Goal: Task Accomplishment & Management: Use online tool/utility

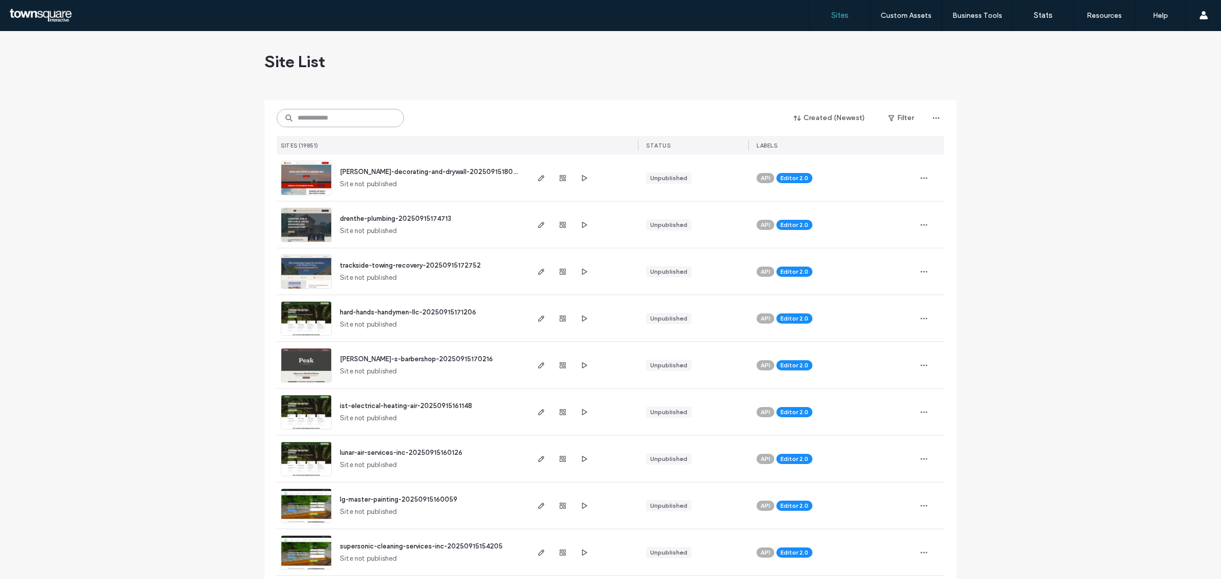
click at [327, 123] on input at bounding box center [340, 118] width 127 height 18
type input "*"
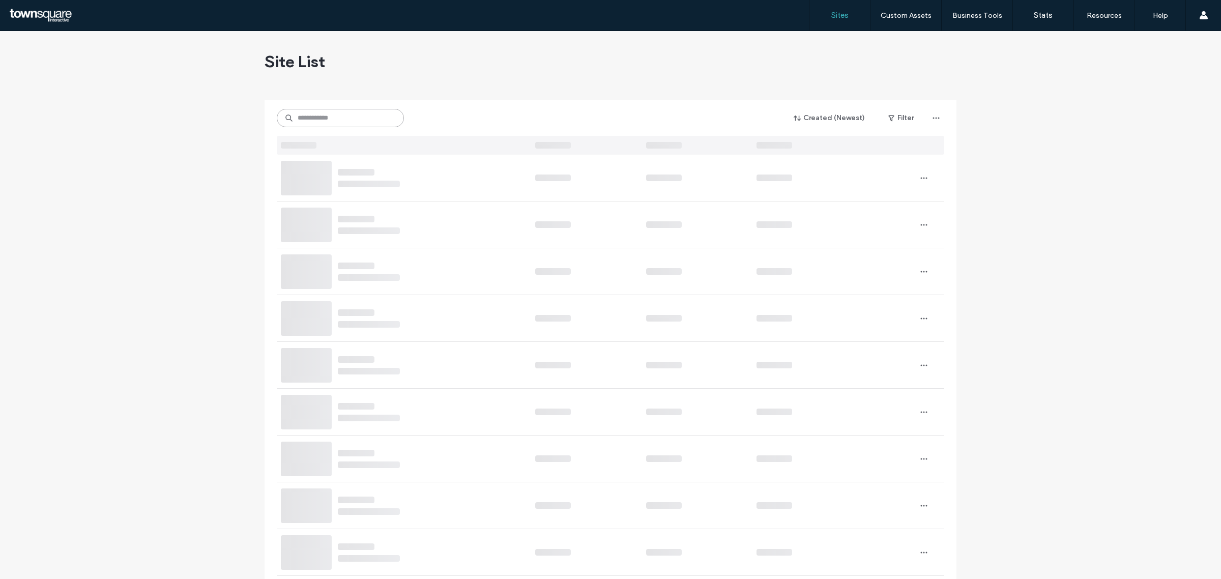
type input "*"
paste input "**********"
type input "**********"
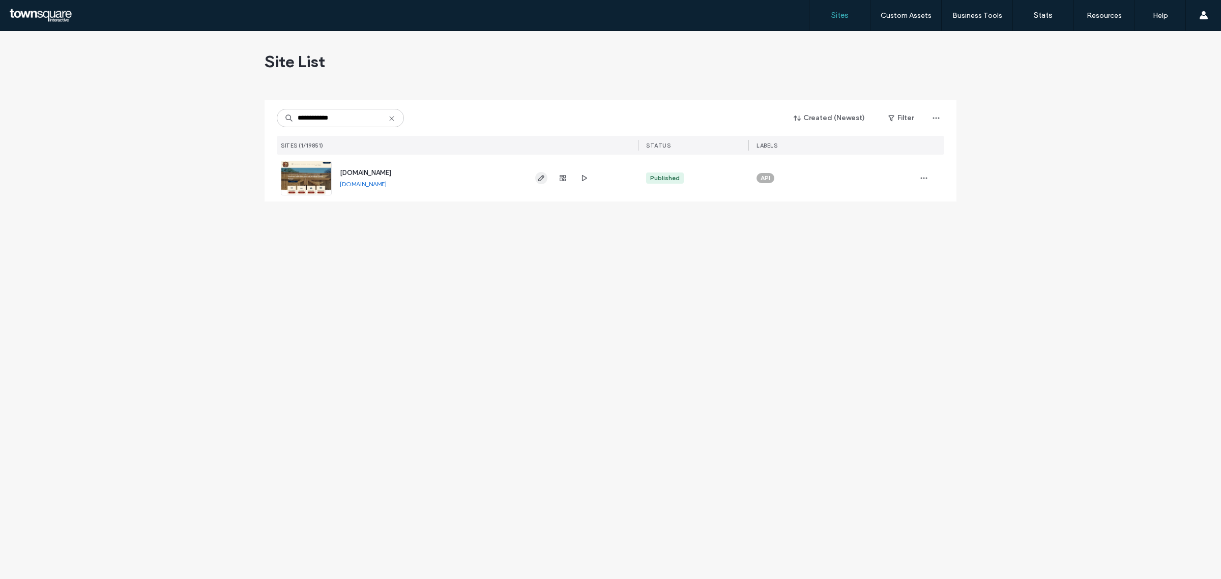
click at [538, 174] on icon "button" at bounding box center [541, 178] width 8 height 8
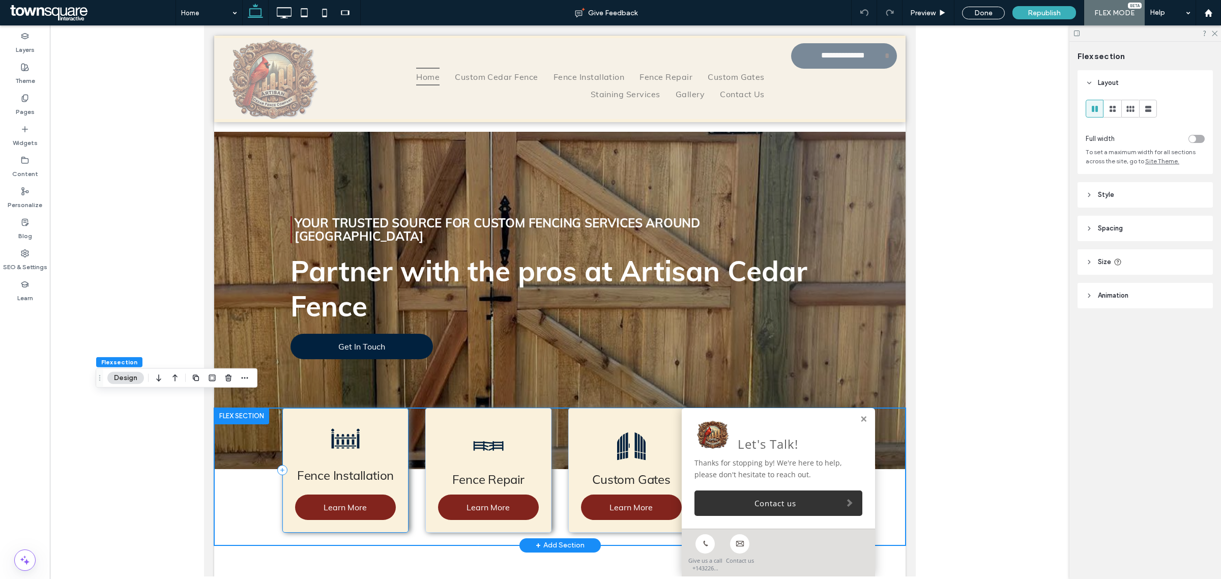
click at [373, 446] on div "Fence Installation Learn More" at bounding box center [345, 470] width 126 height 125
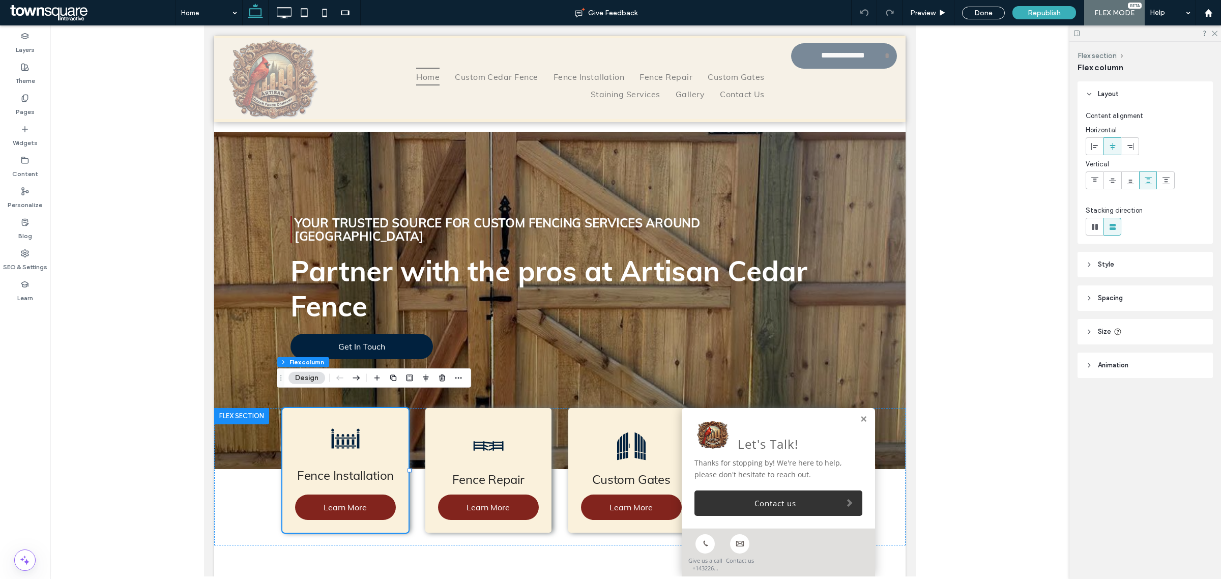
click at [1114, 367] on span "Animation" at bounding box center [1113, 365] width 31 height 10
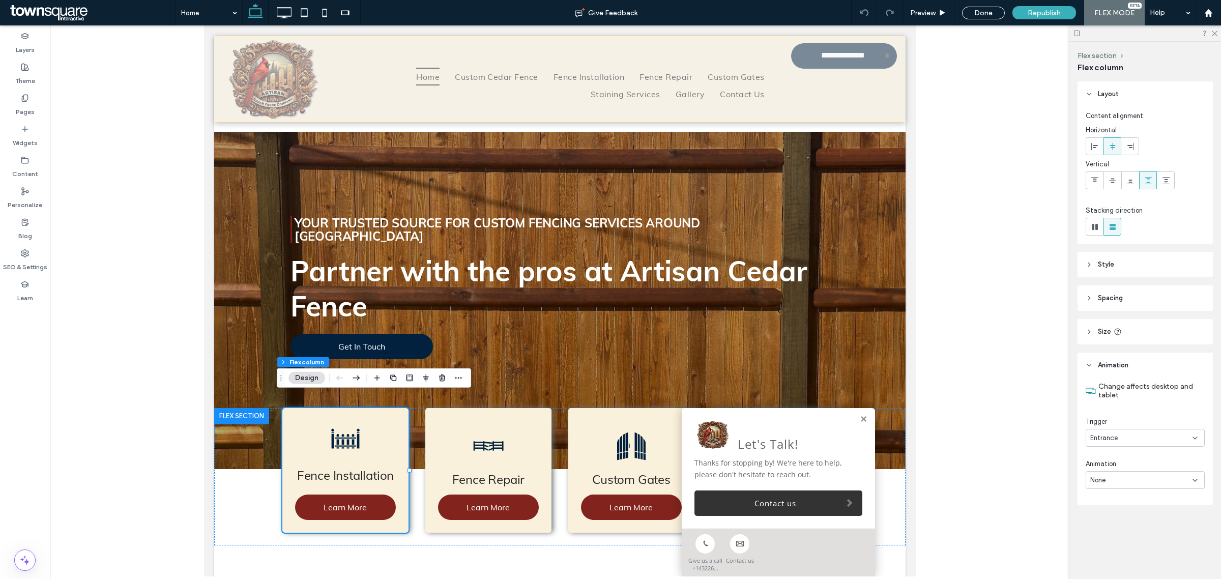
click at [1120, 477] on div "None" at bounding box center [1141, 480] width 102 height 10
click at [1120, 392] on div "Fade In" at bounding box center [1145, 392] width 118 height 18
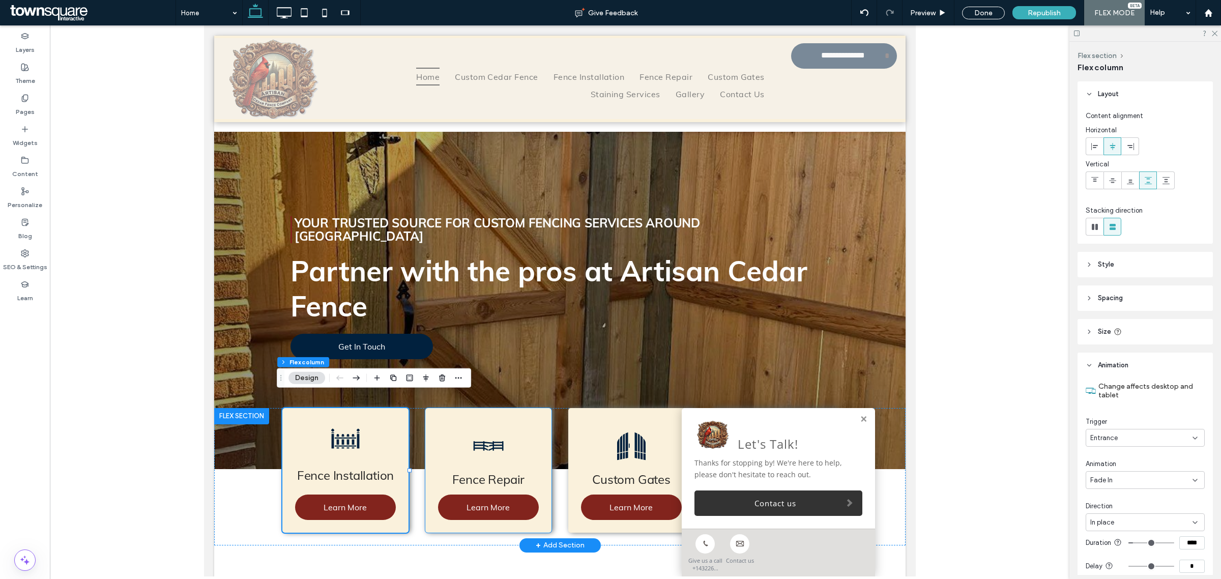
click at [537, 445] on div "Fence Repair Learn More" at bounding box center [488, 470] width 126 height 125
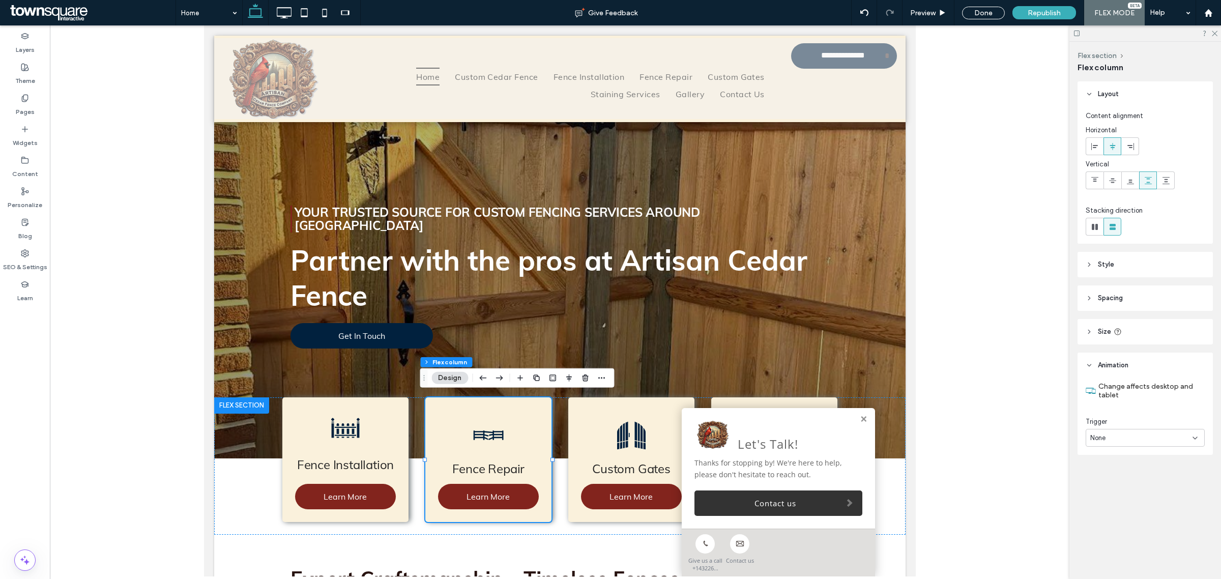
drag, startPoint x: 1141, startPoint y: 436, endPoint x: 1133, endPoint y: 444, distance: 11.2
click at [1141, 436] on div "None" at bounding box center [1141, 438] width 102 height 10
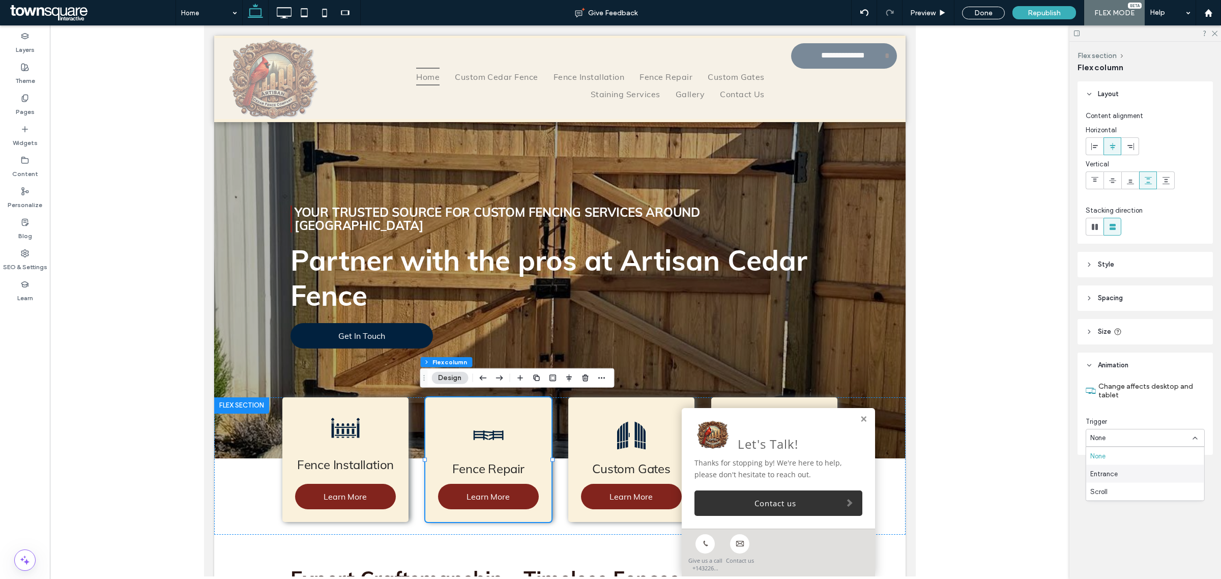
click at [1113, 472] on span "Entrance" at bounding box center [1103, 474] width 27 height 10
click at [1103, 480] on span "None" at bounding box center [1097, 480] width 15 height 10
drag, startPoint x: 1113, startPoint y: 392, endPoint x: 1085, endPoint y: 401, distance: 28.8
click at [1113, 392] on div "Fade In" at bounding box center [1145, 392] width 118 height 18
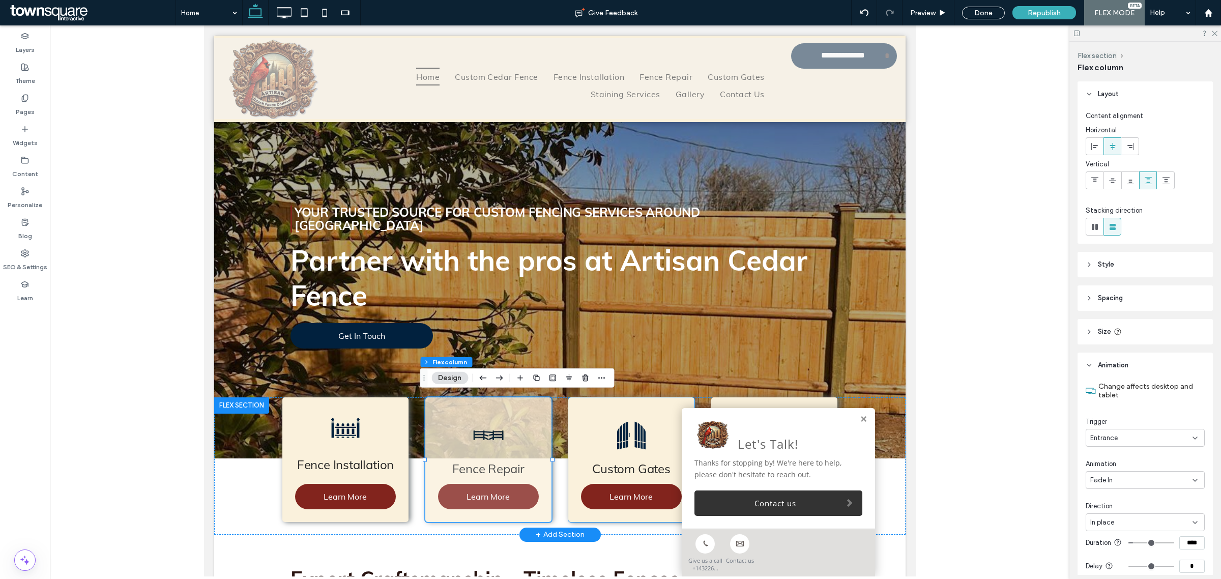
click at [659, 408] on div "Custom Gates Learn More" at bounding box center [631, 459] width 126 height 125
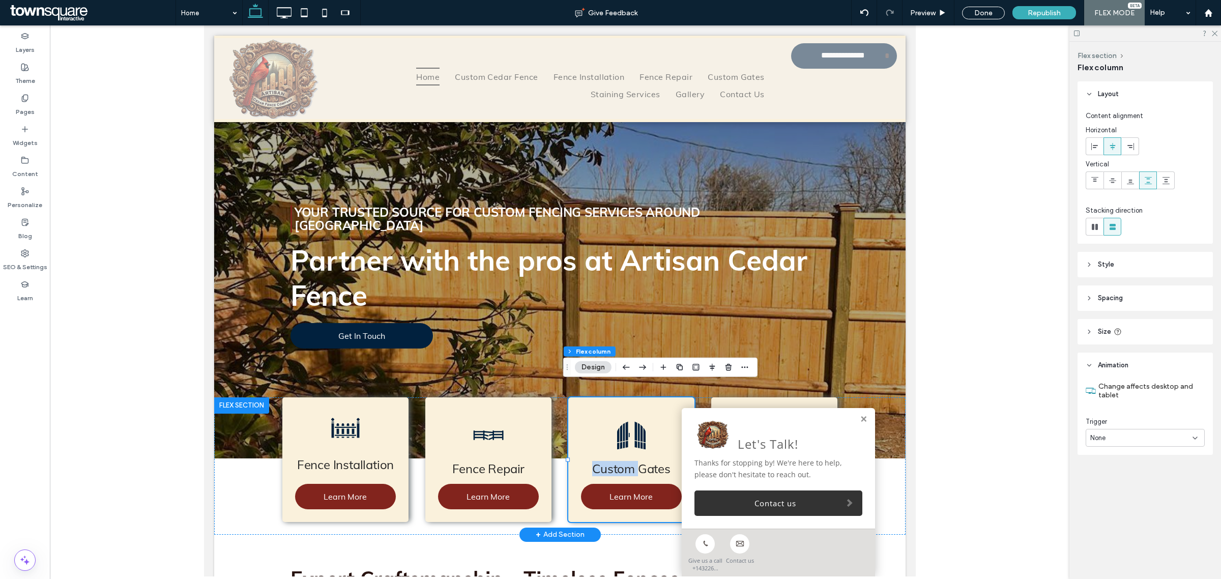
click at [659, 408] on div "Custom Gates Learn More" at bounding box center [631, 459] width 126 height 125
click at [1135, 430] on div "None" at bounding box center [1145, 438] width 119 height 18
click at [1107, 467] on div "Entrance" at bounding box center [1145, 474] width 118 height 18
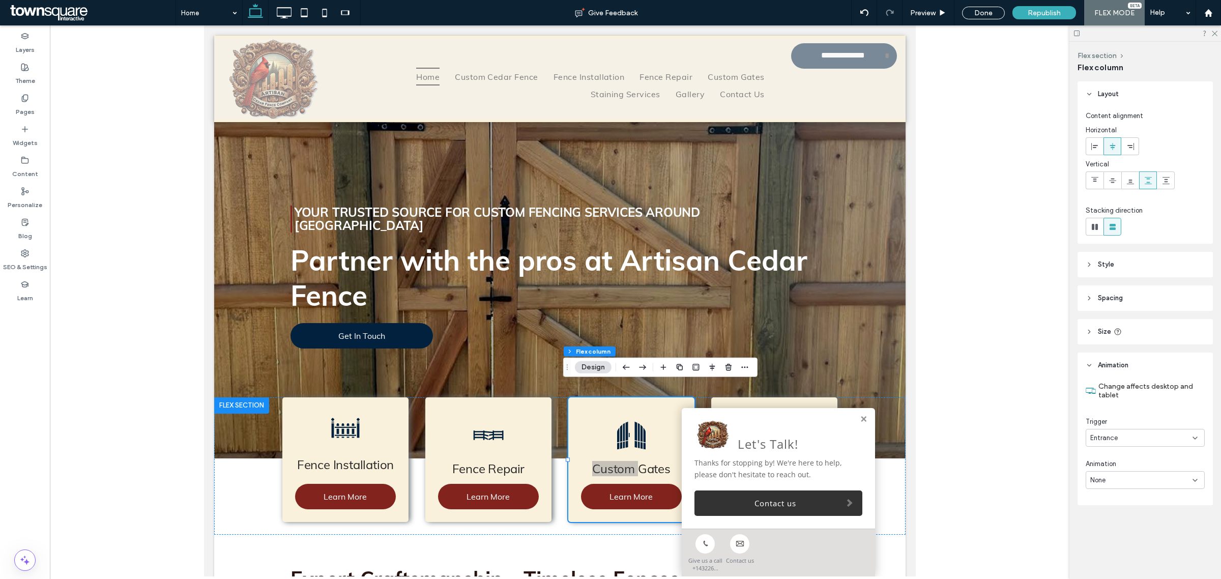
click at [1104, 476] on span "None" at bounding box center [1097, 480] width 15 height 10
click at [1112, 390] on div "Fade In" at bounding box center [1145, 392] width 118 height 18
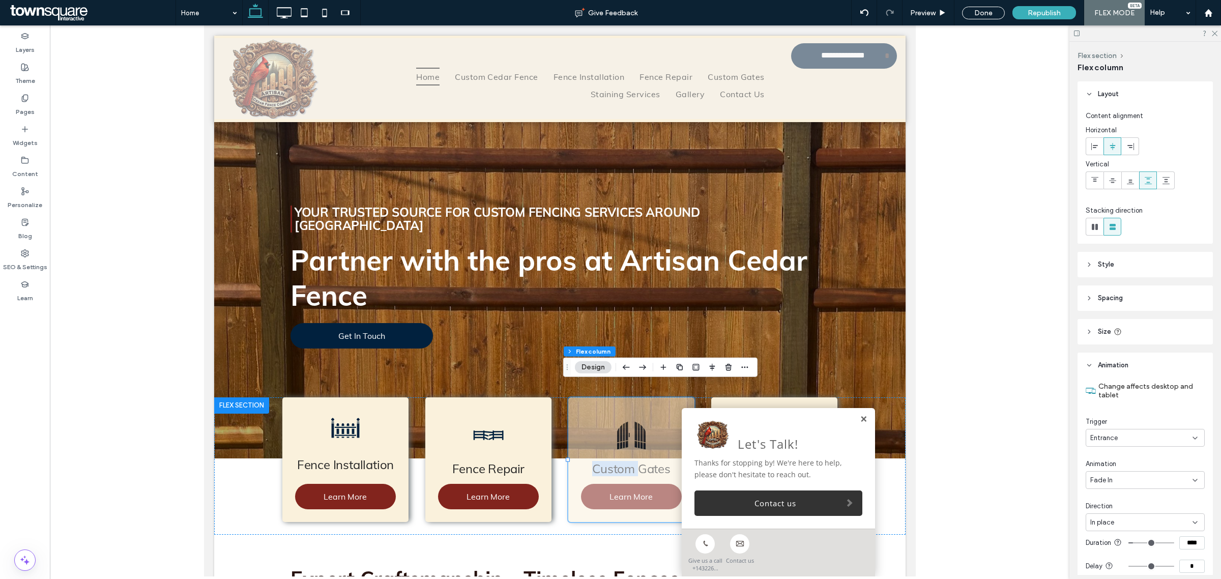
click at [859, 416] on link at bounding box center [863, 419] width 8 height 9
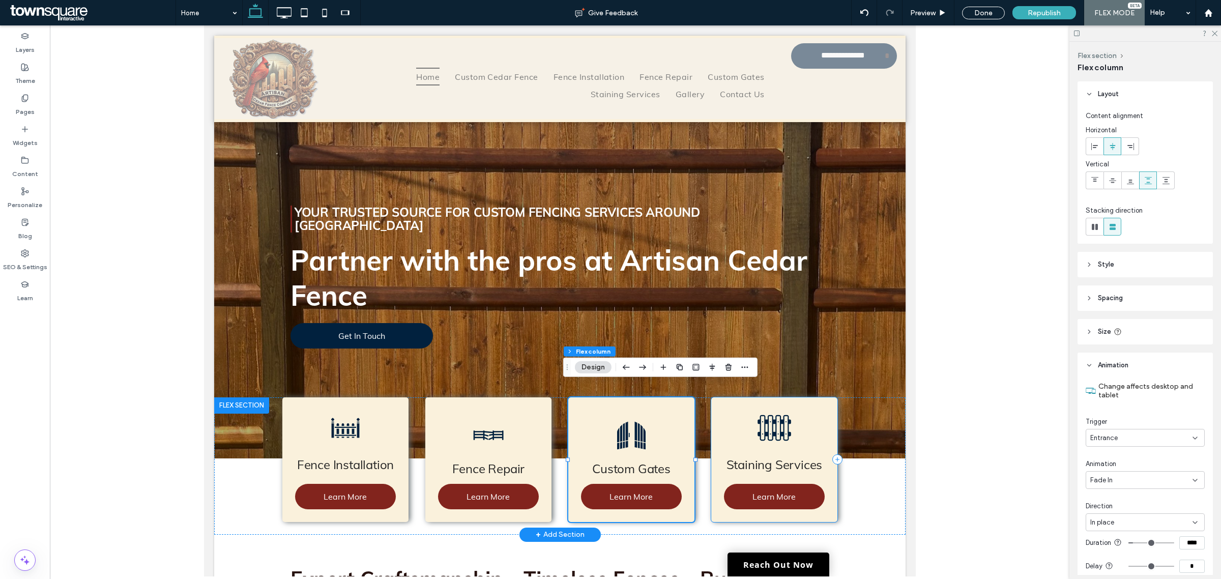
click at [817, 430] on div "Staining Services Learn More" at bounding box center [774, 459] width 126 height 125
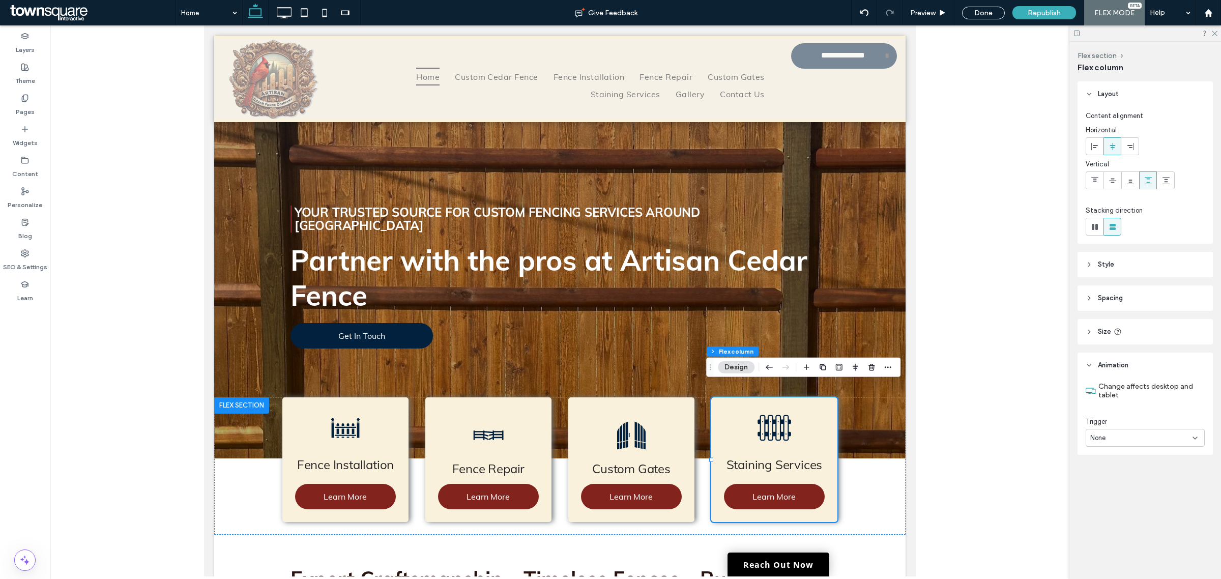
click at [1113, 441] on div "None" at bounding box center [1141, 438] width 102 height 10
click at [1105, 470] on span "Entrance" at bounding box center [1103, 474] width 27 height 10
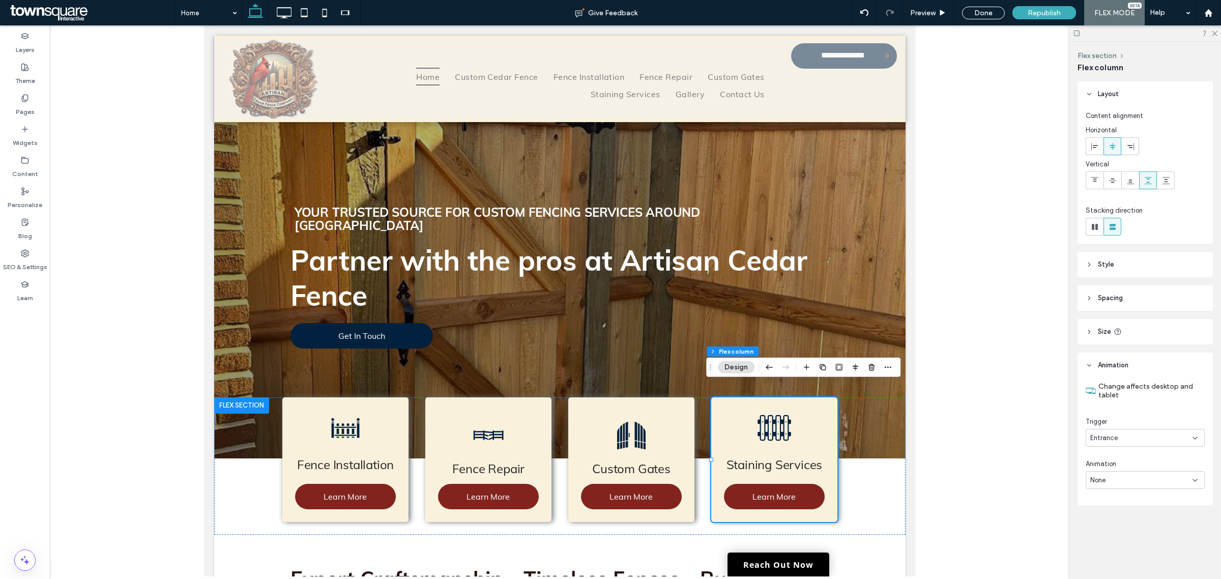
click at [1115, 477] on div "None" at bounding box center [1141, 480] width 102 height 10
click at [1107, 389] on span "Fade In" at bounding box center [1101, 392] width 22 height 10
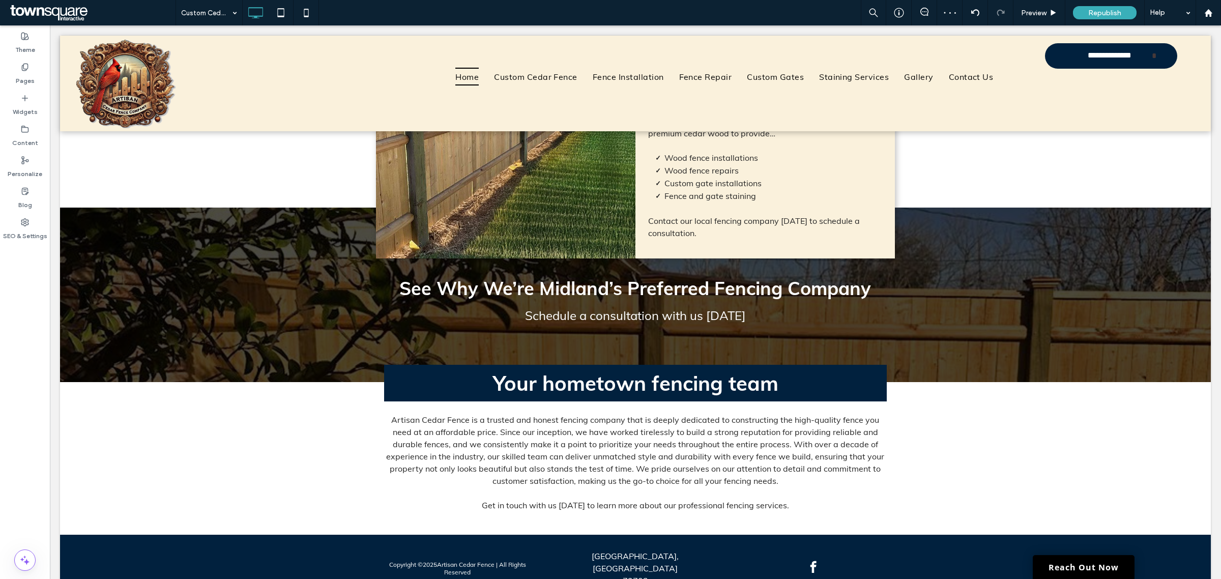
scroll to position [773, 0]
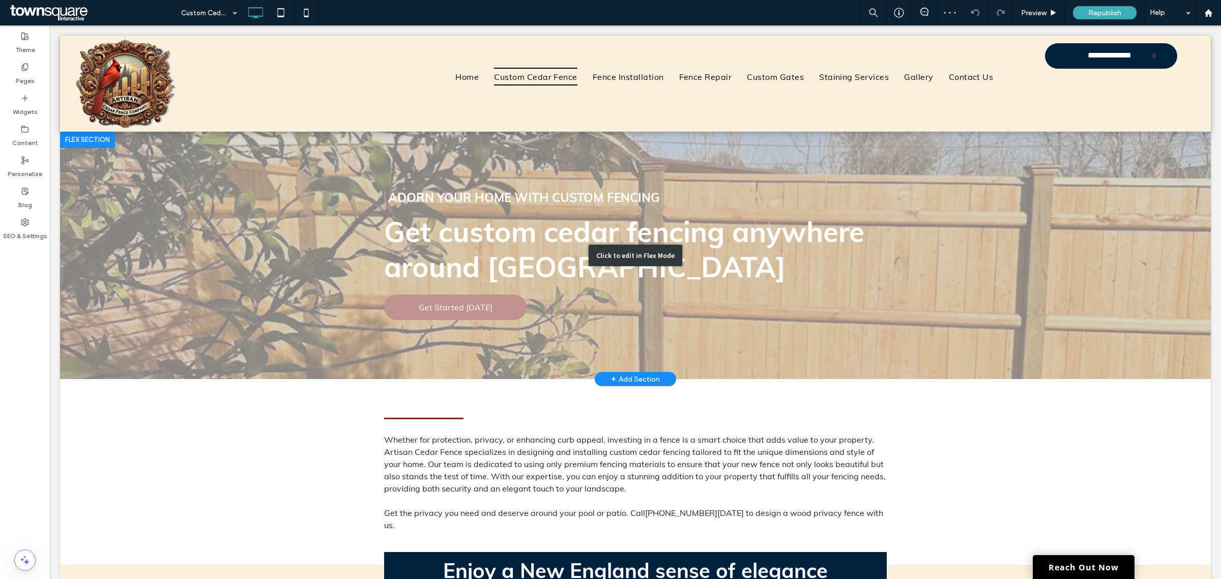
click at [604, 287] on div "Click to edit in Flex Mode" at bounding box center [635, 256] width 1151 height 248
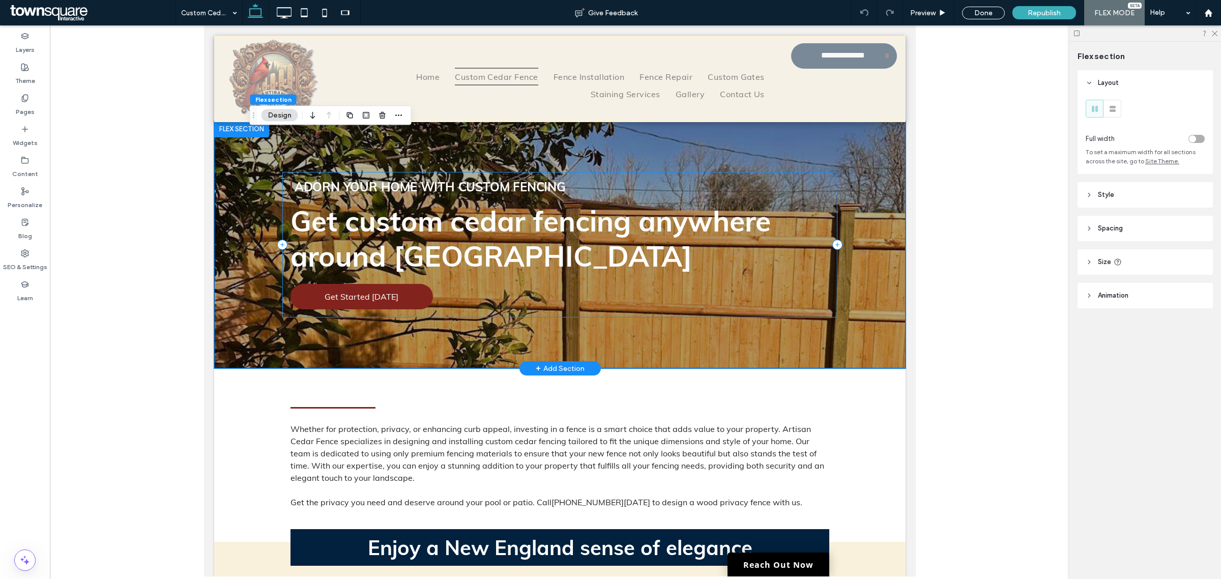
click at [675, 309] on div "Get custom cedar fencing anywhere around Midland Adorn Your Home With Custom Fe…" at bounding box center [559, 245] width 555 height 146
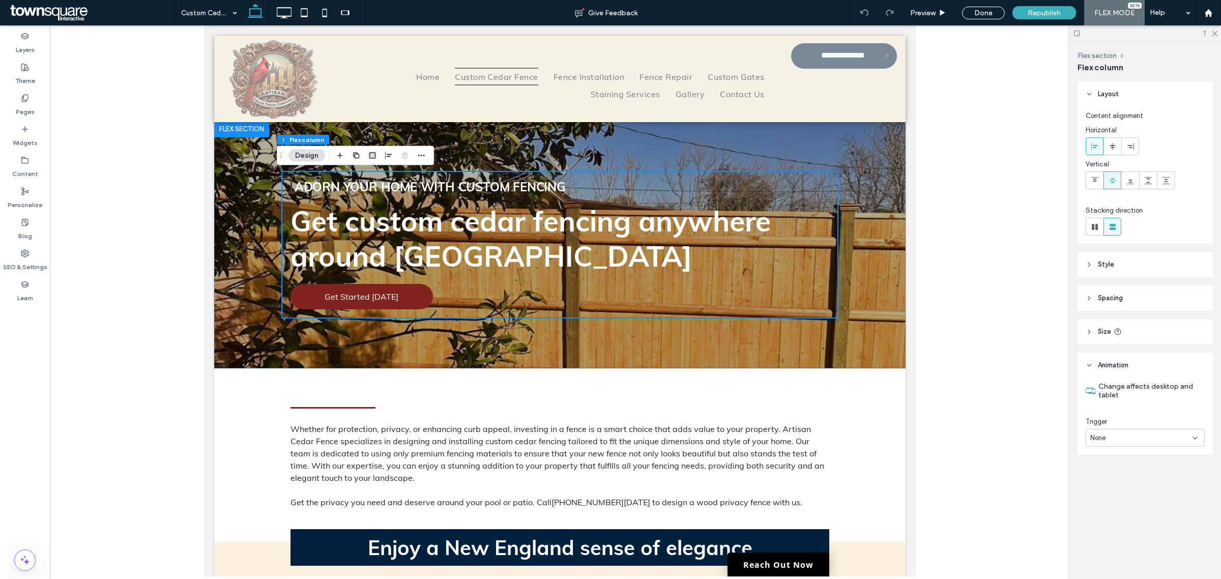
click at [1107, 438] on div "None" at bounding box center [1141, 438] width 102 height 10
click at [1117, 470] on span "Entrance" at bounding box center [1103, 474] width 27 height 10
click at [1131, 482] on div "None" at bounding box center [1141, 480] width 102 height 10
click at [1130, 388] on div "Fade In" at bounding box center [1145, 392] width 118 height 18
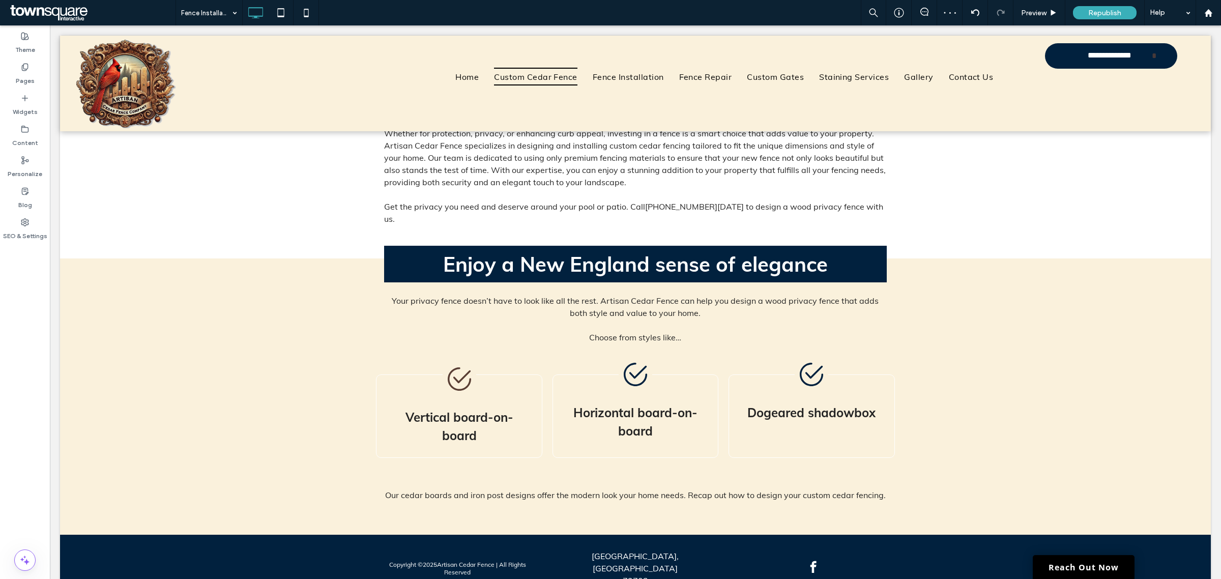
scroll to position [293, 0]
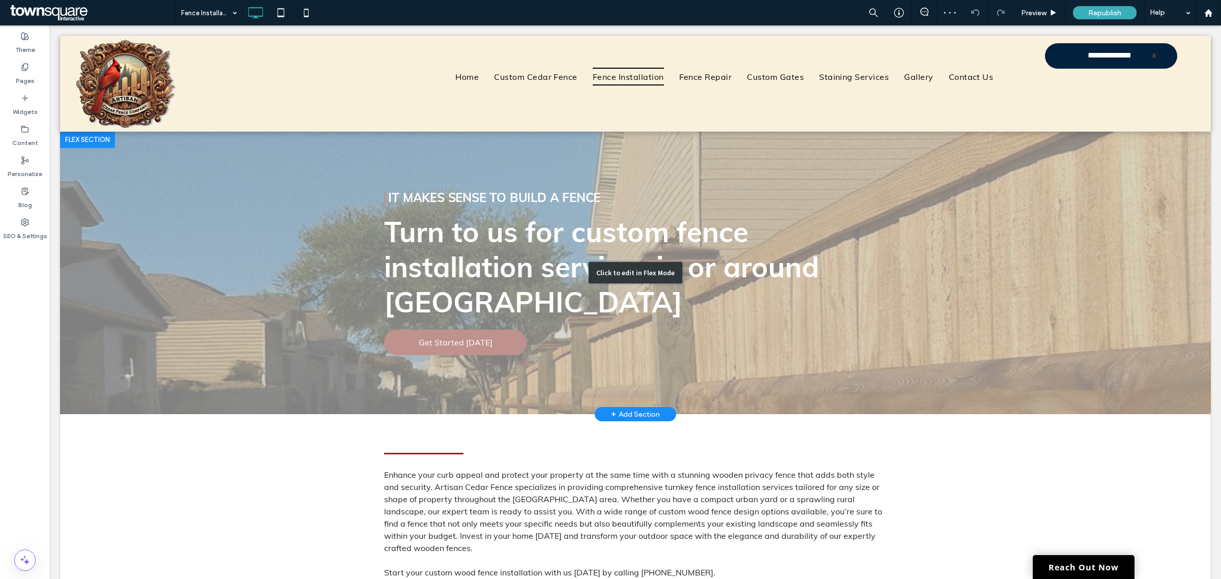
click at [715, 314] on div "Click to edit in Flex Mode" at bounding box center [635, 273] width 1151 height 283
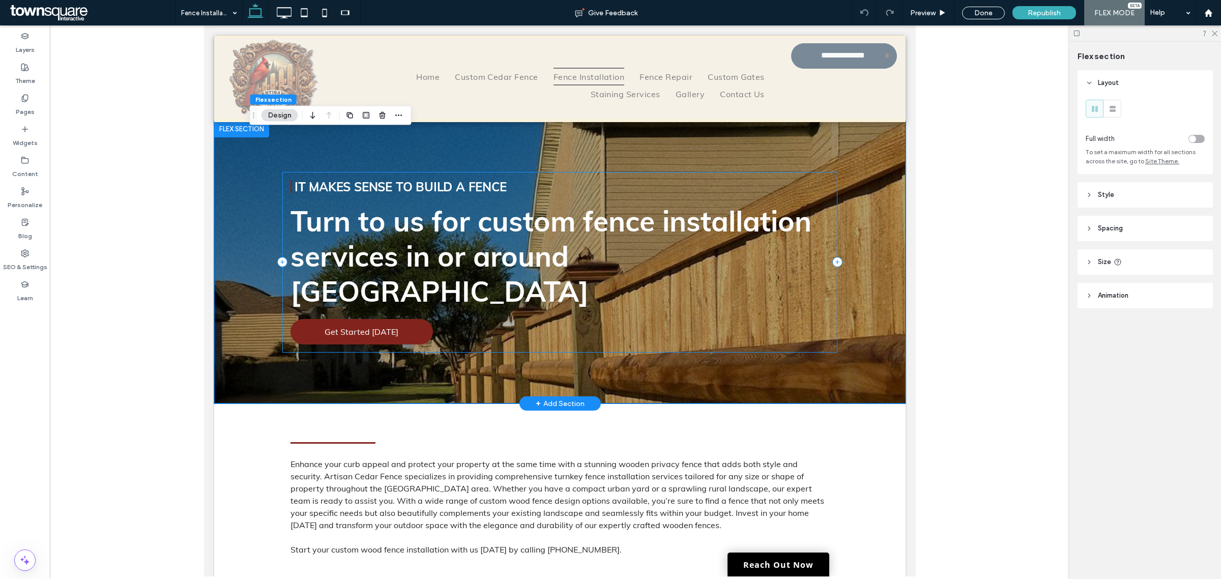
click at [689, 309] on div "Turn to us for custom fence installation services in or around Midland It Makes…" at bounding box center [559, 262] width 555 height 181
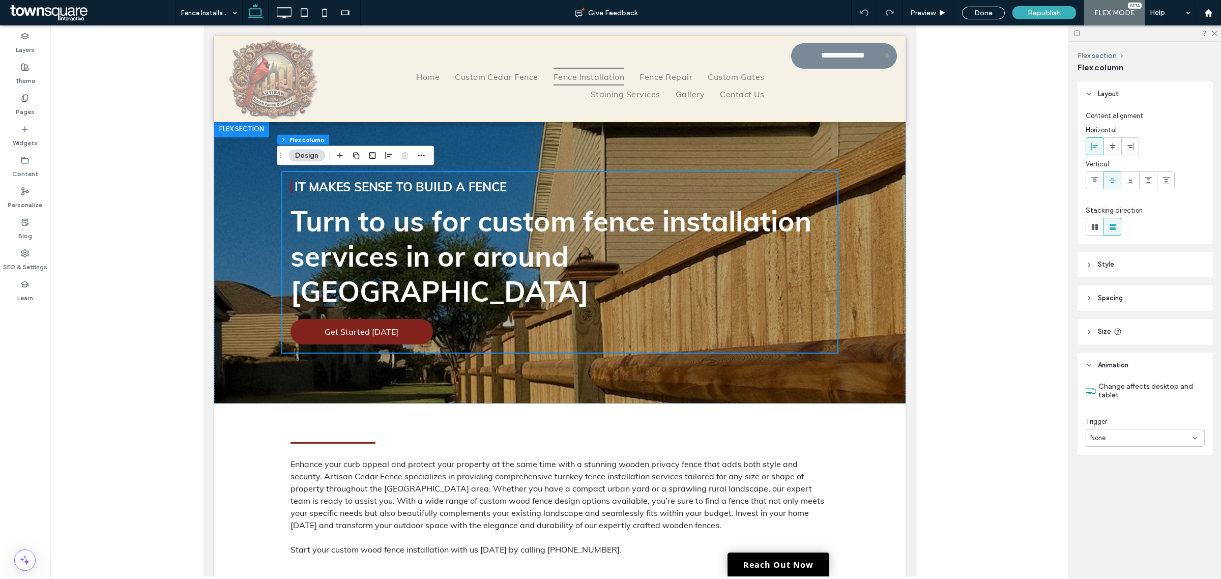
click at [1151, 441] on div "None" at bounding box center [1141, 438] width 102 height 10
click at [1131, 470] on div "Entrance" at bounding box center [1145, 474] width 118 height 18
click at [1130, 478] on div "None" at bounding box center [1141, 480] width 102 height 10
click at [1128, 397] on div "Fade In" at bounding box center [1145, 392] width 118 height 18
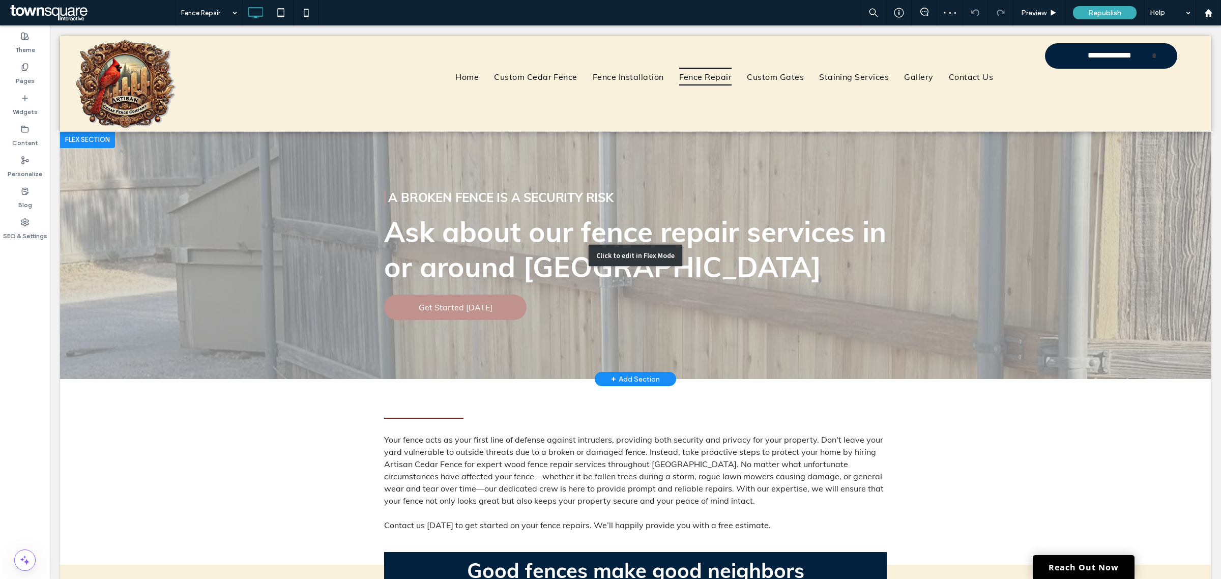
click at [713, 301] on div "Click to edit in Flex Mode" at bounding box center [635, 256] width 1151 height 248
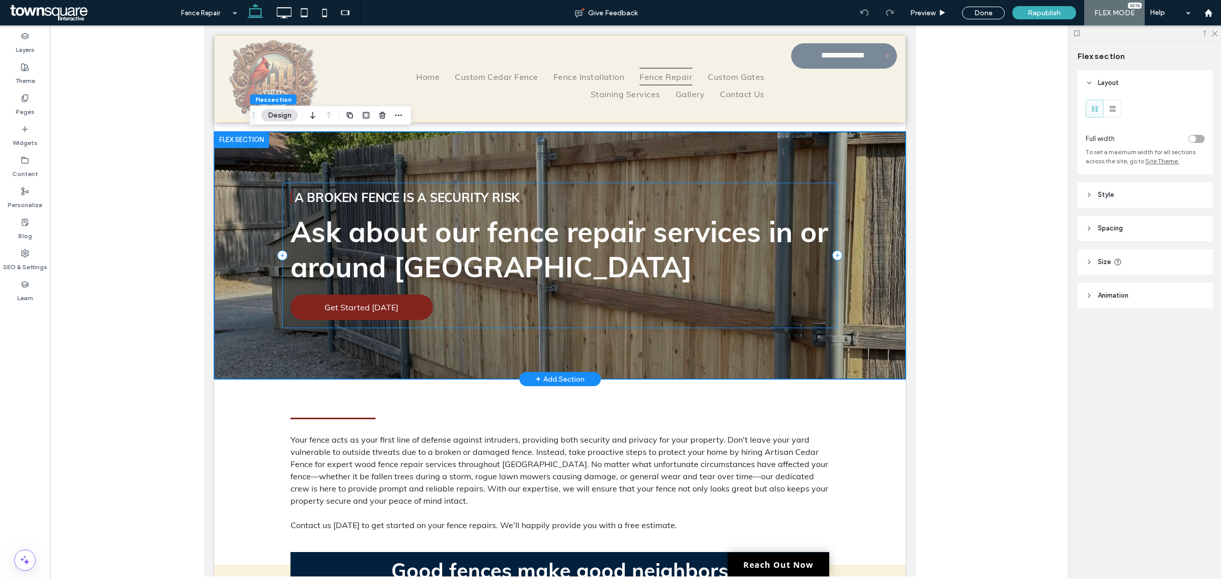
drag, startPoint x: 661, startPoint y: 299, endPoint x: 1237, endPoint y: 308, distance: 575.5
click at [661, 299] on div "Ask about our fence repair services in or around Midland A Broken Fence Is a Se…" at bounding box center [559, 256] width 555 height 146
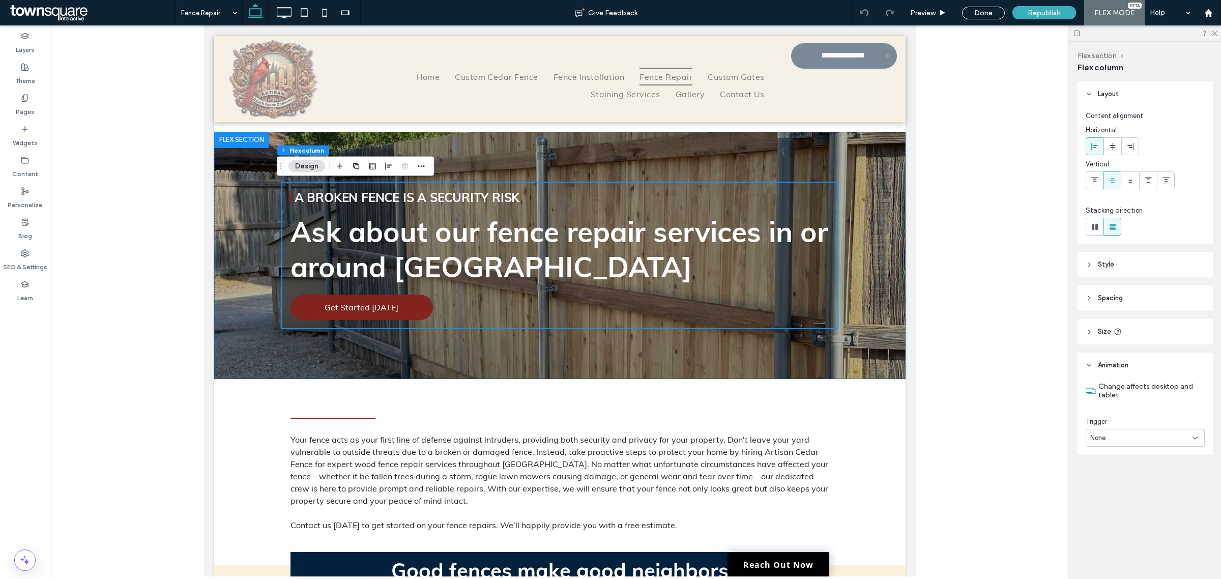
click at [1114, 437] on div "None" at bounding box center [1141, 438] width 102 height 10
click at [1110, 470] on span "Entrance" at bounding box center [1103, 474] width 27 height 10
click at [1112, 481] on div "None" at bounding box center [1141, 480] width 102 height 10
click at [1107, 390] on span "Fade In" at bounding box center [1101, 392] width 22 height 10
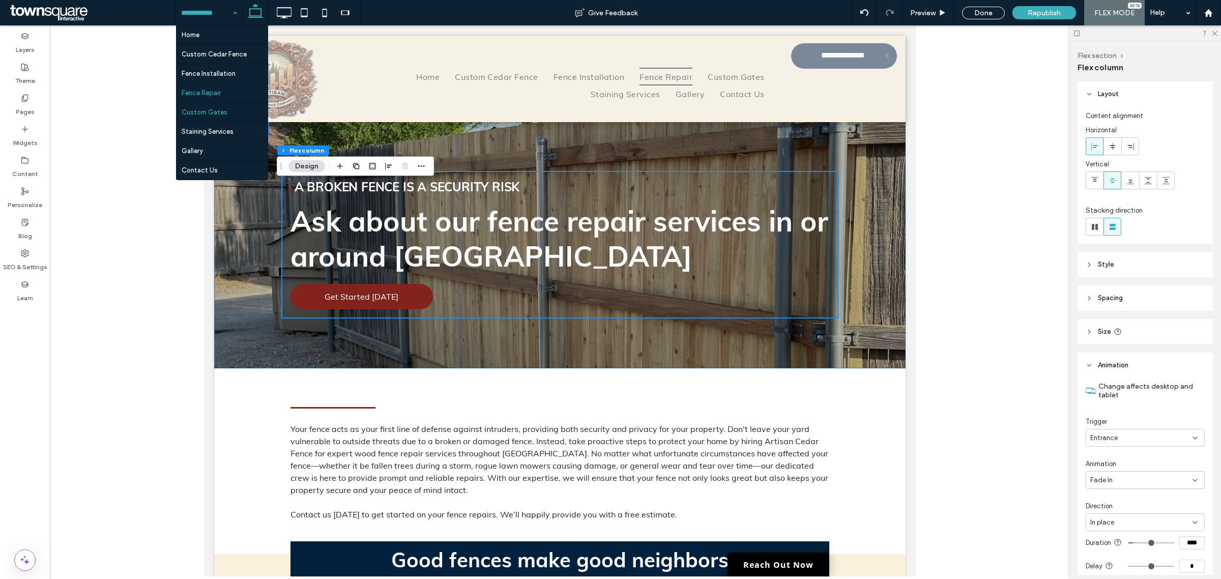
drag, startPoint x: 196, startPoint y: 117, endPoint x: 202, endPoint y: 130, distance: 14.1
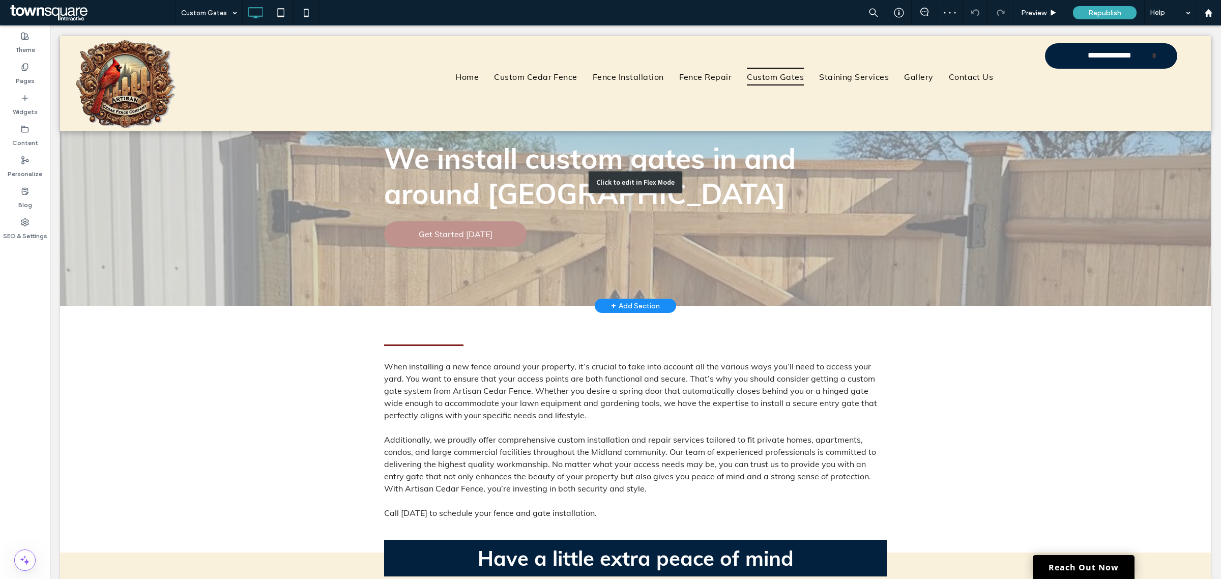
scroll to position [64, 0]
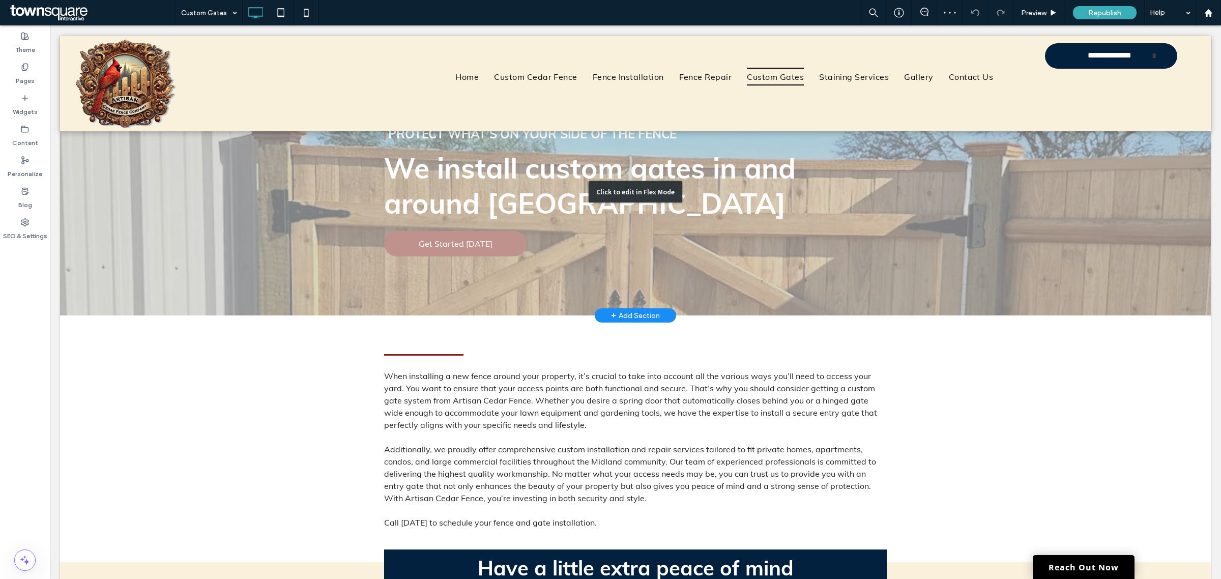
click at [717, 186] on div "Click to edit in Flex Mode" at bounding box center [635, 192] width 1151 height 248
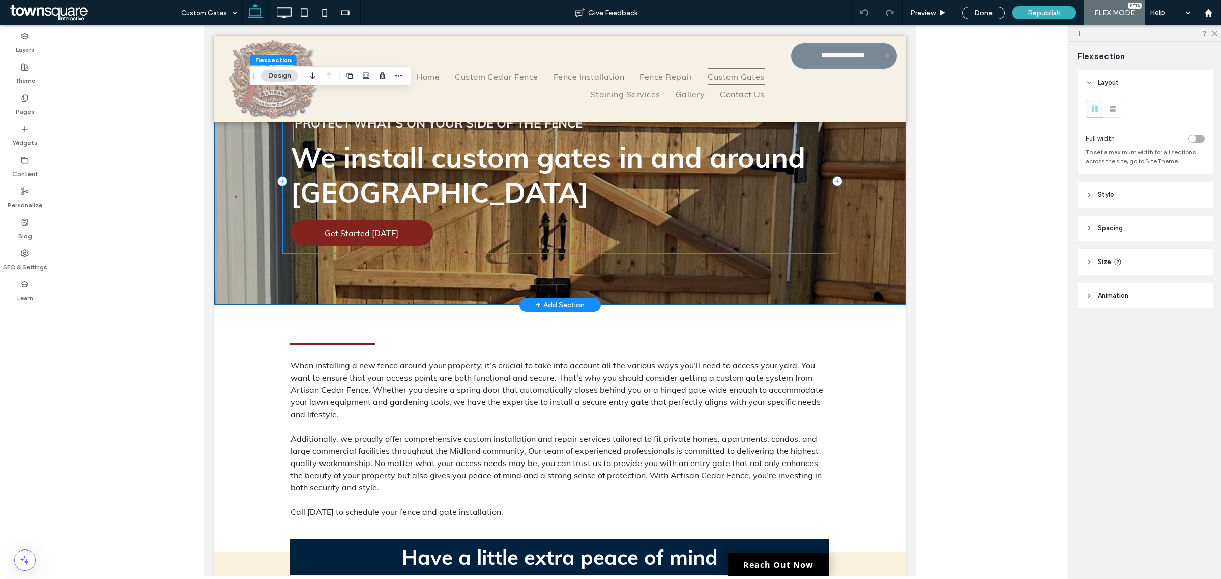
click at [714, 237] on div "We install custom gates in and around Midland Protect What’s On Your Side of th…" at bounding box center [559, 181] width 555 height 146
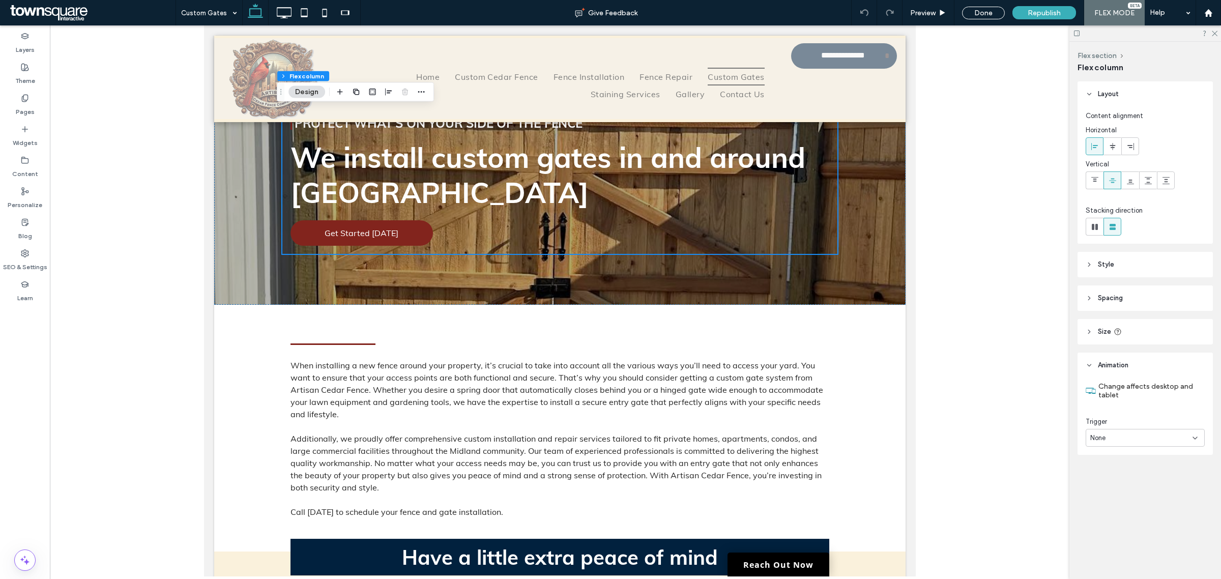
click at [1149, 451] on div "Change affects desktop and tablet Trigger None" at bounding box center [1145, 416] width 135 height 77
click at [1146, 436] on div "None" at bounding box center [1141, 438] width 102 height 10
click at [1122, 477] on div "Entrance" at bounding box center [1145, 474] width 118 height 18
click at [1122, 476] on div "None" at bounding box center [1141, 480] width 102 height 10
click at [1124, 390] on div "Fade In" at bounding box center [1145, 392] width 118 height 18
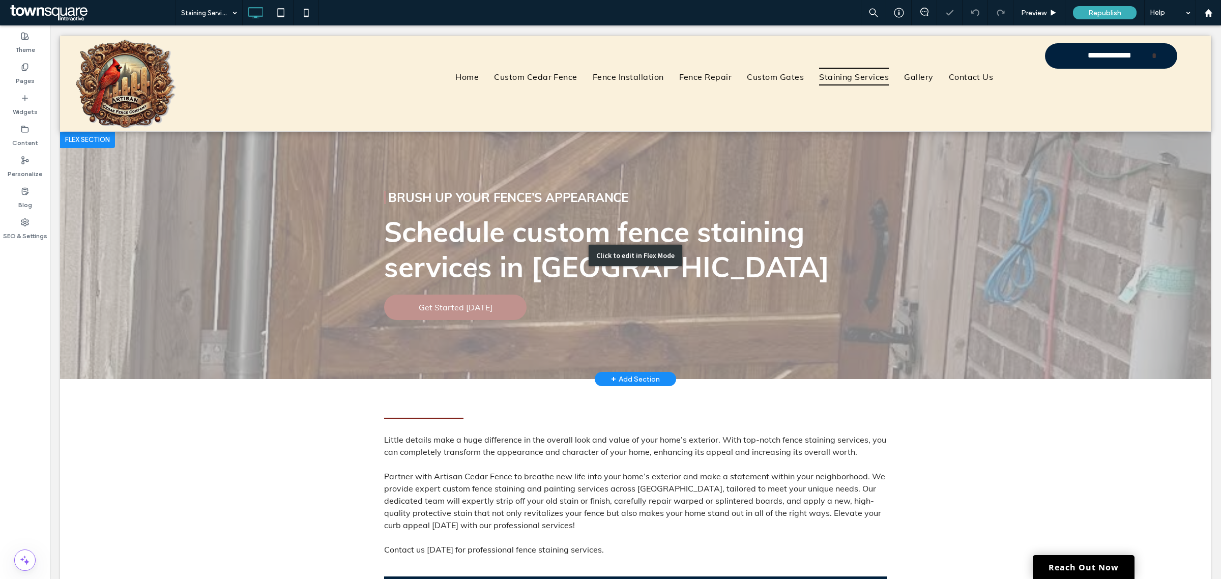
click at [748, 293] on div "Click to edit in Flex Mode" at bounding box center [635, 256] width 1151 height 248
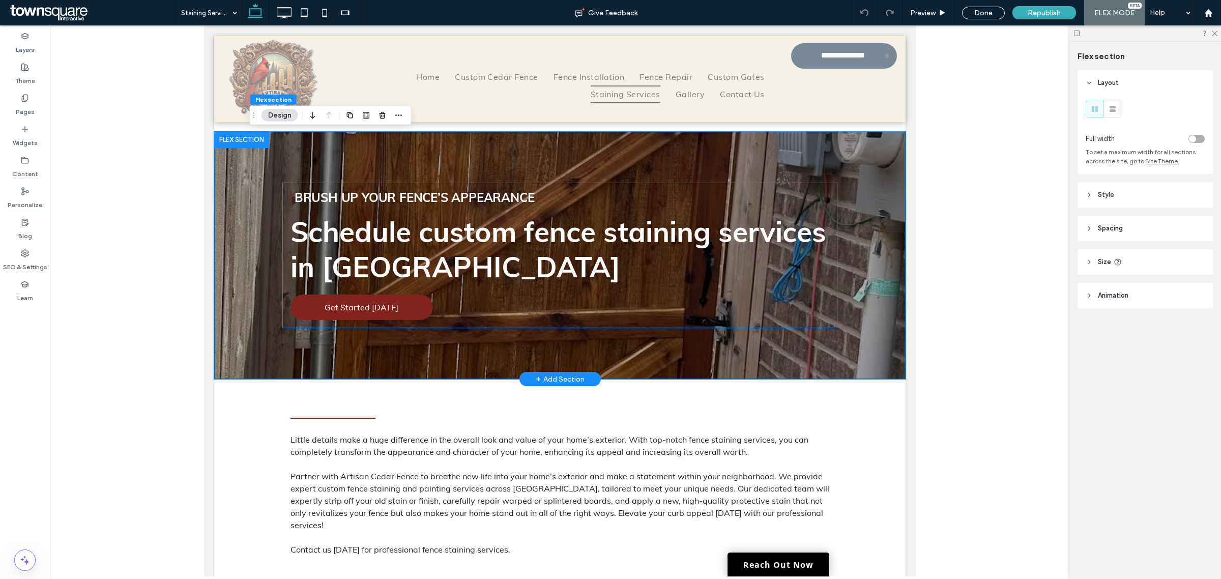
click at [769, 309] on div "Schedule custom fence staining services in Midland Brush Up Your Fence’s Appear…" at bounding box center [559, 256] width 555 height 146
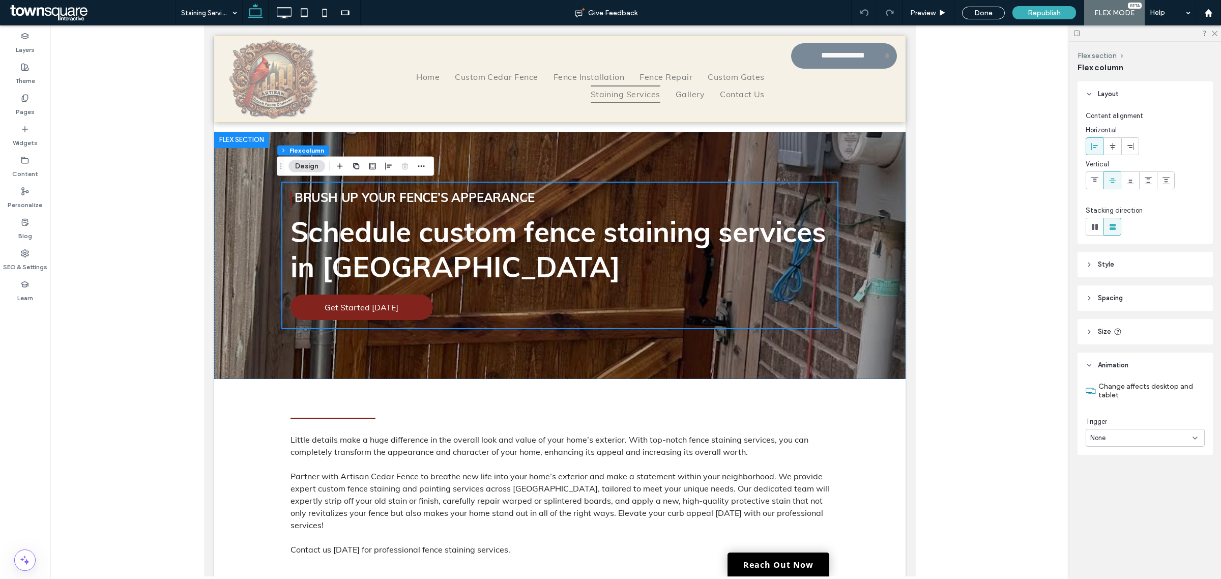
click at [1126, 432] on div "None" at bounding box center [1145, 438] width 119 height 18
click at [1122, 472] on div "Entrance" at bounding box center [1145, 474] width 118 height 18
click at [1118, 482] on div "None" at bounding box center [1141, 480] width 102 height 10
click at [1118, 389] on div "Fade In" at bounding box center [1145, 392] width 118 height 18
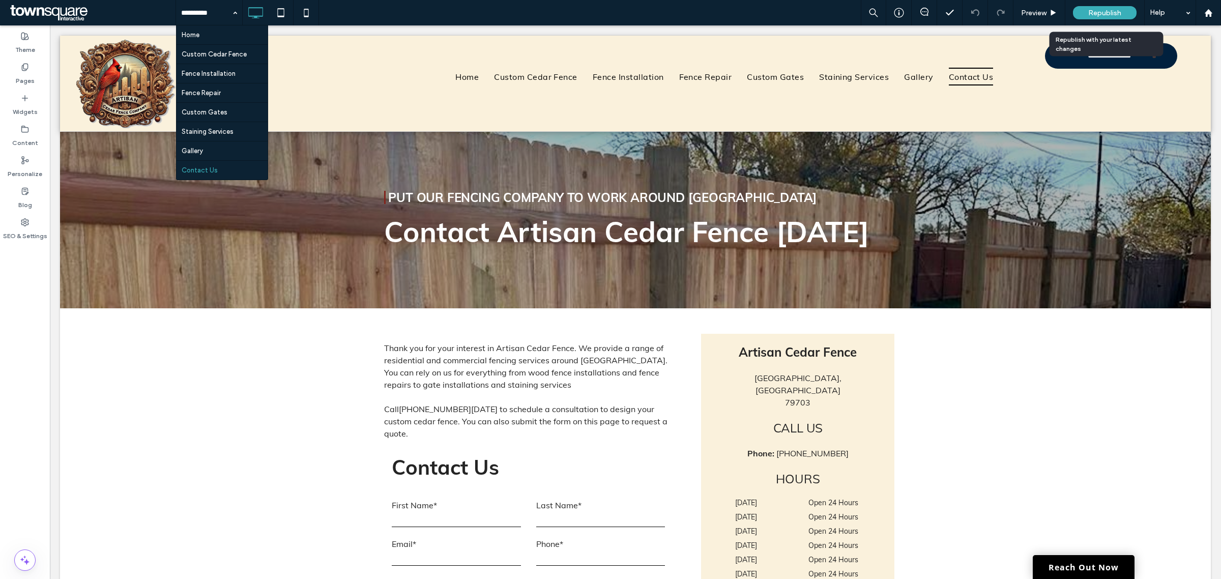
click at [1090, 12] on span "Republish" at bounding box center [1104, 13] width 33 height 9
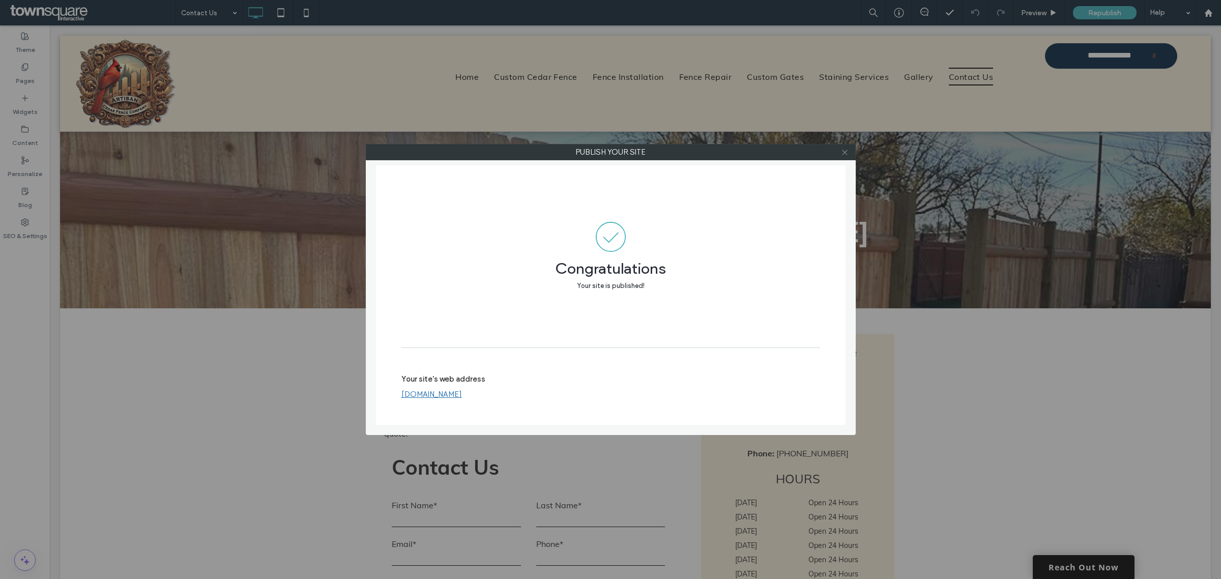
drag, startPoint x: 841, startPoint y: 150, endPoint x: 524, endPoint y: 34, distance: 337.7
click at [841, 149] on icon at bounding box center [845, 153] width 8 height 8
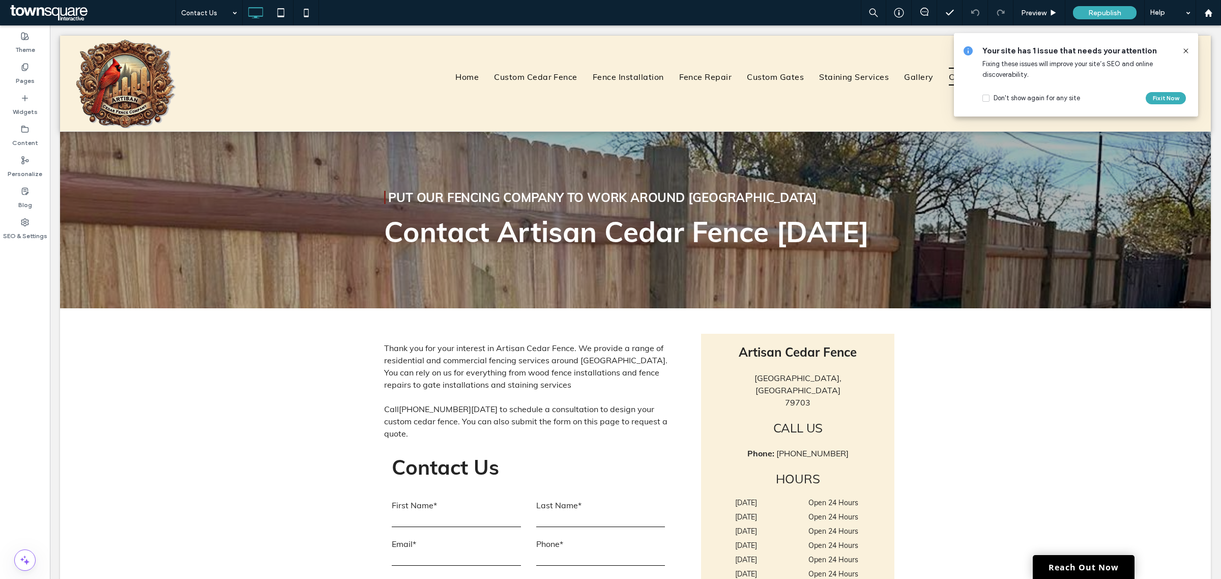
click at [113, 7] on span at bounding box center [92, 13] width 168 height 20
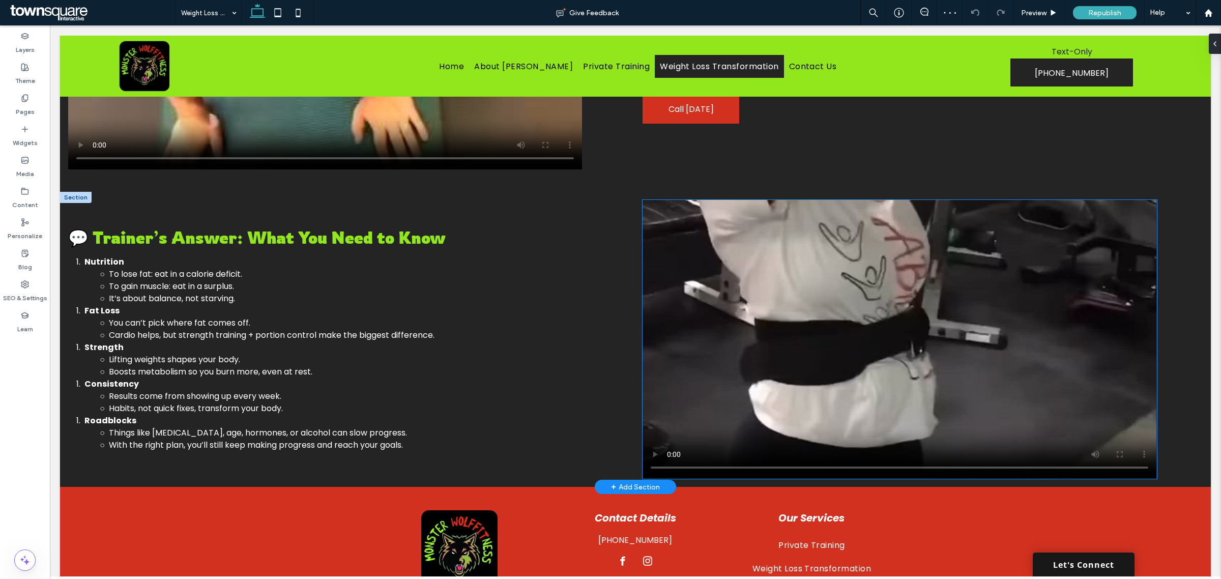
scroll to position [368, 0]
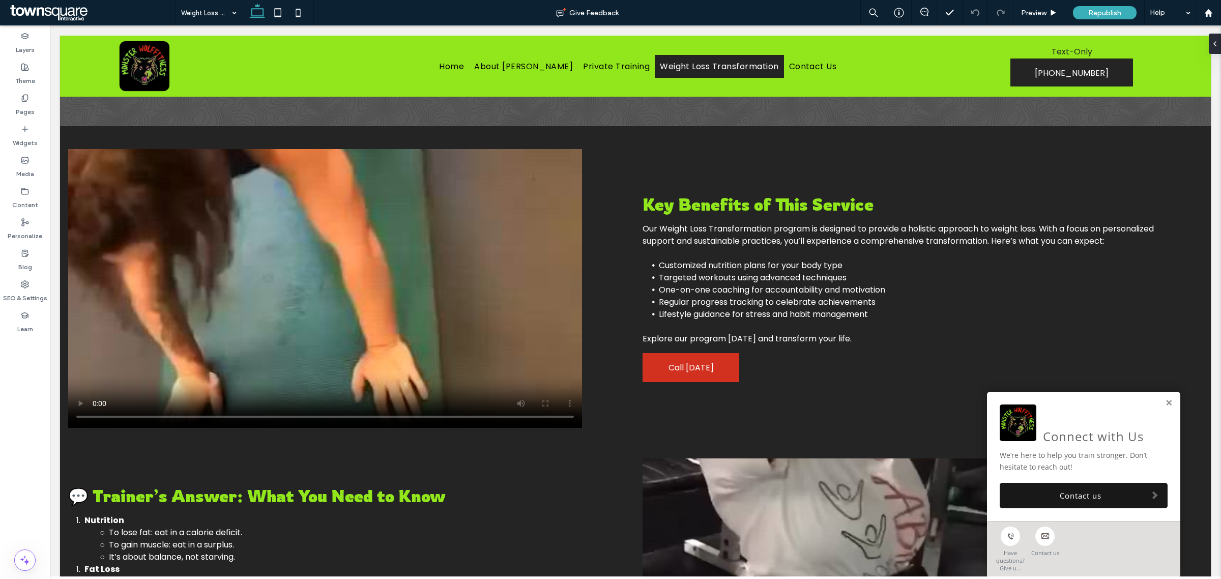
click at [1165, 401] on link at bounding box center [1169, 403] width 8 height 9
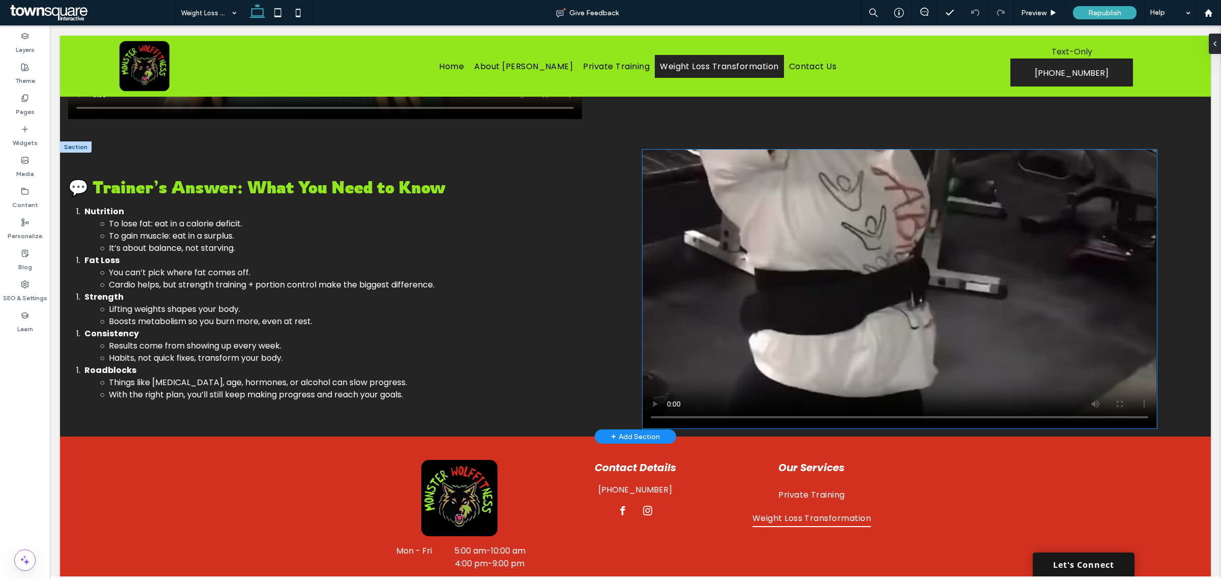
scroll to position [686, 0]
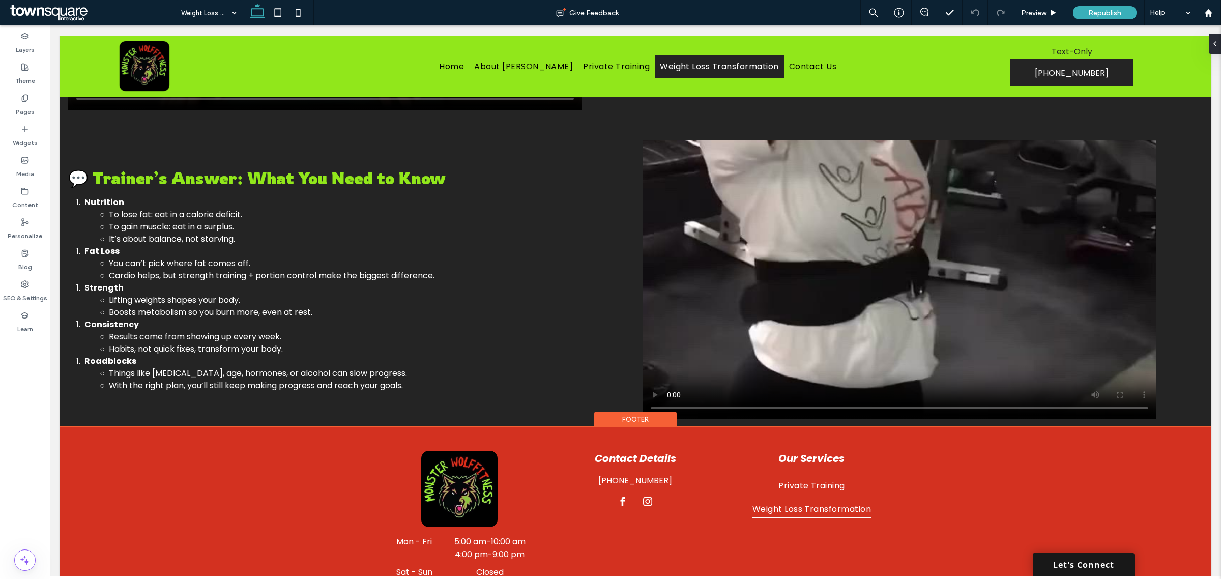
click at [621, 412] on div "Footer" at bounding box center [635, 420] width 82 height 16
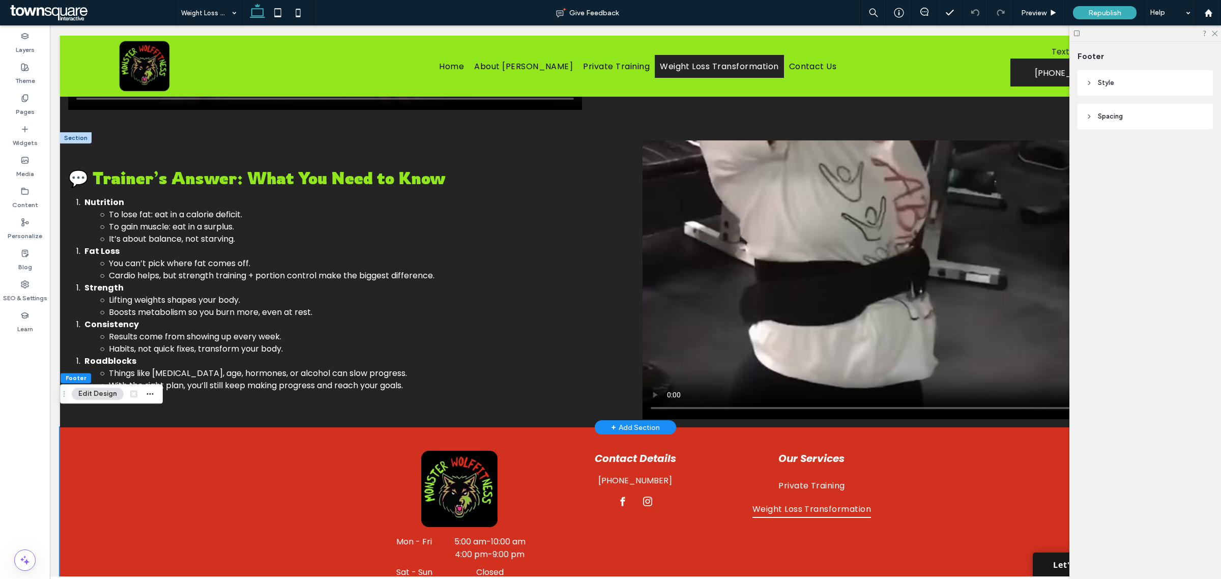
click at [623, 422] on div "+ Add Section" at bounding box center [635, 427] width 49 height 11
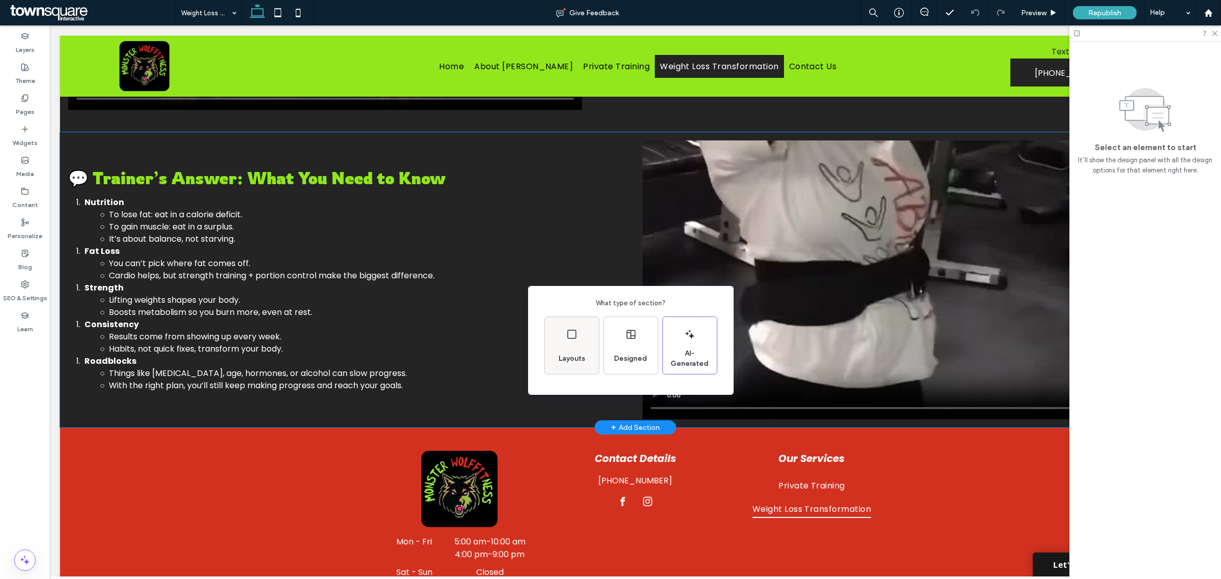
click at [580, 337] on div "Layouts" at bounding box center [572, 345] width 54 height 57
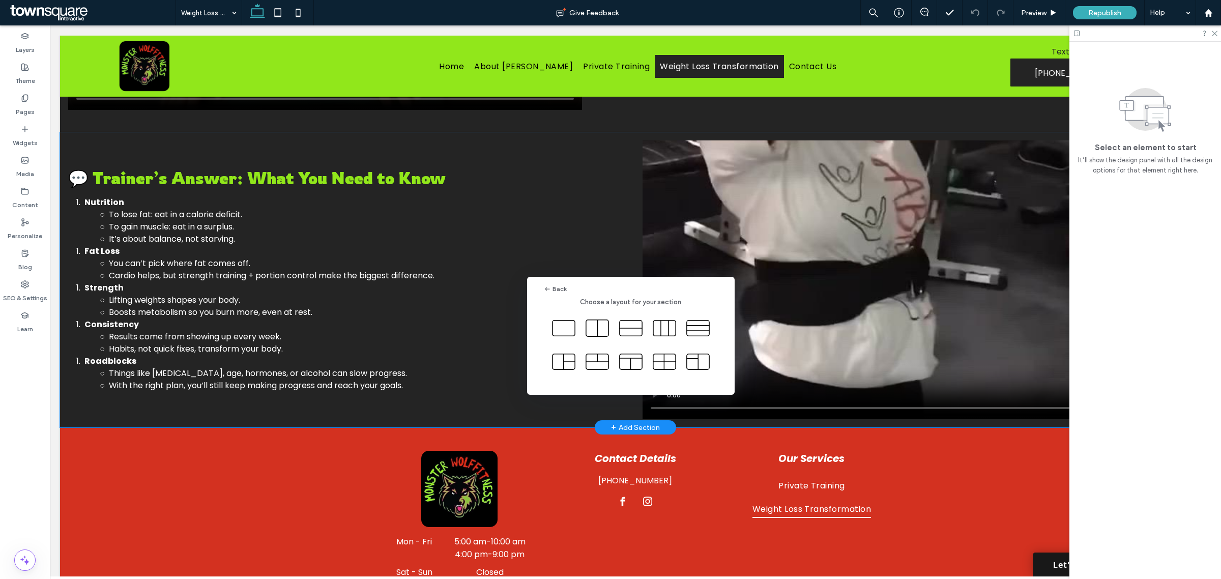
click at [339, 492] on div "Back Choose a layout for your section" at bounding box center [610, 314] width 1221 height 629
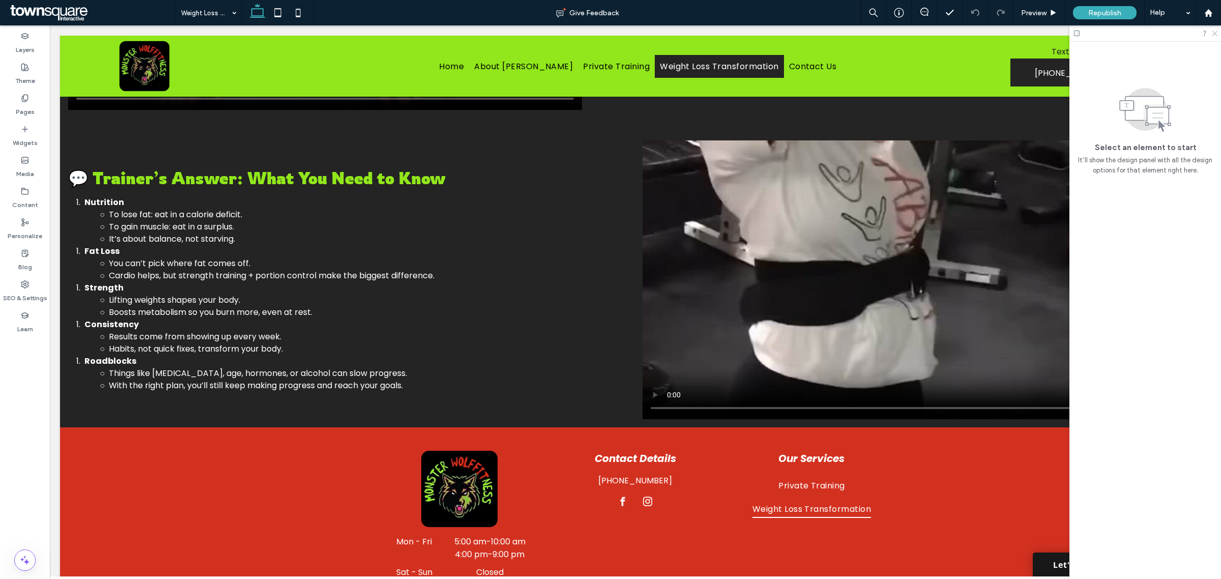
click at [1216, 36] on icon at bounding box center [1214, 33] width 7 height 7
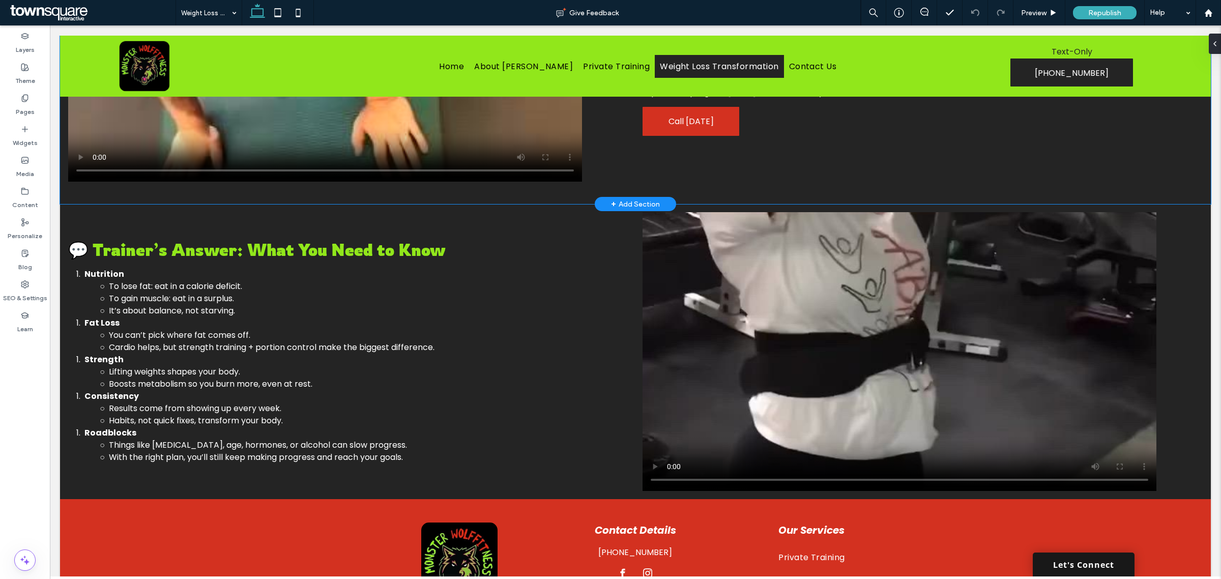
scroll to position [495, 0]
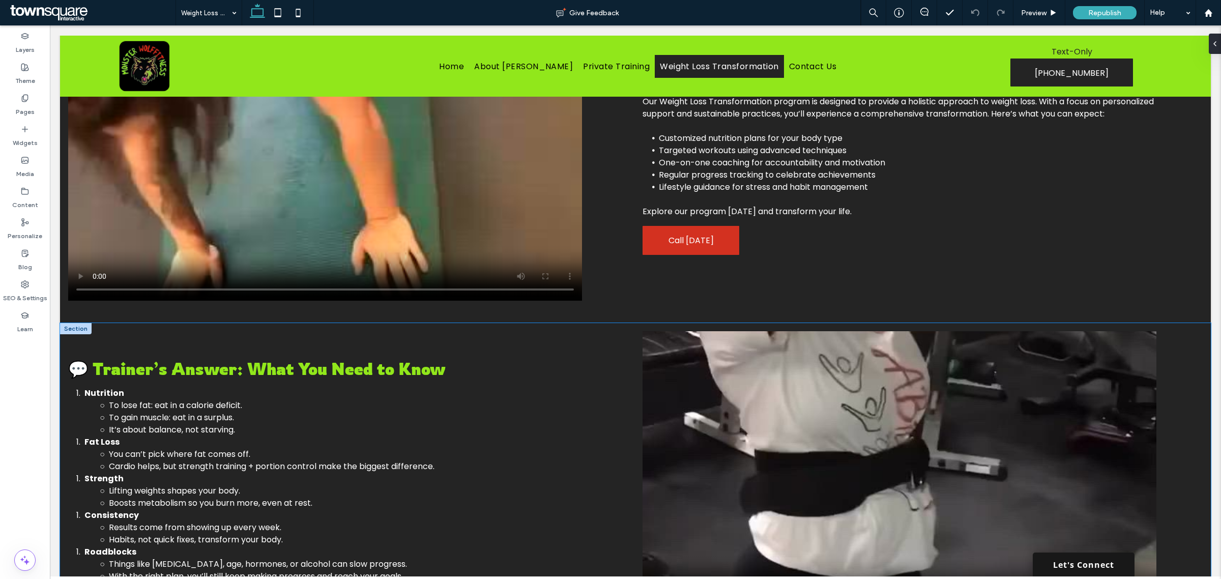
click at [598, 331] on div "💬 Trainer’s Answer: What You Need to Know Nutrition To lose fat: eat in a calor…" at bounding box center [635, 470] width 1151 height 295
click at [160, 288] on icon "button" at bounding box center [160, 289] width 8 height 8
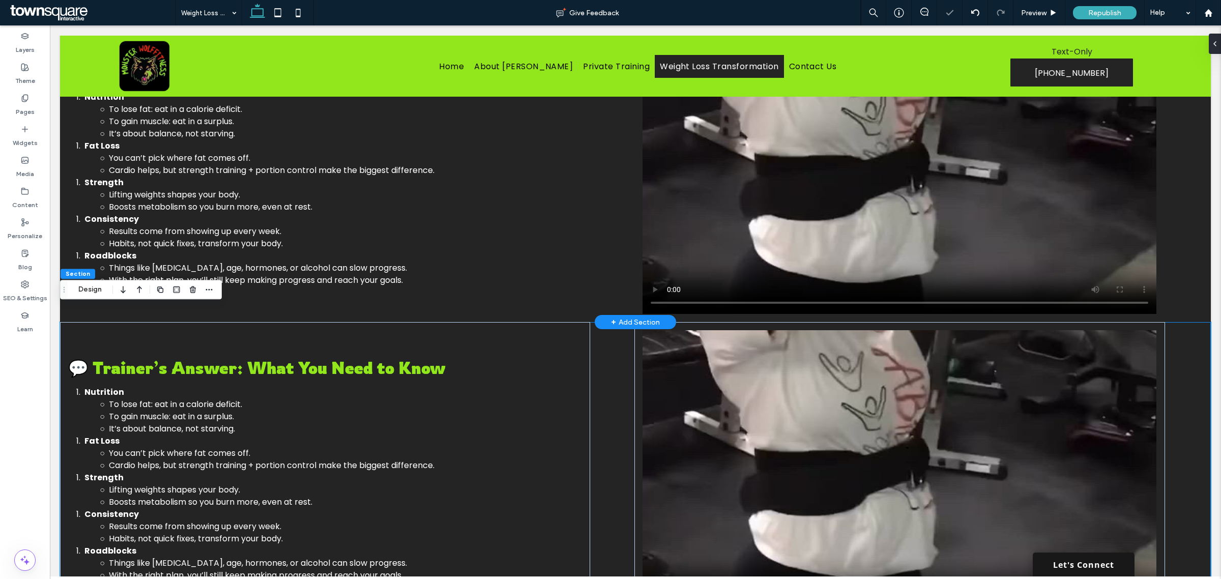
scroll to position [790, 0]
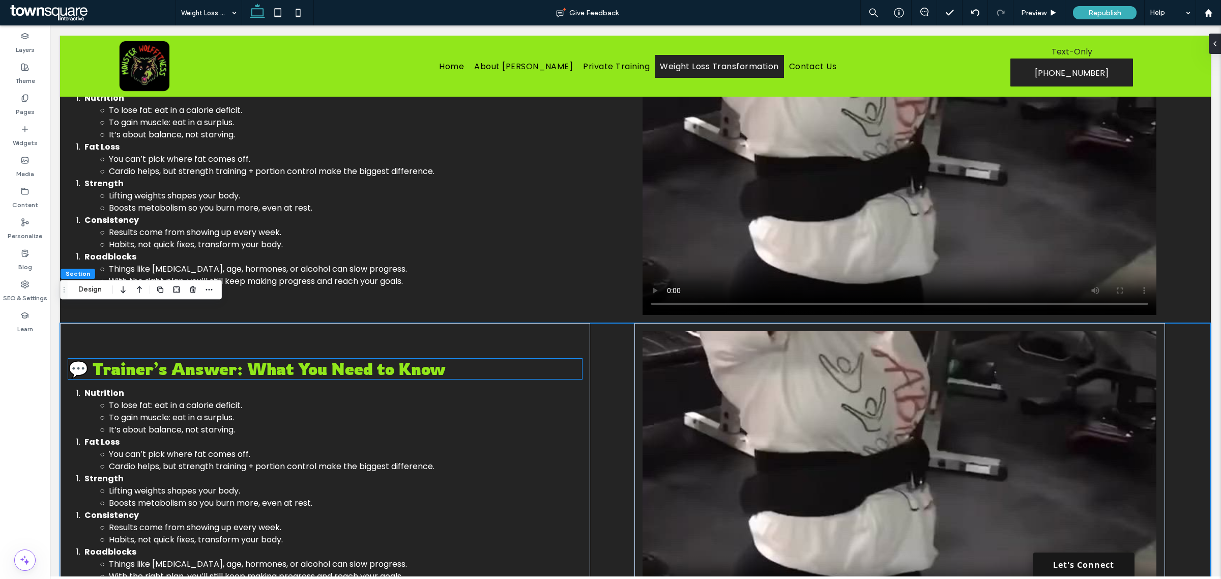
click at [494, 362] on h3 "💬 Trainer’s Answer: What You Need to Know" at bounding box center [325, 369] width 514 height 20
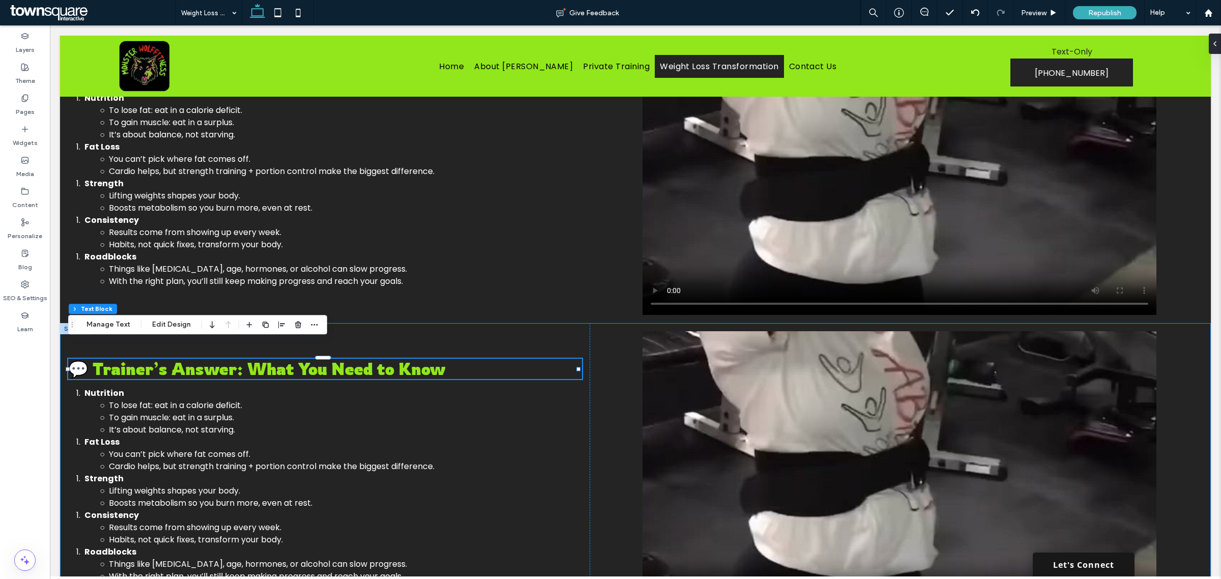
click at [604, 349] on div "💬 Trainer’s Answer: What You Need to Know Nutrition To lose fat: eat in a calor…" at bounding box center [635, 470] width 1151 height 295
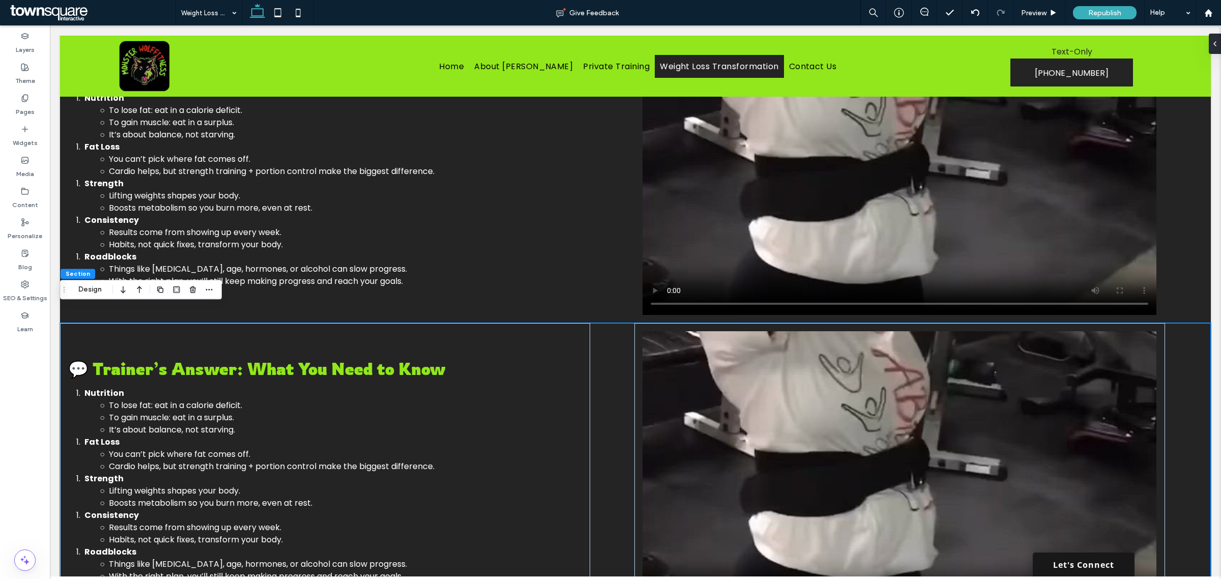
click at [619, 355] on div "💬 Trainer’s Answer: What You Need to Know Nutrition To lose fat: eat in a calor…" at bounding box center [635, 470] width 1151 height 295
click at [192, 291] on use "button" at bounding box center [193, 289] width 6 height 7
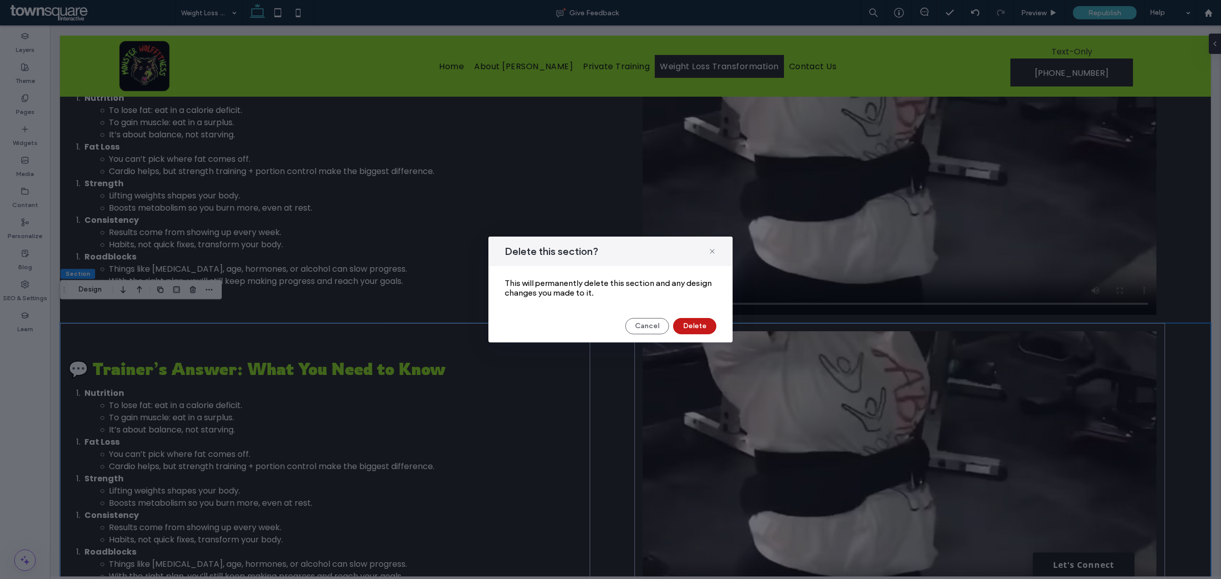
click at [683, 323] on button "Delete" at bounding box center [694, 326] width 43 height 16
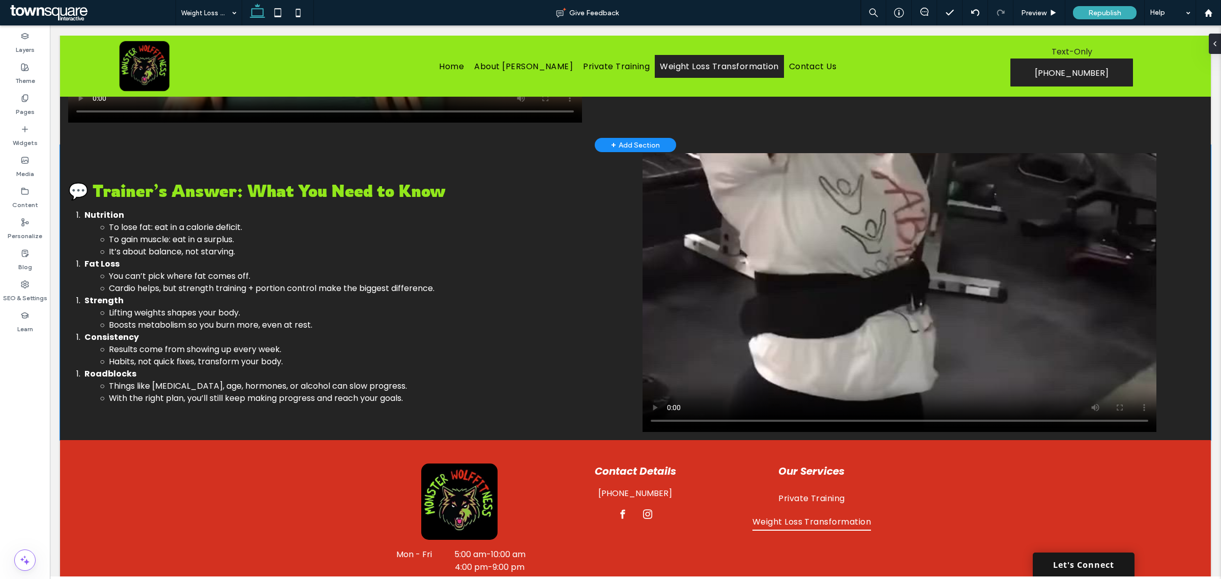
scroll to position [559, 0]
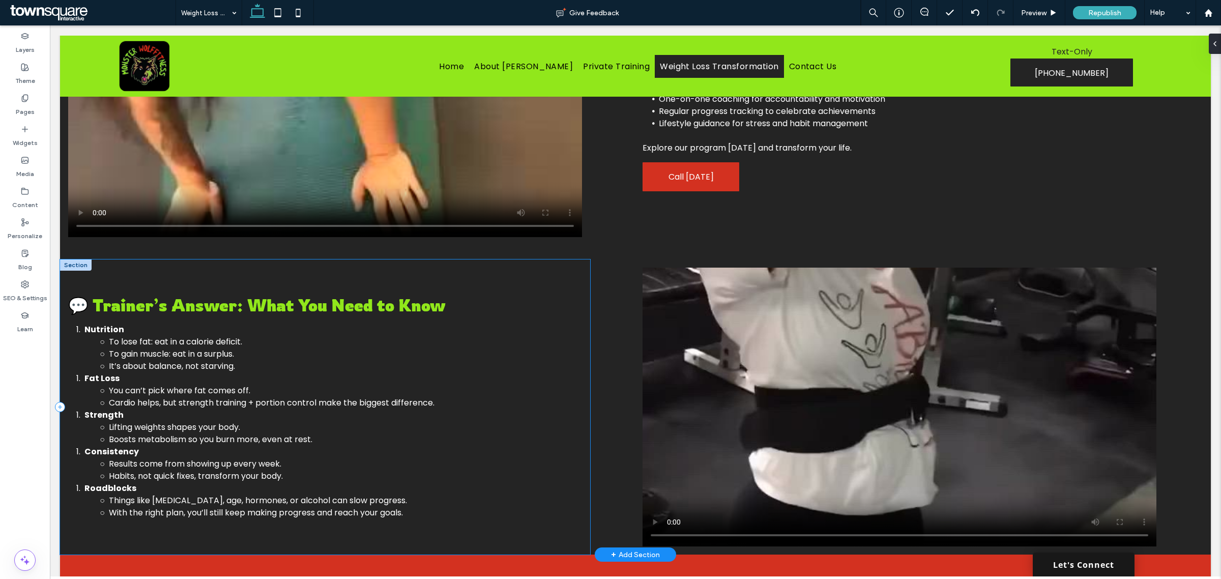
click at [467, 262] on div "💬 Trainer’s Answer: What You Need to Know Nutrition To lose fat: eat in a calor…" at bounding box center [325, 406] width 530 height 295
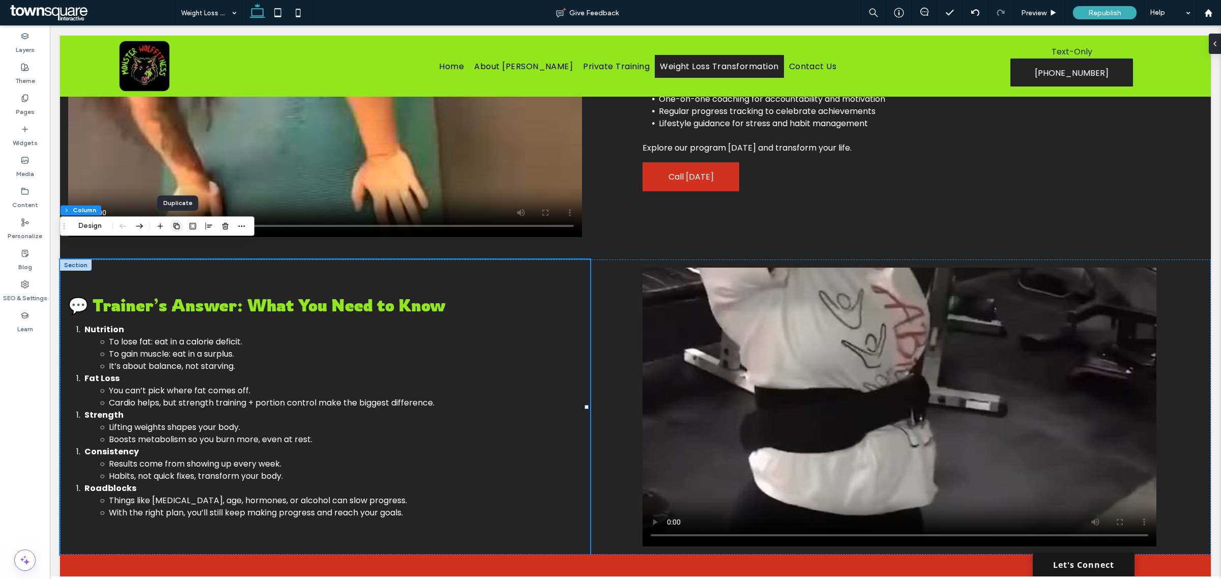
click at [176, 225] on icon "button" at bounding box center [176, 226] width 8 height 8
type input "**"
type input "*****"
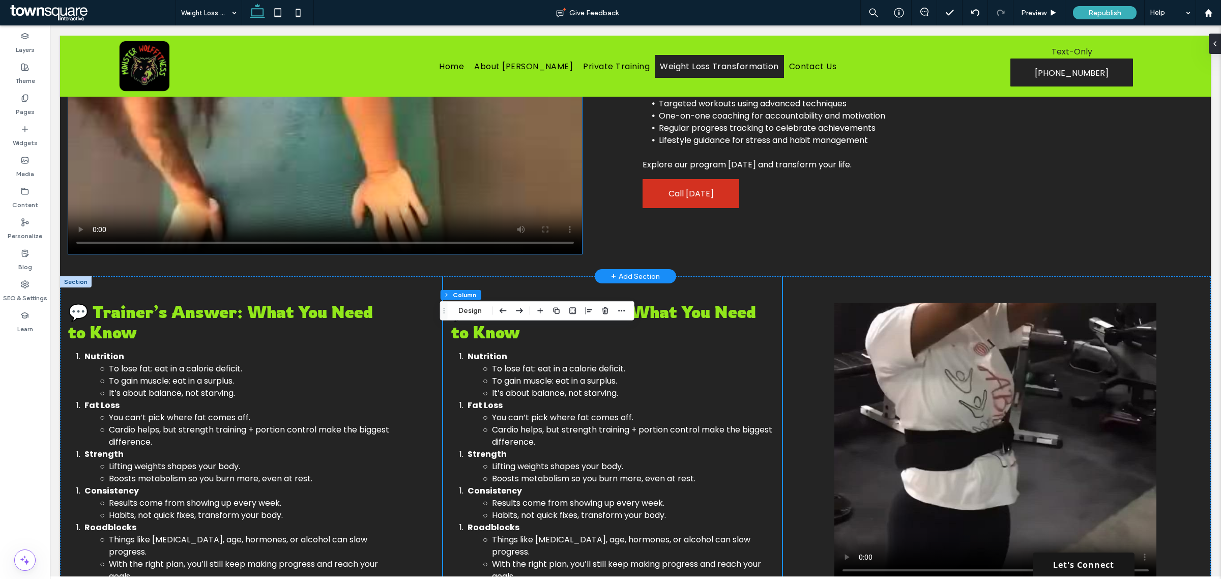
scroll to position [394, 0]
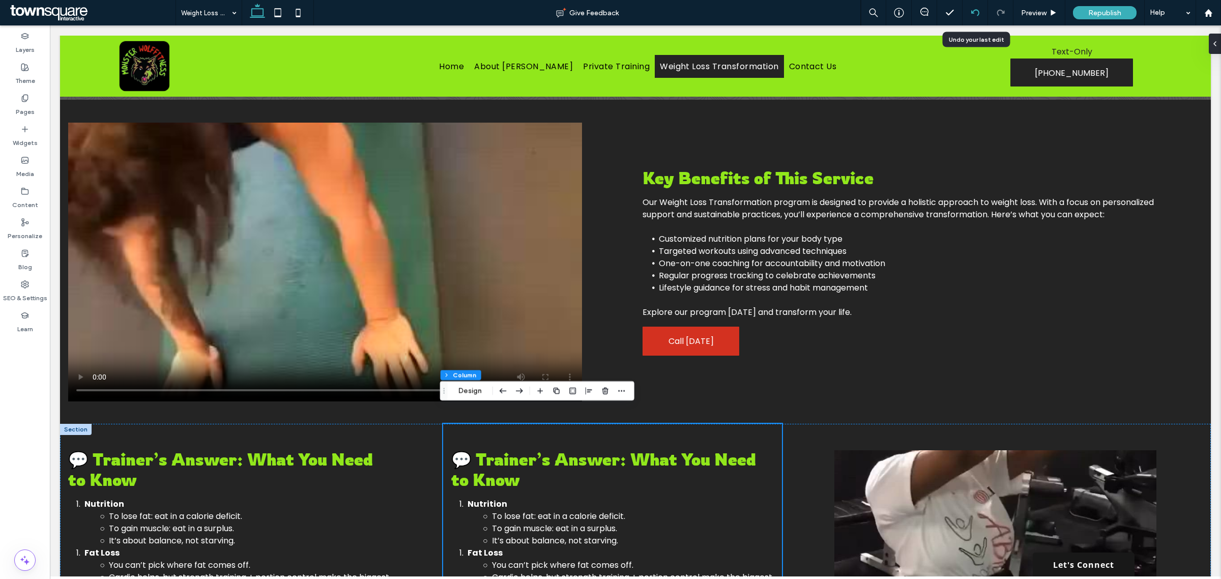
click at [975, 8] on div at bounding box center [975, 12] width 25 height 25
click at [972, 16] on icon at bounding box center [975, 13] width 8 height 8
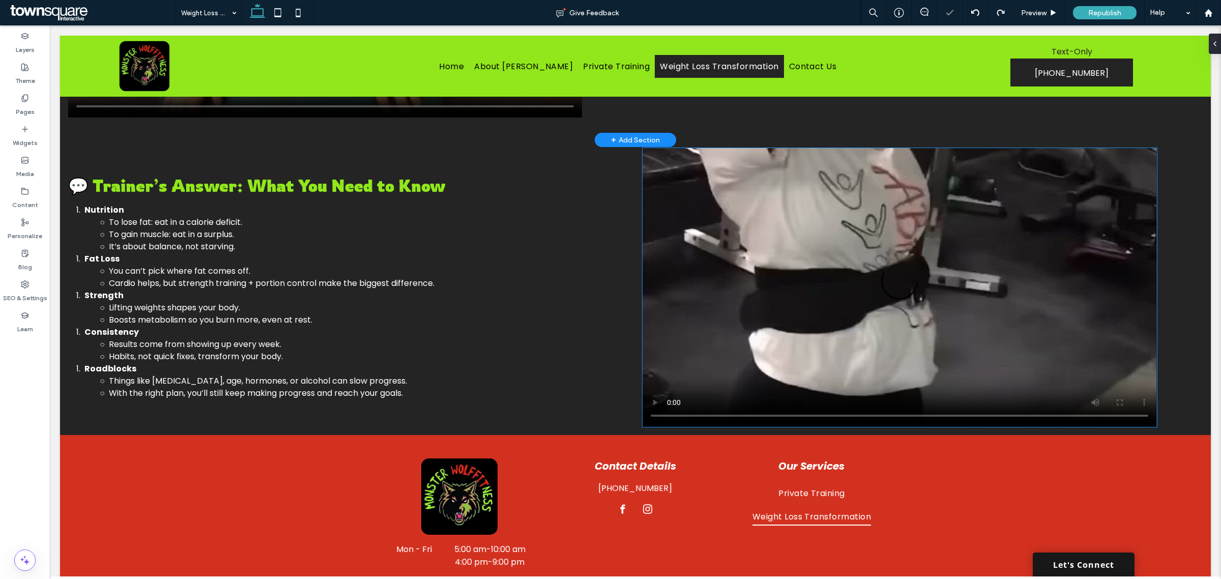
scroll to position [684, 0]
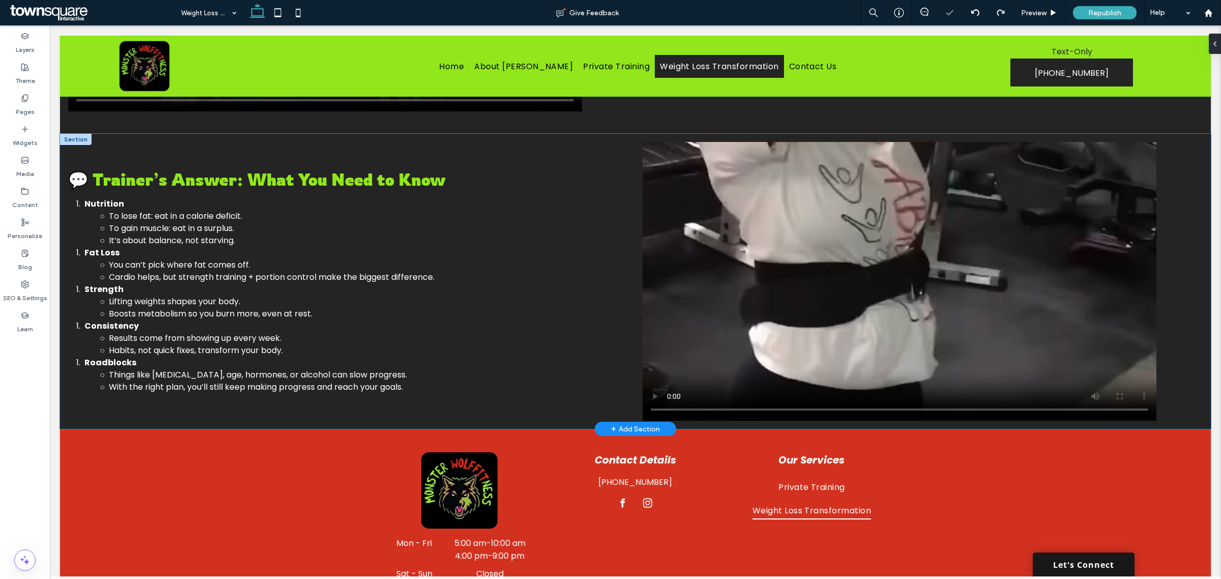
click at [1185, 334] on div "💬 Trainer’s Answer: What You Need to Know Nutrition To lose fat: eat in a calor…" at bounding box center [635, 281] width 1151 height 295
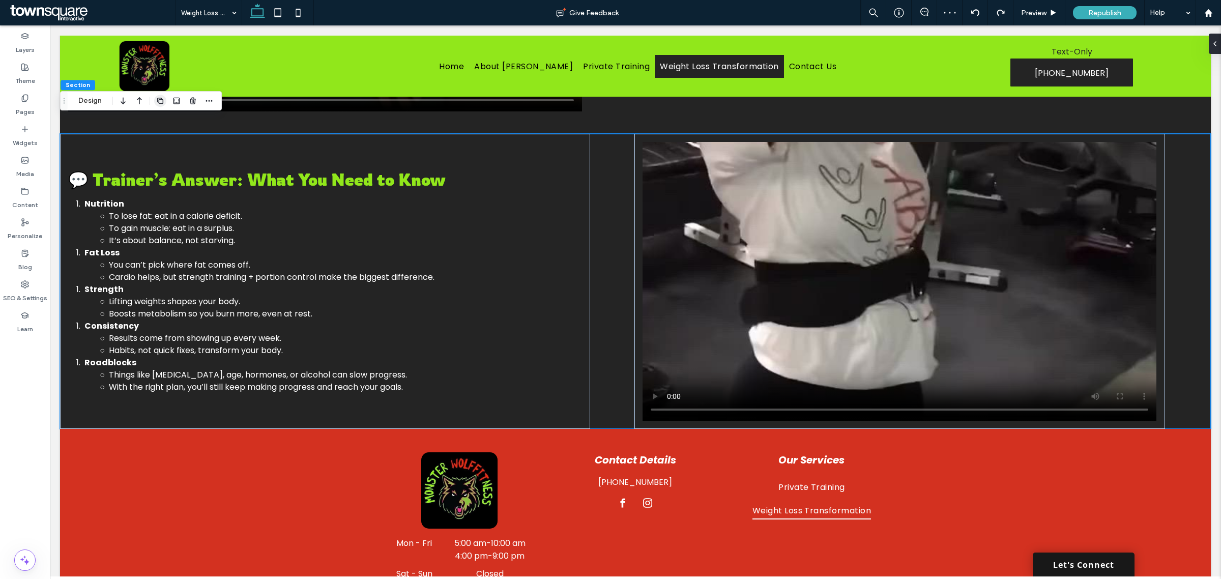
click at [161, 100] on icon "button" at bounding box center [160, 101] width 8 height 8
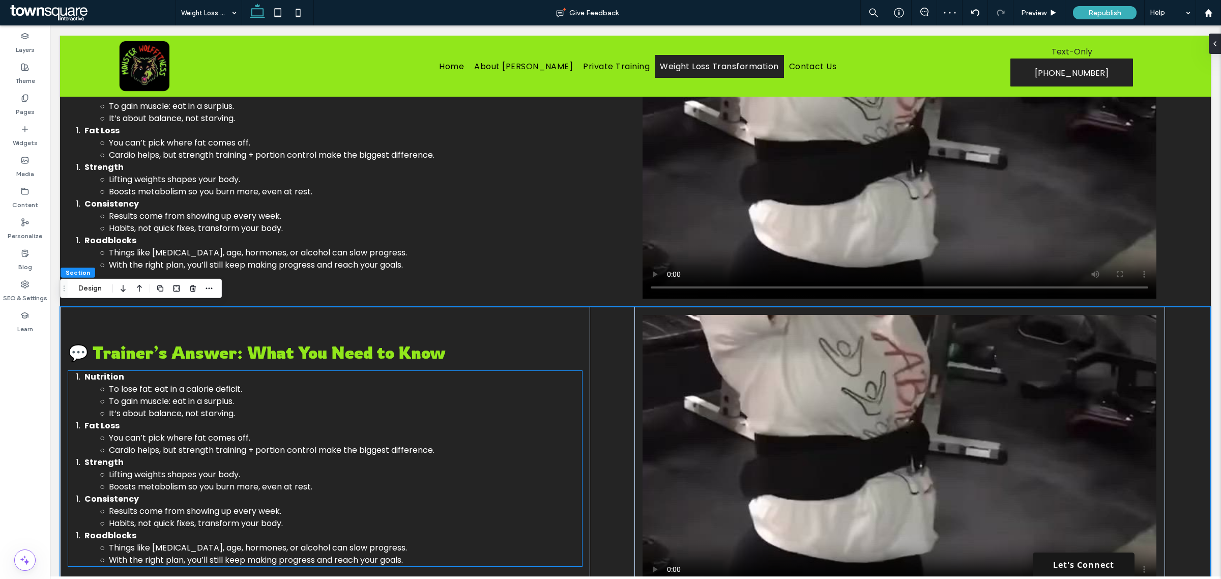
scroll to position [812, 0]
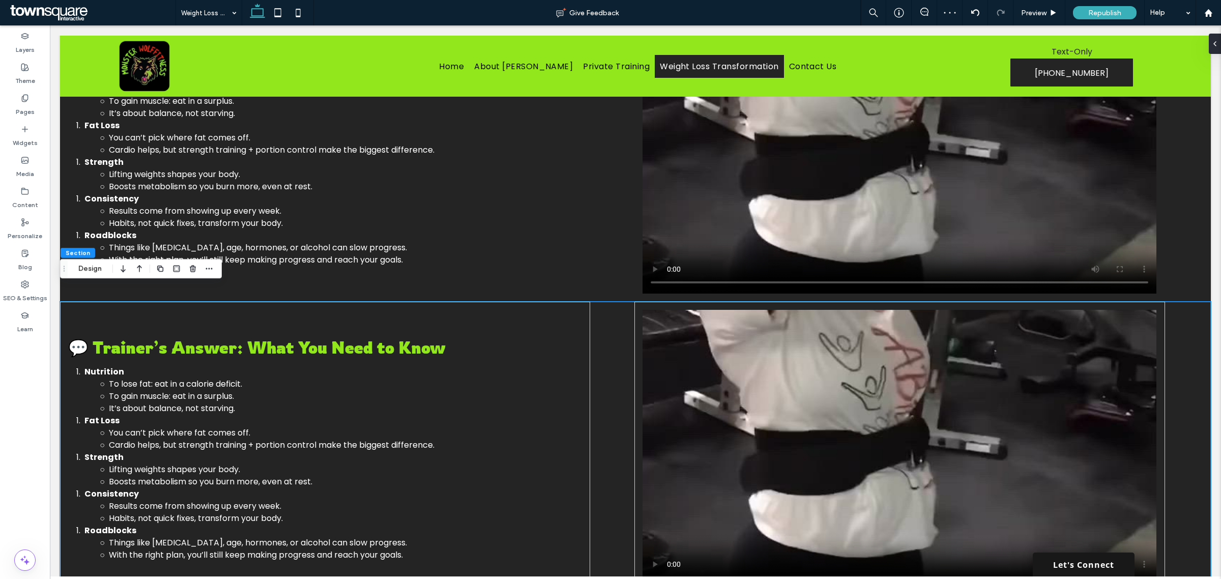
click at [610, 355] on div "💬 Trainer’s Answer: What You Need to Know Nutrition To lose fat: eat in a calor…" at bounding box center [635, 449] width 1151 height 295
click at [575, 308] on div "💬 Trainer’s Answer: What You Need to Know Nutrition To lose fat: eat in a calor…" at bounding box center [325, 449] width 530 height 295
click at [224, 267] on use "button" at bounding box center [225, 268] width 6 height 7
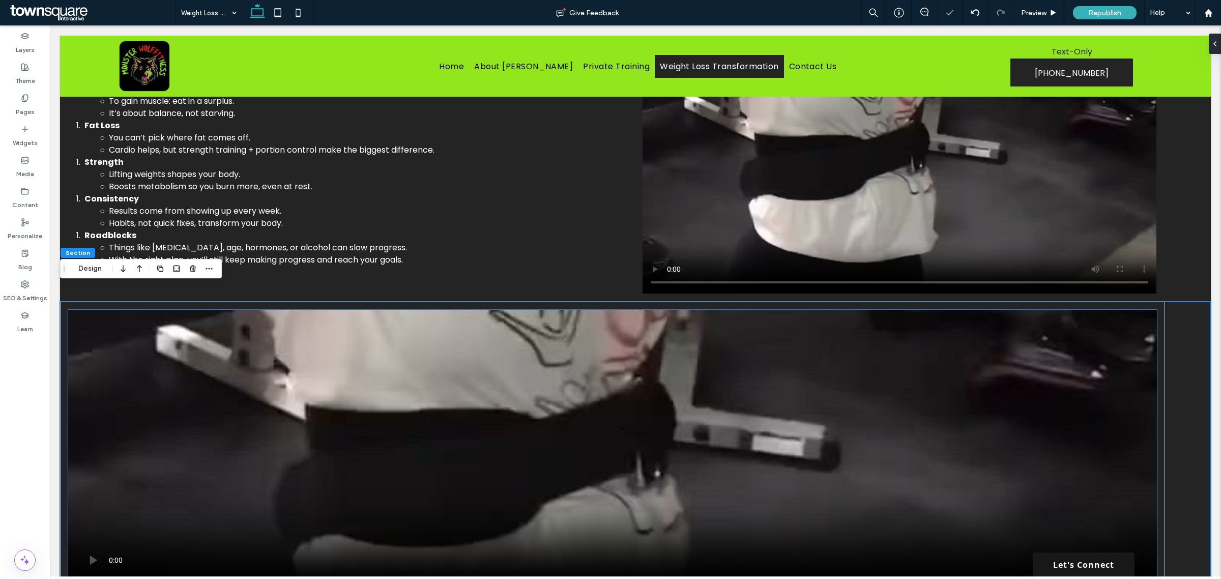
click at [1139, 362] on video at bounding box center [612, 449] width 1089 height 279
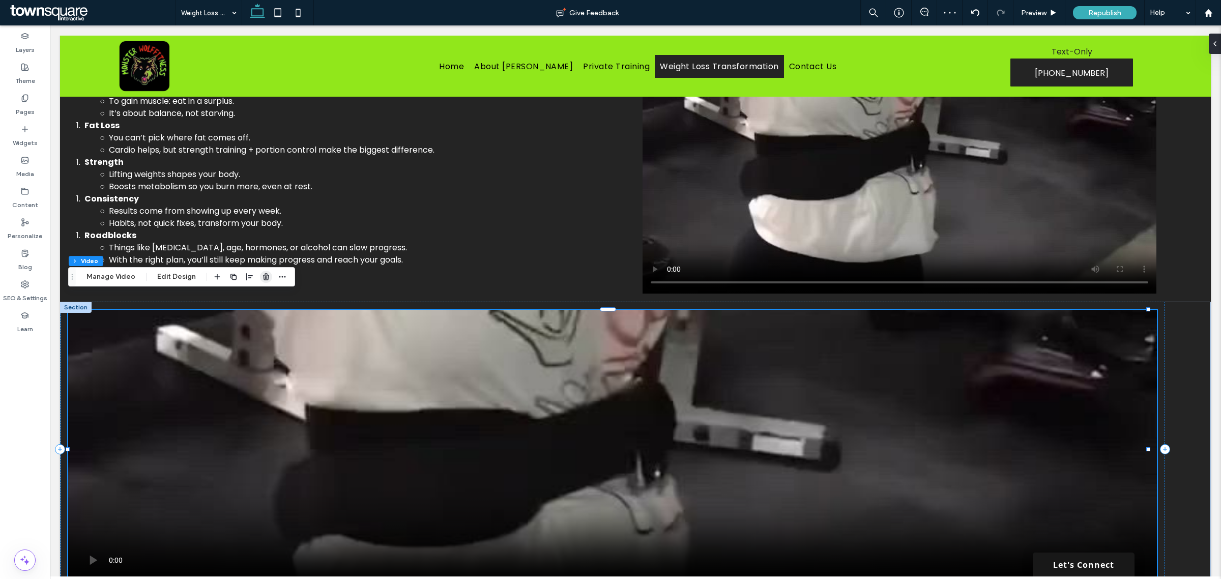
click at [264, 275] on use "button" at bounding box center [266, 276] width 6 height 7
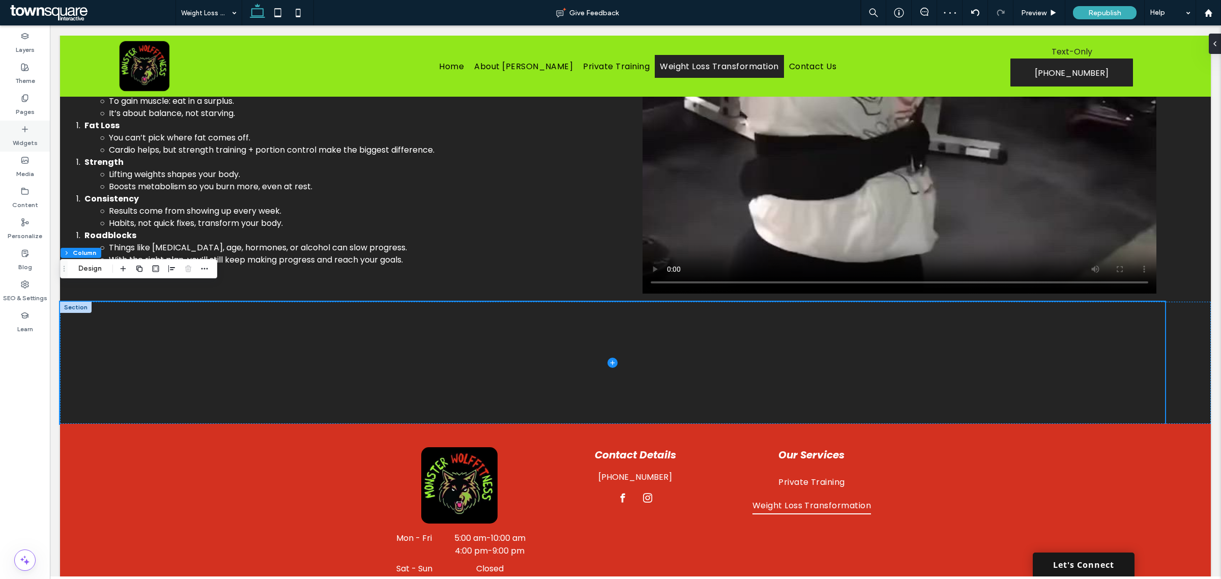
click at [30, 129] on div "Widgets" at bounding box center [25, 136] width 50 height 31
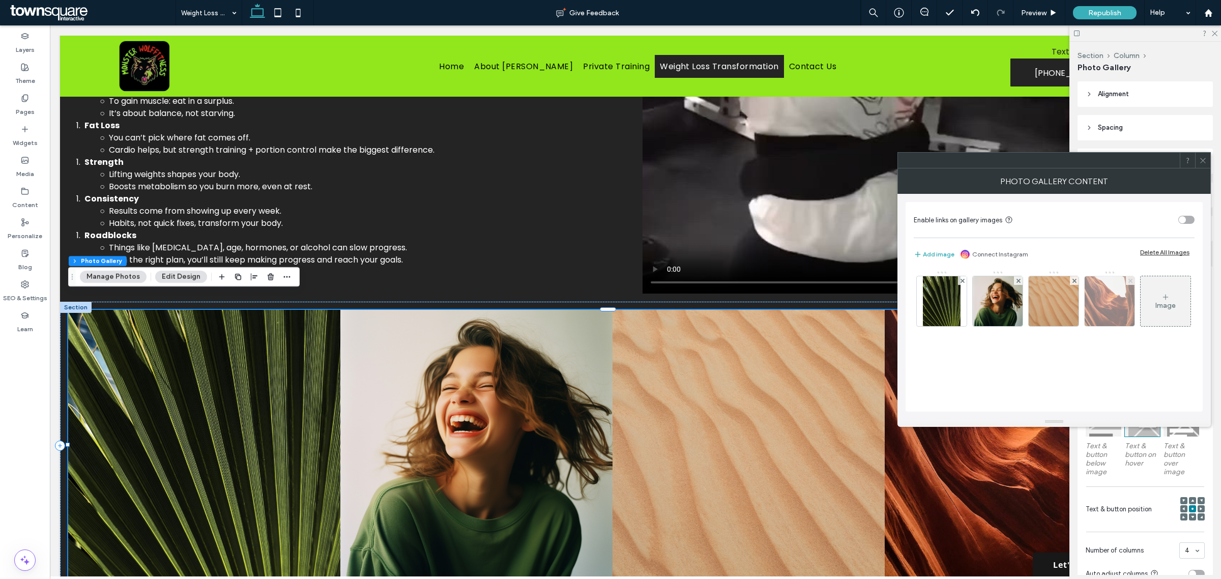
click at [1131, 281] on use at bounding box center [1130, 280] width 4 height 4
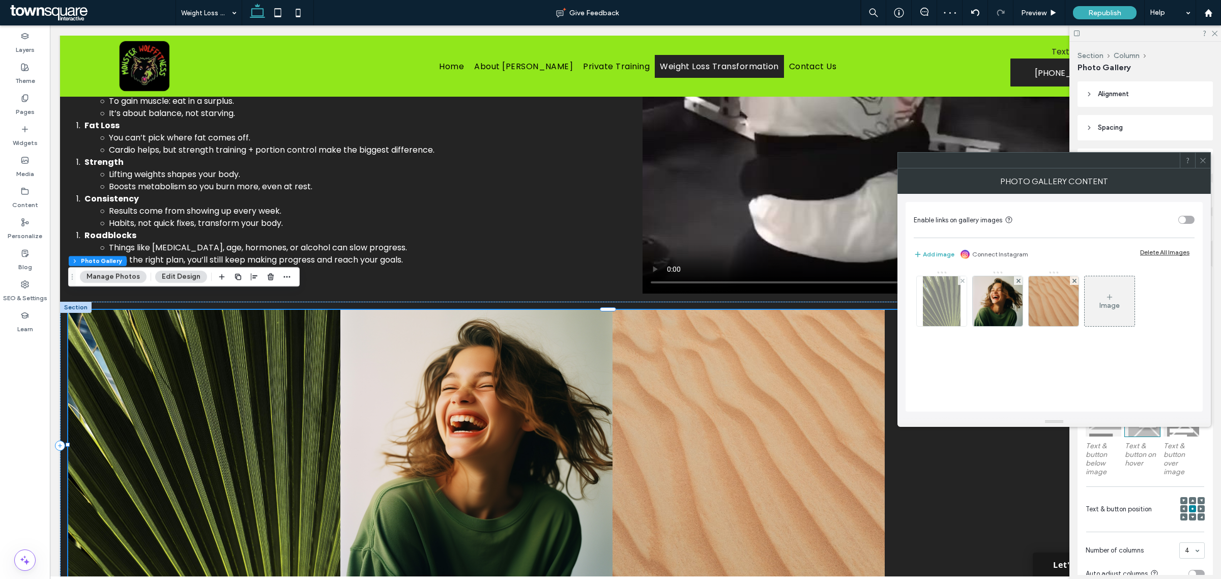
click at [958, 278] on div at bounding box center [962, 280] width 9 height 9
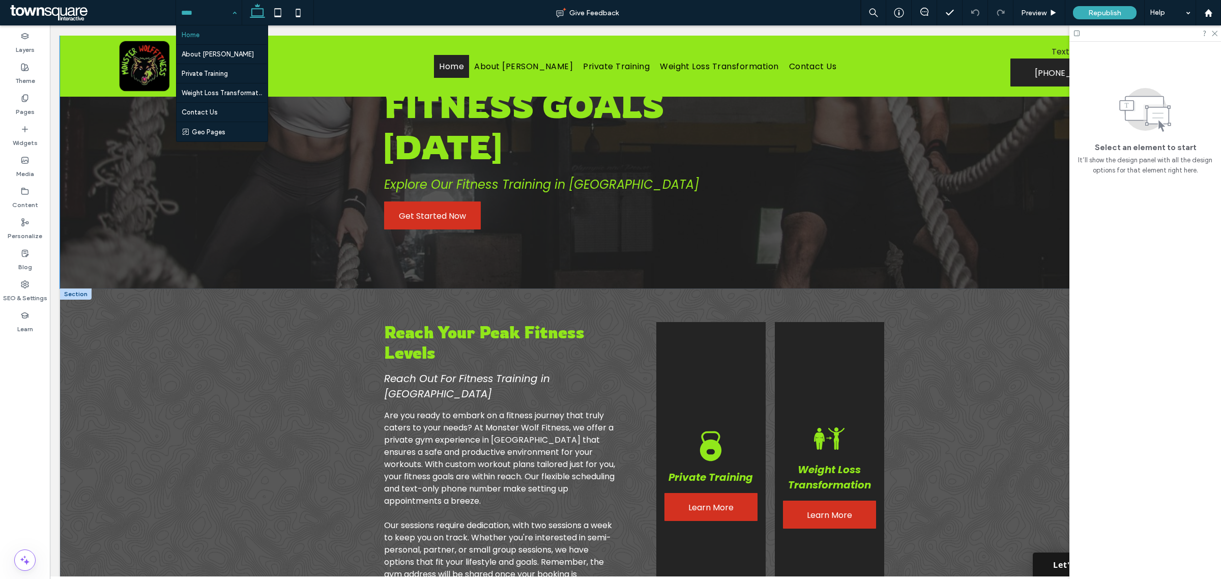
scroll to position [0, 0]
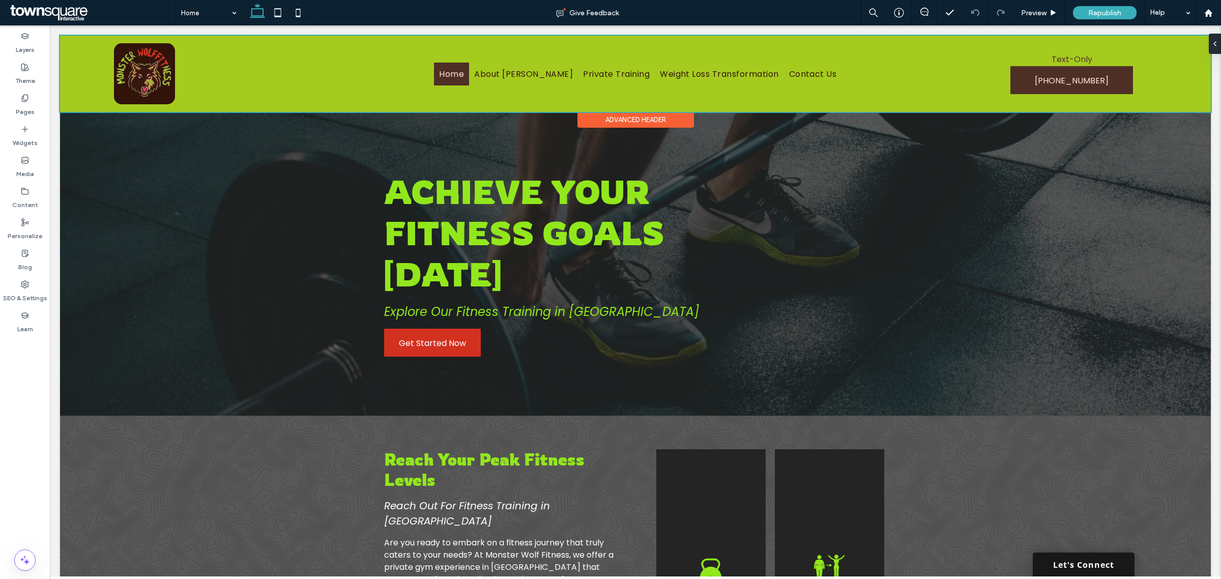
click at [525, 74] on div at bounding box center [635, 74] width 1151 height 76
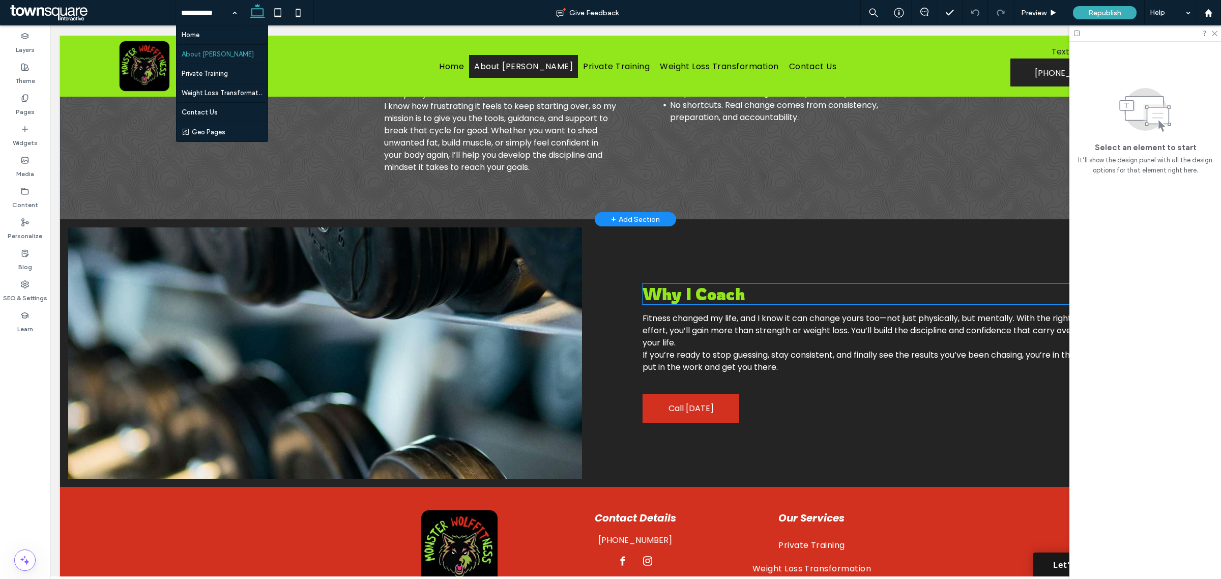
scroll to position [296, 0]
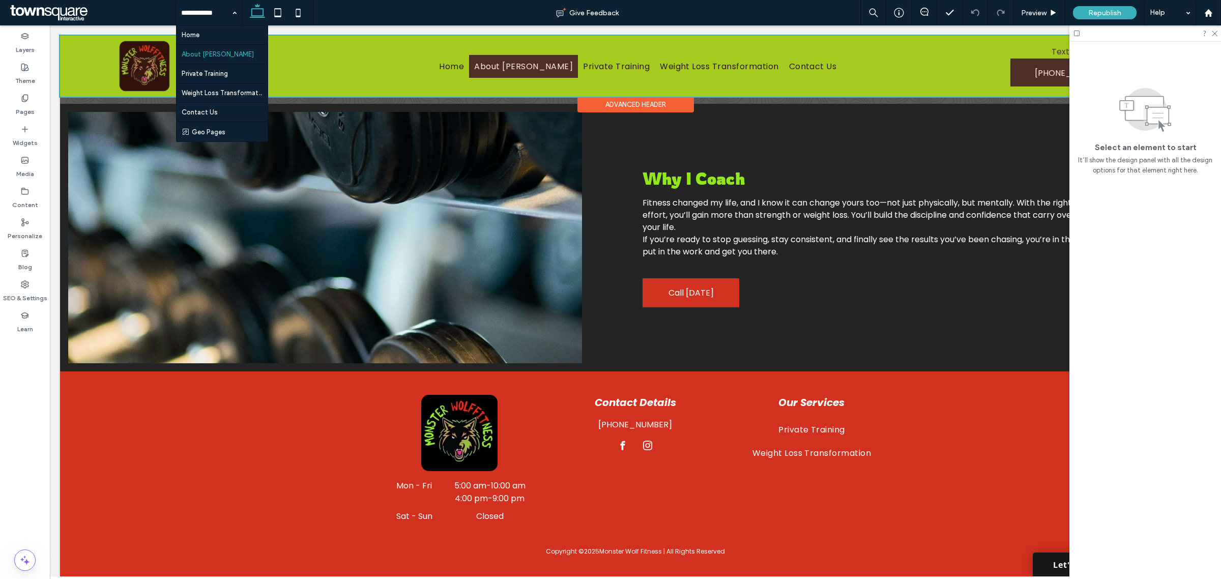
click at [721, 62] on div at bounding box center [635, 66] width 1151 height 61
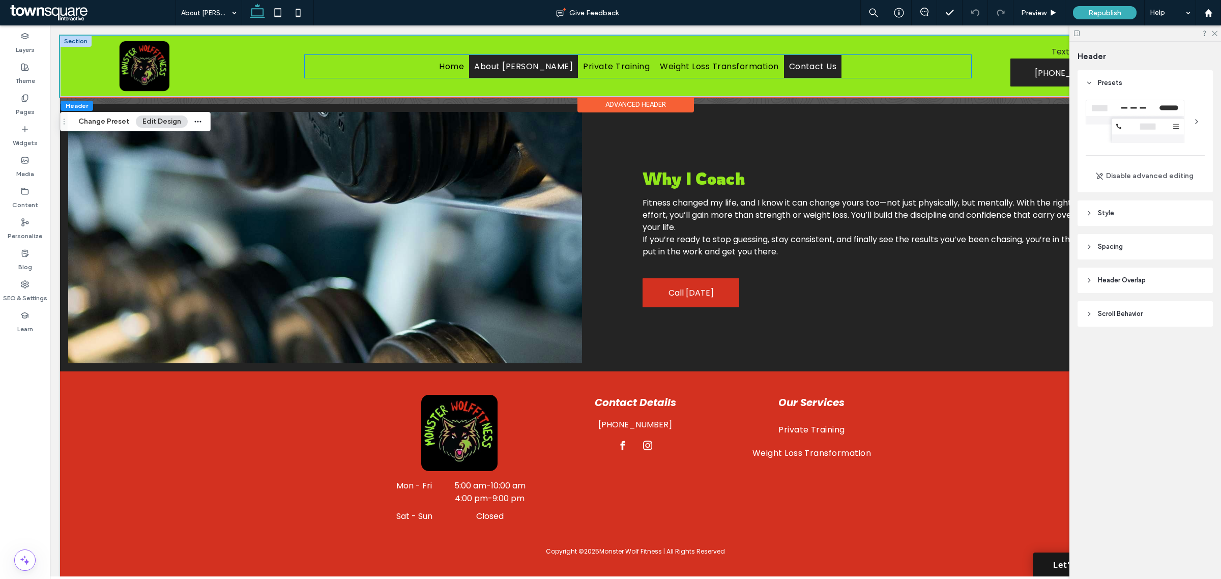
click at [790, 66] on span "Contact Us" at bounding box center [813, 66] width 48 height 13
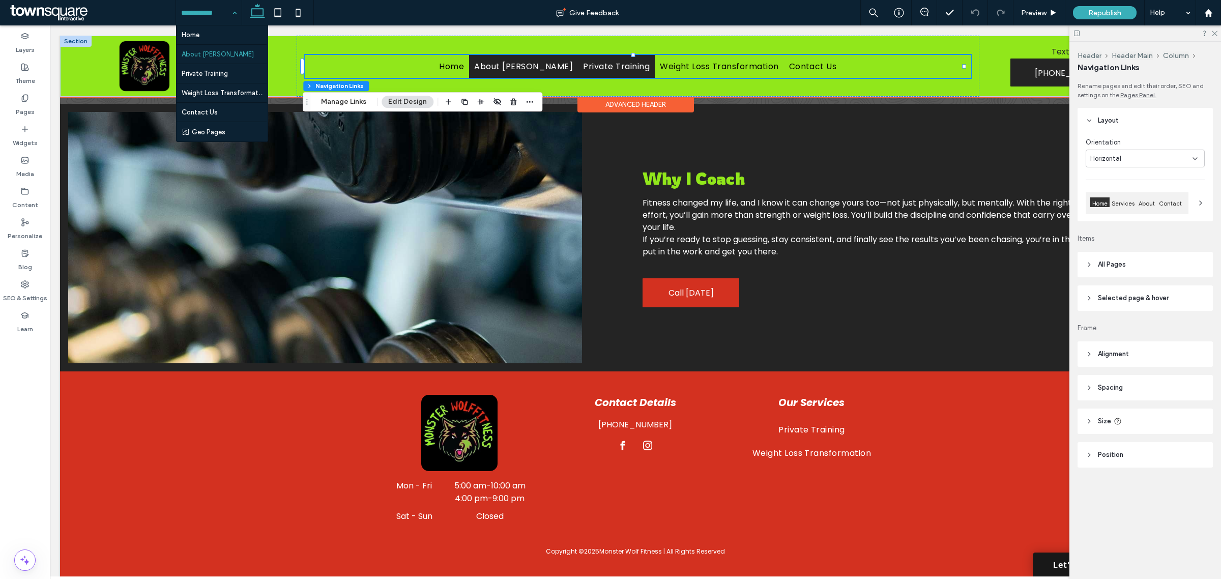
click at [597, 66] on span "Private Training" at bounding box center [616, 66] width 67 height 13
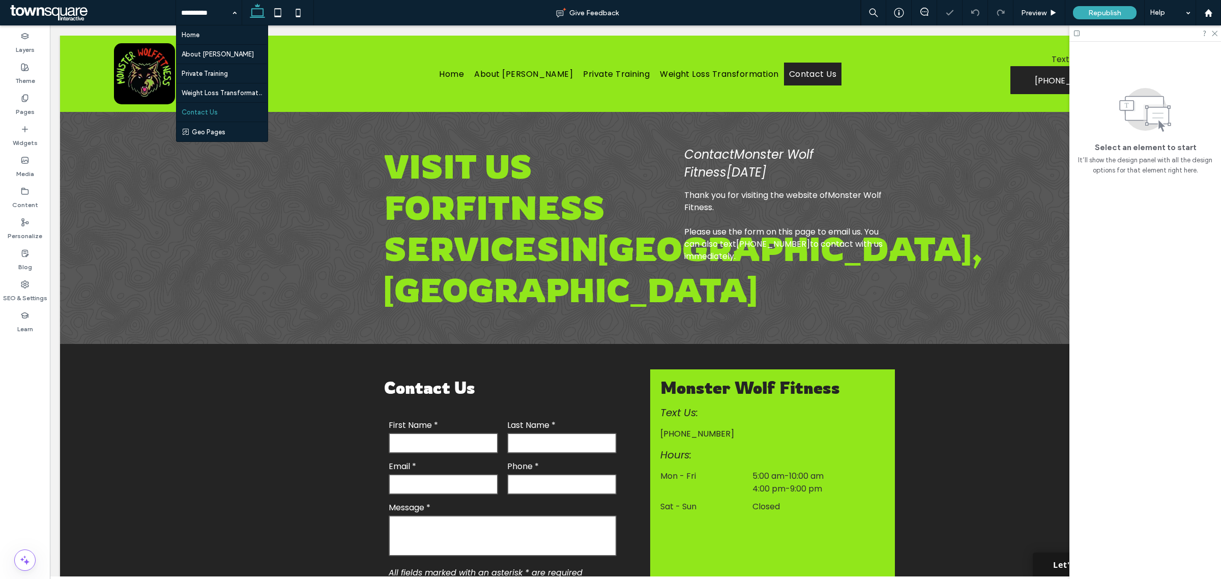
click at [210, 12] on input at bounding box center [206, 12] width 50 height 25
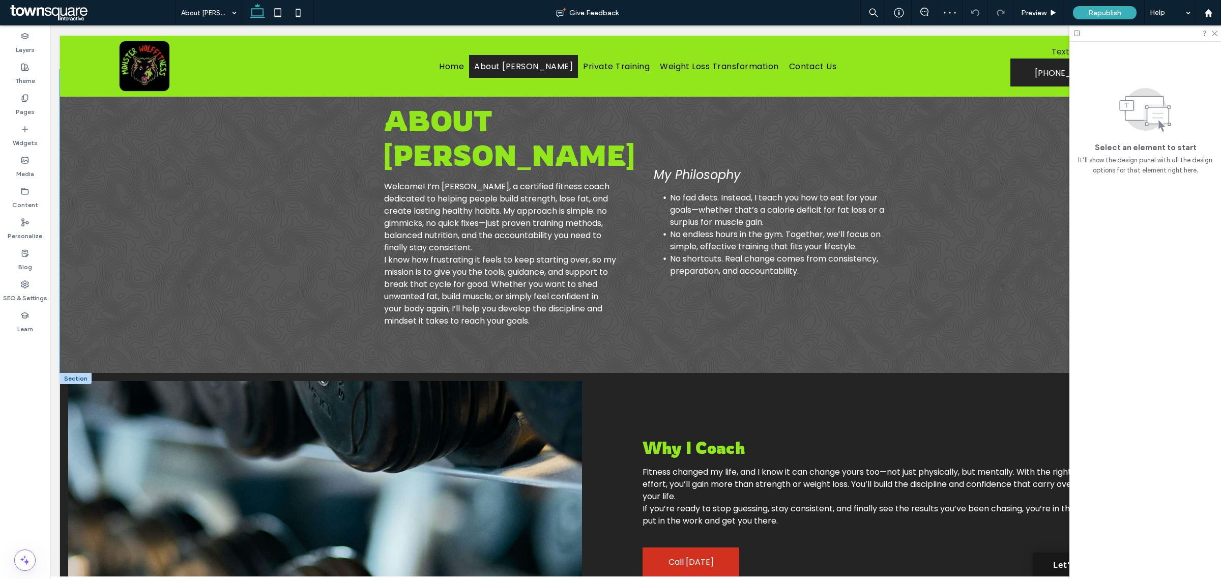
scroll to position [176, 0]
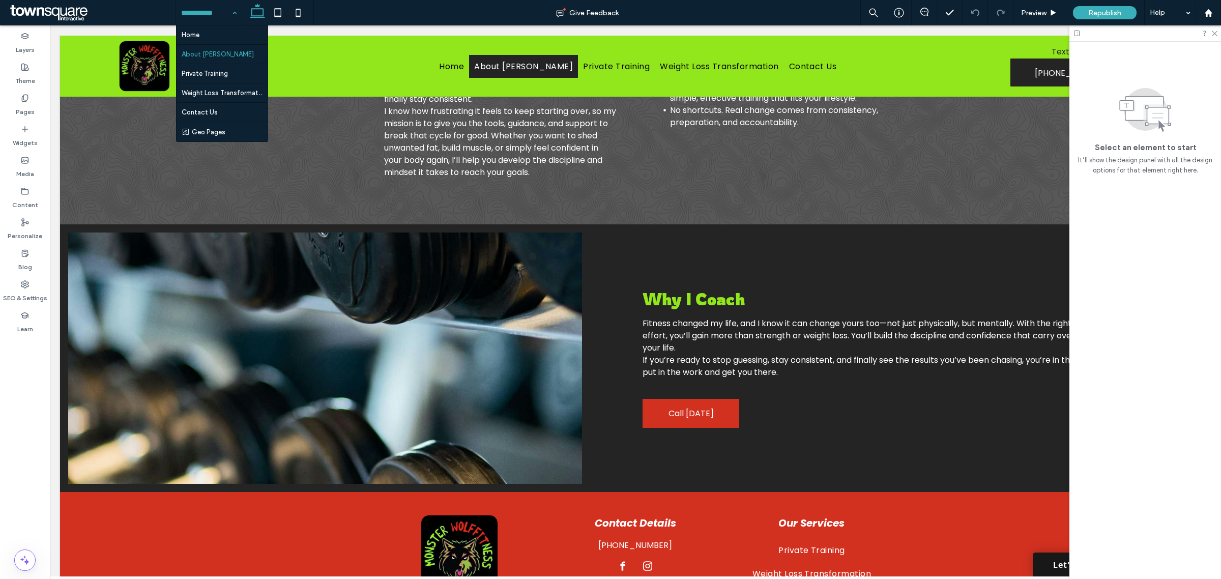
click at [208, 6] on input at bounding box center [206, 12] width 50 height 25
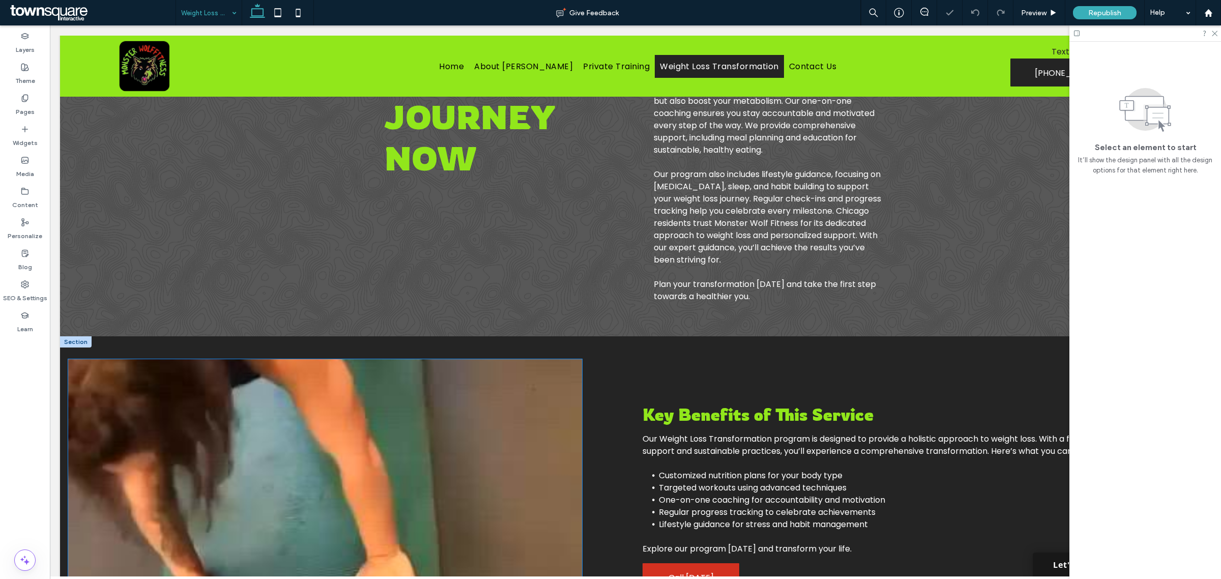
scroll to position [303, 0]
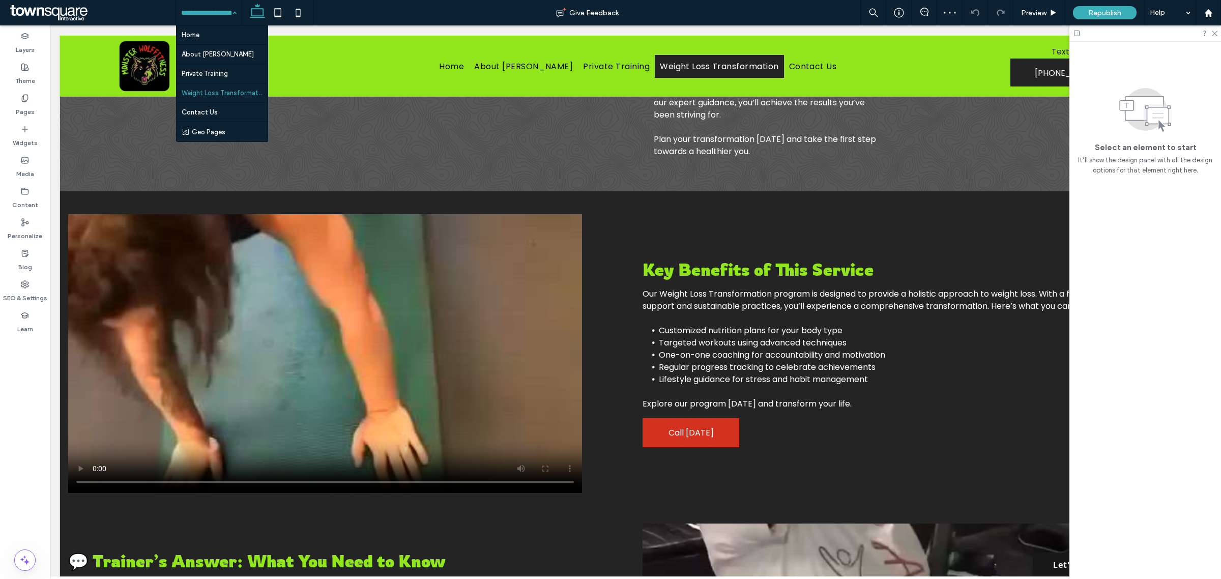
click at [185, 10] on input at bounding box center [206, 12] width 50 height 25
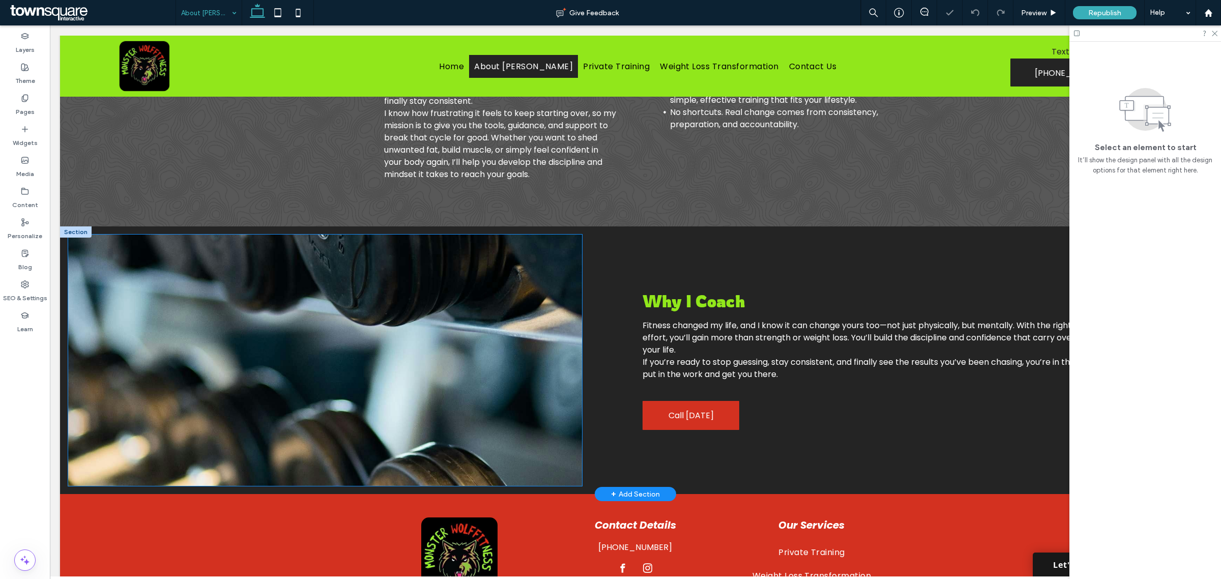
scroll to position [176, 0]
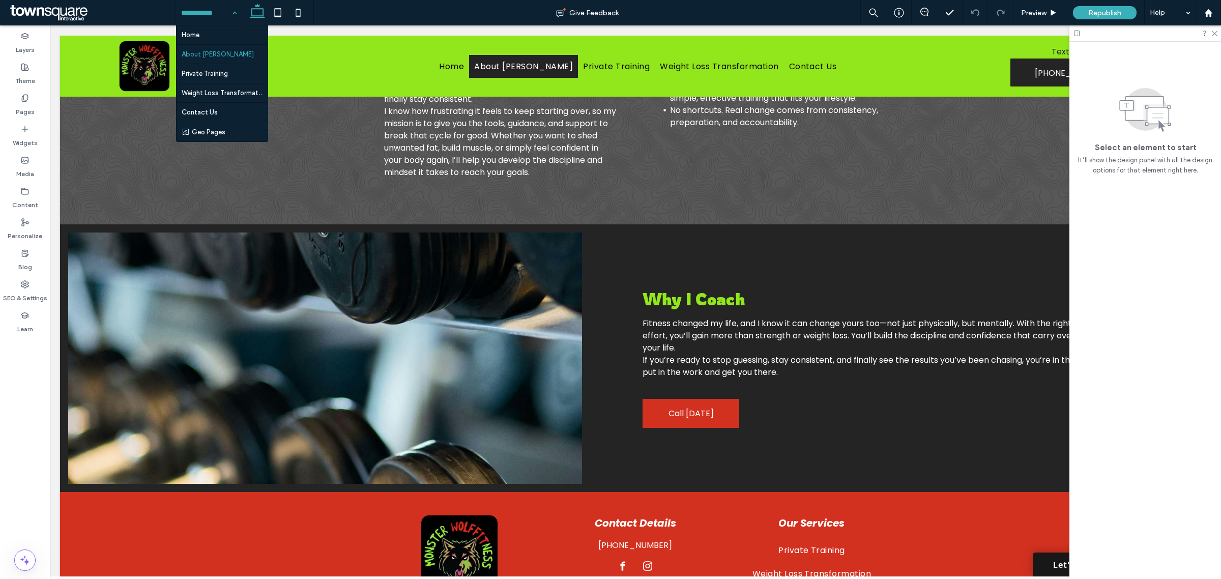
click at [204, 21] on input at bounding box center [206, 12] width 50 height 25
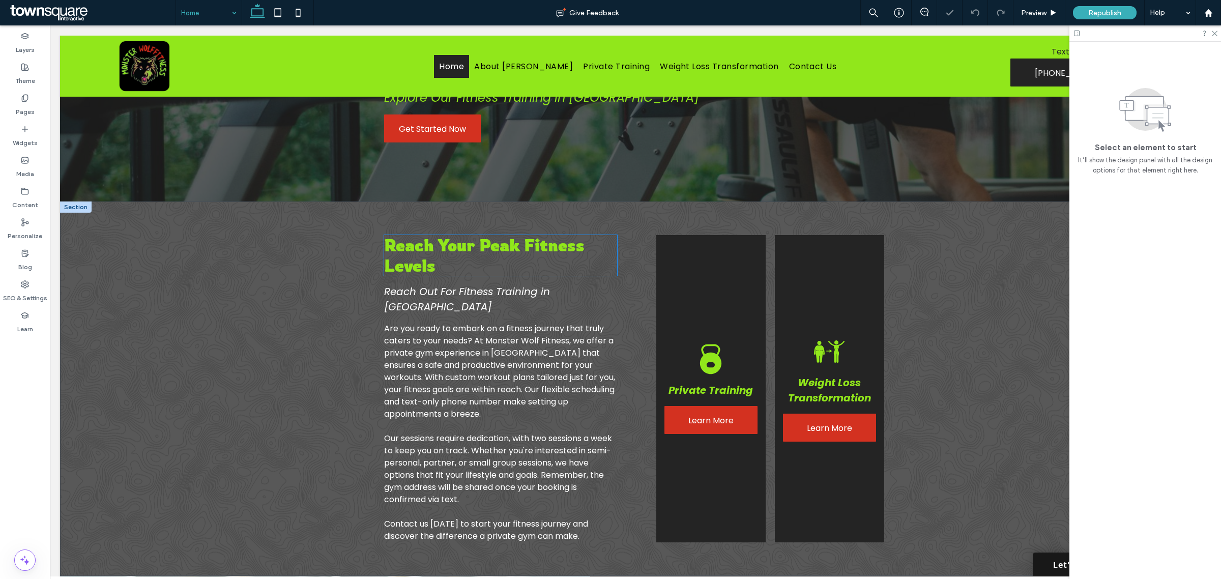
scroll to position [239, 0]
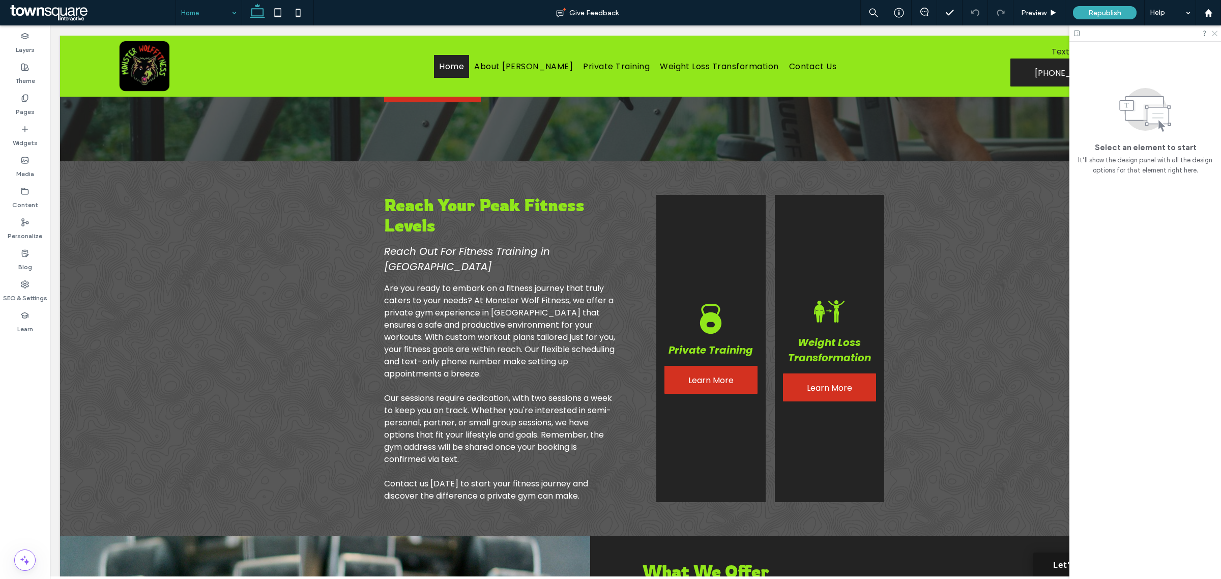
click at [1216, 31] on icon at bounding box center [1214, 33] width 7 height 7
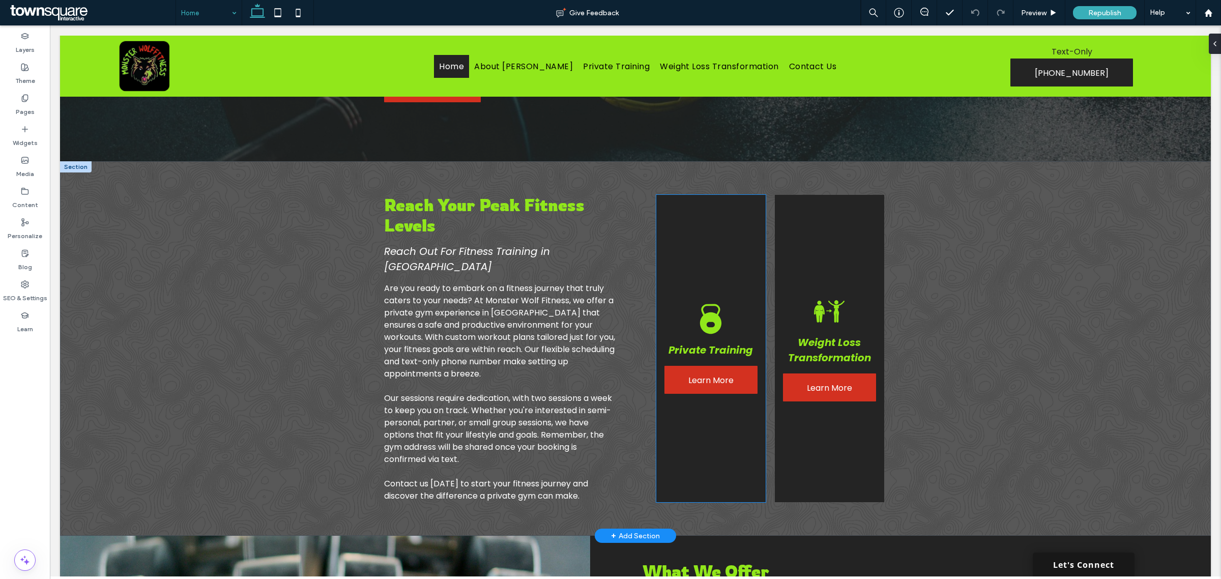
click at [718, 285] on div "Private Training Learn More" at bounding box center [710, 348] width 109 height 307
click at [740, 318] on div "Private Training Learn More" at bounding box center [710, 348] width 109 height 307
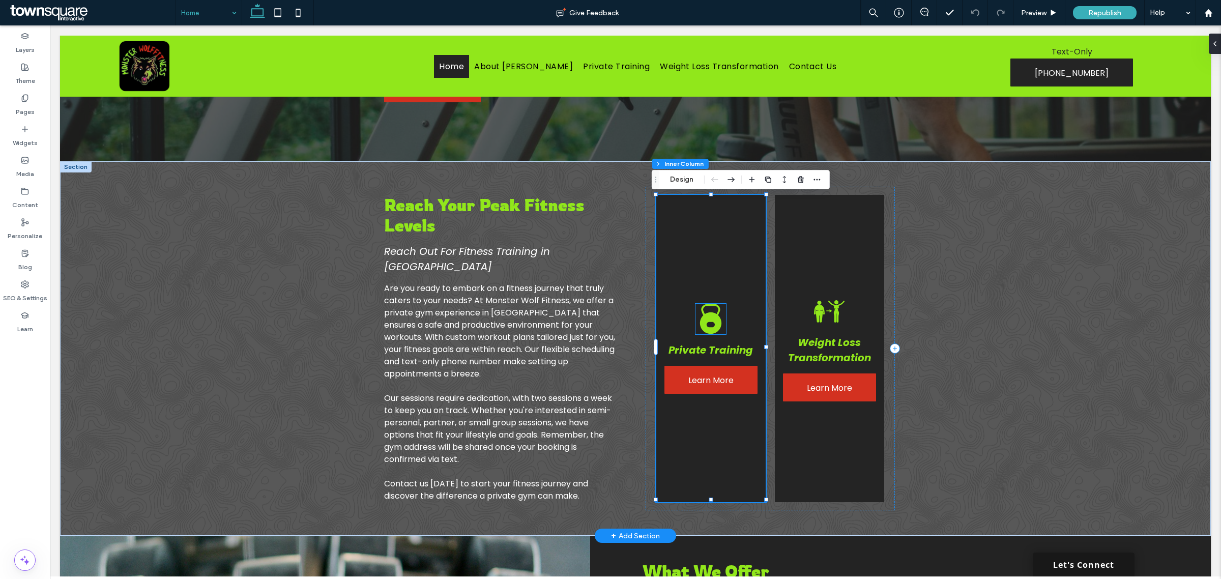
click at [710, 321] on icon at bounding box center [710, 319] width 21 height 30
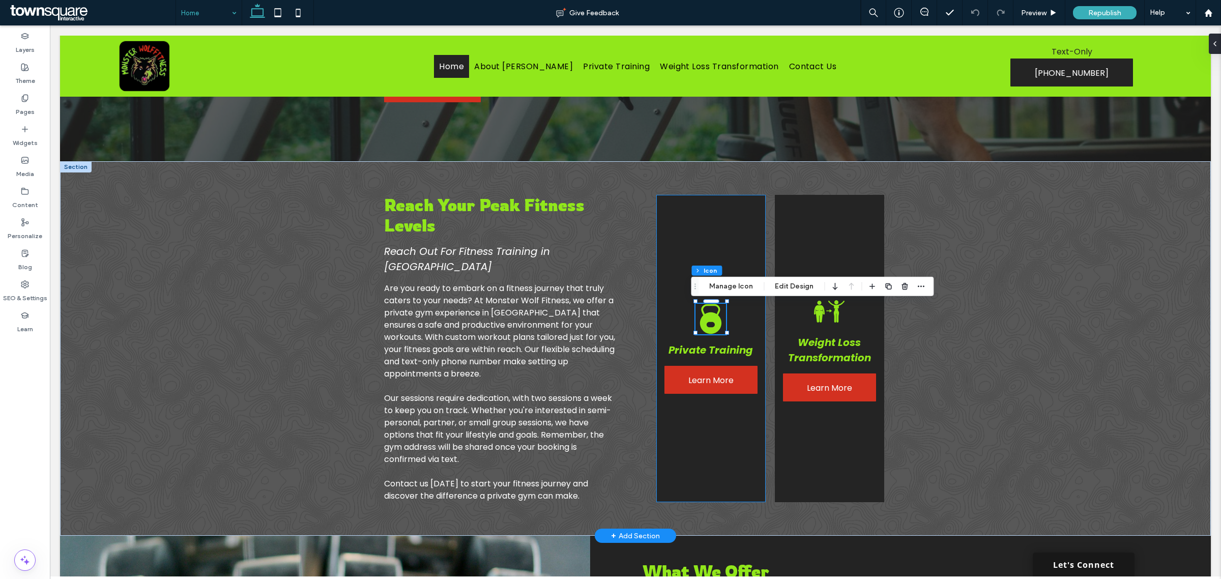
click at [734, 246] on div "Private Training Learn More" at bounding box center [710, 348] width 109 height 307
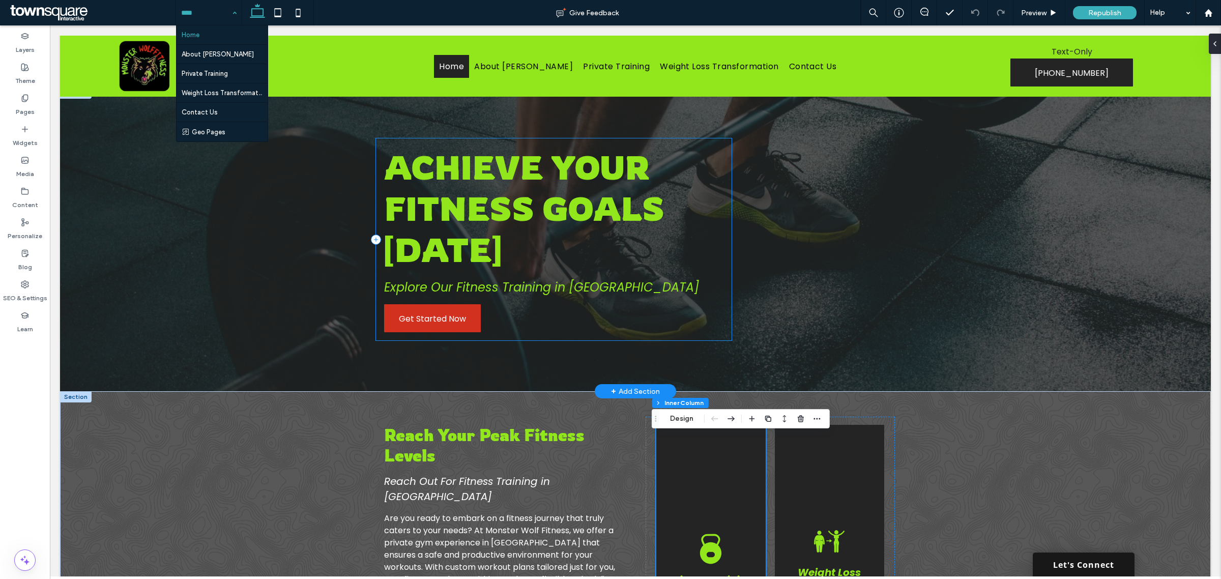
scroll to position [0, 0]
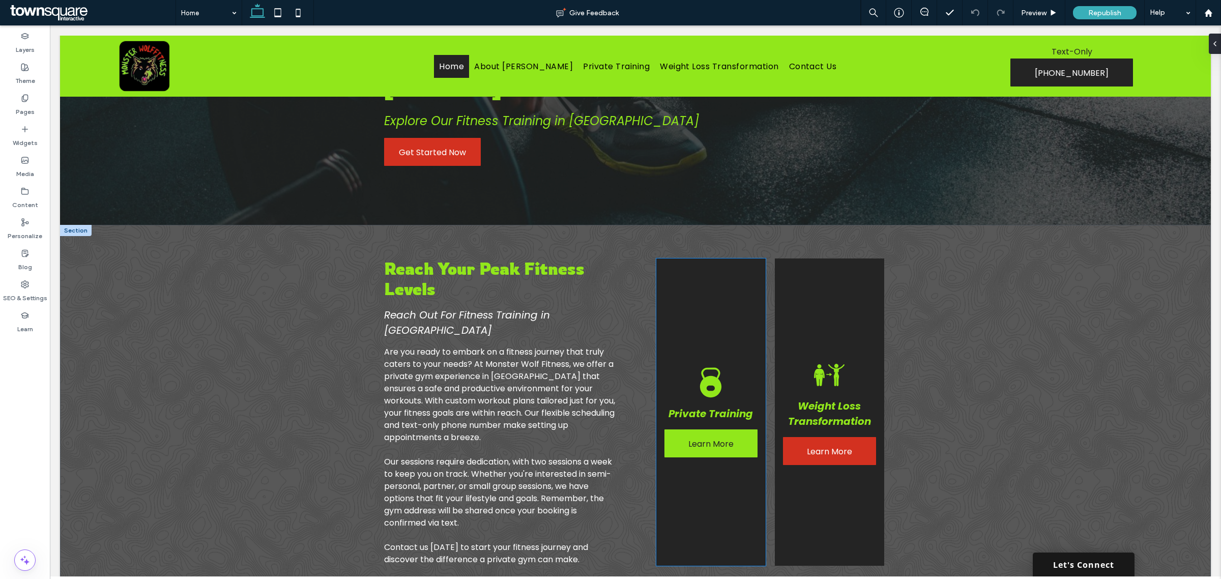
click at [713, 435] on span "Learn More" at bounding box center [710, 443] width 45 height 29
type input "**"
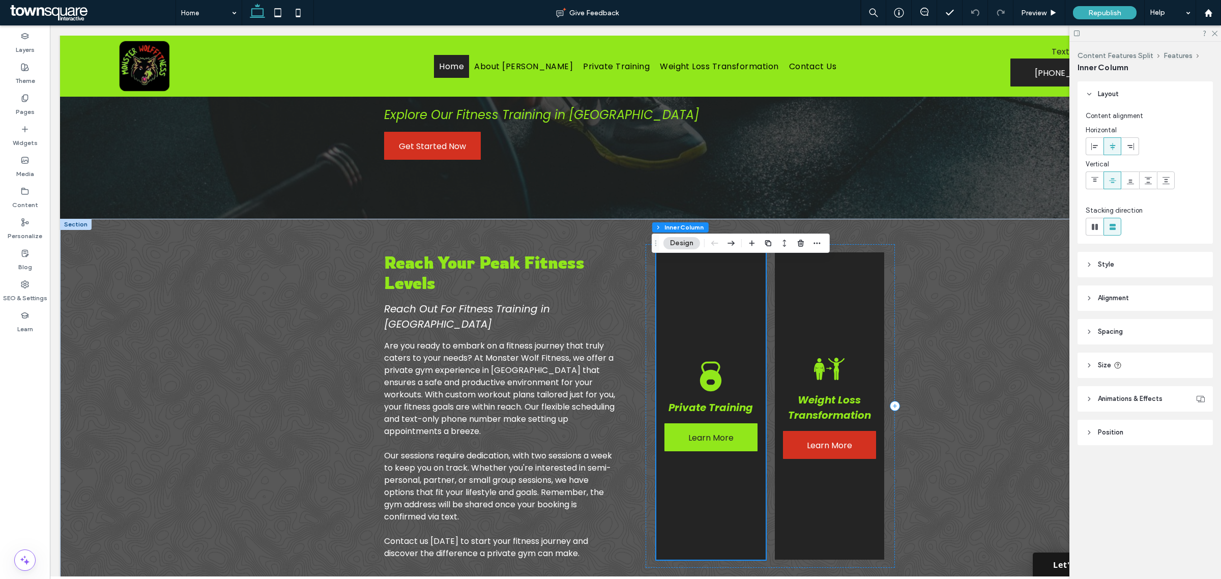
scroll to position [176, 0]
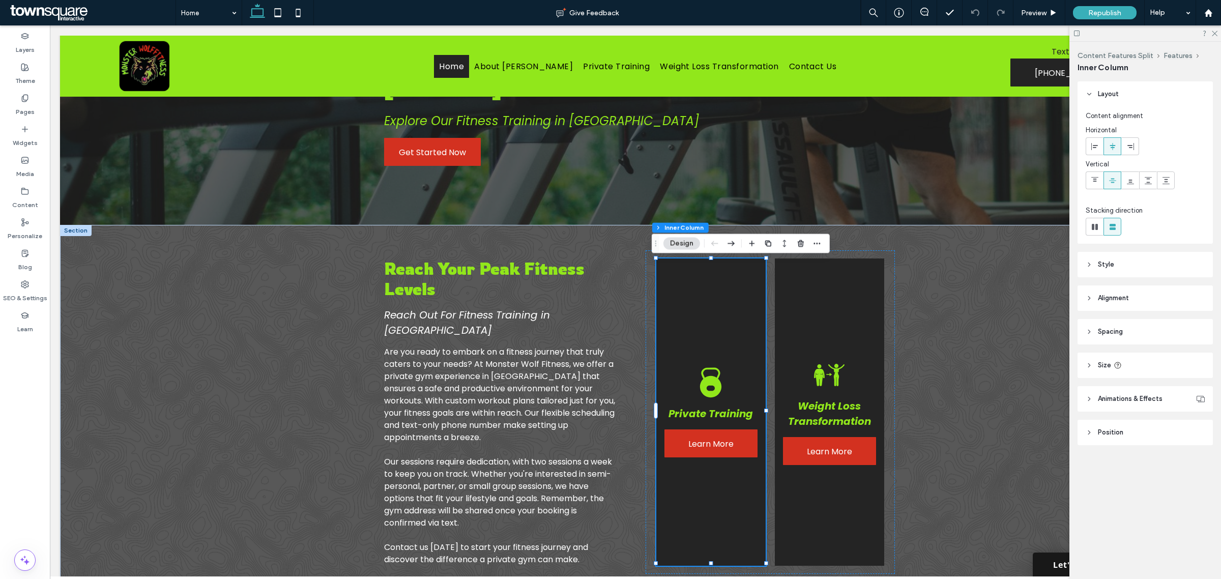
click at [1102, 402] on span "Animations & Effects" at bounding box center [1130, 399] width 65 height 10
click at [1151, 434] on div "None" at bounding box center [1141, 437] width 102 height 10
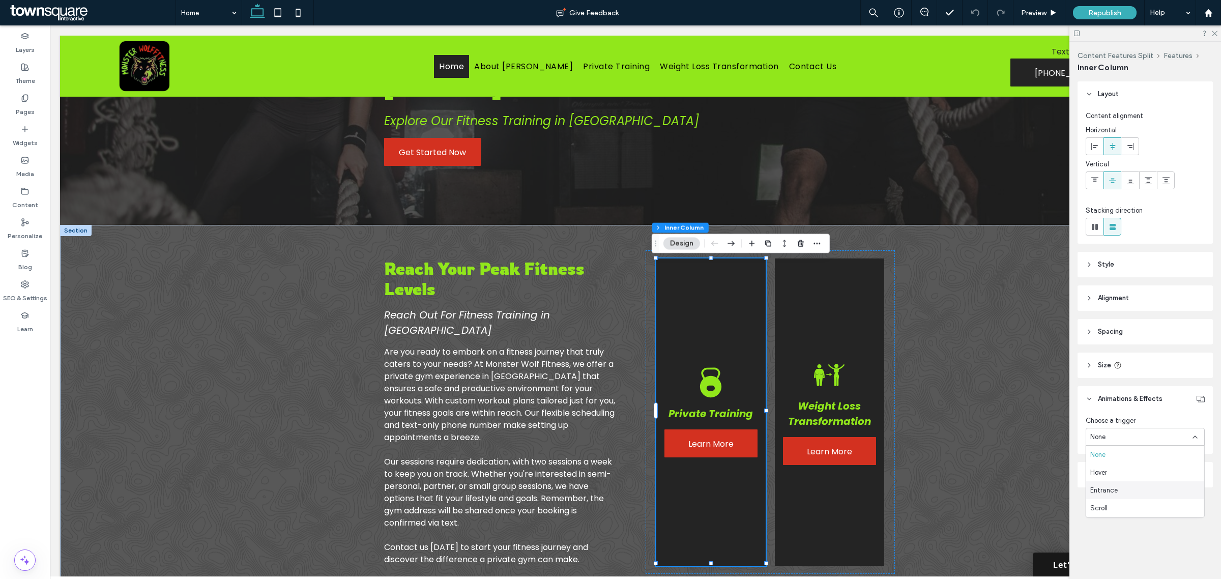
click at [1115, 484] on div "Entrance" at bounding box center [1145, 490] width 118 height 18
click at [1117, 472] on div "None" at bounding box center [1141, 475] width 102 height 10
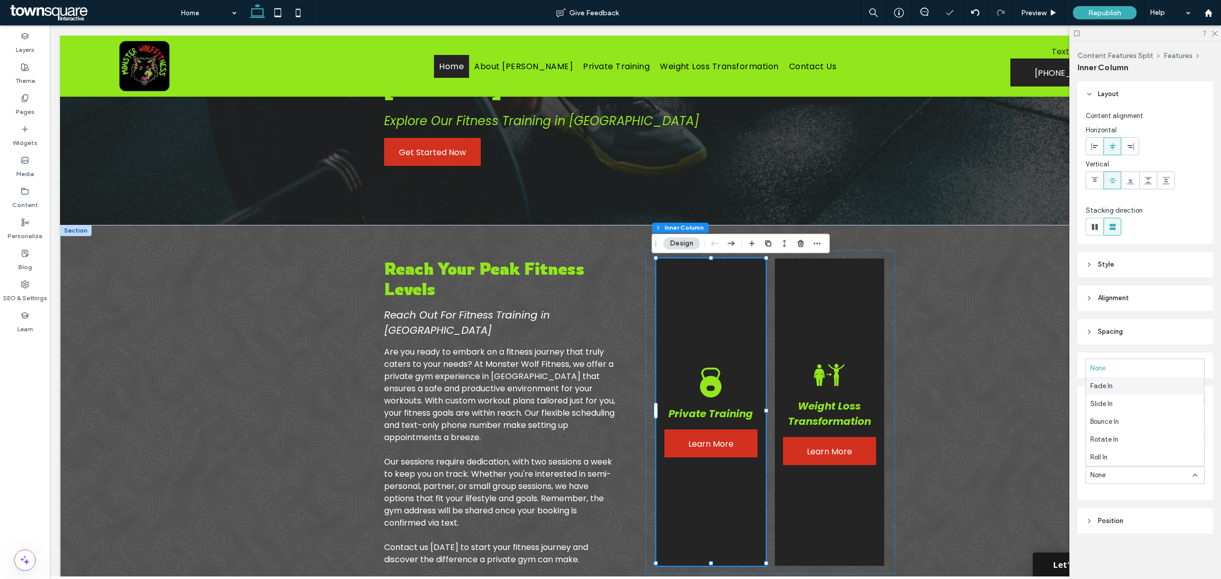
click at [1122, 383] on div "Fade In" at bounding box center [1145, 386] width 118 height 18
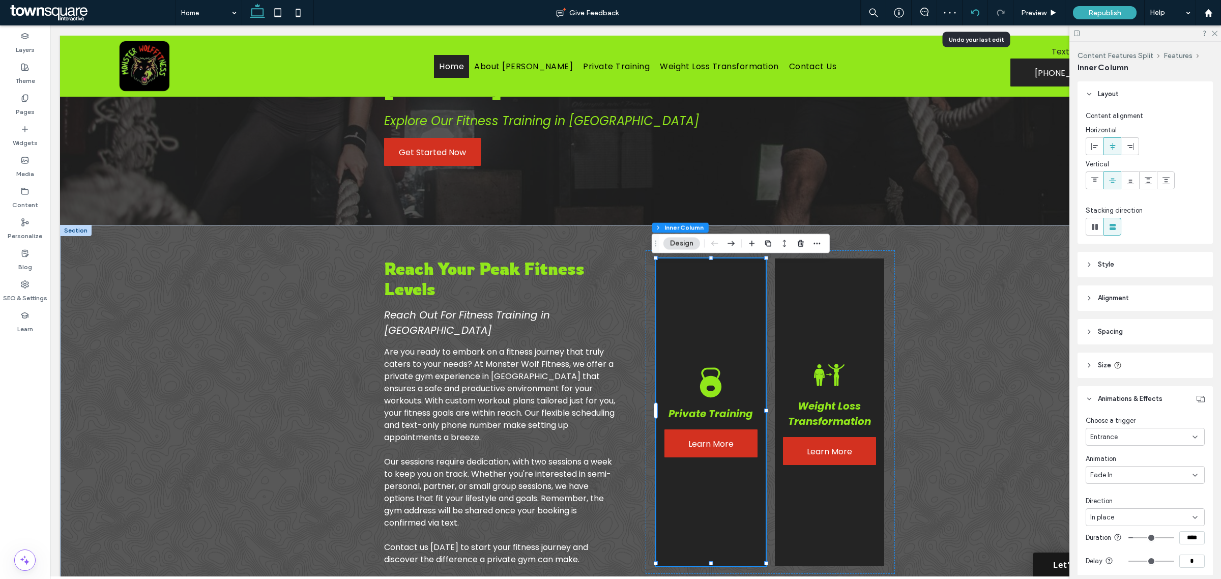
click at [975, 14] on icon at bounding box center [975, 13] width 8 height 8
click at [976, 14] on icon at bounding box center [975, 13] width 8 height 8
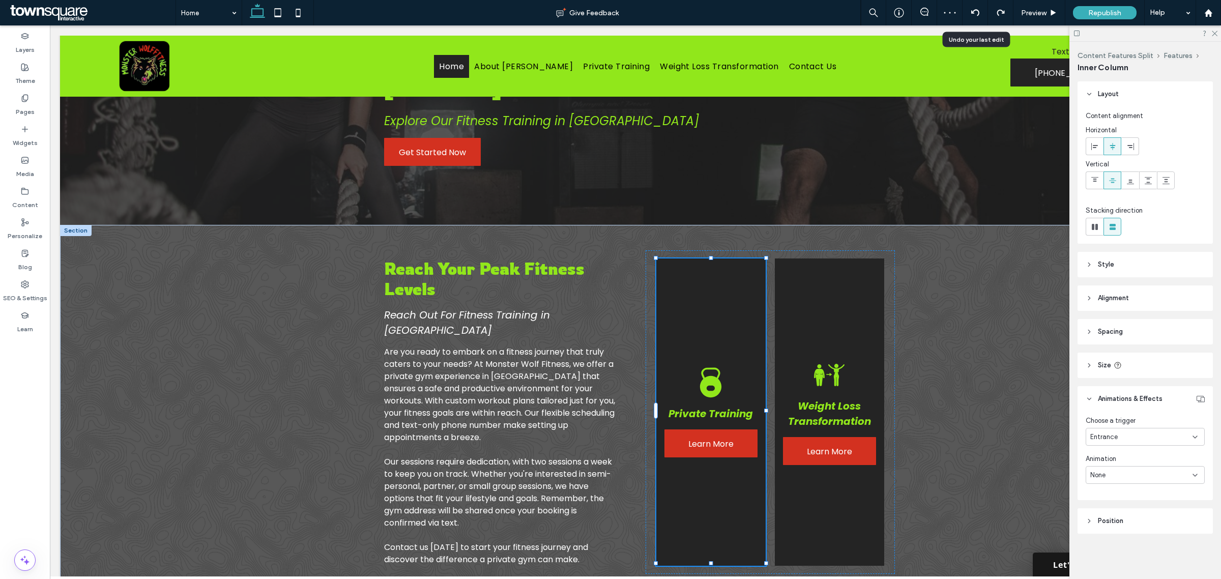
type input "**"
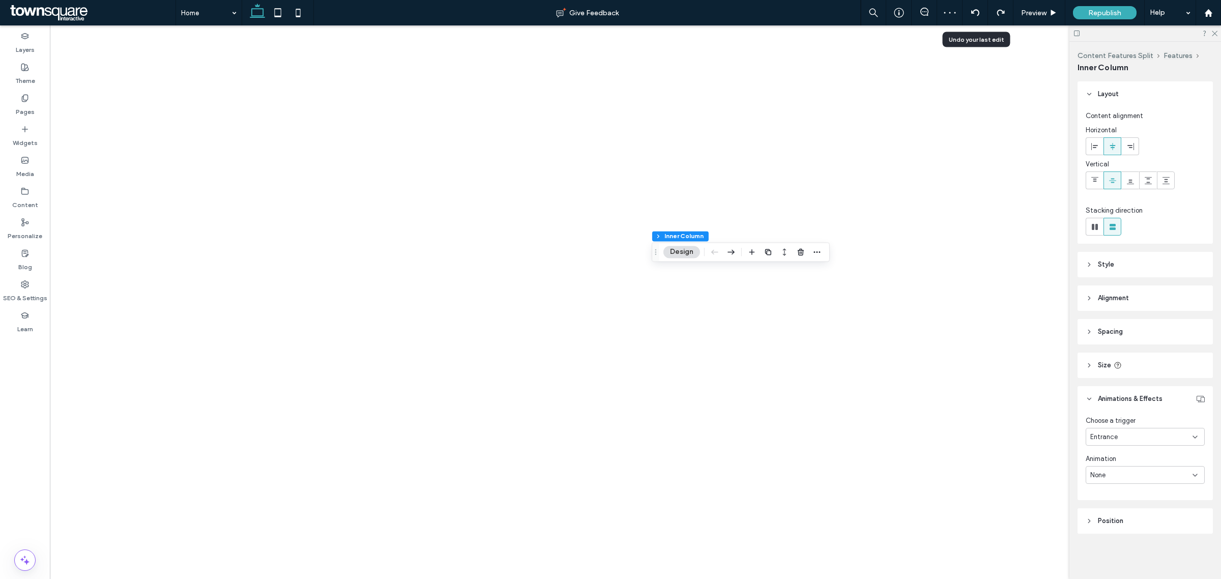
type input "**"
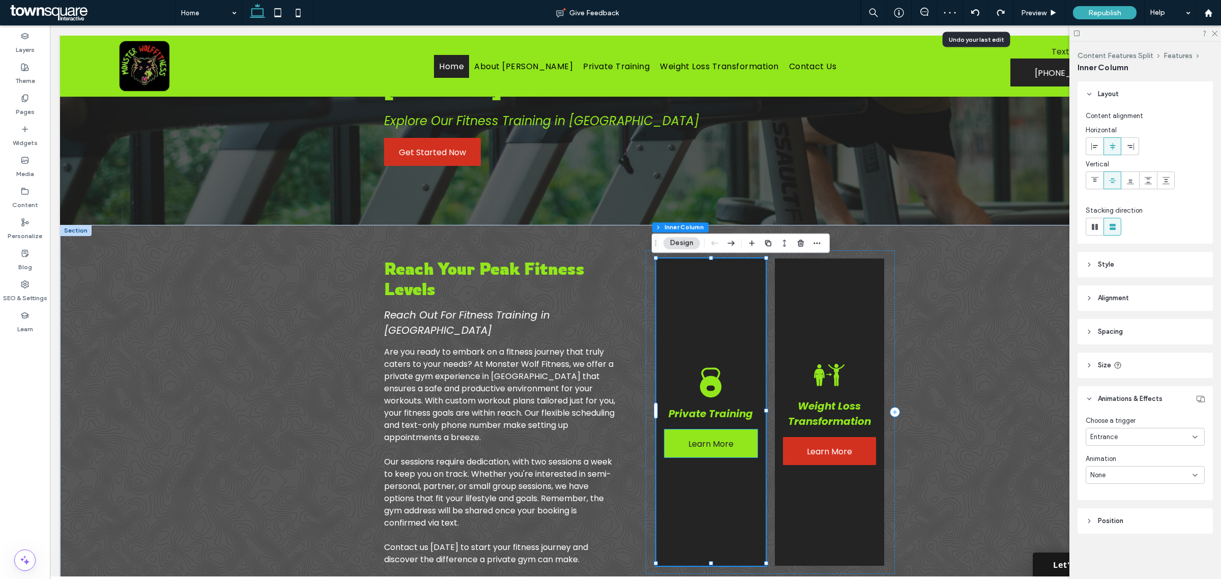
click at [731, 446] on link "Learn More" at bounding box center [711, 443] width 93 height 28
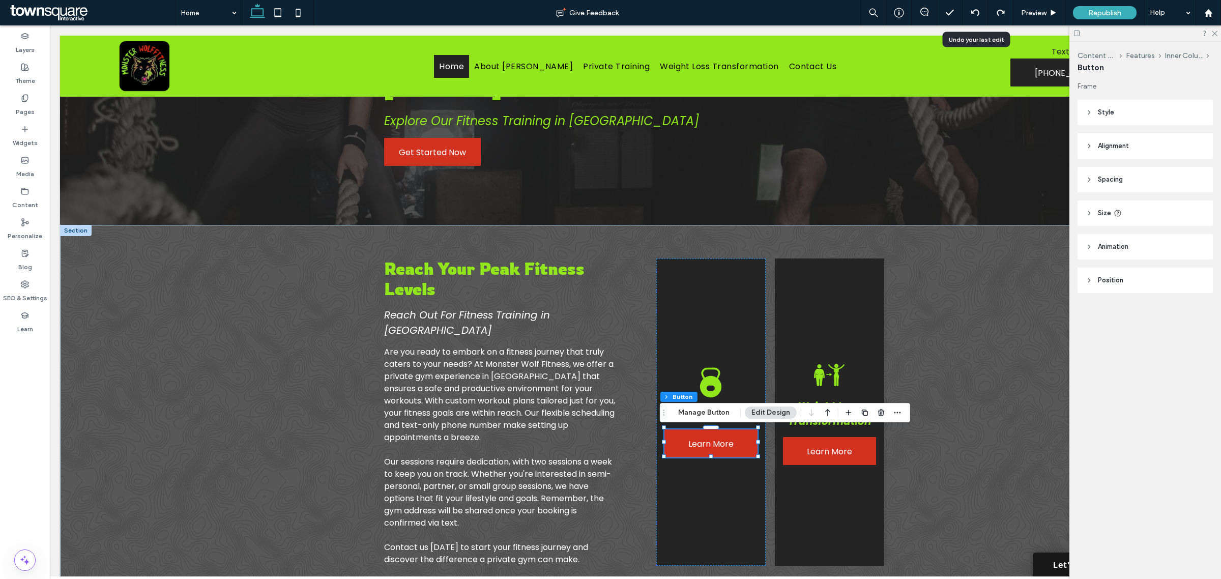
click at [1120, 247] on span "Animation" at bounding box center [1113, 247] width 31 height 10
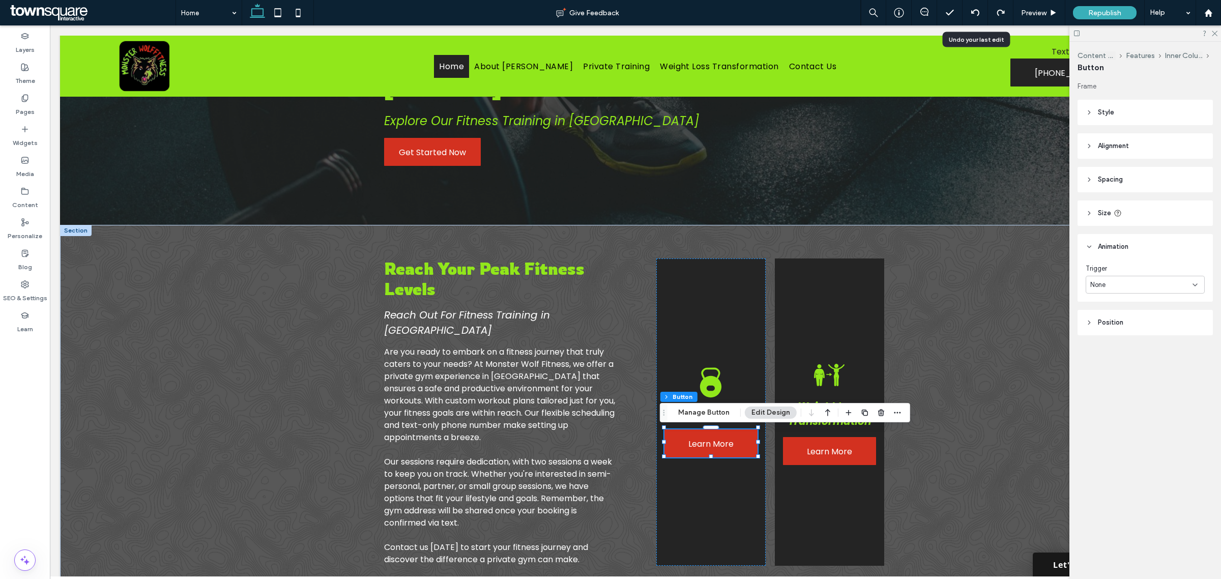
click at [1135, 284] on div "None" at bounding box center [1141, 285] width 102 height 10
click at [1110, 319] on span "Entrance" at bounding box center [1103, 320] width 27 height 10
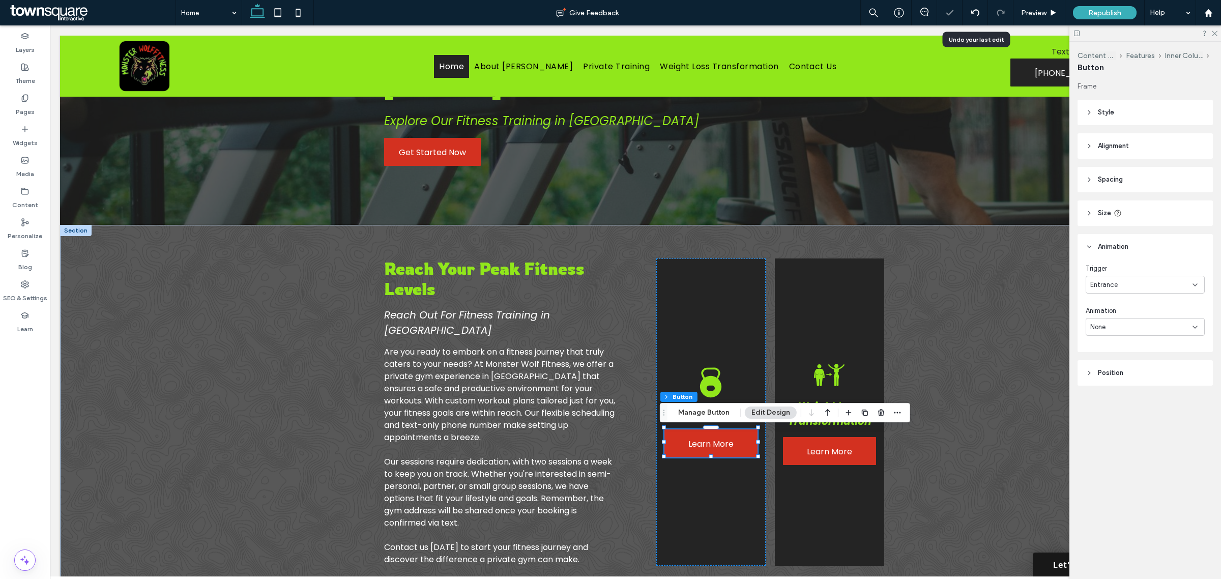
click at [1109, 324] on div "None" at bounding box center [1141, 327] width 102 height 10
click at [1107, 362] on span "Fade In" at bounding box center [1101, 362] width 22 height 10
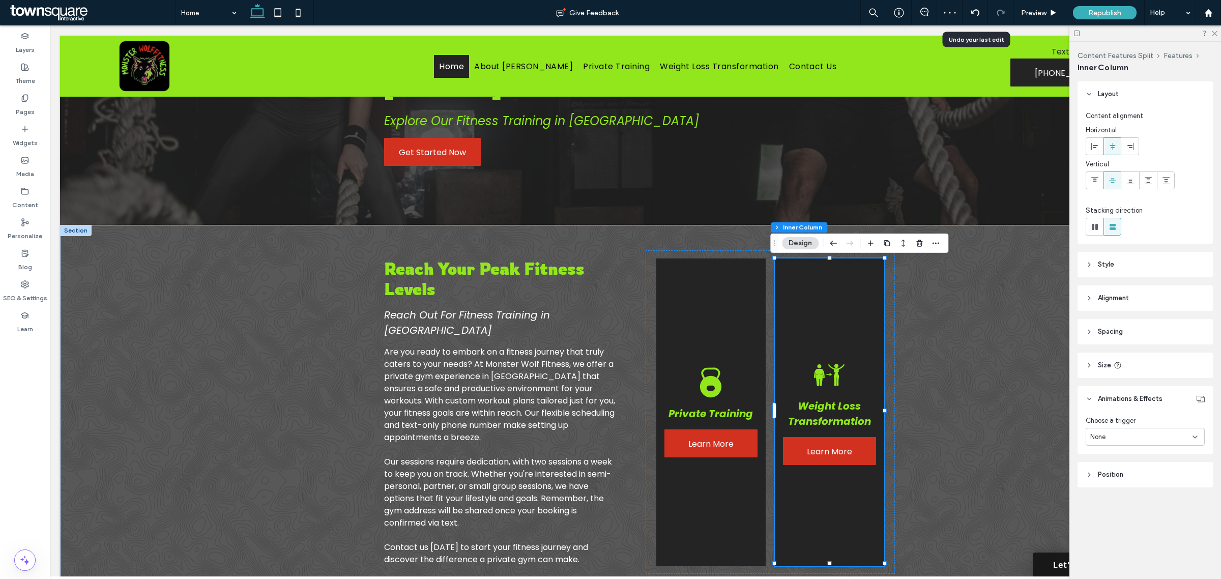
click at [1134, 432] on div "None" at bounding box center [1141, 437] width 102 height 10
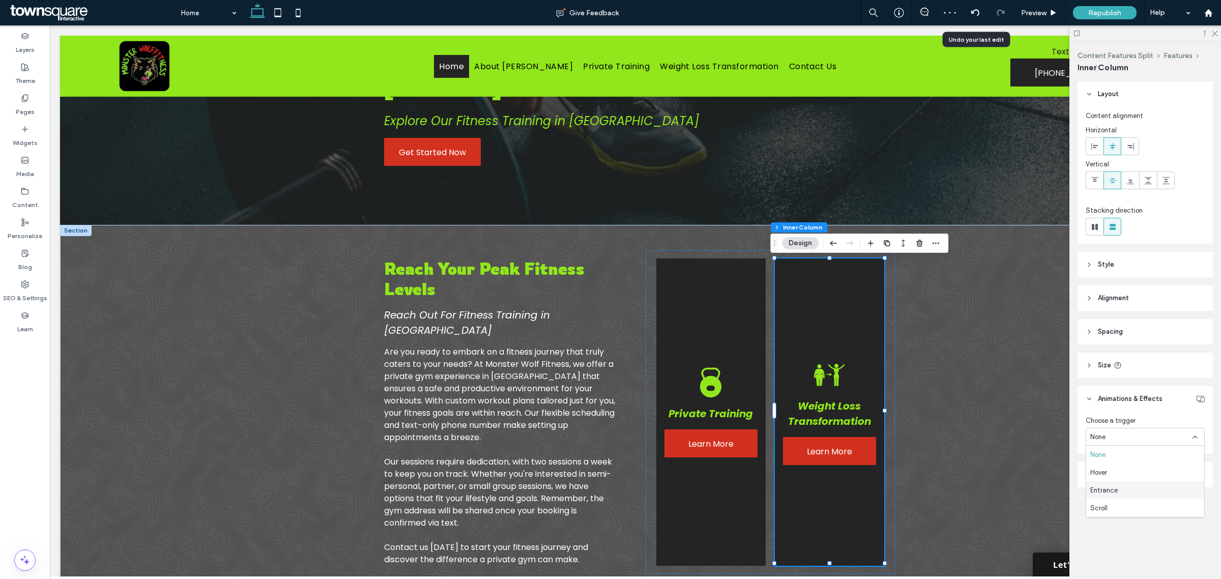
click at [1107, 487] on span "Entrance" at bounding box center [1103, 490] width 27 height 10
click at [1115, 467] on div "None" at bounding box center [1145, 475] width 119 height 18
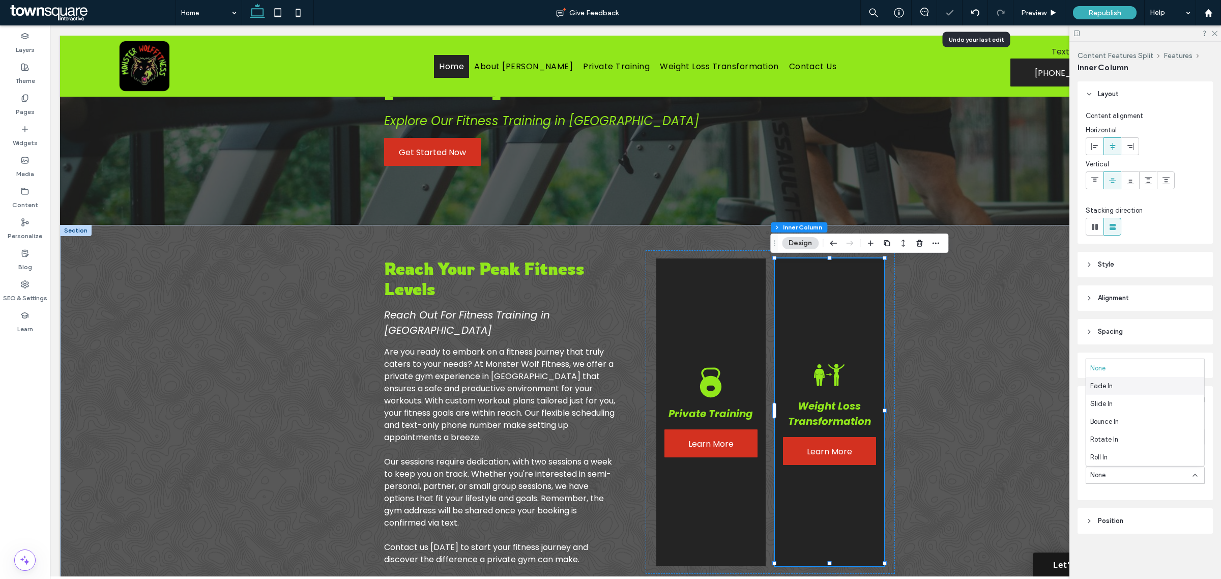
click at [1113, 382] on div "Fade In" at bounding box center [1145, 386] width 118 height 18
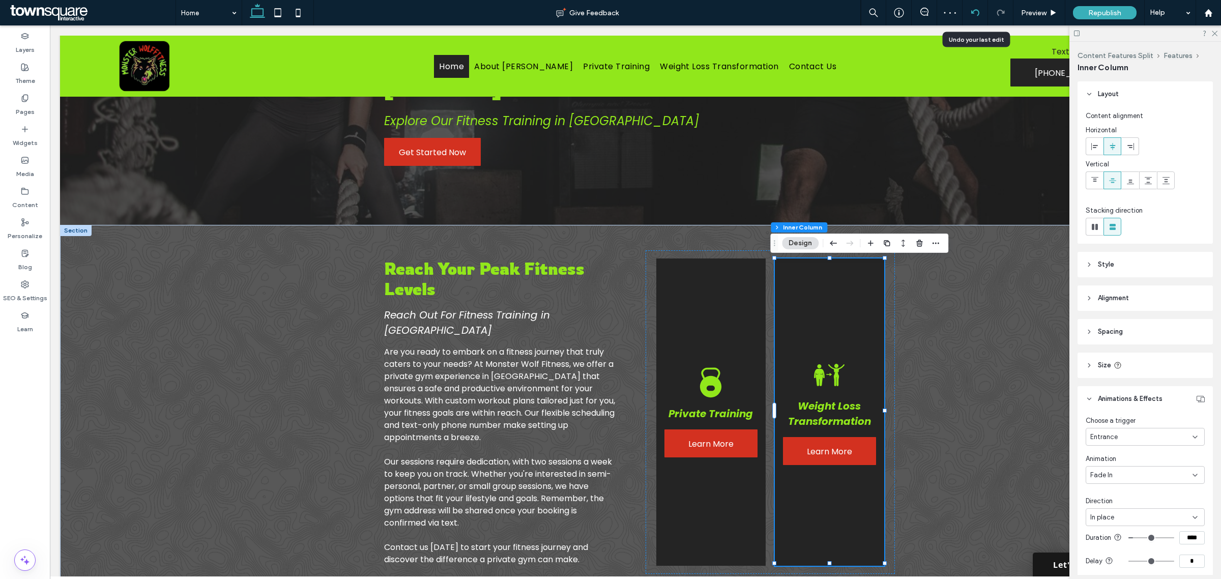
click at [974, 12] on icon at bounding box center [975, 13] width 8 height 8
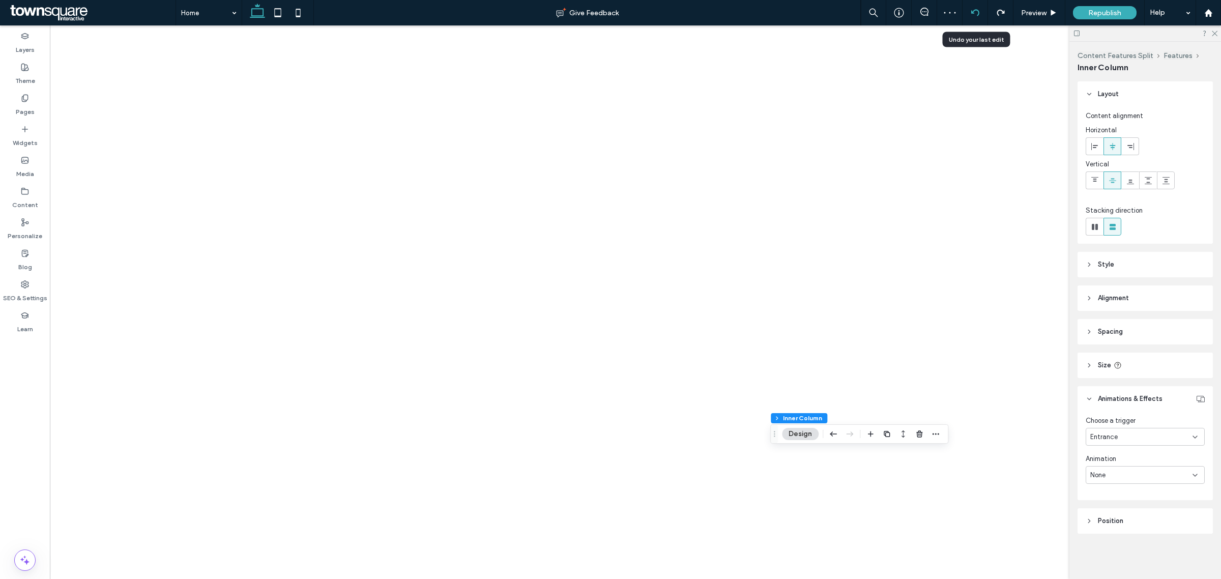
type input "**"
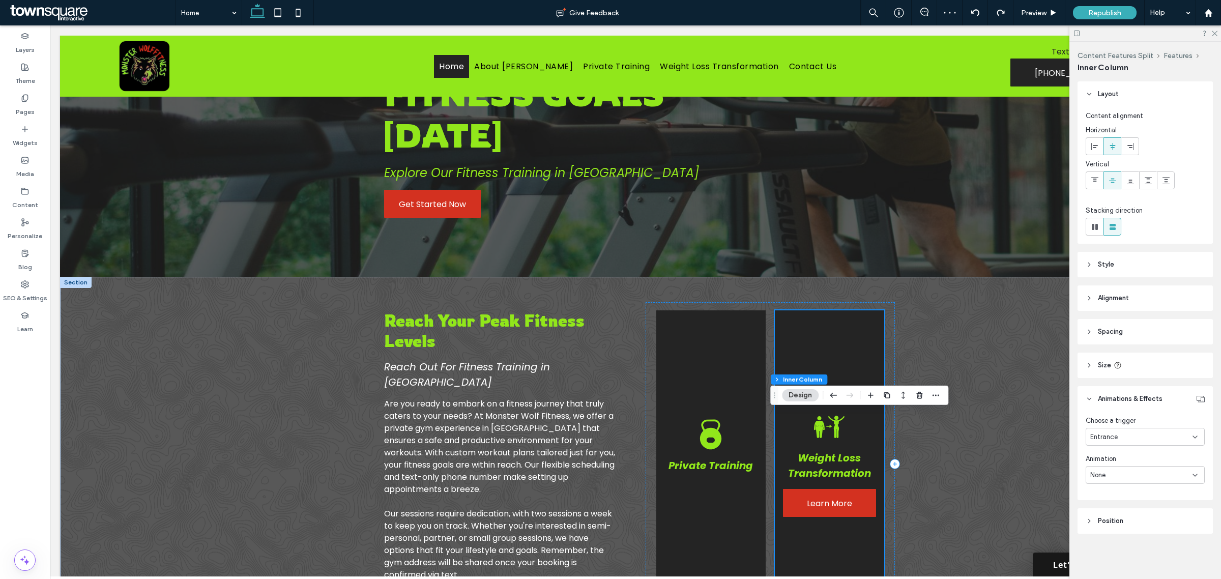
scroll to position [239, 0]
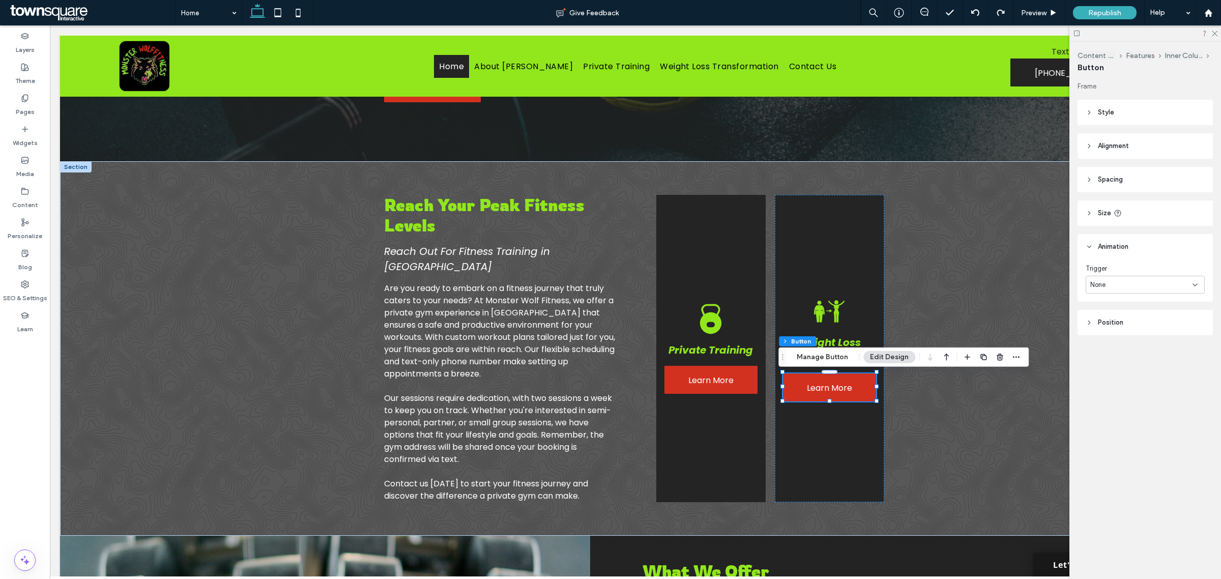
click at [1127, 284] on div "None" at bounding box center [1141, 285] width 102 height 10
click at [1118, 322] on div "Entrance" at bounding box center [1145, 320] width 118 height 18
click at [1115, 325] on div "None" at bounding box center [1141, 327] width 102 height 10
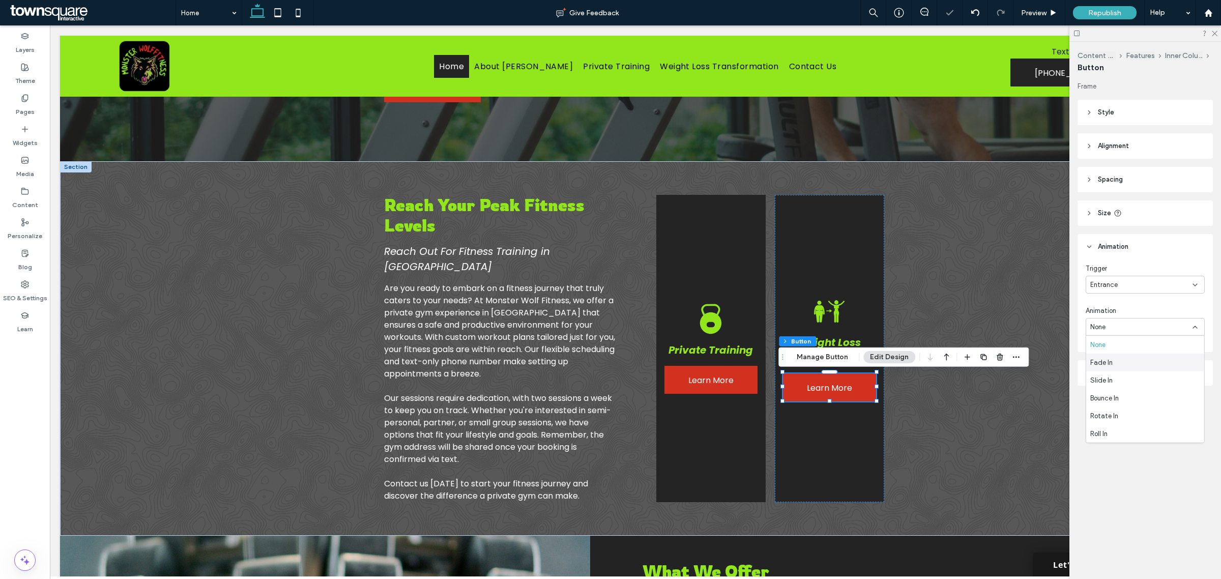
click at [1113, 362] on div "Fade In" at bounding box center [1145, 363] width 118 height 18
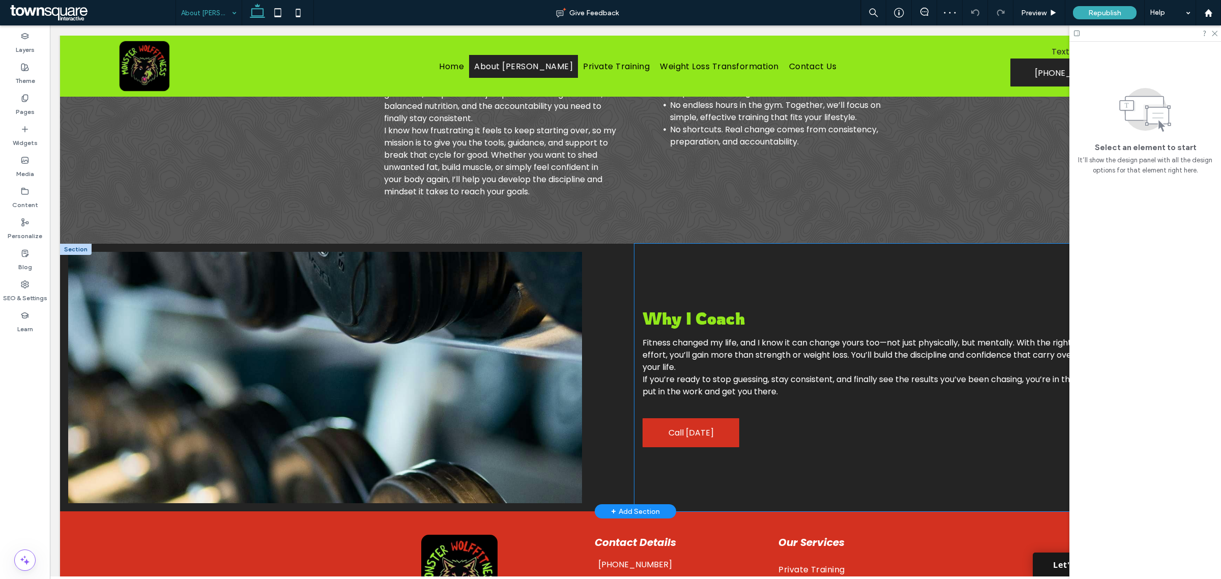
scroll to position [176, 0]
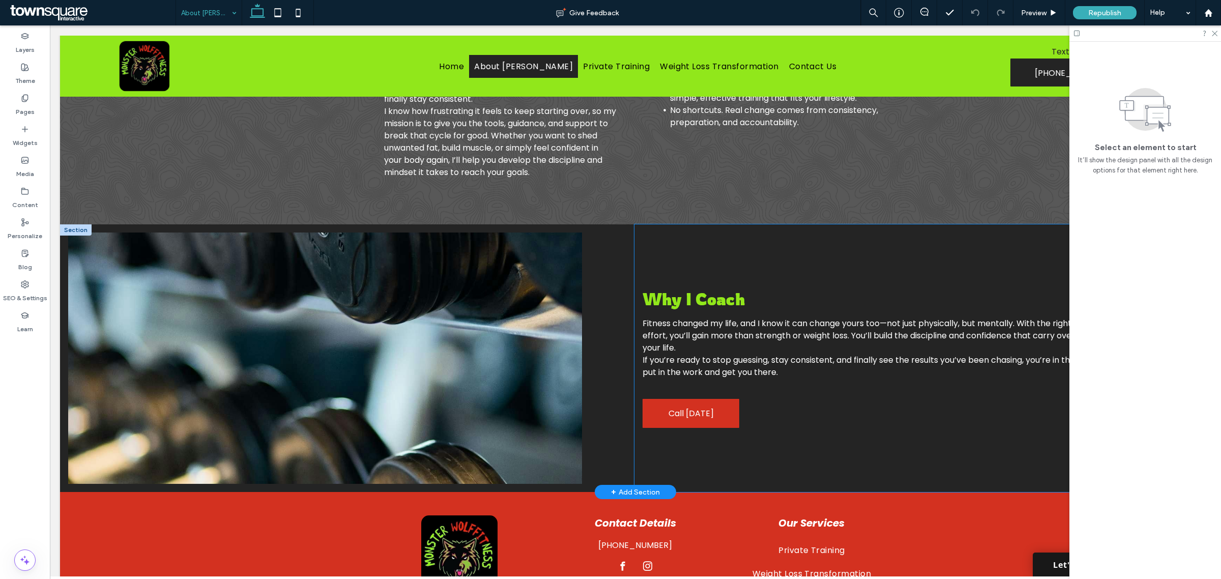
click at [800, 362] on div "Why I Coach Fitness changed my life, and I know it can change yours too—not jus…" at bounding box center [899, 358] width 530 height 268
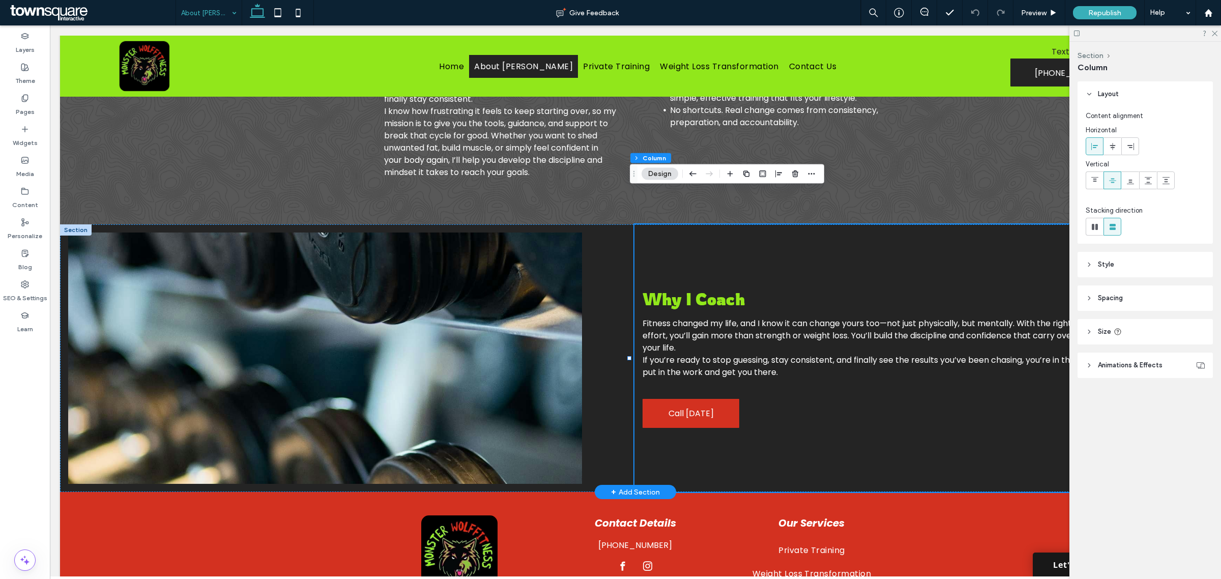
click at [705, 232] on div "Why I Coach Fitness changed my life, and I know it can change yours too—not jus…" at bounding box center [899, 358] width 530 height 268
click at [1112, 365] on span "Animations & Effects" at bounding box center [1130, 365] width 65 height 10
click at [1118, 405] on div "None" at bounding box center [1141, 403] width 102 height 10
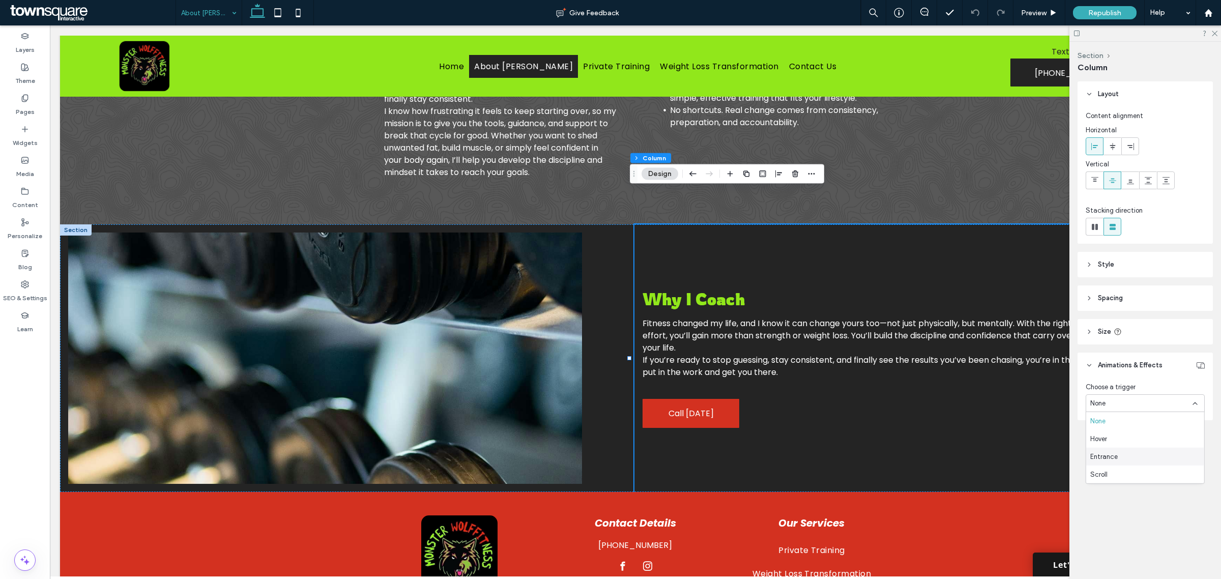
click at [1116, 451] on span "Entrance" at bounding box center [1103, 456] width 27 height 10
click at [1123, 442] on div "None" at bounding box center [1141, 442] width 102 height 10
click at [1106, 476] on span "Fade In" at bounding box center [1101, 477] width 22 height 10
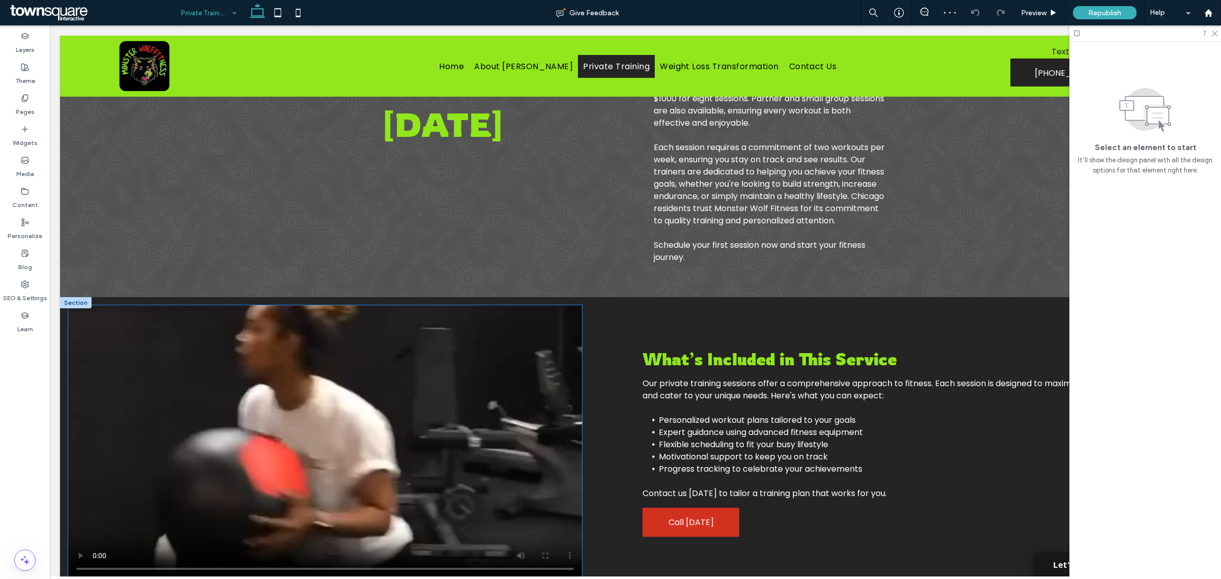
scroll to position [239, 0]
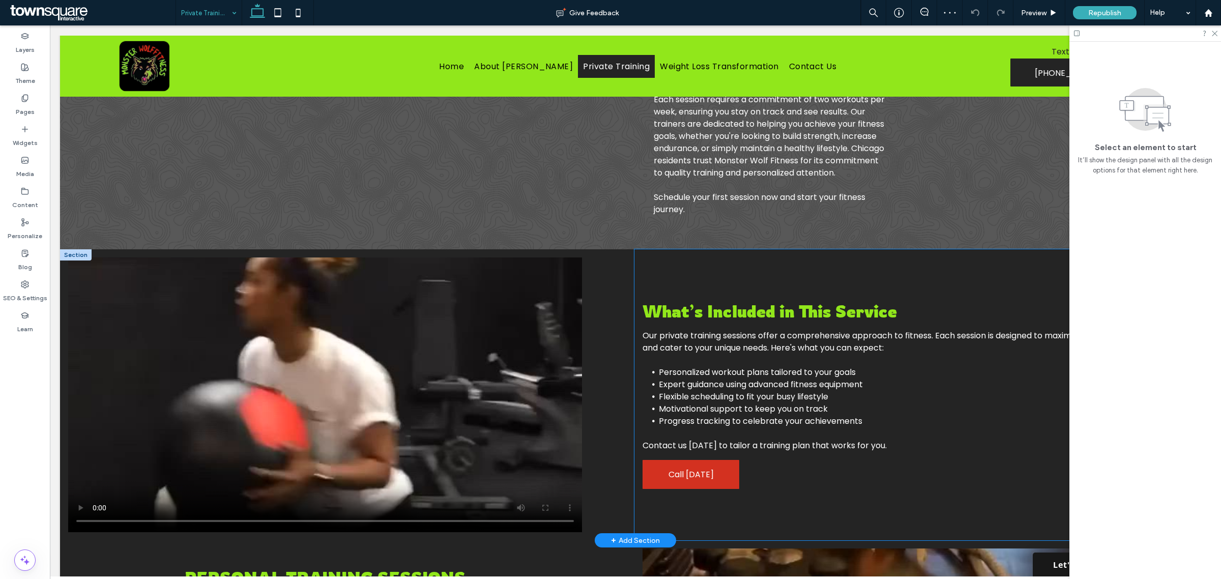
click at [926, 482] on div "What’s Included in This Service Our private training sessions offer a comprehen…" at bounding box center [899, 394] width 530 height 291
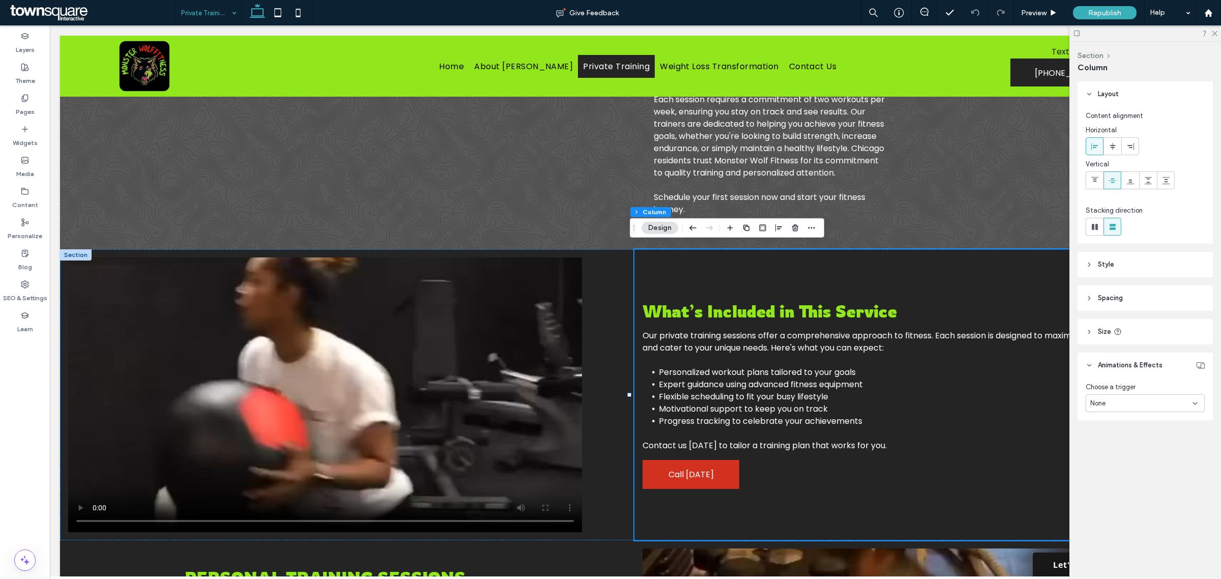
drag, startPoint x: 1160, startPoint y: 402, endPoint x: 1146, endPoint y: 409, distance: 15.5
click at [1159, 402] on div "None" at bounding box center [1141, 403] width 102 height 10
click at [1108, 454] on span "Entrance" at bounding box center [1103, 456] width 27 height 10
click at [1113, 444] on div "None" at bounding box center [1141, 442] width 102 height 10
drag, startPoint x: 1113, startPoint y: 472, endPoint x: 1007, endPoint y: 443, distance: 109.9
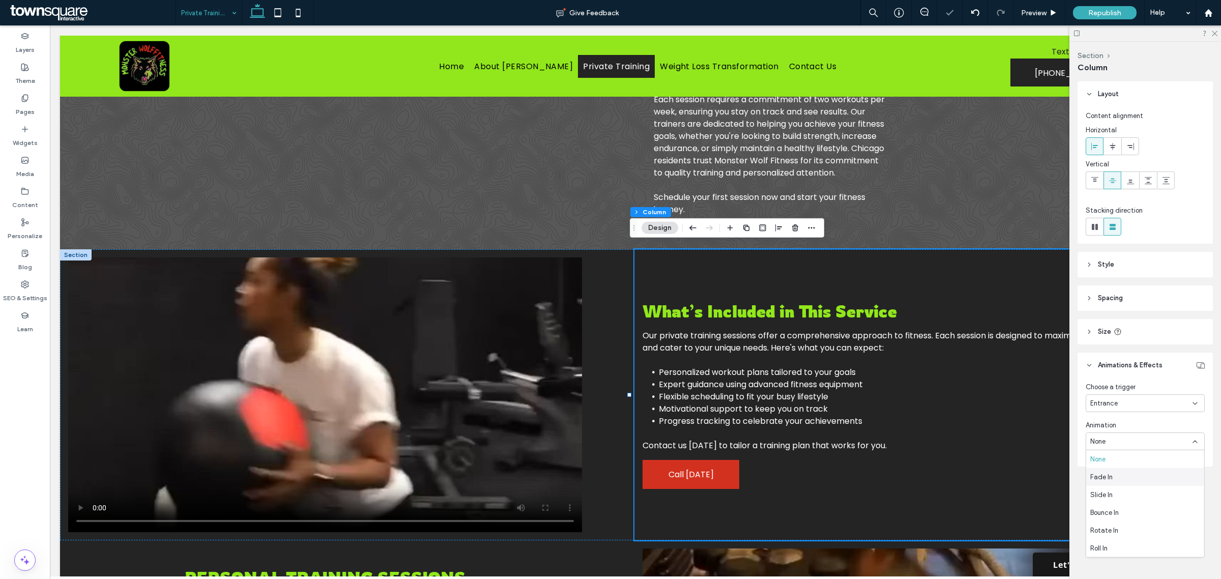
click at [1113, 472] on div "Fade In" at bounding box center [1145, 477] width 118 height 18
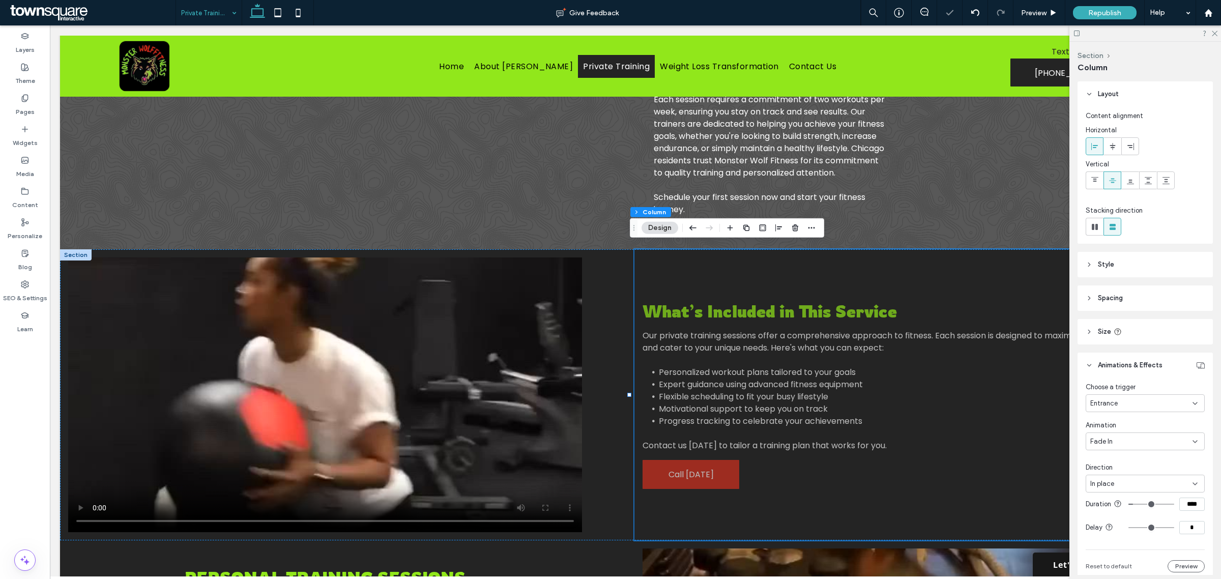
click at [244, 5] on div at bounding box center [278, 12] width 72 height 25
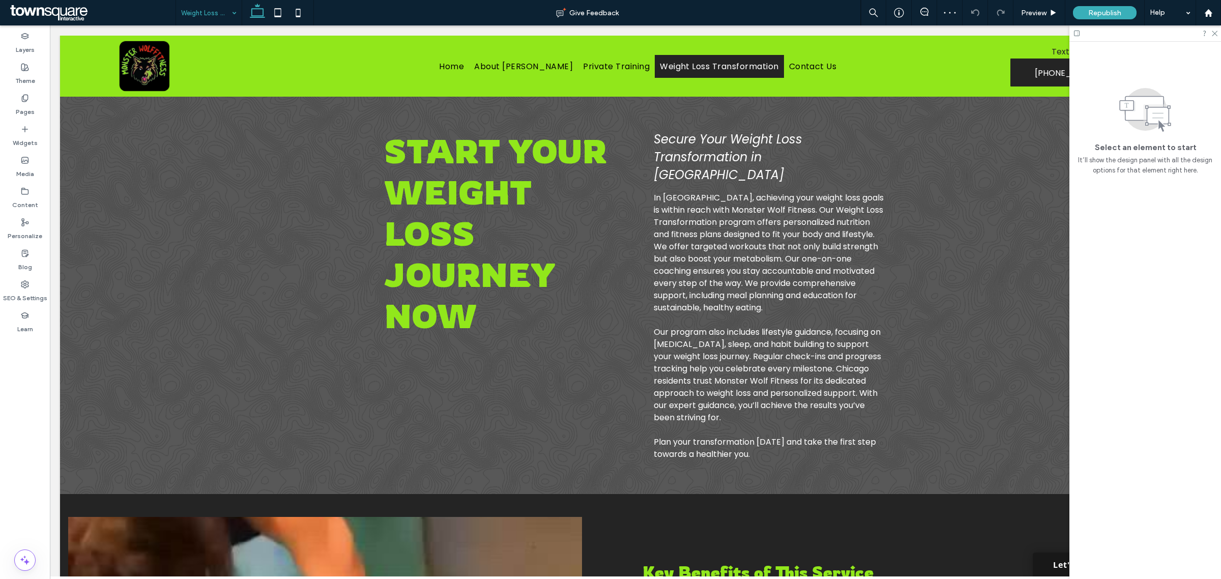
scroll to position [303, 0]
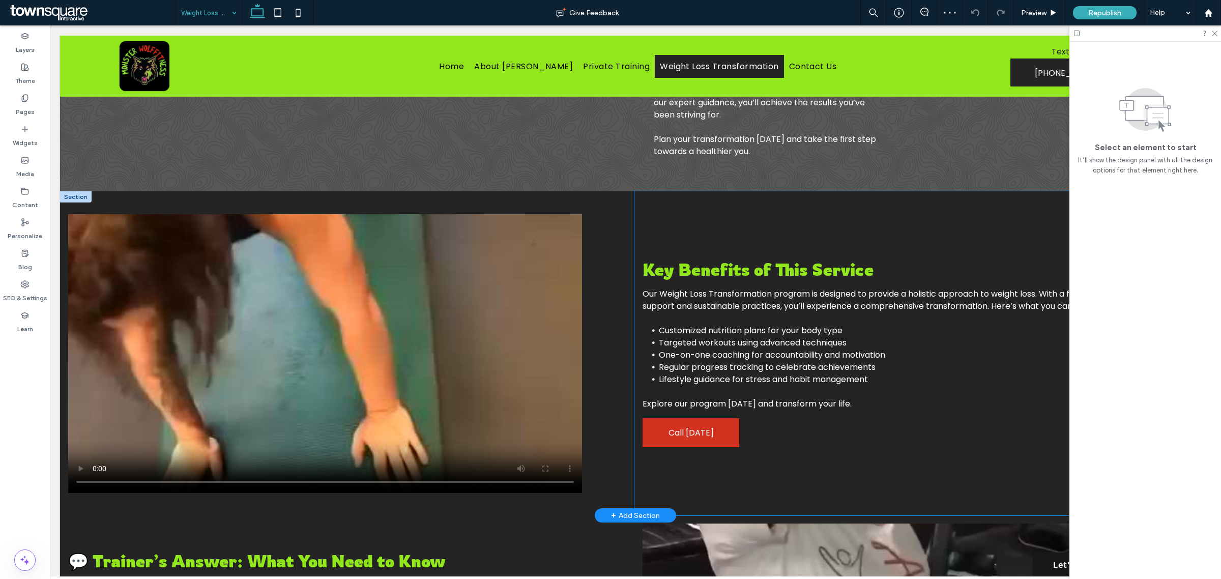
click at [833, 423] on div "Key Benefits of This Service Our Weight Loss Transformation program is designed…" at bounding box center [899, 353] width 530 height 324
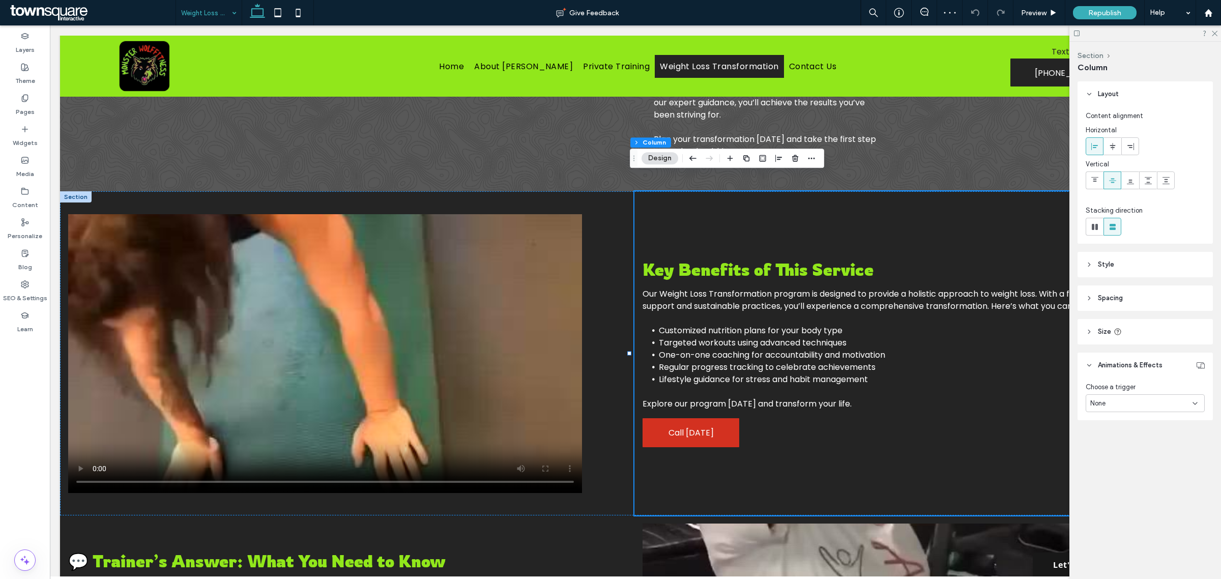
click at [1165, 400] on div "None" at bounding box center [1141, 403] width 102 height 10
click at [1124, 453] on div "Entrance" at bounding box center [1145, 457] width 118 height 18
click at [1120, 437] on div "None" at bounding box center [1141, 442] width 102 height 10
click at [1109, 477] on span "Fade In" at bounding box center [1101, 477] width 22 height 10
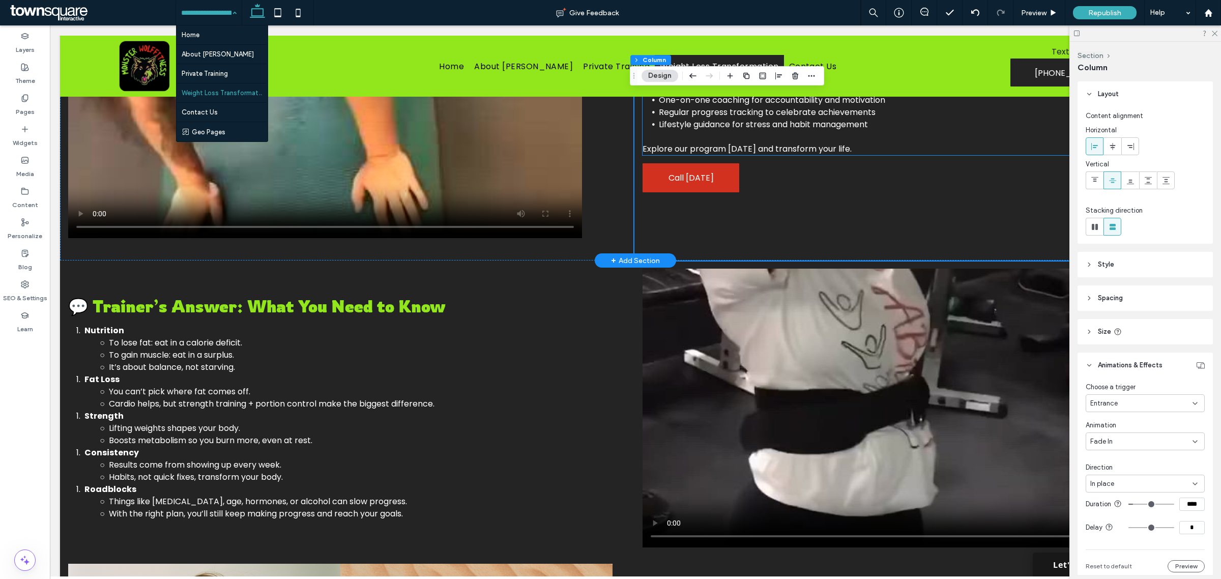
scroll to position [557, 0]
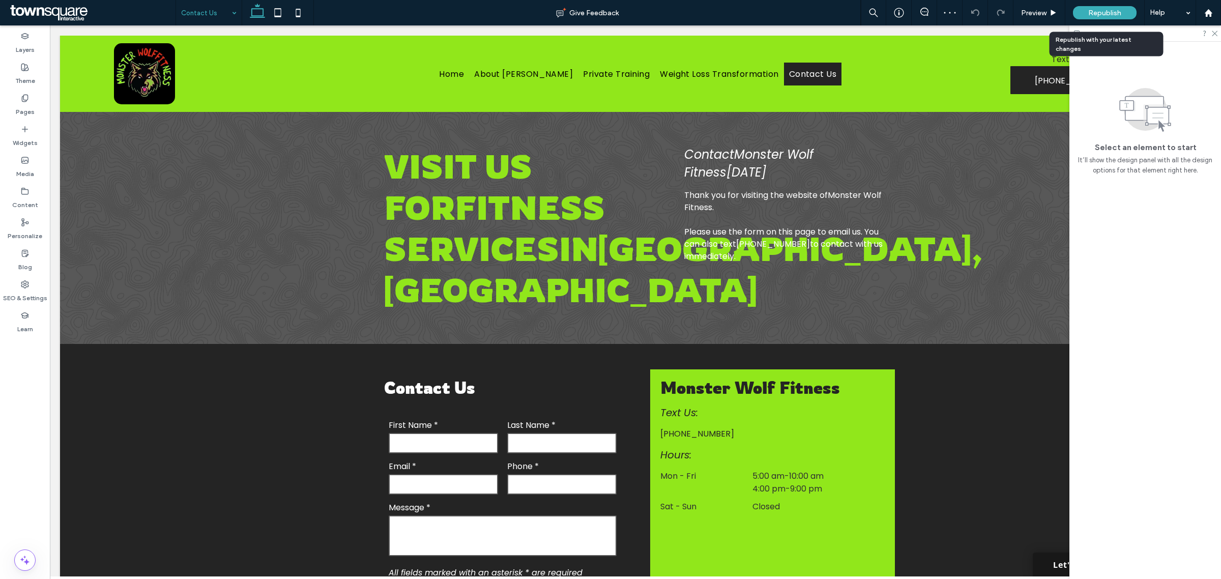
click at [1095, 6] on div "Republish" at bounding box center [1105, 12] width 64 height 13
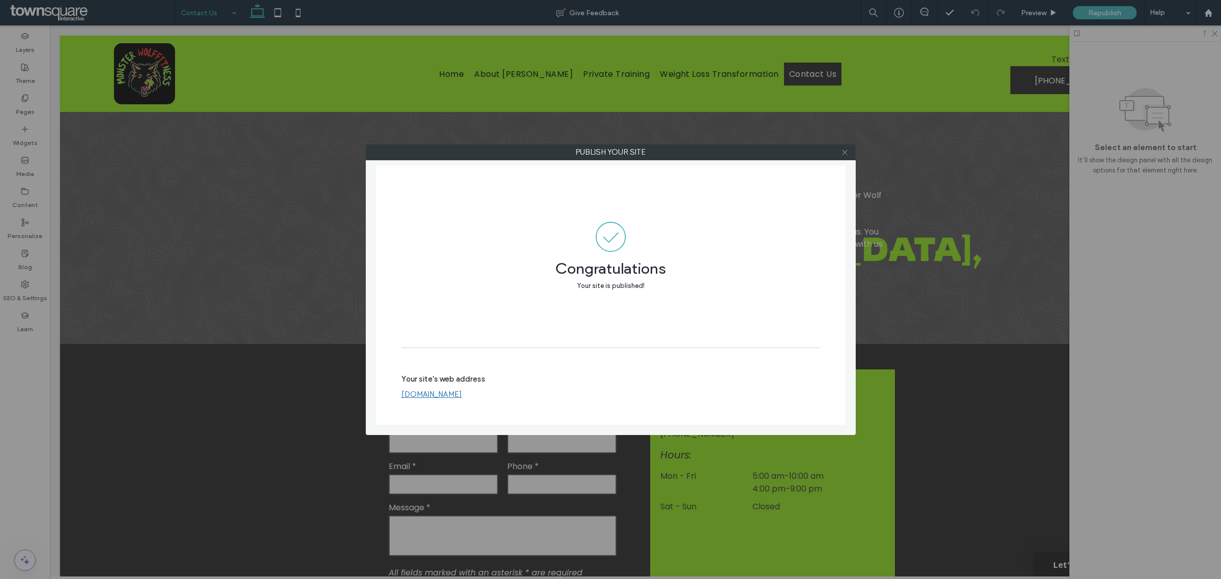
click at [847, 152] on icon at bounding box center [845, 153] width 8 height 8
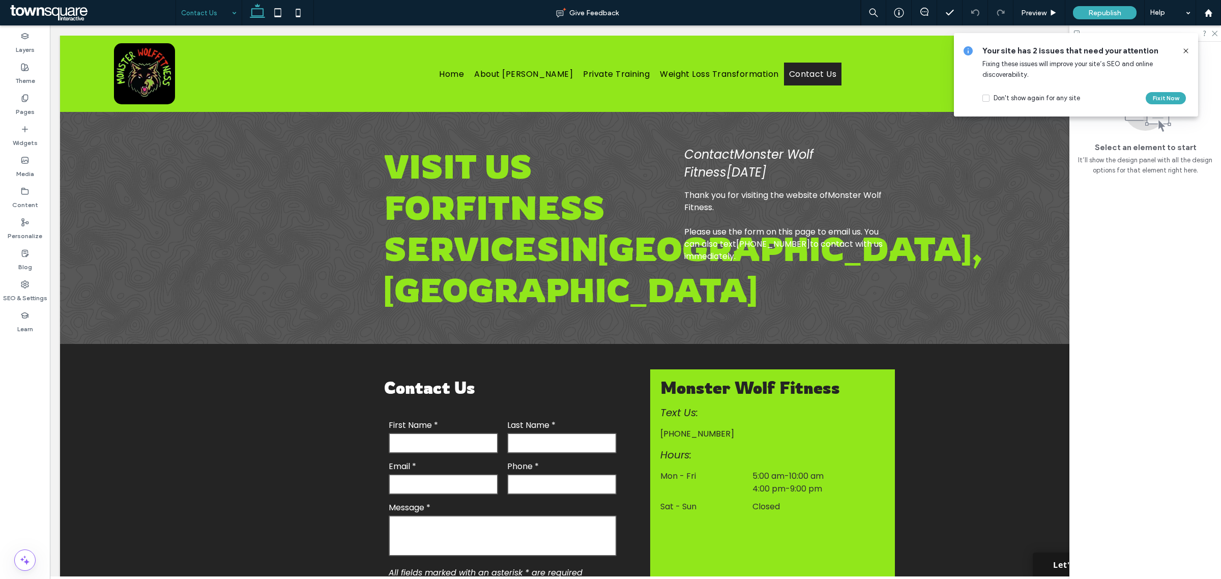
click at [1184, 51] on icon at bounding box center [1186, 51] width 8 height 8
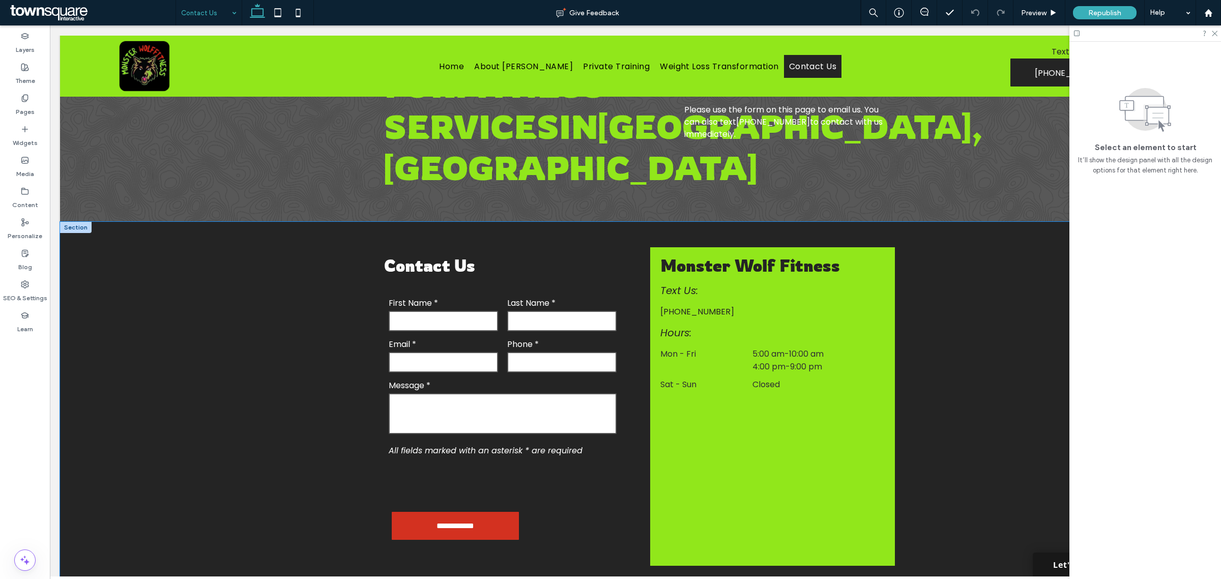
scroll to position [112, 0]
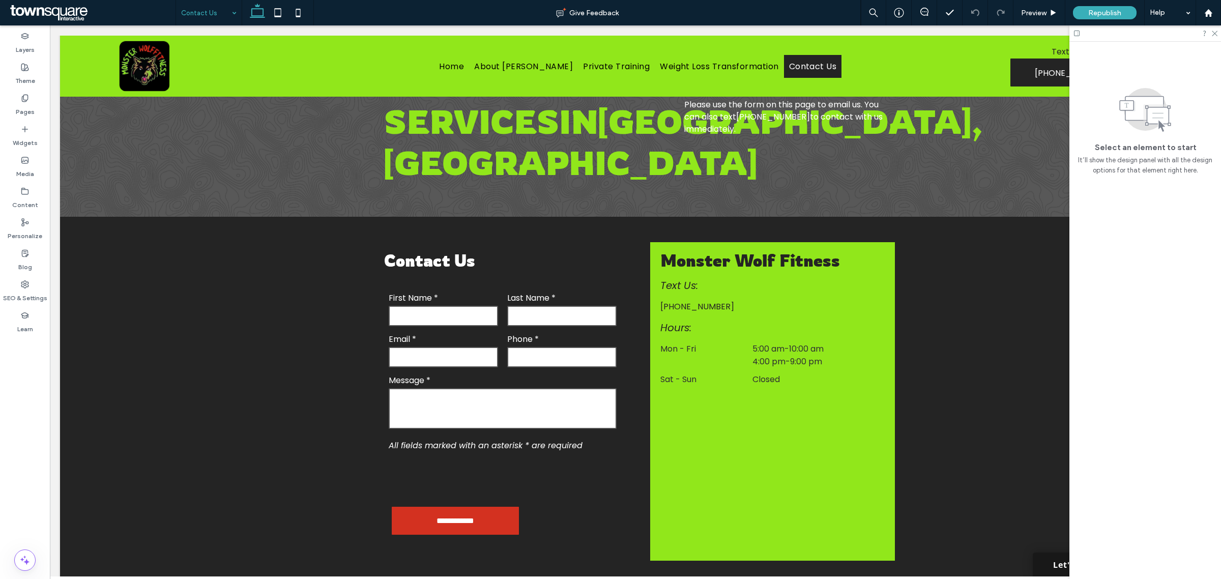
drag, startPoint x: 217, startPoint y: 18, endPoint x: 205, endPoint y: 18, distance: 12.2
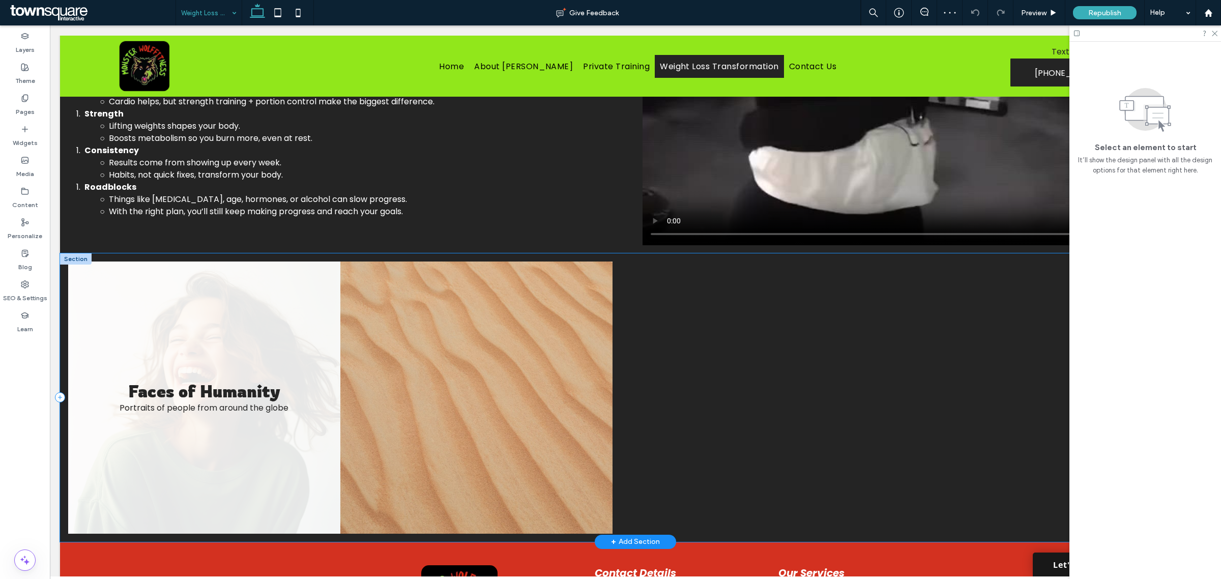
scroll to position [855, 0]
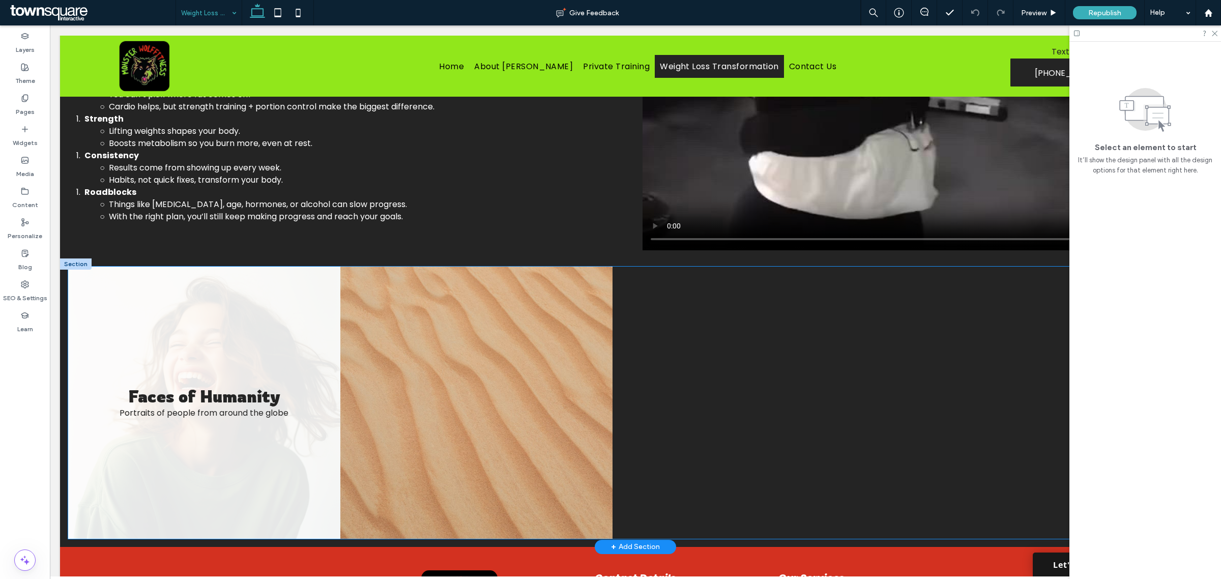
click at [194, 400] on link at bounding box center [204, 403] width 272 height 272
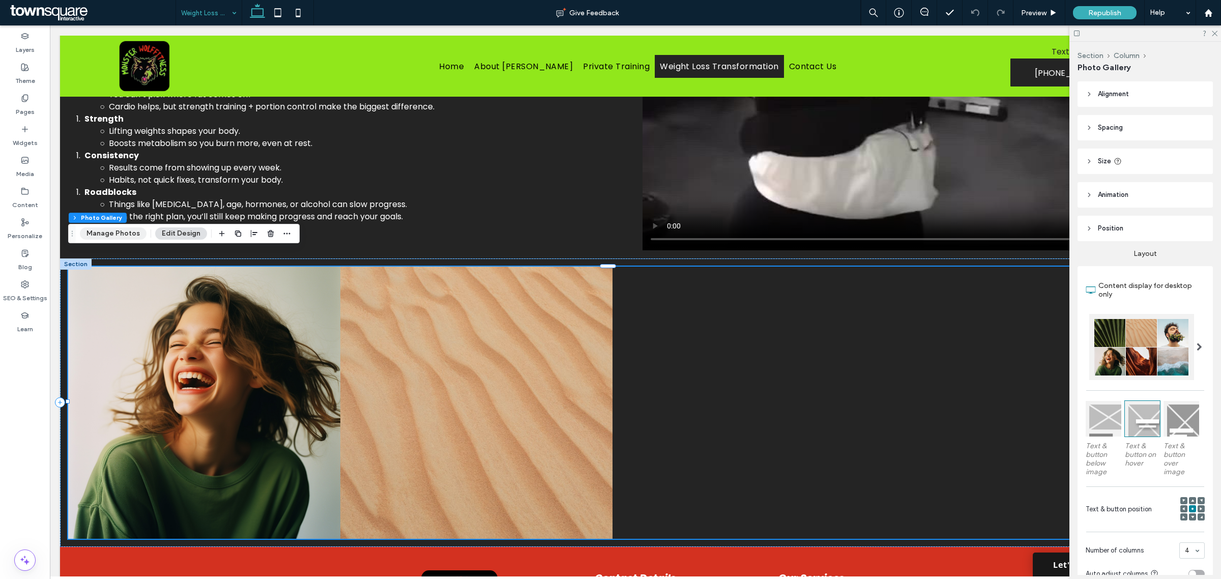
click at [120, 234] on button "Manage Photos" at bounding box center [113, 233] width 67 height 12
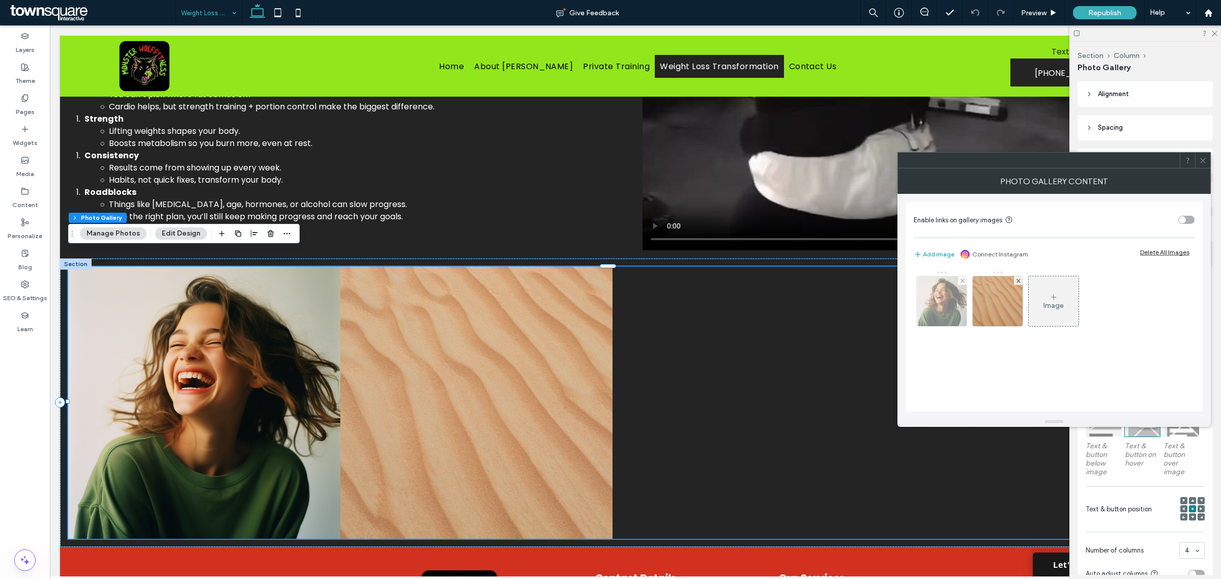
click at [940, 298] on img at bounding box center [942, 301] width 50 height 50
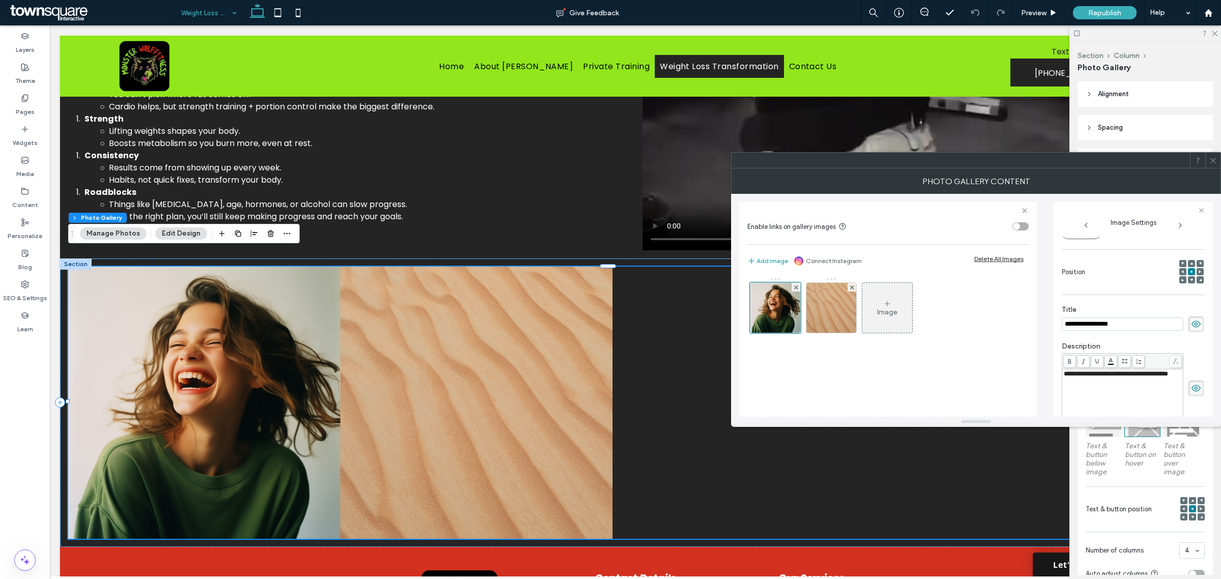
scroll to position [0, 0]
click at [774, 306] on div at bounding box center [775, 307] width 51 height 51
click at [798, 282] on div at bounding box center [775, 307] width 51 height 51
click at [792, 282] on div at bounding box center [775, 307] width 51 height 51
click at [793, 290] on div at bounding box center [796, 287] width 9 height 9
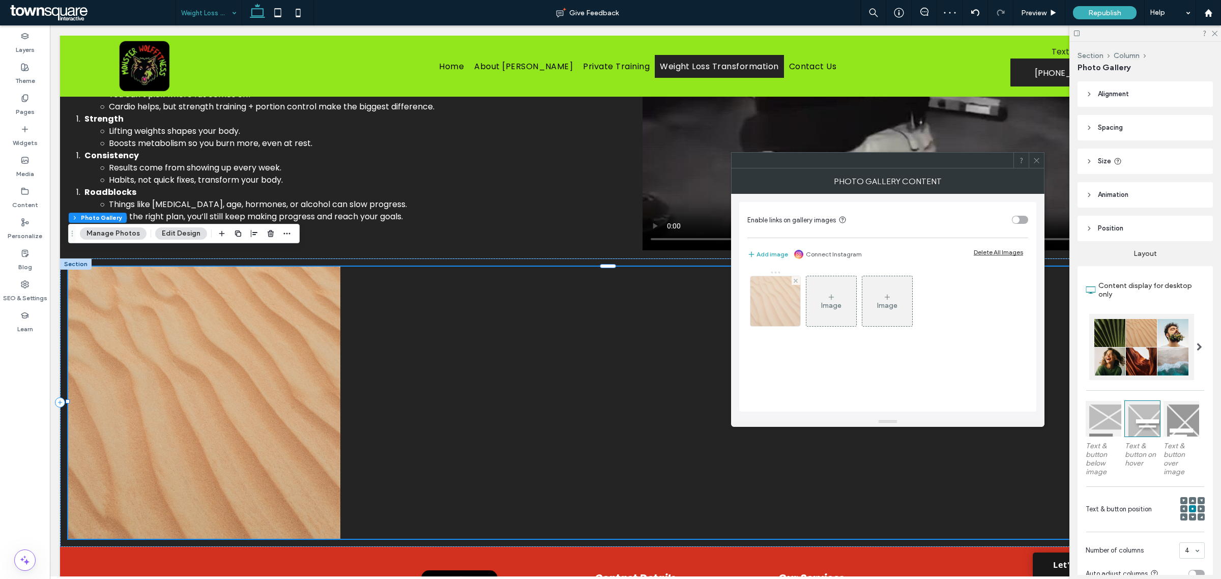
click at [793, 281] on div at bounding box center [796, 280] width 9 height 9
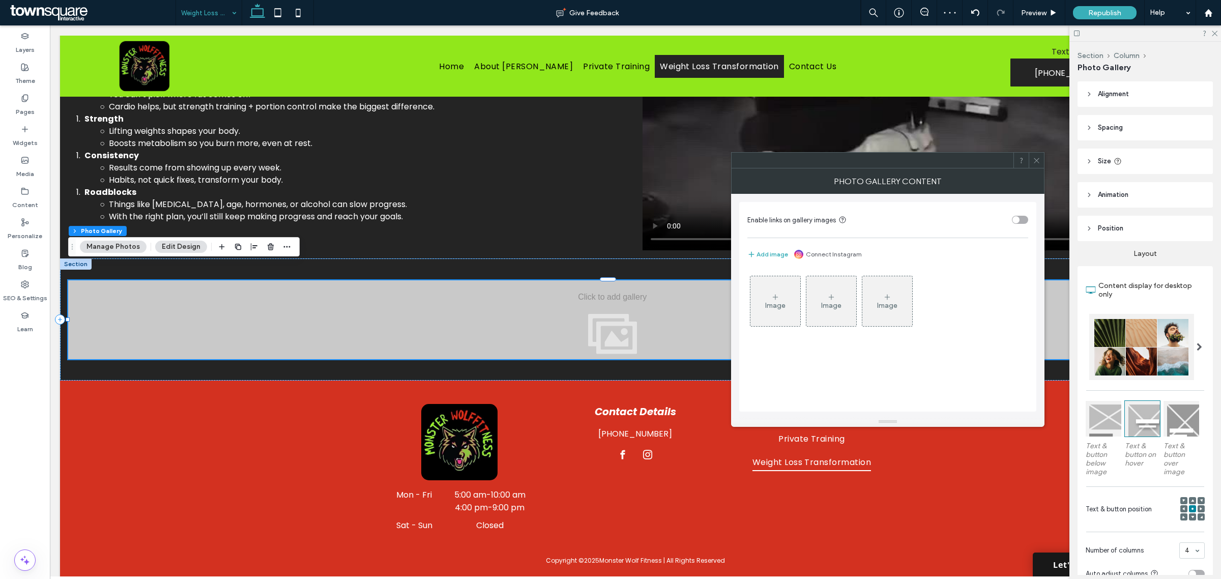
click at [772, 299] on icon at bounding box center [775, 297] width 8 height 8
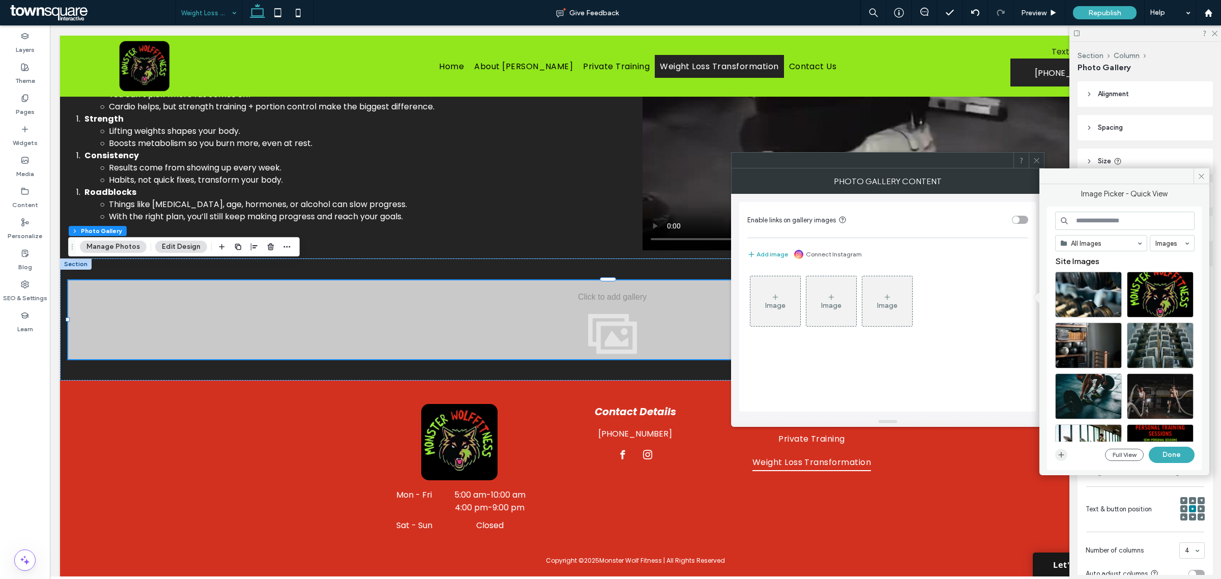
click at [1065, 455] on icon "button" at bounding box center [1061, 455] width 8 height 8
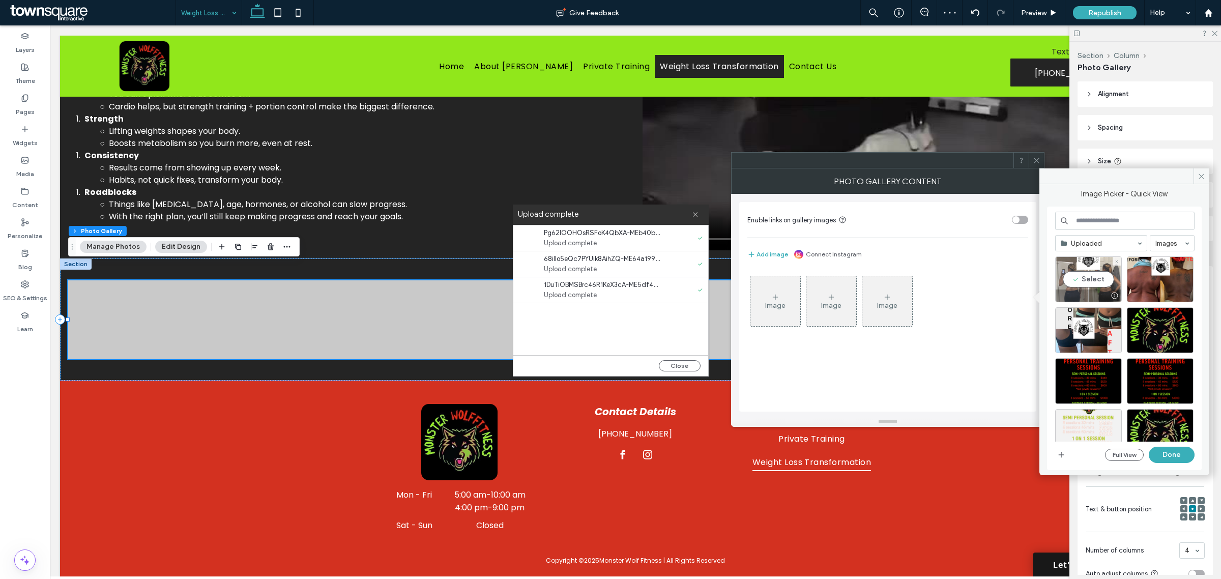
click at [1083, 276] on div "Select" at bounding box center [1088, 279] width 67 height 46
click at [1174, 279] on div "Select" at bounding box center [1160, 279] width 67 height 46
click at [1088, 333] on div "Select" at bounding box center [1088, 330] width 67 height 46
click at [1171, 454] on button "Done" at bounding box center [1172, 455] width 46 height 16
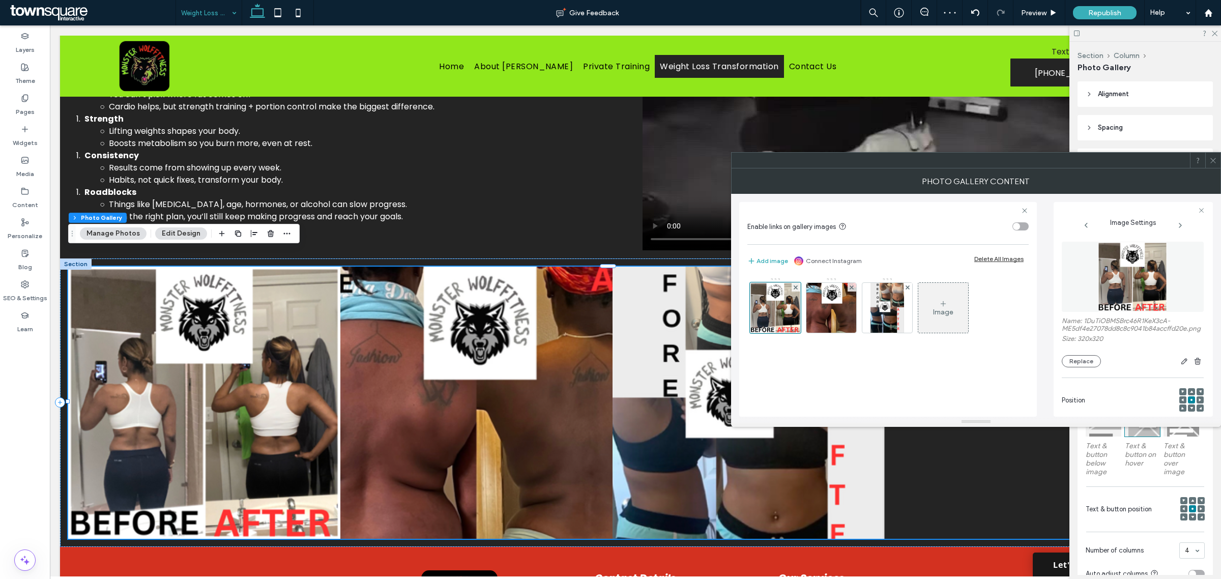
click at [1220, 162] on div at bounding box center [976, 160] width 490 height 16
click at [1209, 159] on icon at bounding box center [1213, 161] width 8 height 8
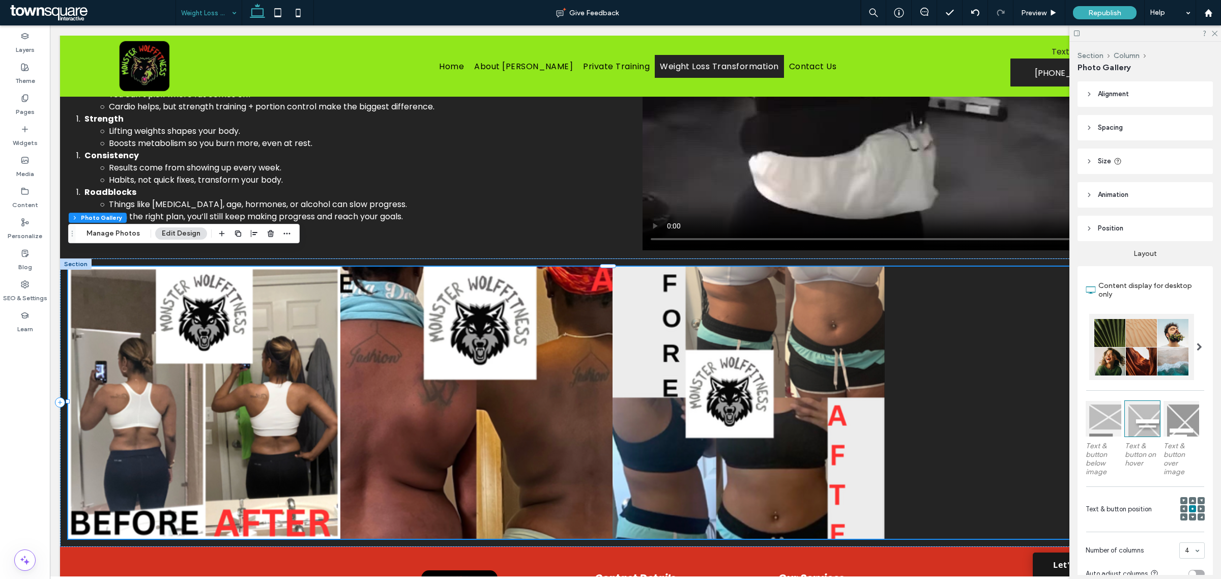
click at [1128, 98] on span "Alignment" at bounding box center [1113, 94] width 31 height 10
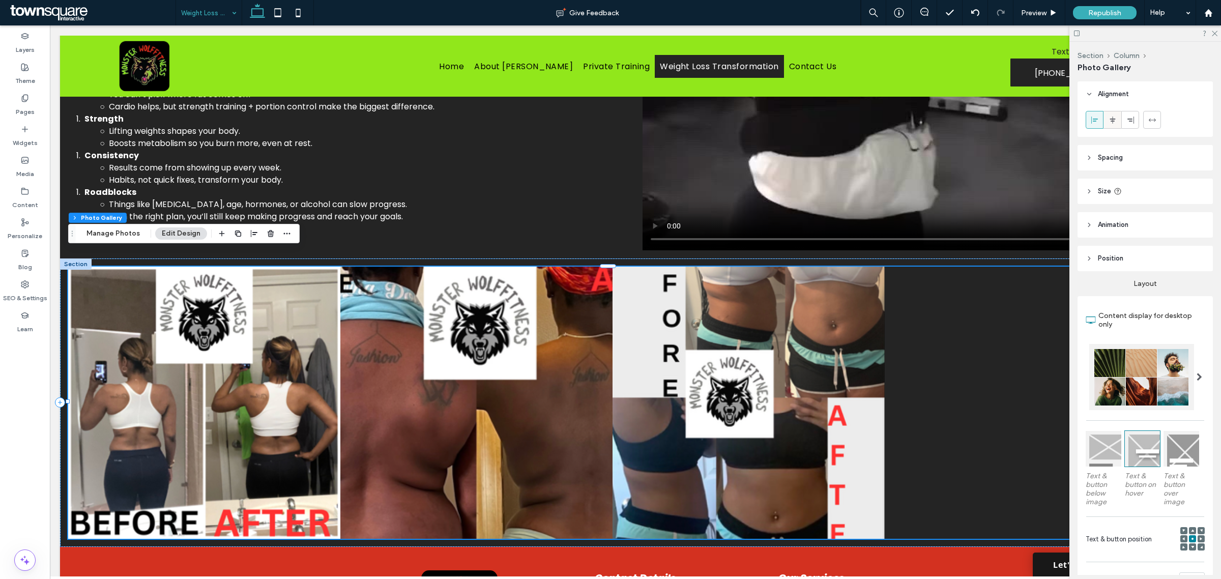
click at [1116, 113] on span at bounding box center [1113, 119] width 8 height 17
click at [1110, 119] on use at bounding box center [1113, 119] width 6 height 7
click at [252, 233] on use "button" at bounding box center [254, 233] width 6 height 7
click at [257, 254] on use "flex-end" at bounding box center [260, 253] width 7 height 7
click at [242, 254] on use "center" at bounding box center [244, 253] width 6 height 7
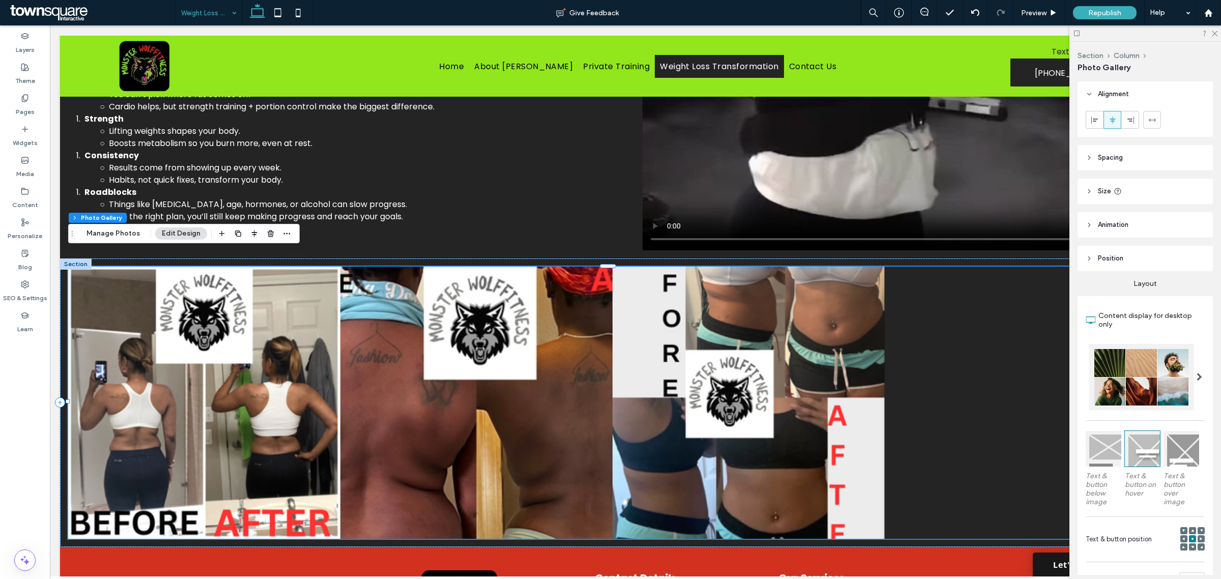
click at [1200, 537] on icon at bounding box center [1201, 538] width 3 height 3
click at [1191, 537] on icon at bounding box center [1192, 538] width 3 height 3
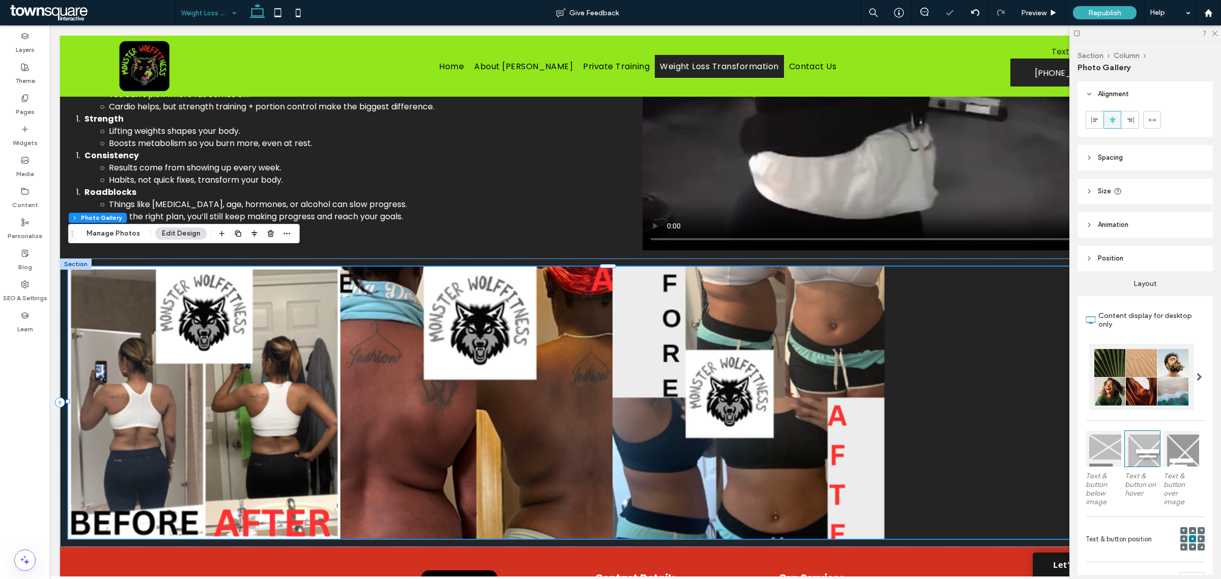
click at [1131, 156] on header "Spacing" at bounding box center [1145, 157] width 135 height 25
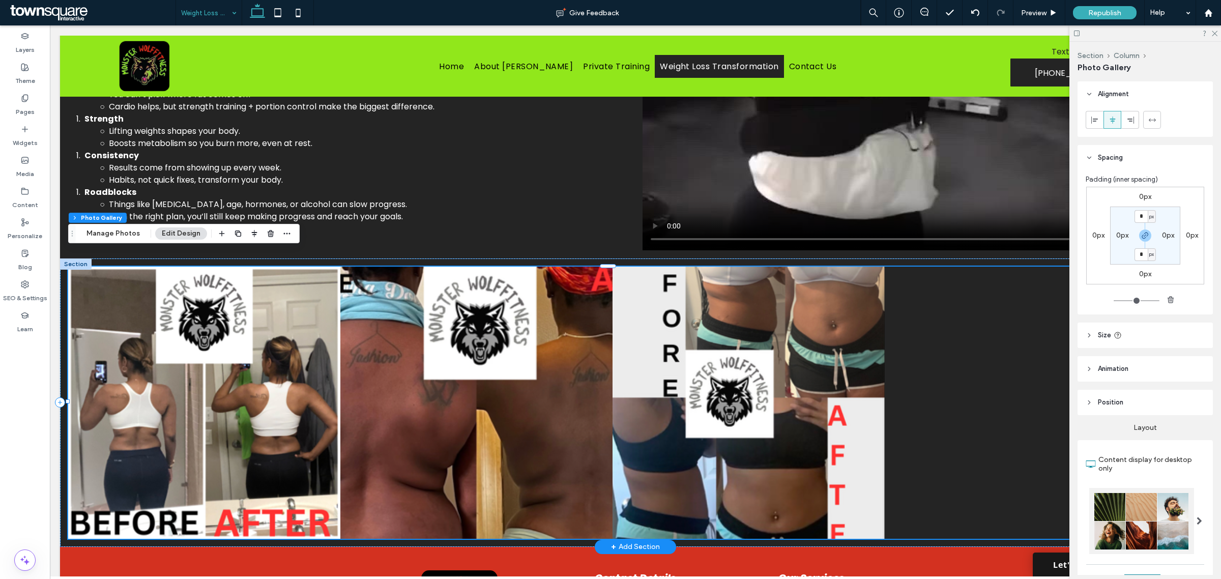
click at [980, 439] on div at bounding box center [1021, 403] width 272 height 272
click at [59, 397] on icon at bounding box center [60, 402] width 10 height 10
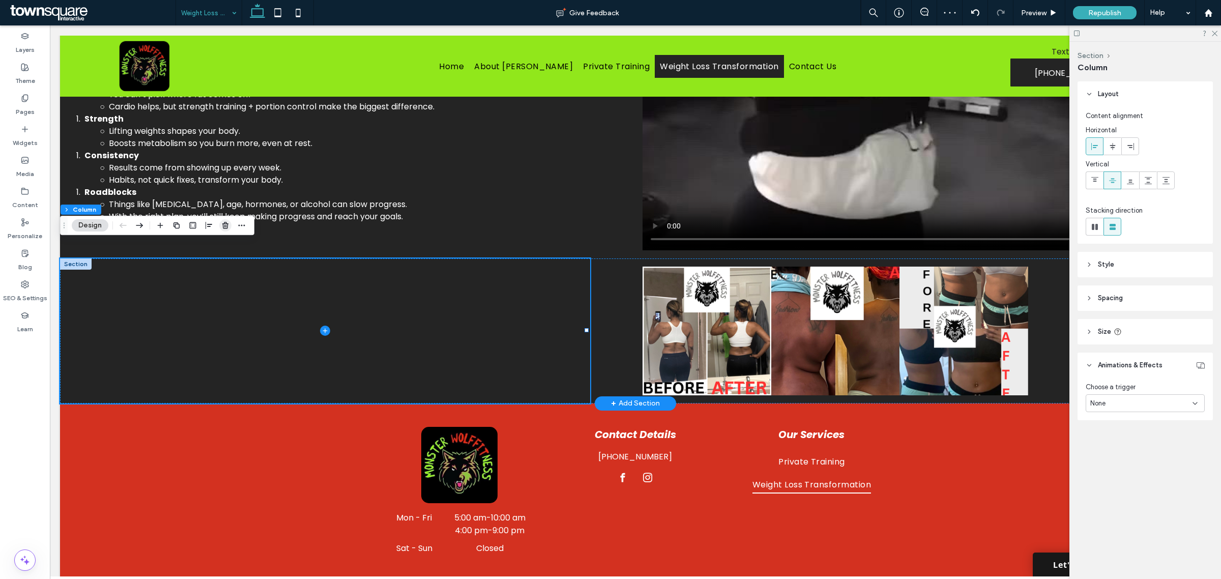
click at [224, 220] on span "button" at bounding box center [225, 225] width 12 height 12
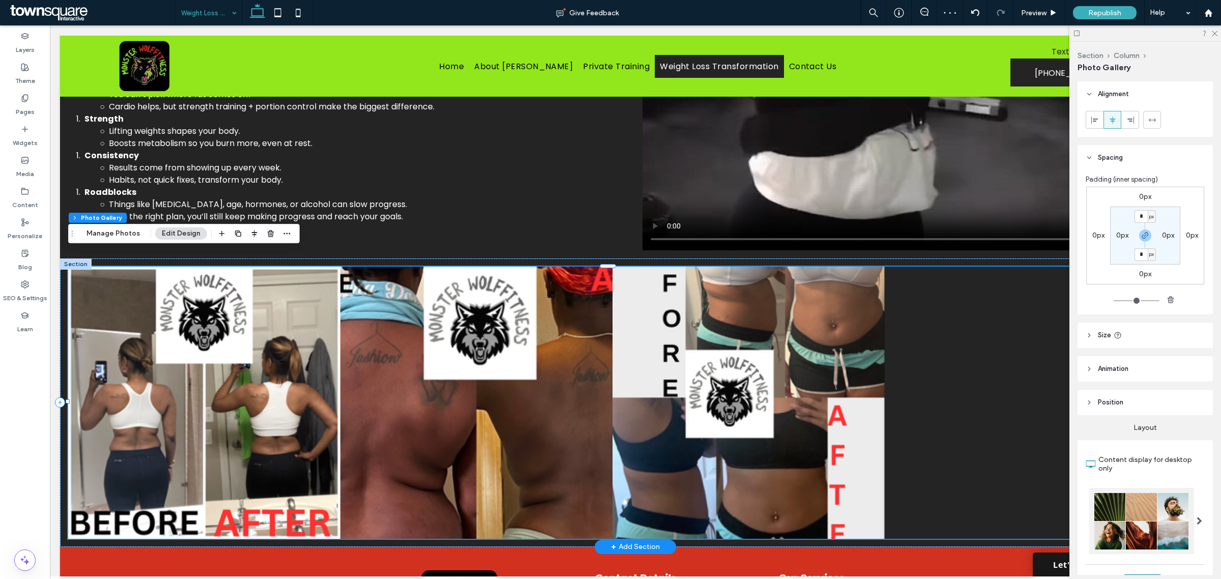
click at [1114, 398] on span "Position" at bounding box center [1110, 402] width 25 height 10
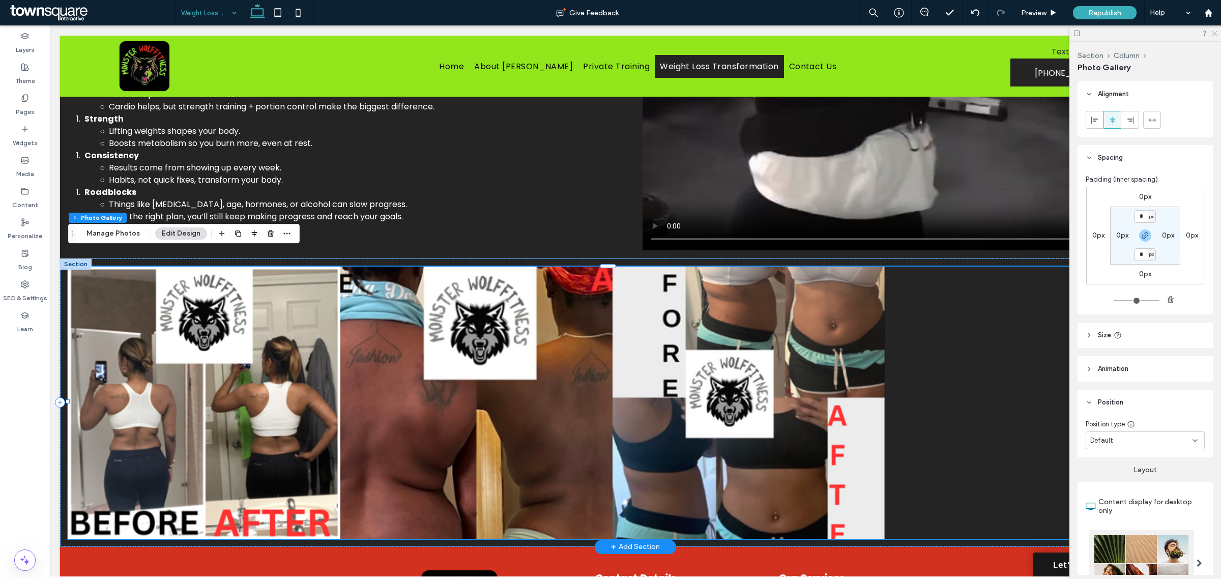
click at [1214, 35] on icon at bounding box center [1214, 33] width 7 height 7
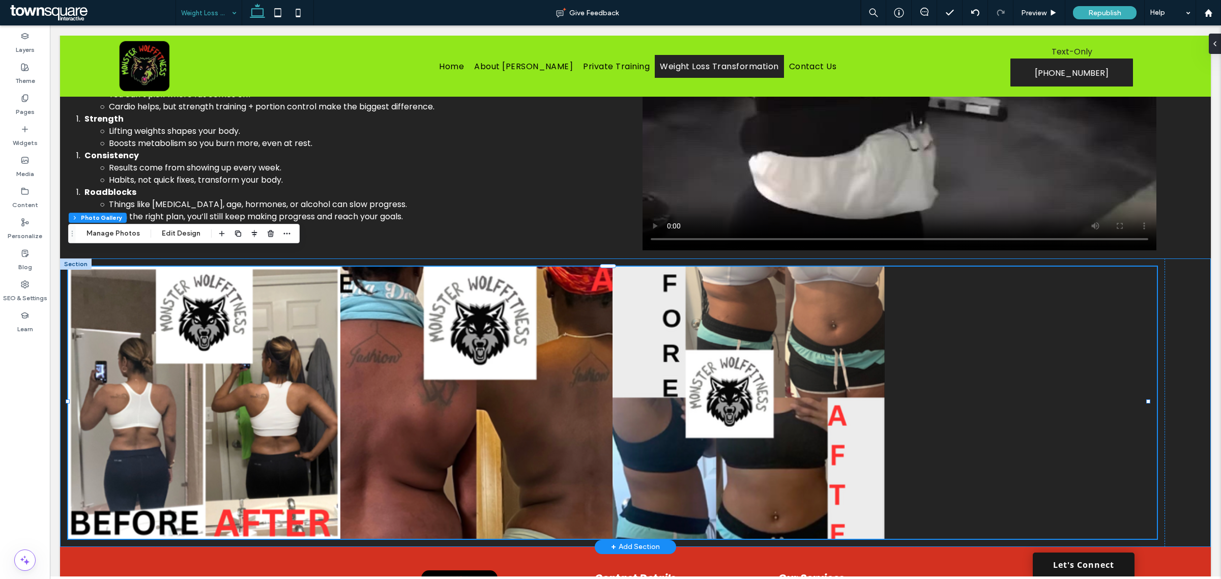
click at [1191, 355] on div "Button Button Button" at bounding box center [635, 402] width 1151 height 288
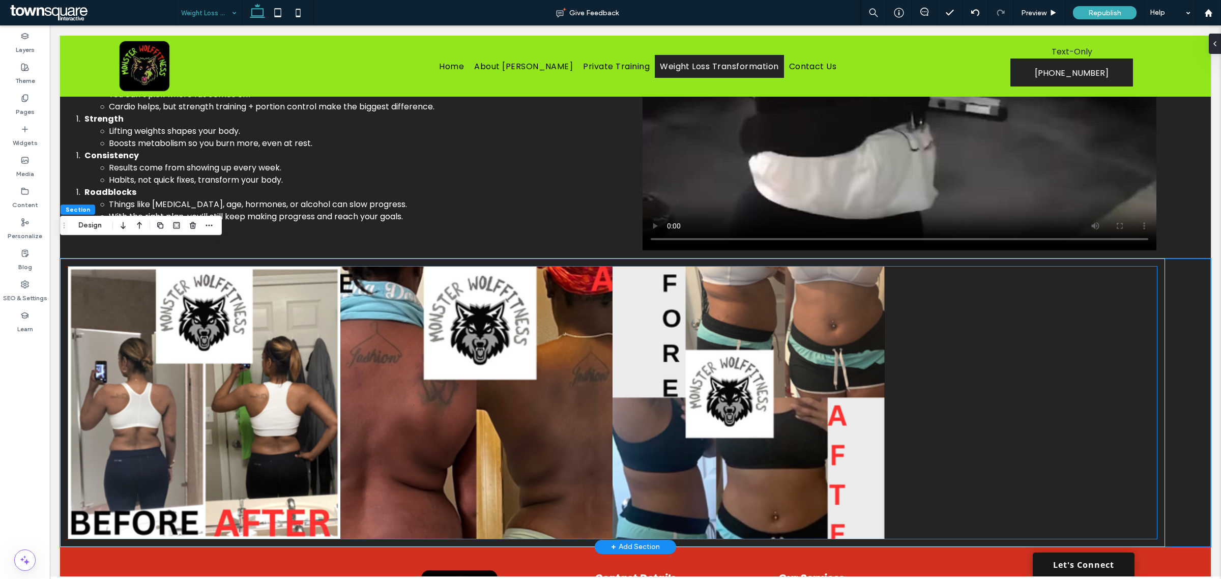
click at [506, 382] on link at bounding box center [476, 403] width 272 height 272
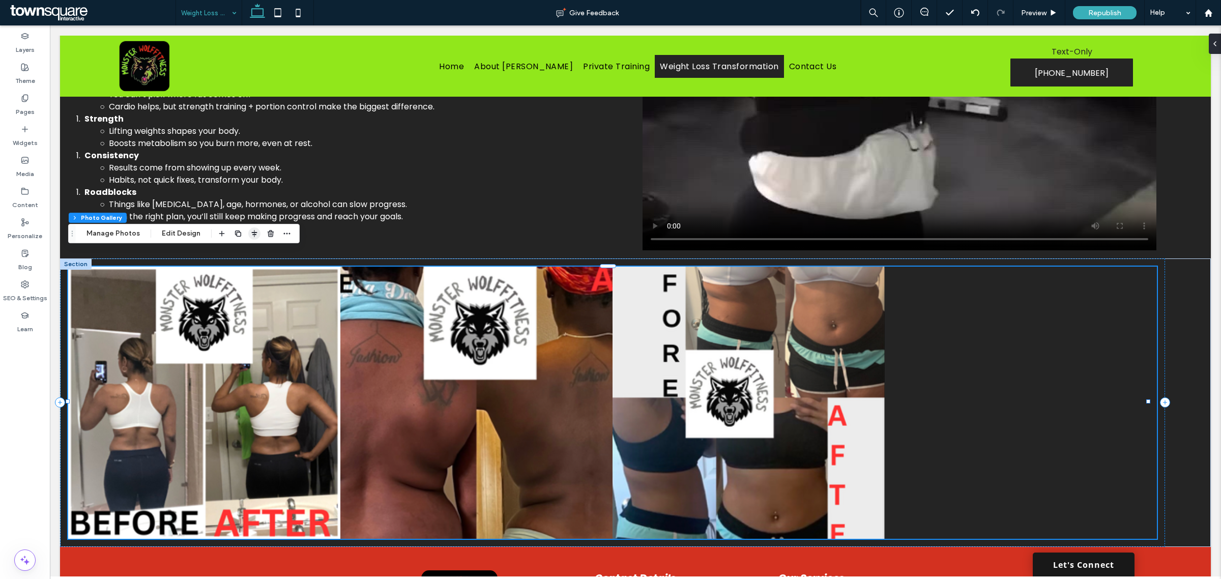
click at [253, 237] on icon "button" at bounding box center [254, 233] width 8 height 8
click at [625, 382] on link at bounding box center [749, 403] width 272 height 272
click at [636, 380] on link at bounding box center [749, 403] width 272 height 272
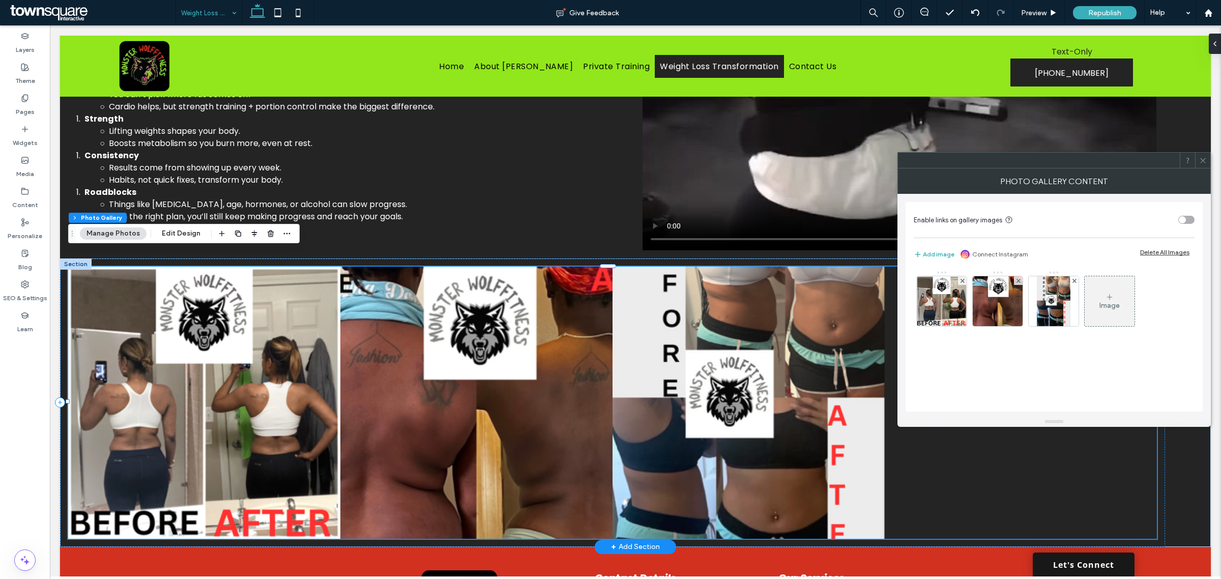
click at [428, 378] on link at bounding box center [476, 403] width 272 height 272
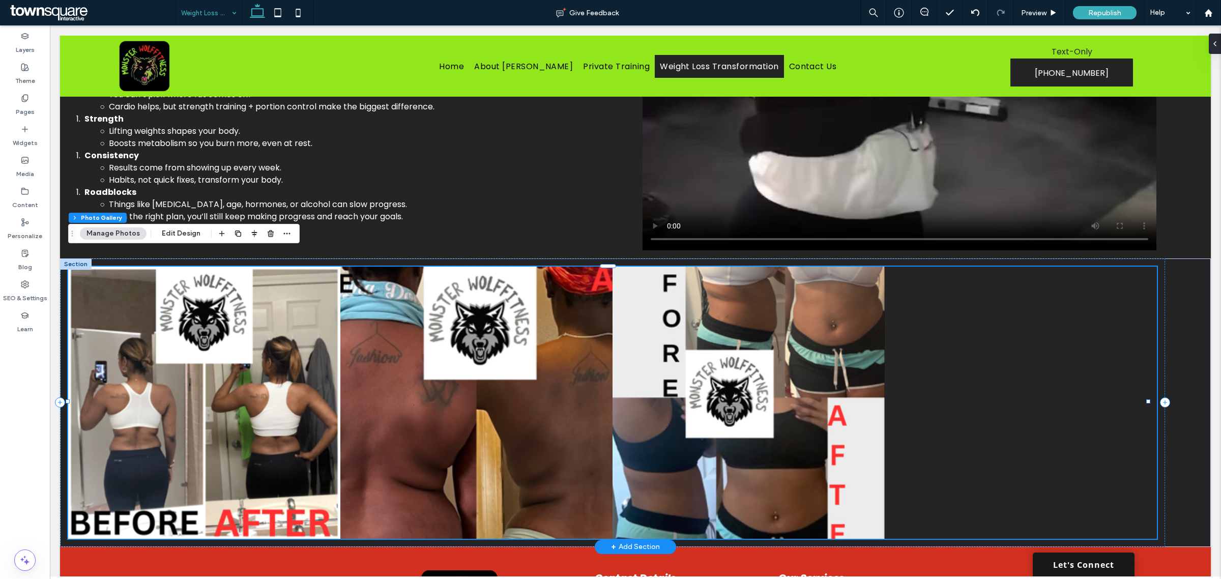
click at [428, 378] on link at bounding box center [476, 403] width 272 height 272
click at [181, 229] on button "Edit Design" at bounding box center [181, 233] width 52 height 12
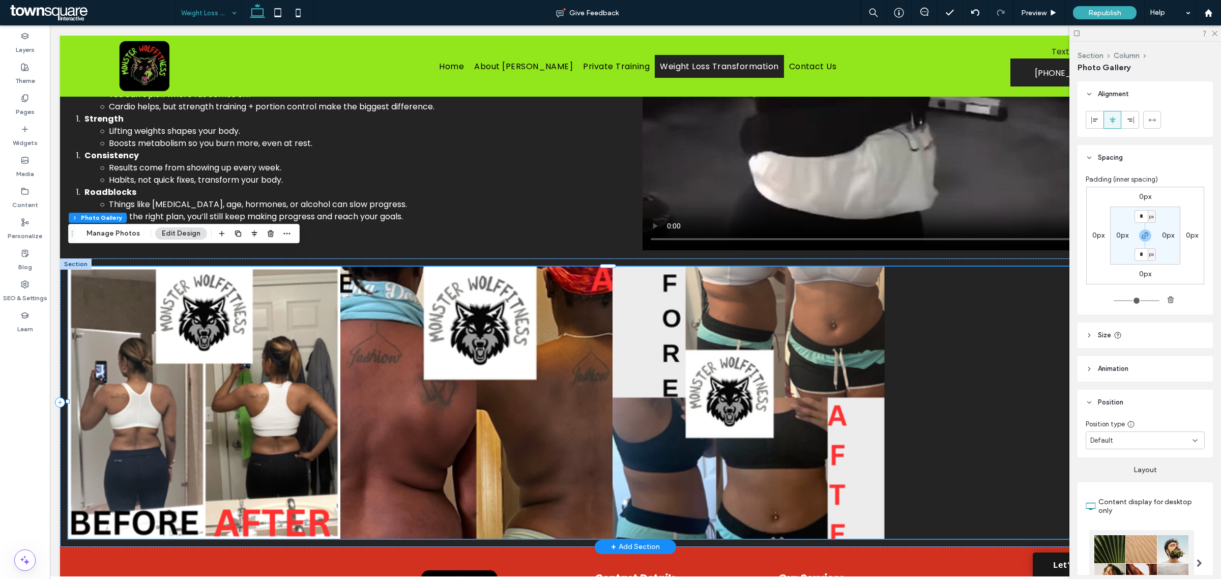
click at [921, 367] on div at bounding box center [1021, 403] width 272 height 272
click at [1218, 34] on div at bounding box center [1146, 33] width 152 height 16
click at [1213, 34] on icon at bounding box center [1214, 33] width 7 height 7
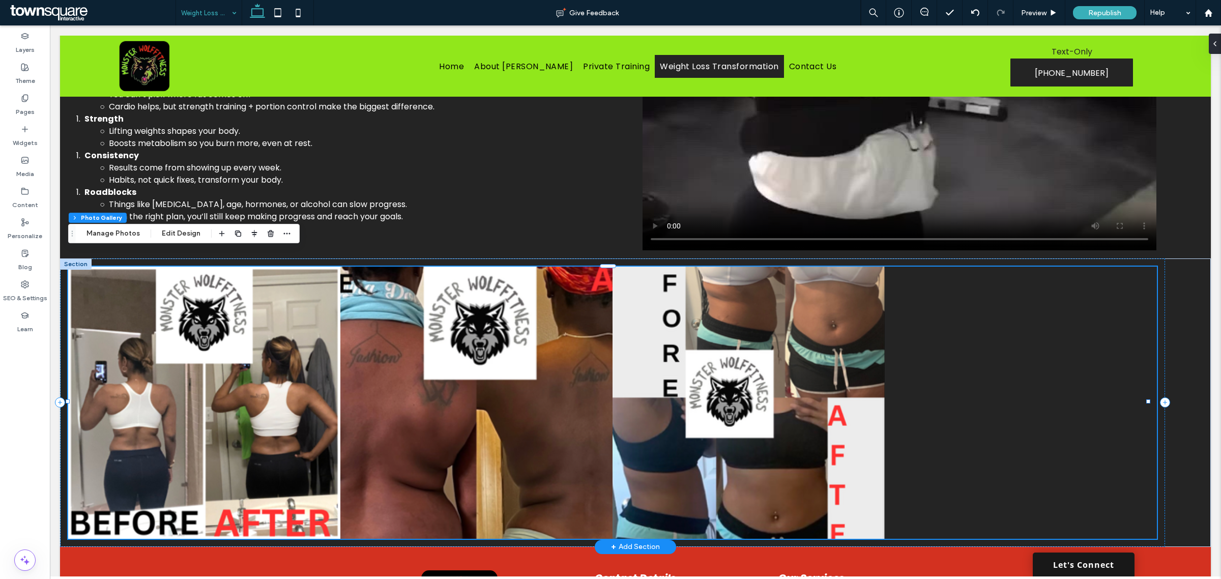
click at [554, 339] on link at bounding box center [476, 403] width 272 height 272
click at [554, 322] on link at bounding box center [476, 403] width 272 height 272
click at [174, 235] on button "Edit Design" at bounding box center [181, 233] width 52 height 12
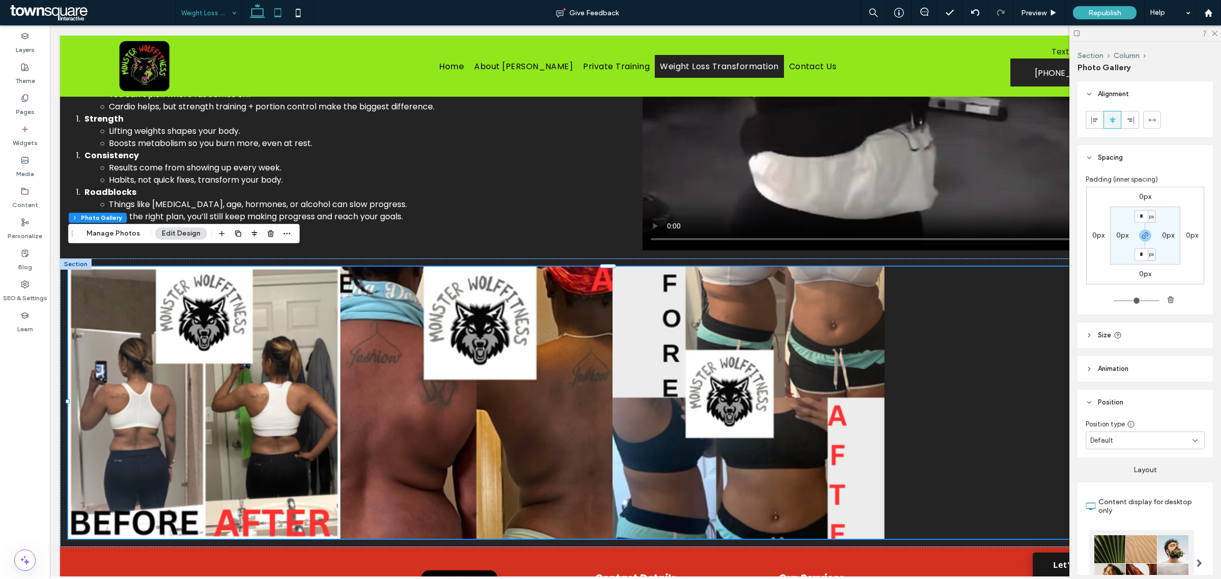
click at [284, 11] on icon at bounding box center [278, 13] width 20 height 20
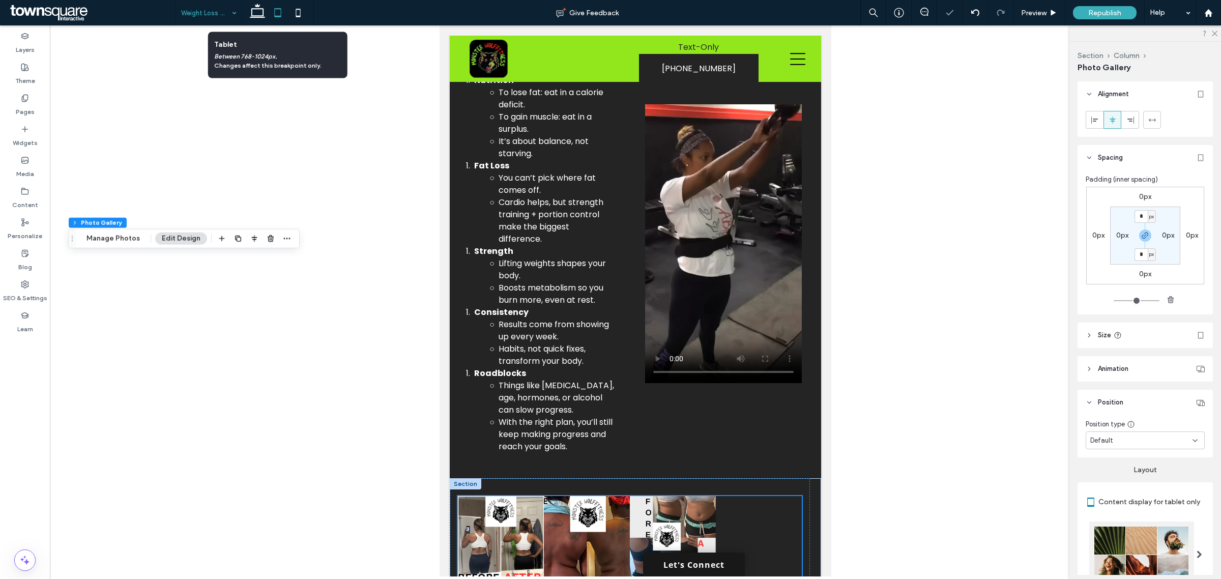
scroll to position [1097, 0]
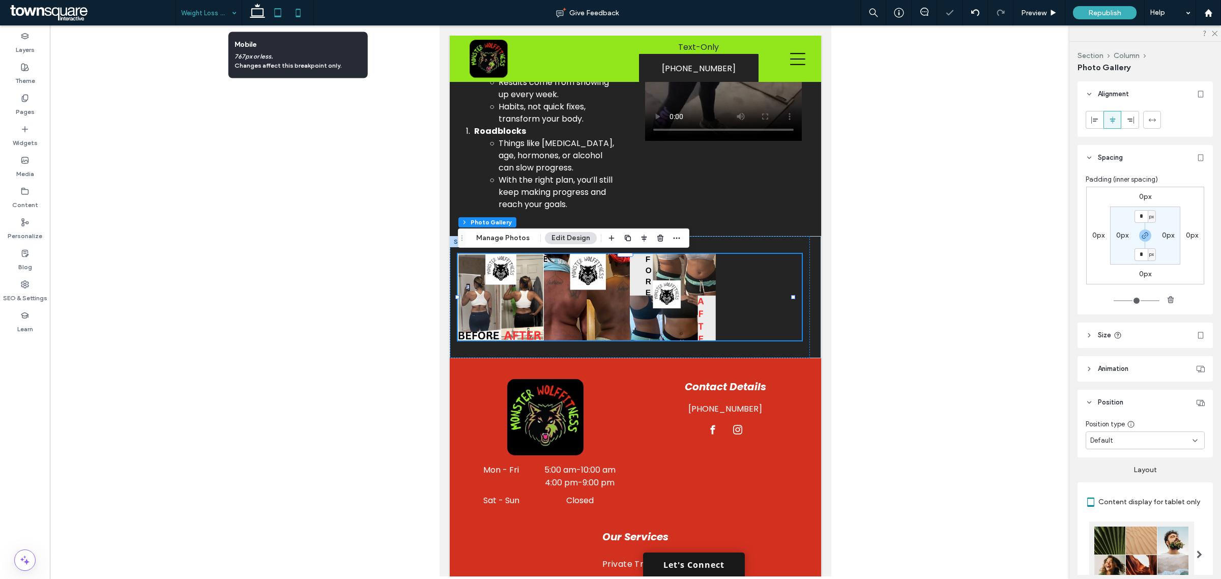
click at [297, 13] on icon at bounding box center [298, 13] width 20 height 20
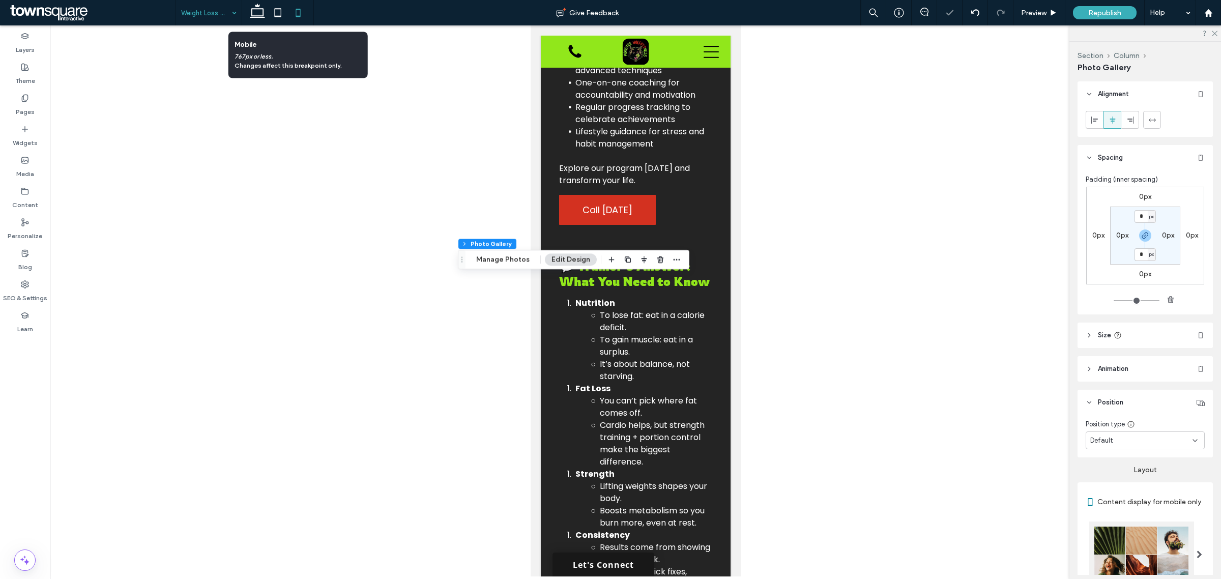
scroll to position [1919, 0]
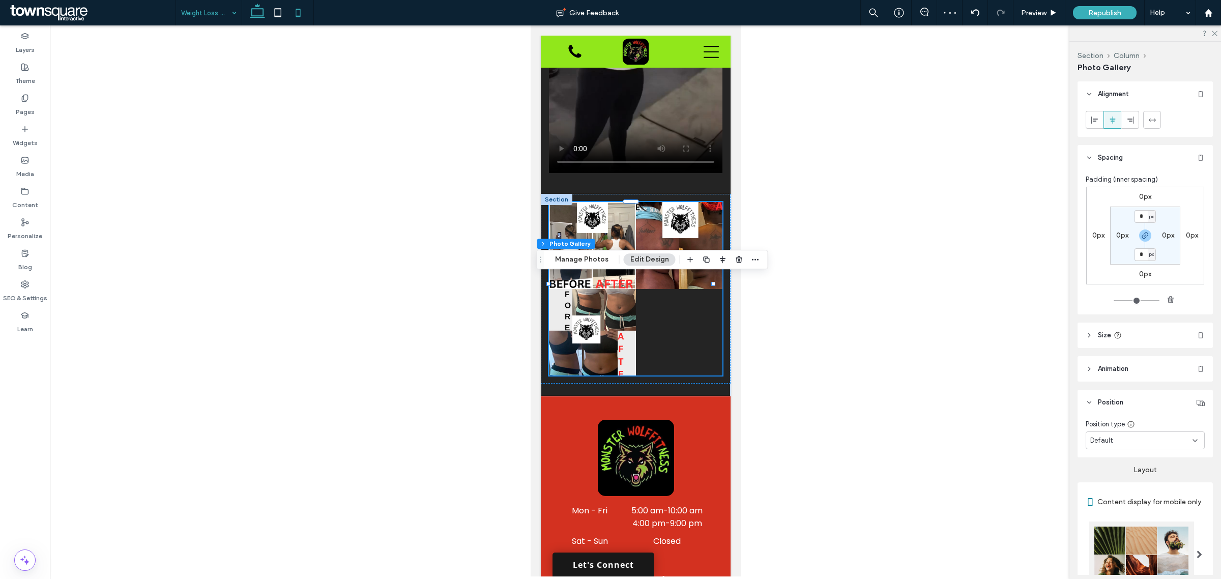
click at [266, 13] on icon at bounding box center [257, 13] width 20 height 20
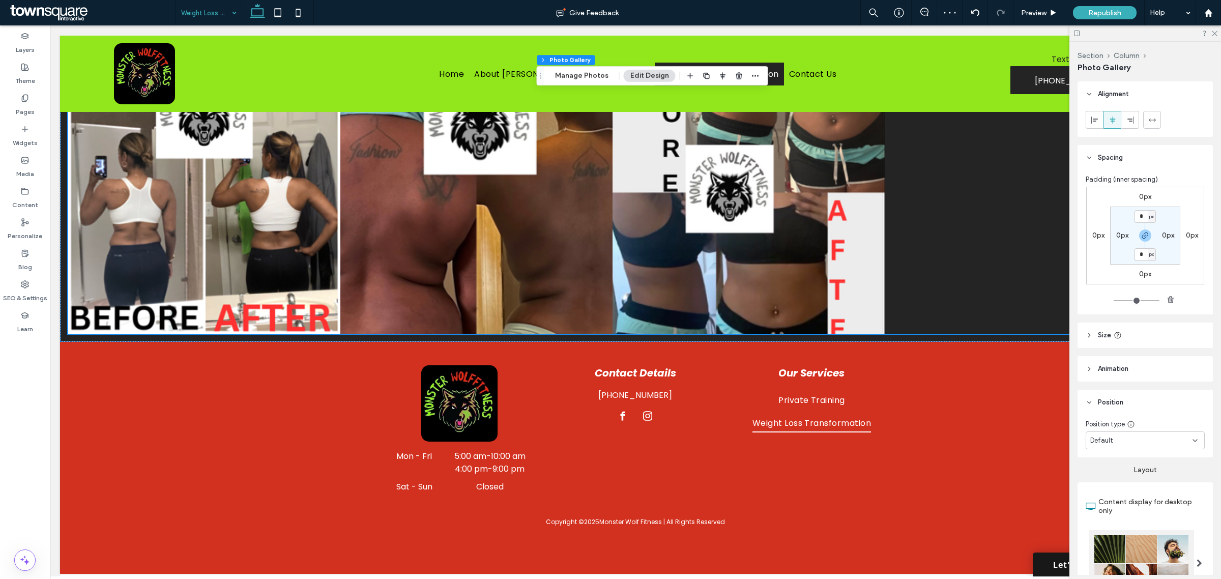
scroll to position [1046, 0]
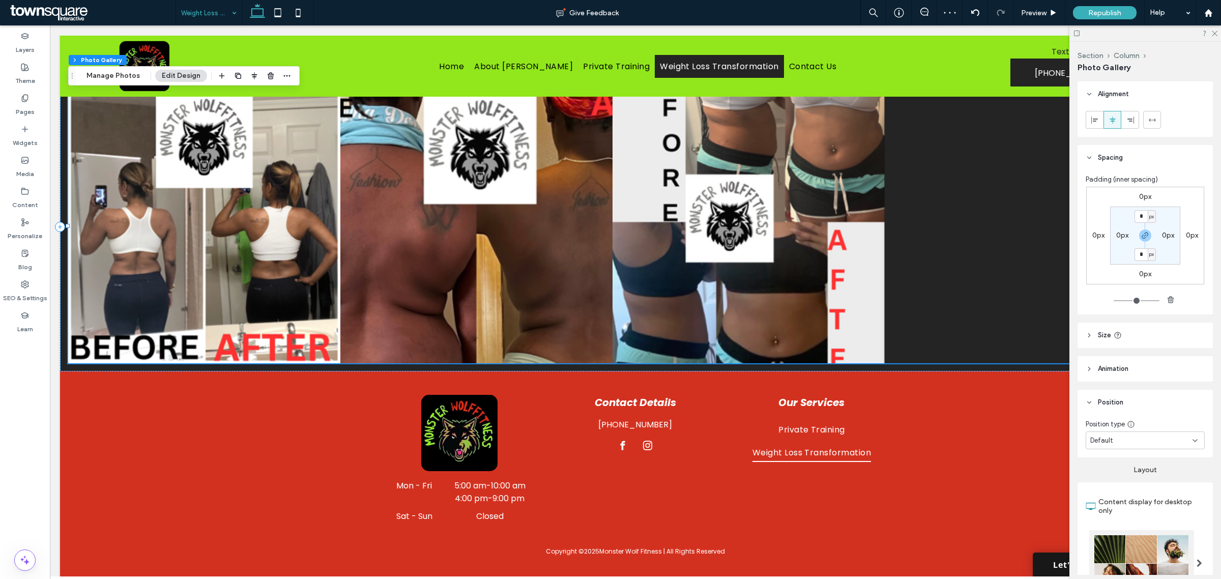
click at [1216, 36] on div at bounding box center [1146, 33] width 152 height 16
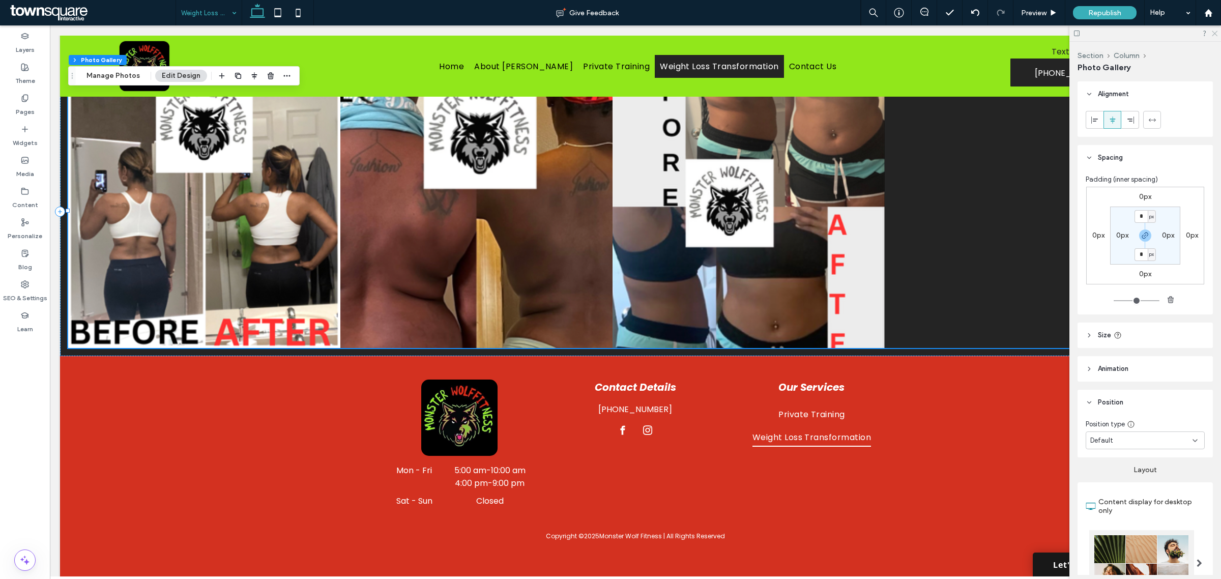
drag, startPoint x: 1217, startPoint y: 33, endPoint x: 1142, endPoint y: 49, distance: 76.9
click at [1217, 33] on icon at bounding box center [1214, 33] width 7 height 7
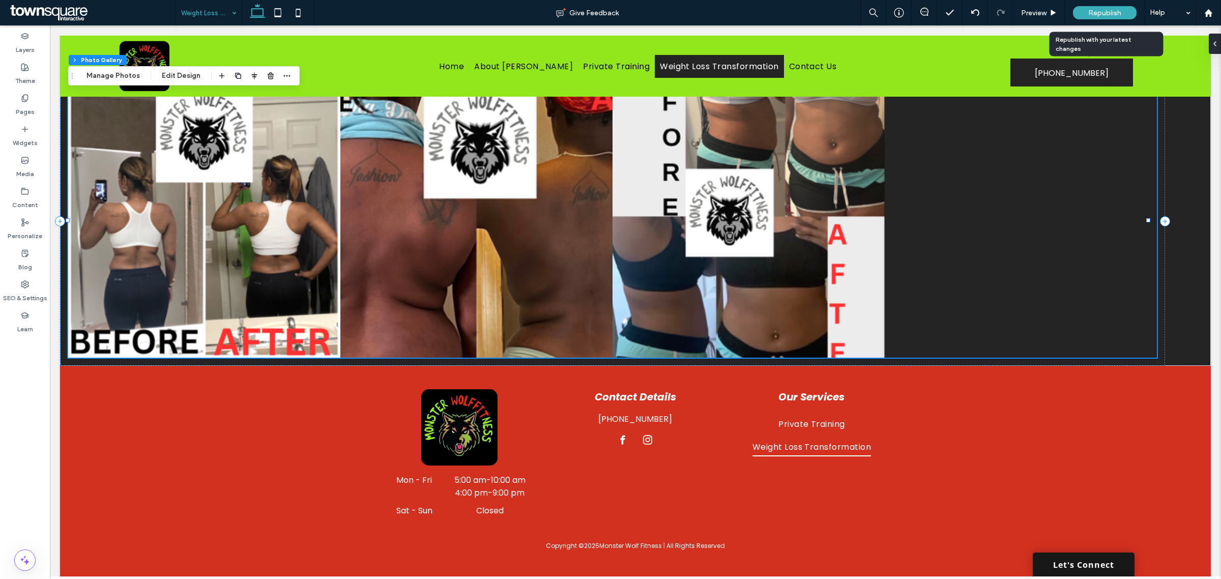
click at [1105, 11] on span "Republish" at bounding box center [1104, 13] width 33 height 9
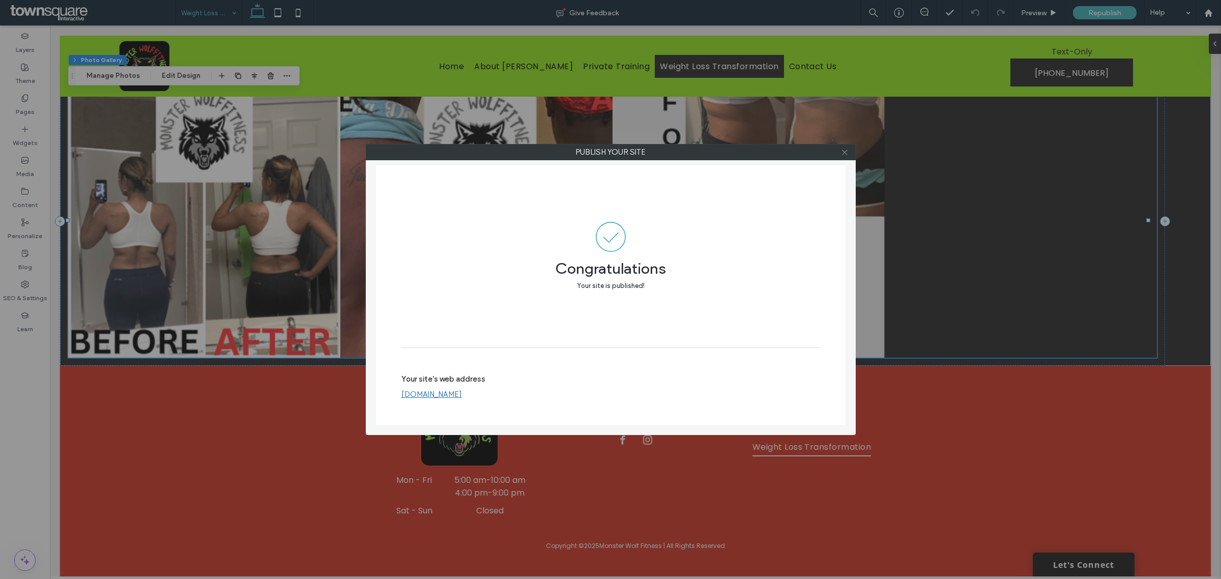
click at [846, 151] on use at bounding box center [844, 152] width 5 height 5
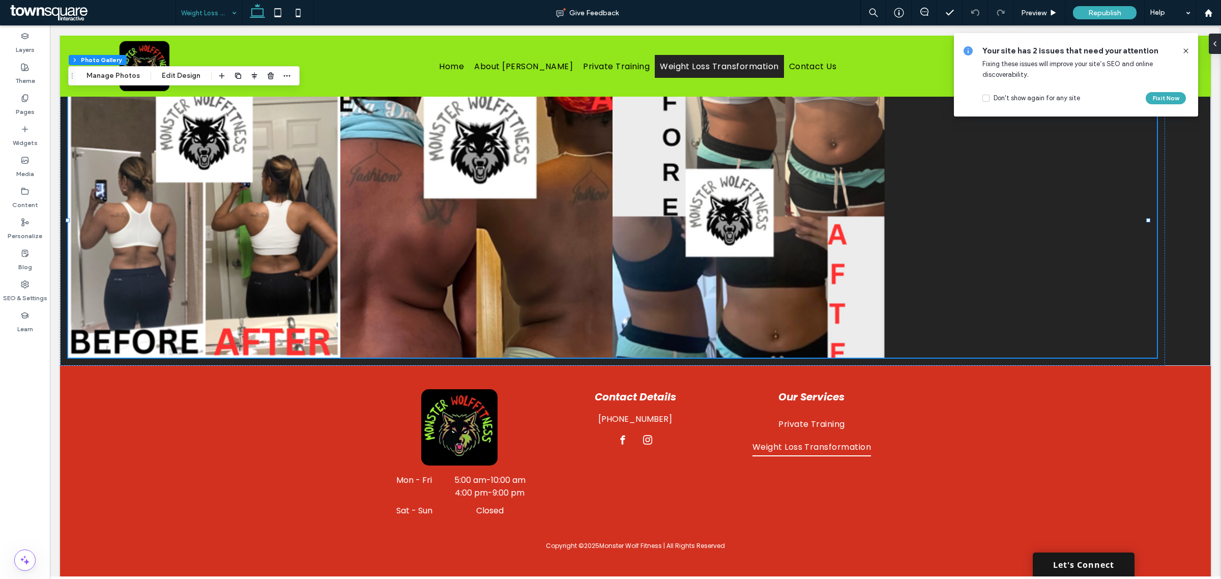
click at [1183, 48] on icon at bounding box center [1186, 51] width 8 height 8
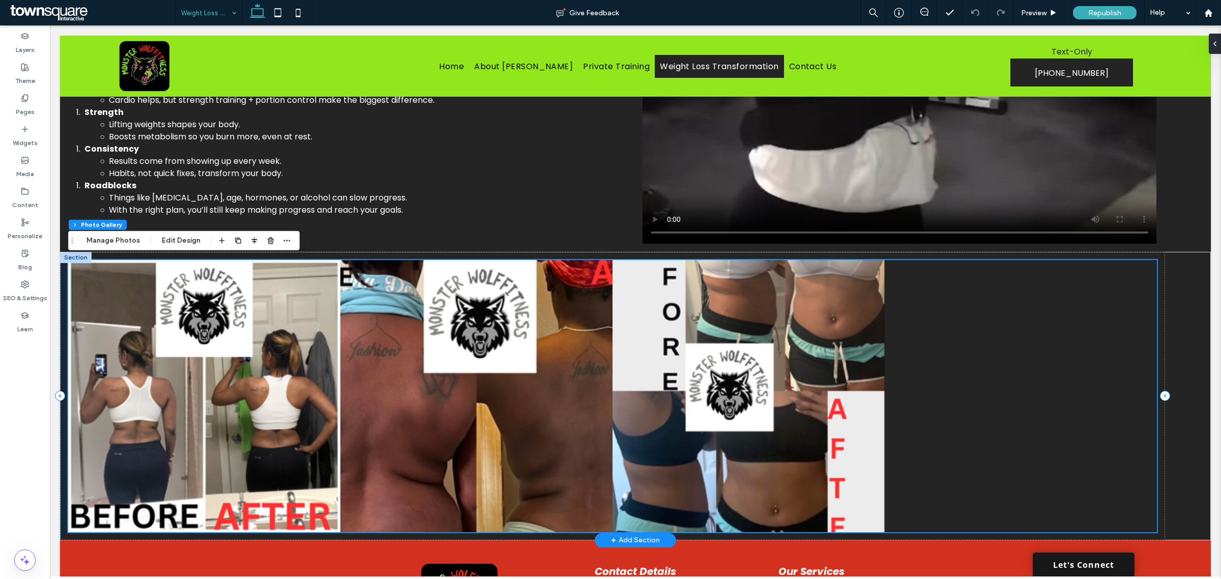
scroll to position [845, 0]
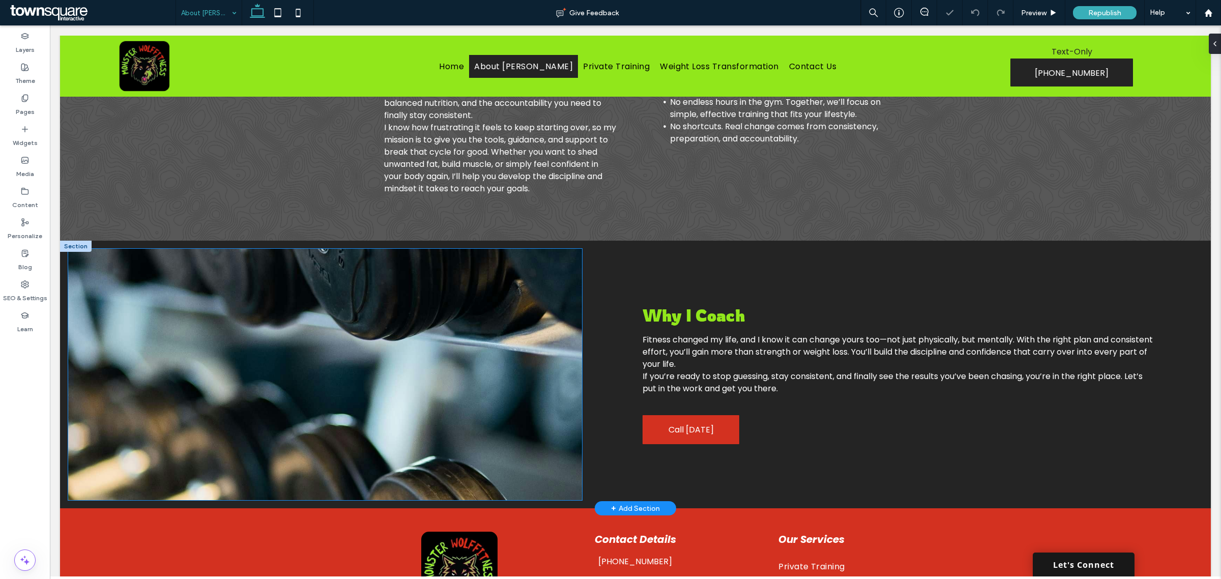
scroll to position [176, 0]
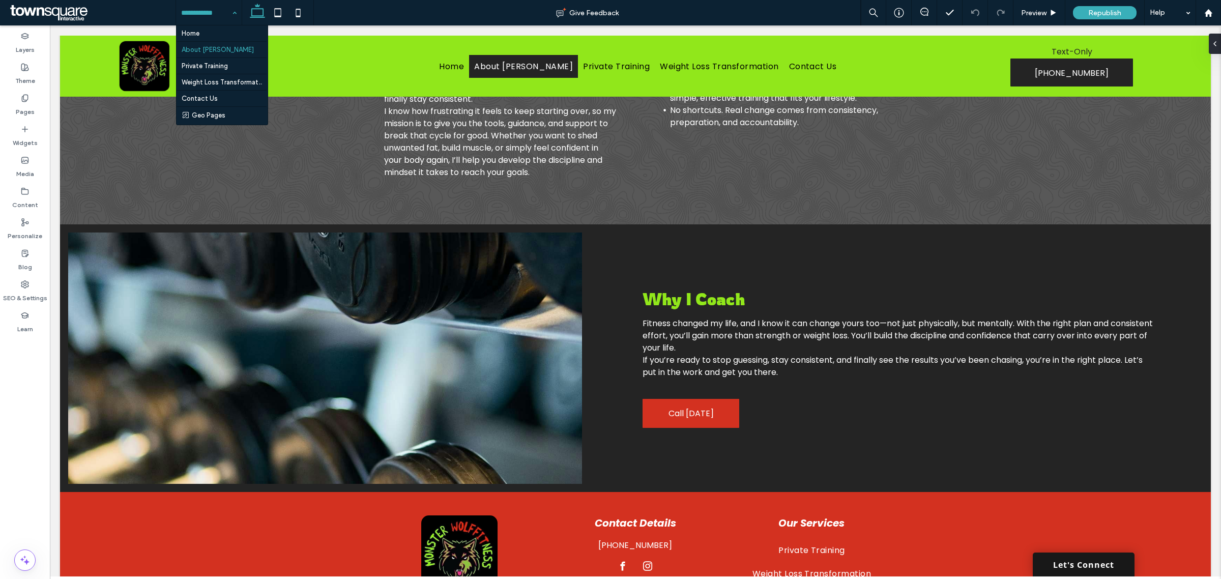
click at [202, 9] on input at bounding box center [206, 12] width 50 height 25
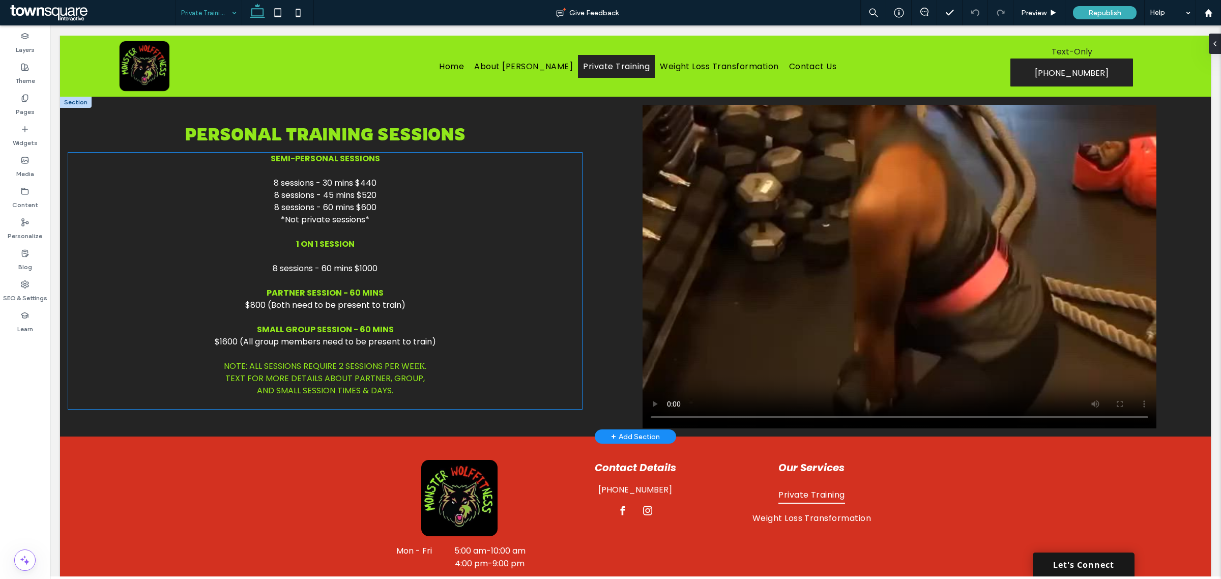
scroll to position [684, 0]
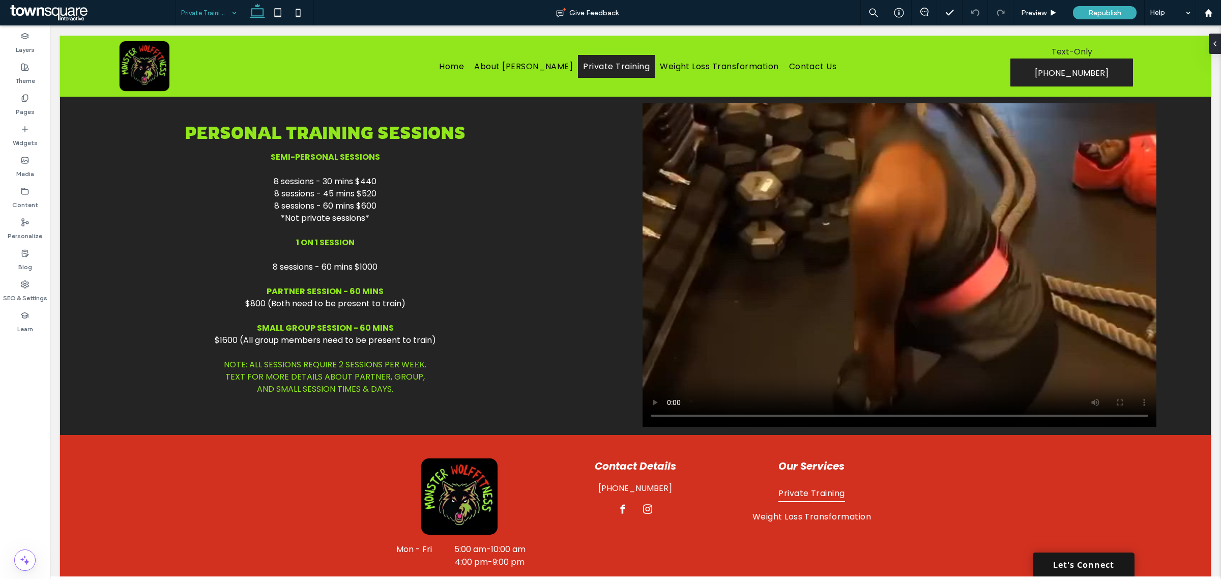
click at [203, 12] on input at bounding box center [206, 12] width 50 height 25
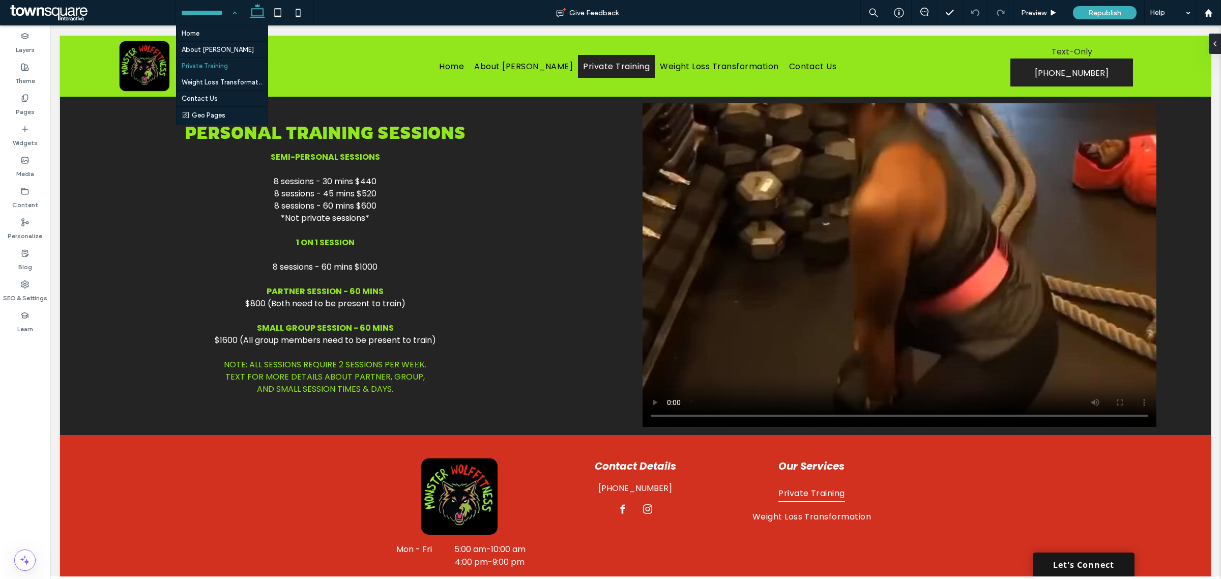
click at [197, 8] on input at bounding box center [206, 12] width 50 height 25
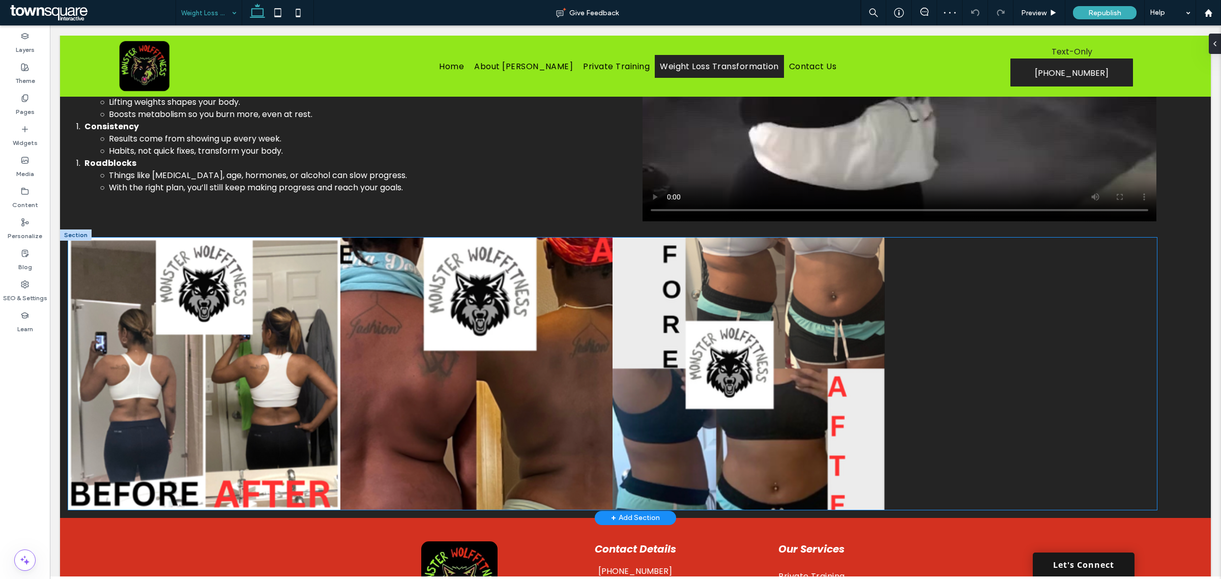
scroll to position [875, 0]
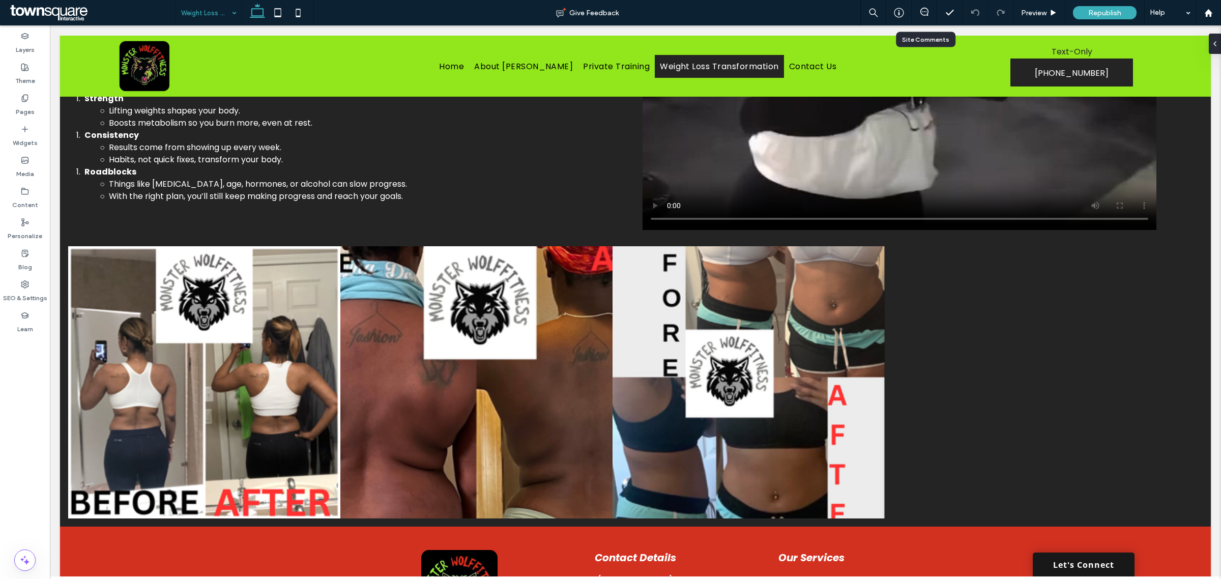
click at [927, 6] on div at bounding box center [924, 12] width 25 height 25
click at [922, 11] on icon at bounding box center [924, 12] width 8 height 8
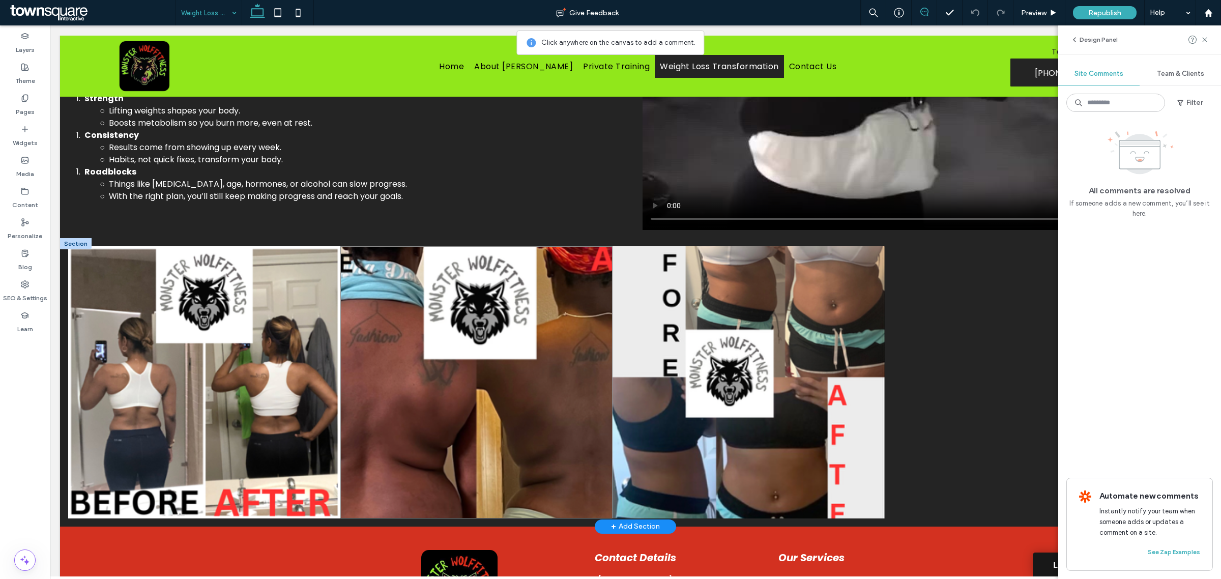
click at [468, 316] on link at bounding box center [476, 382] width 272 height 272
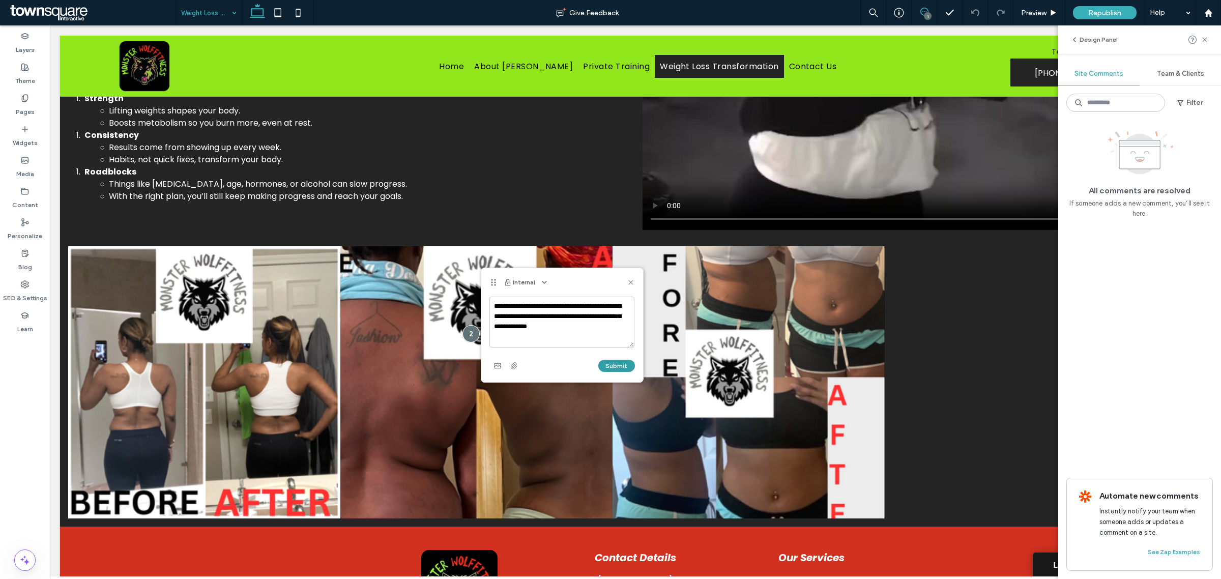
type textarea "**********"
click at [606, 364] on button "Submit" at bounding box center [616, 366] width 37 height 12
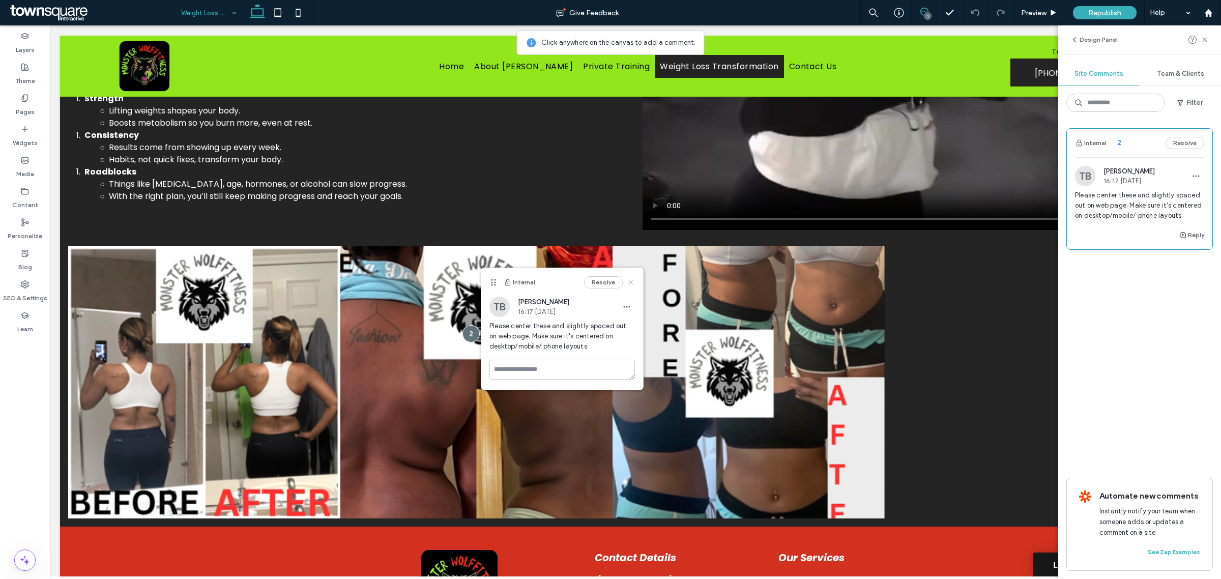
click at [631, 285] on icon at bounding box center [631, 282] width 8 height 8
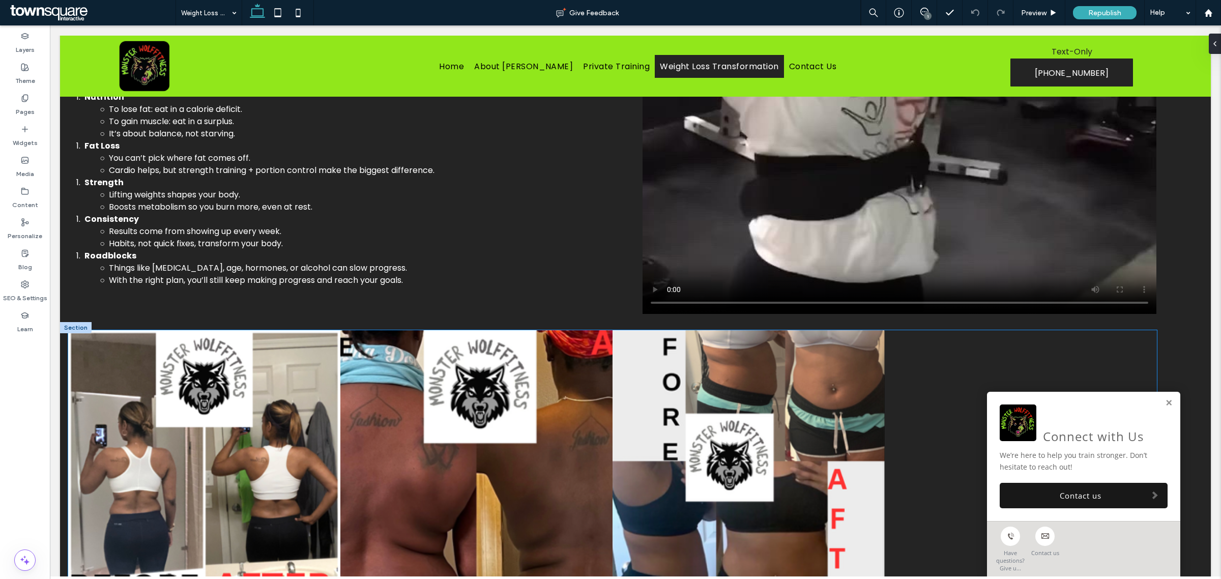
scroll to position [939, 0]
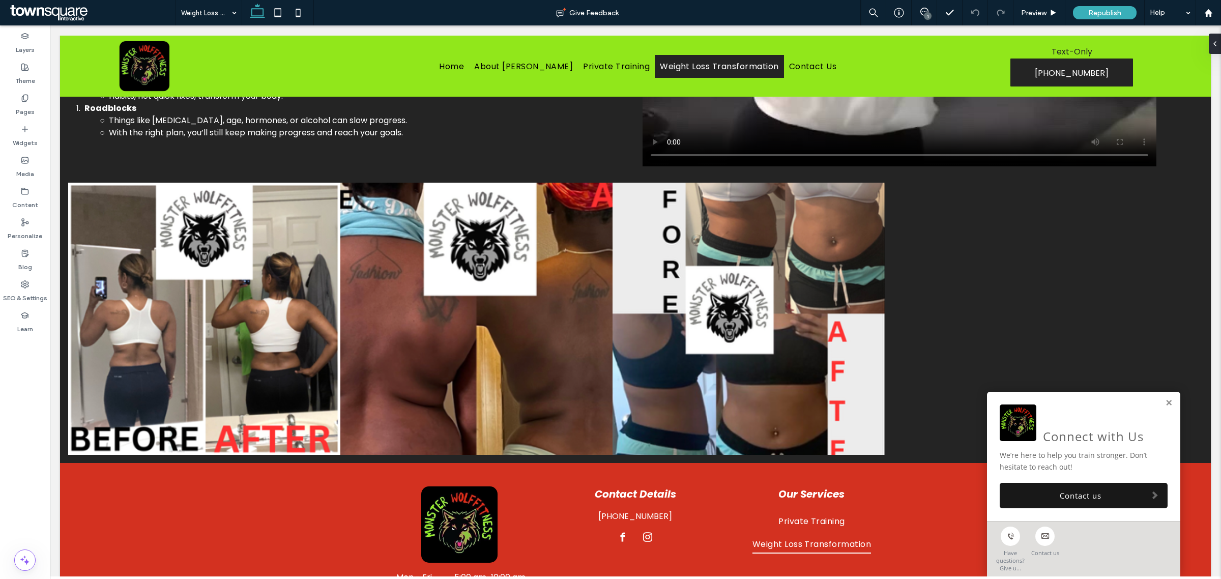
click at [929, 14] on div "1" at bounding box center [928, 16] width 8 height 8
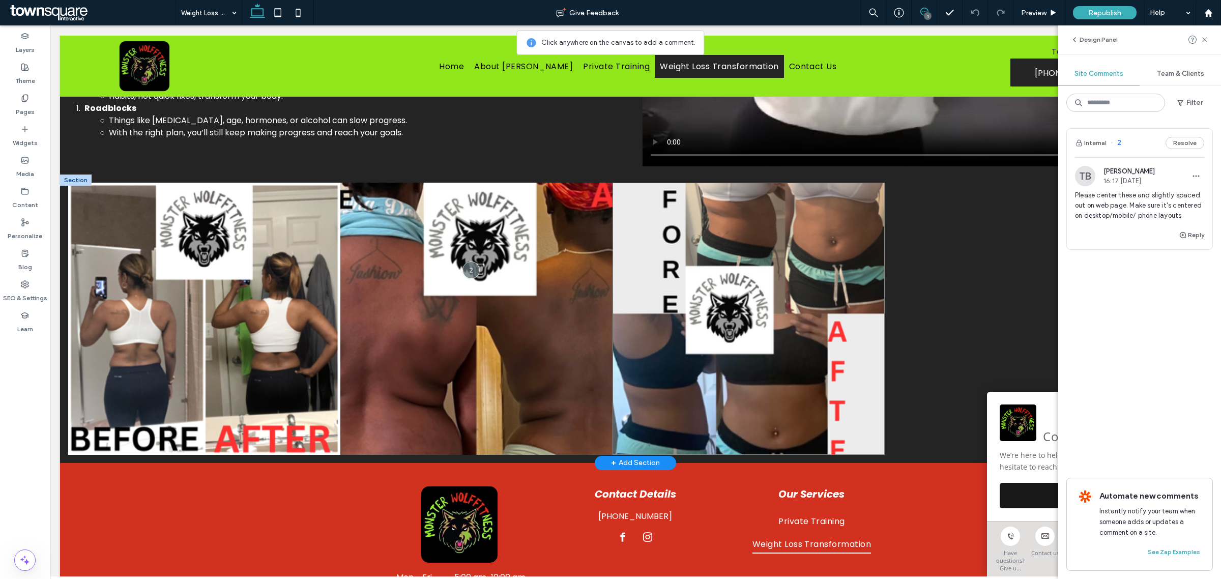
click at [715, 286] on link at bounding box center [749, 319] width 272 height 272
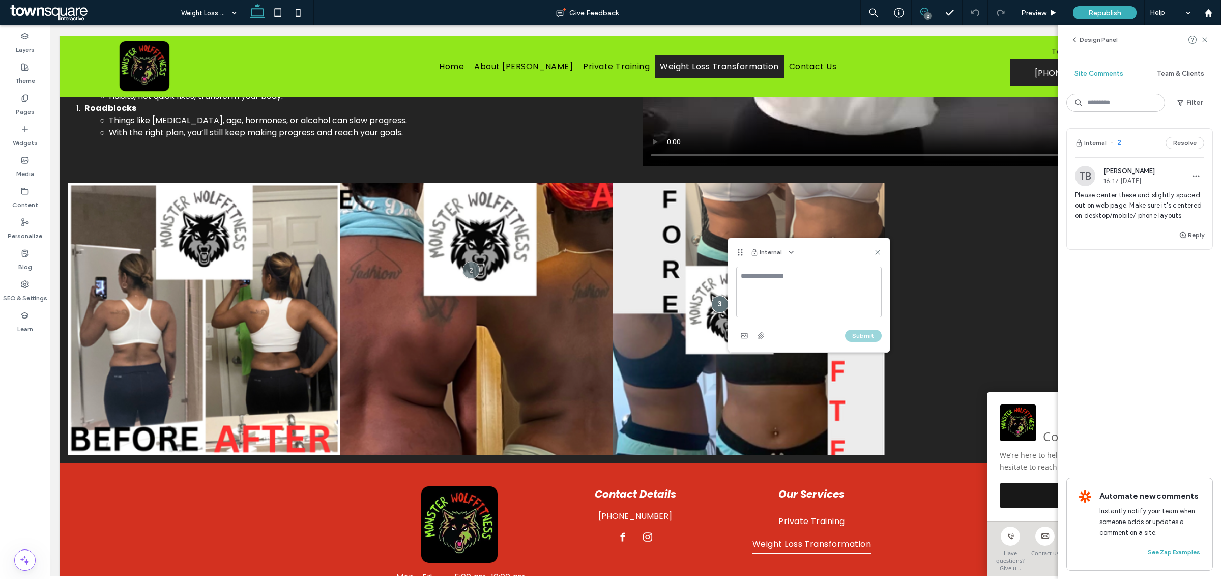
click at [873, 252] on div "Internal" at bounding box center [809, 252] width 162 height 28
drag, startPoint x: 876, startPoint y: 252, endPoint x: 827, endPoint y: 226, distance: 55.5
click at [877, 252] on use at bounding box center [877, 252] width 5 height 5
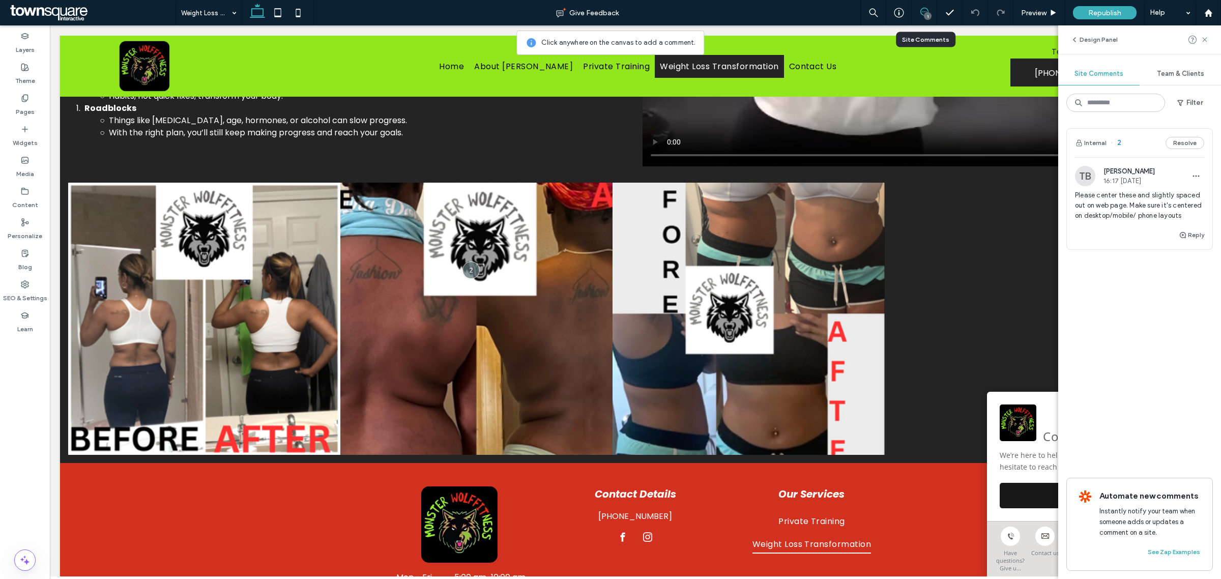
click at [928, 20] on div "1" at bounding box center [924, 12] width 25 height 25
click at [924, 18] on div "1" at bounding box center [928, 16] width 8 height 8
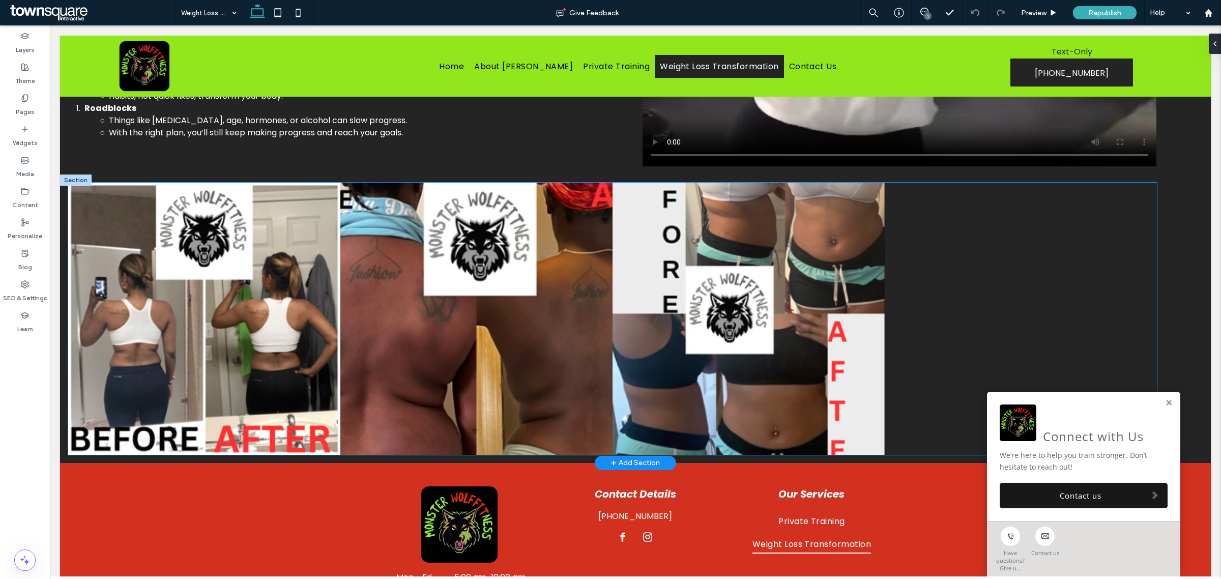
click at [599, 344] on link at bounding box center [476, 319] width 272 height 272
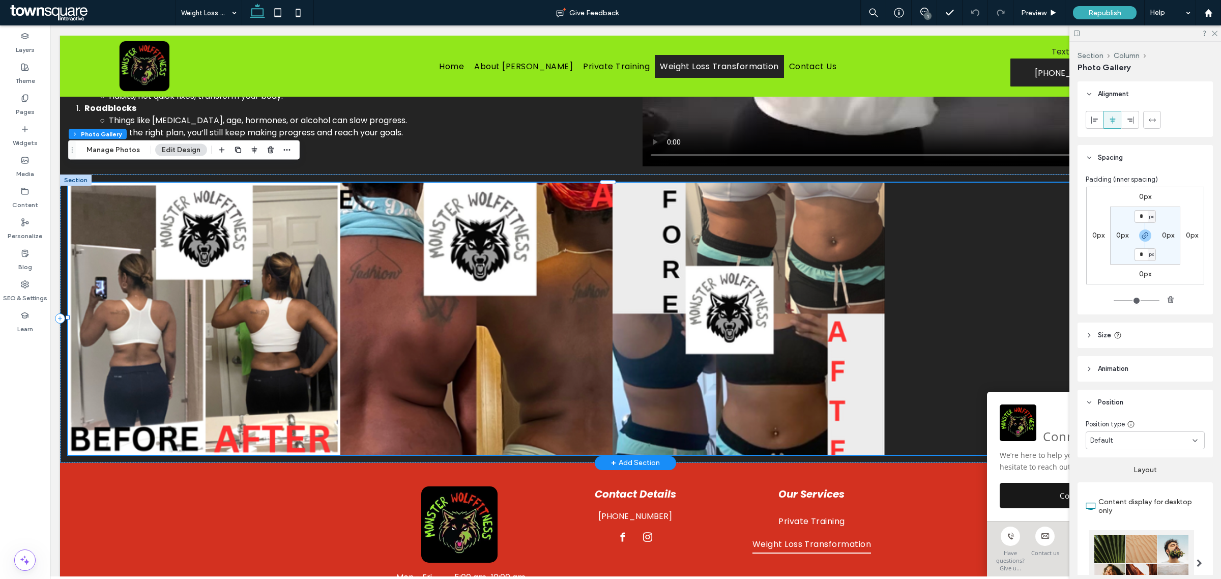
click at [993, 308] on div at bounding box center [1021, 319] width 272 height 272
click at [1148, 123] on icon at bounding box center [1152, 120] width 8 height 8
click at [1110, 121] on icon at bounding box center [1113, 120] width 8 height 8
click at [1100, 334] on span "Size" at bounding box center [1104, 335] width 13 height 10
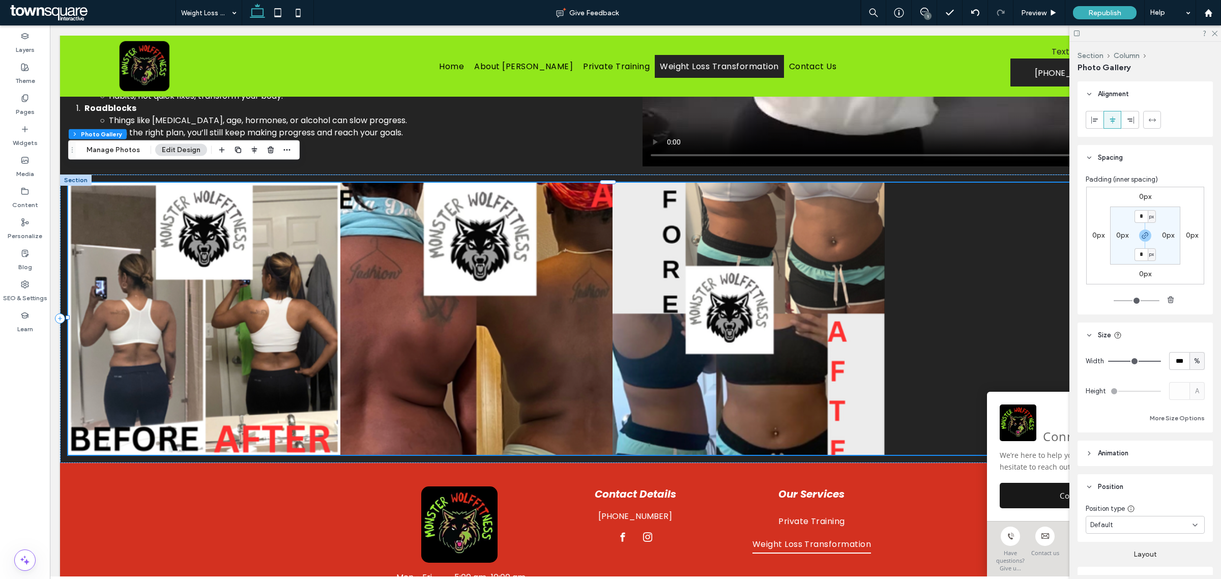
click at [1120, 528] on div "Default" at bounding box center [1141, 525] width 102 height 10
click at [1089, 92] on icon at bounding box center [1089, 94] width 7 height 7
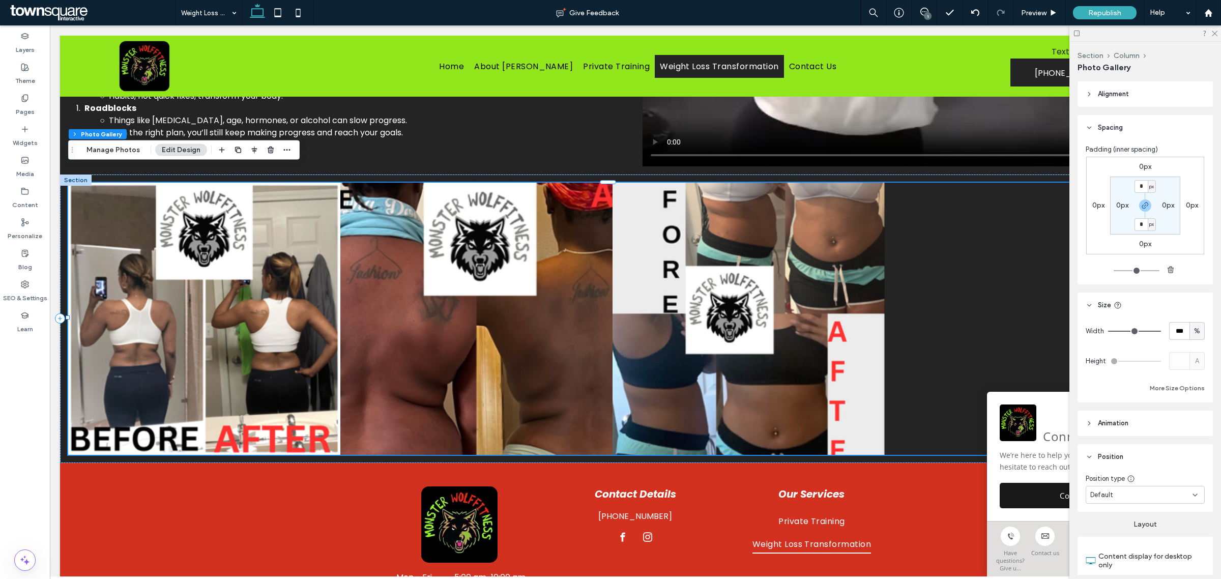
click at [1094, 305] on header "Size" at bounding box center [1145, 305] width 135 height 25
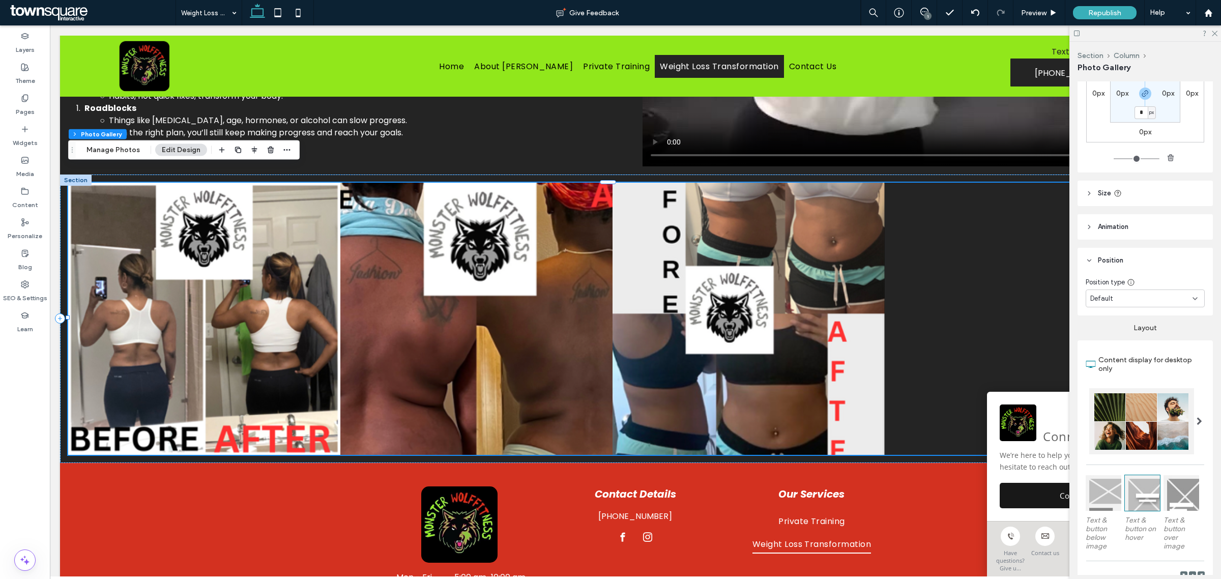
scroll to position [127, 0]
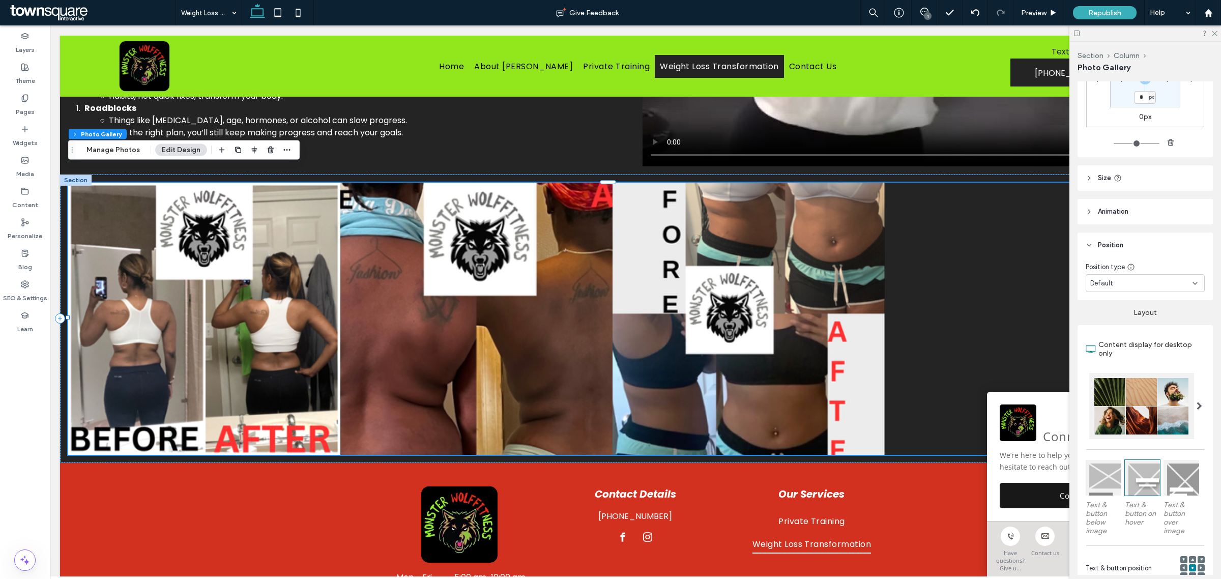
click at [1087, 246] on icon at bounding box center [1089, 245] width 7 height 7
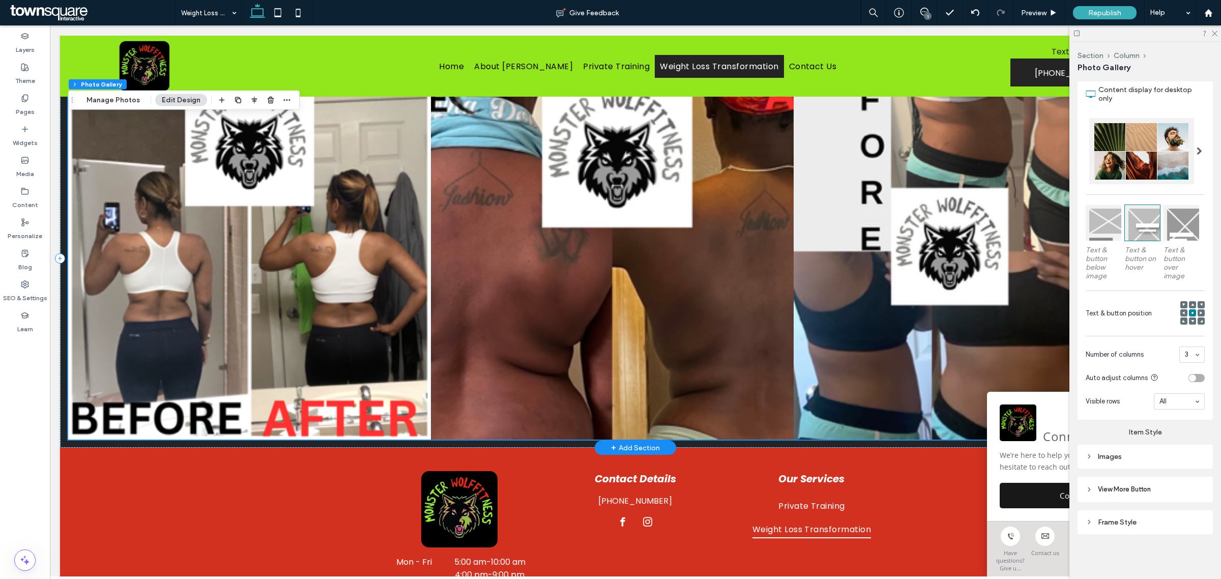
scroll to position [939, 0]
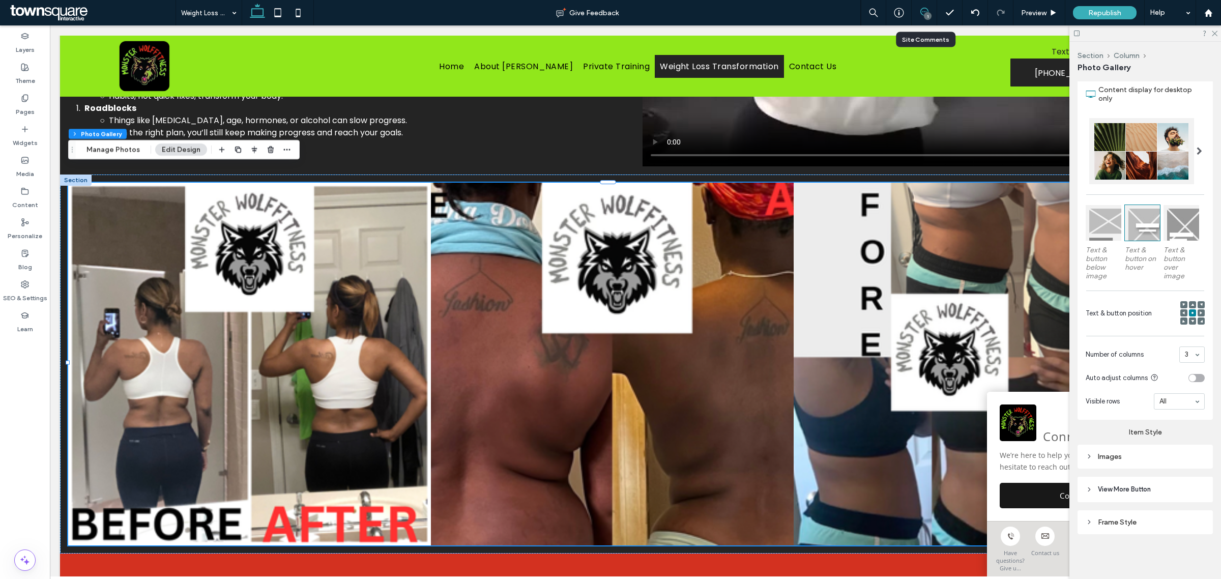
click at [927, 11] on icon at bounding box center [924, 12] width 8 height 8
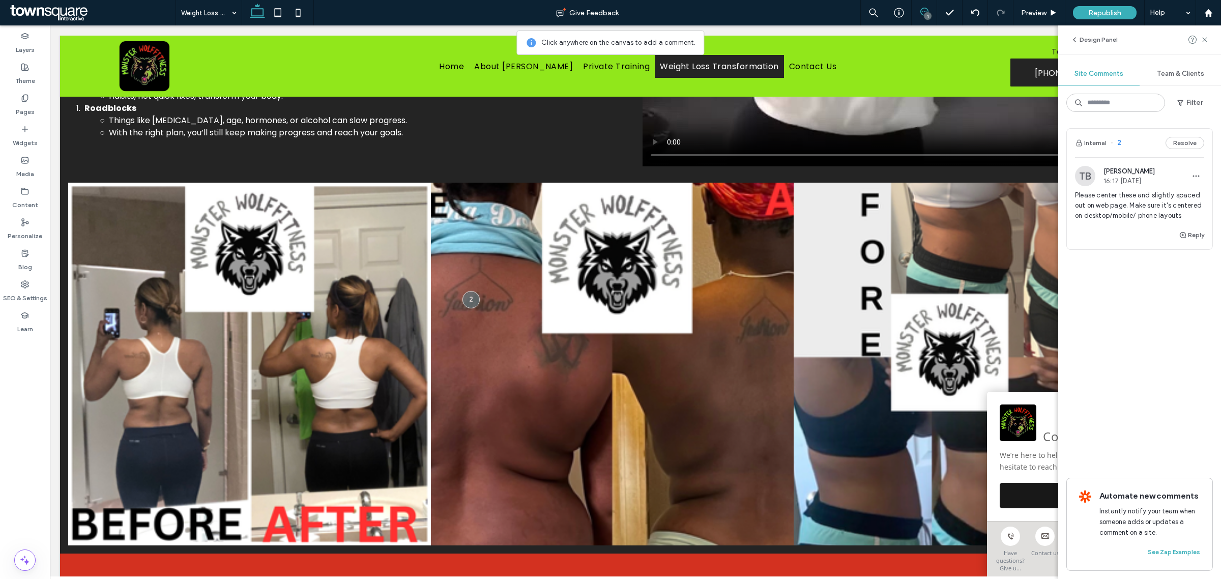
click at [1186, 135] on div "Internal 2 Resolve" at bounding box center [1140, 143] width 146 height 28
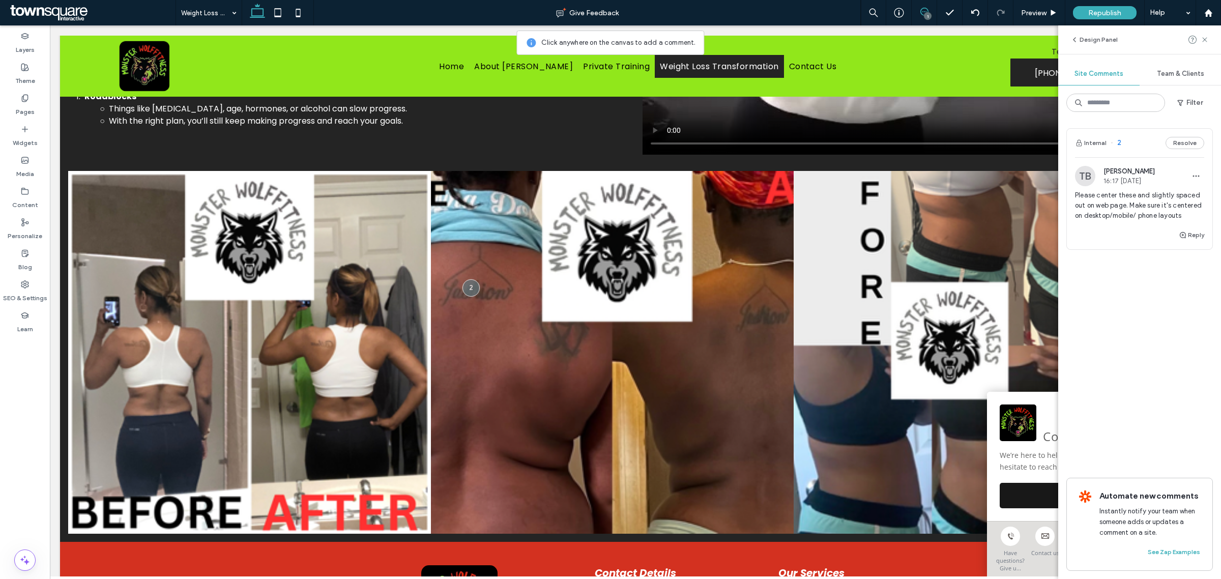
scroll to position [963, 0]
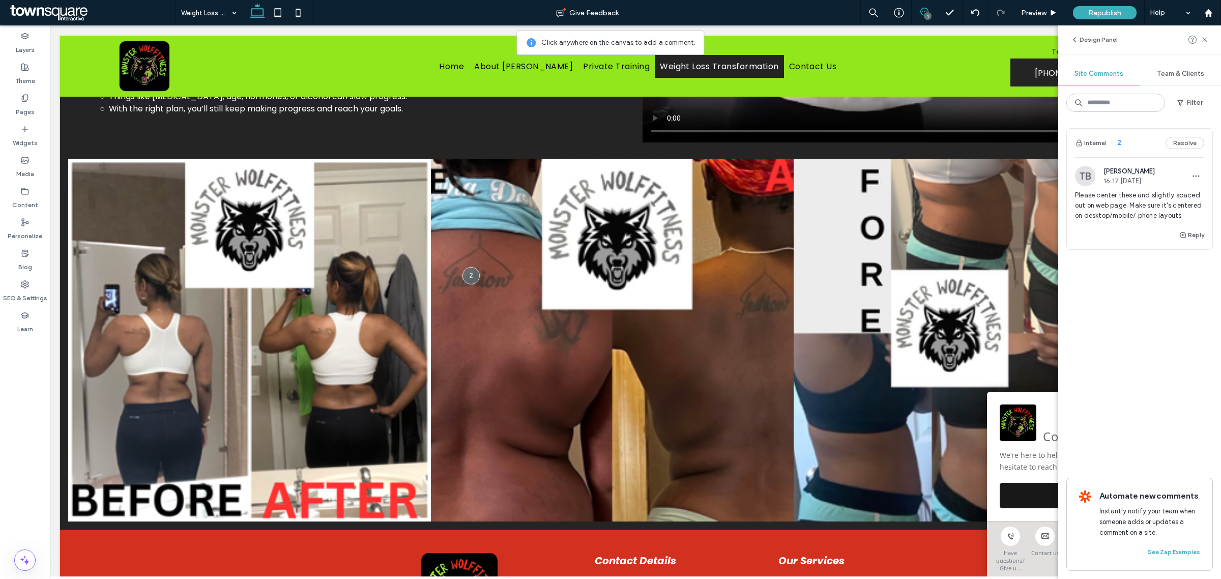
click at [1186, 135] on div "Internal 2 Resolve" at bounding box center [1140, 143] width 146 height 28
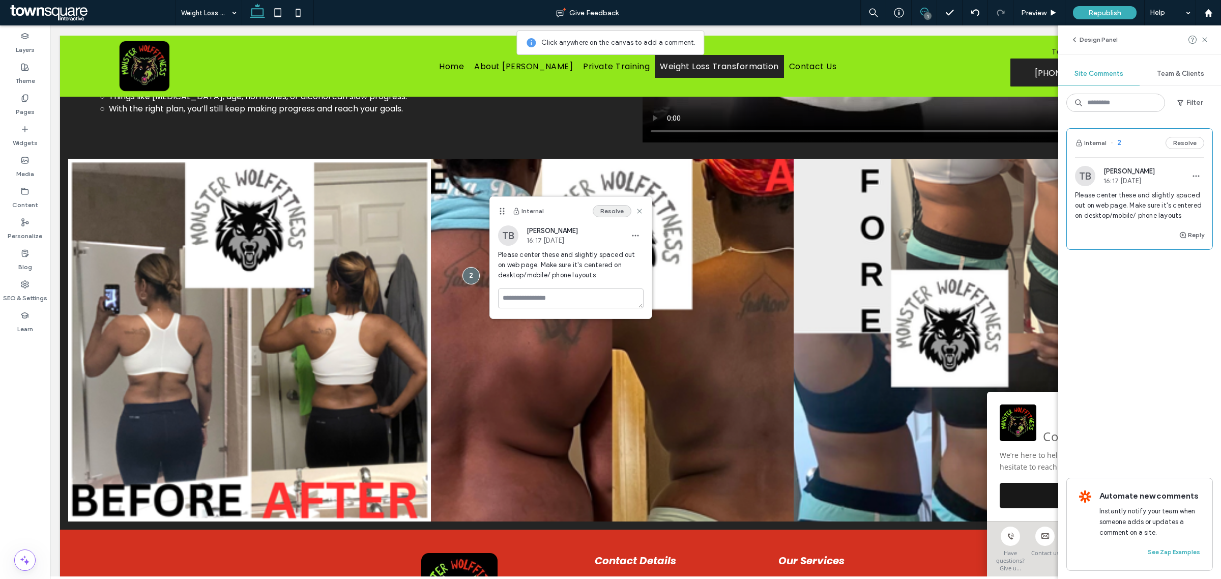
click at [616, 209] on button "Resolve" at bounding box center [612, 211] width 39 height 12
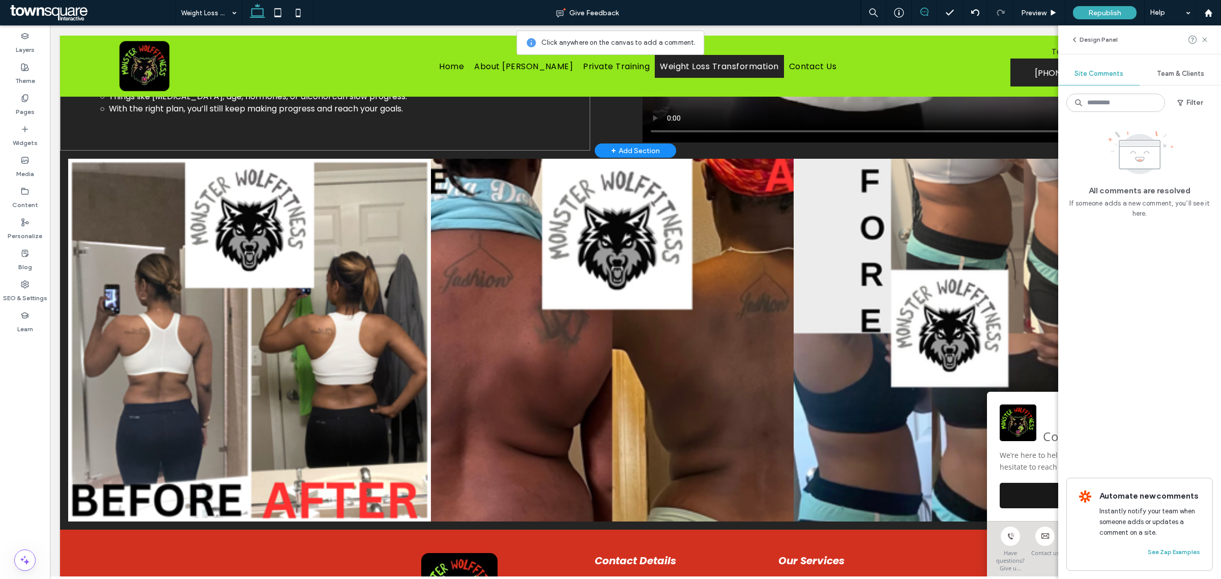
click at [525, 121] on div "💬 Trainer’s Answer: What You Need to Know Nutrition To lose fat: eat in a calor…" at bounding box center [325, 2] width 530 height 295
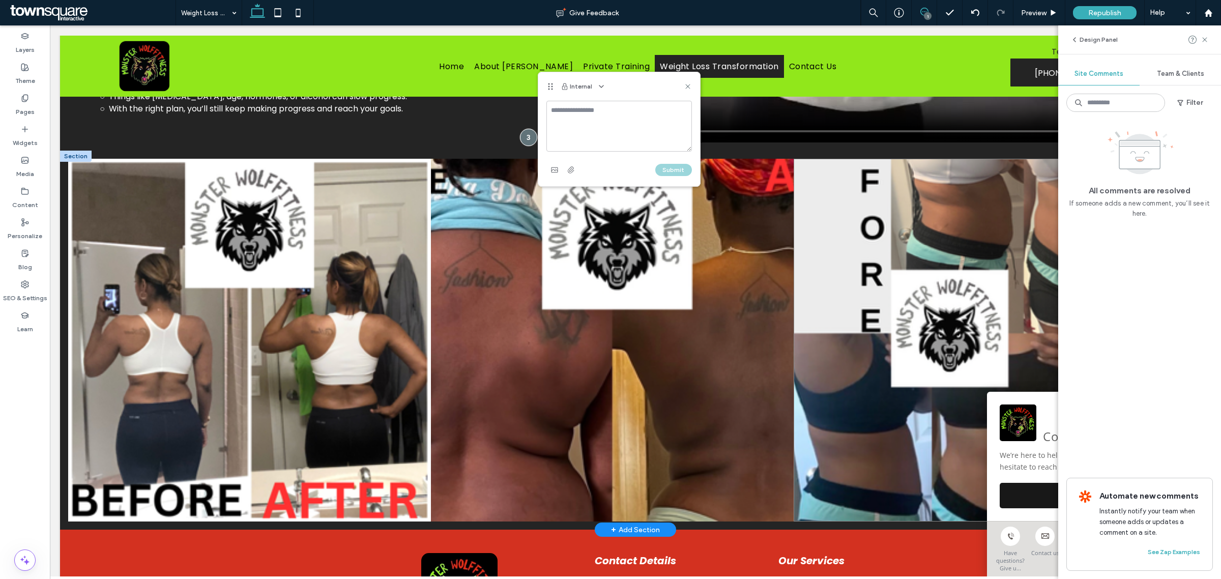
click at [830, 278] on link at bounding box center [975, 340] width 363 height 363
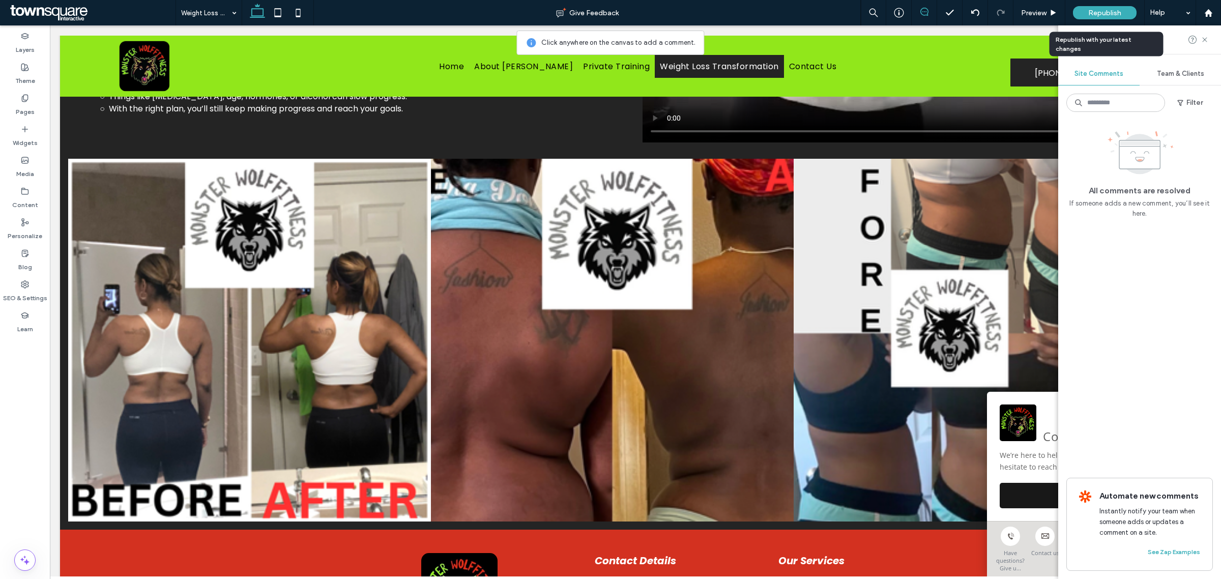
click at [1102, 11] on span "Republish" at bounding box center [1104, 13] width 33 height 9
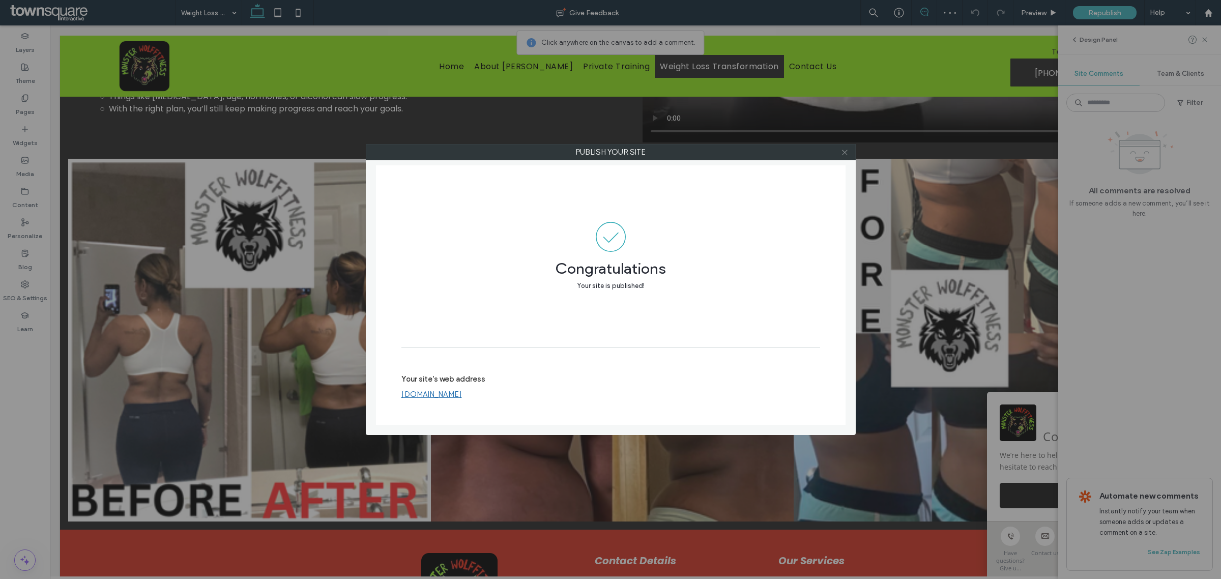
click at [848, 151] on icon at bounding box center [845, 153] width 8 height 8
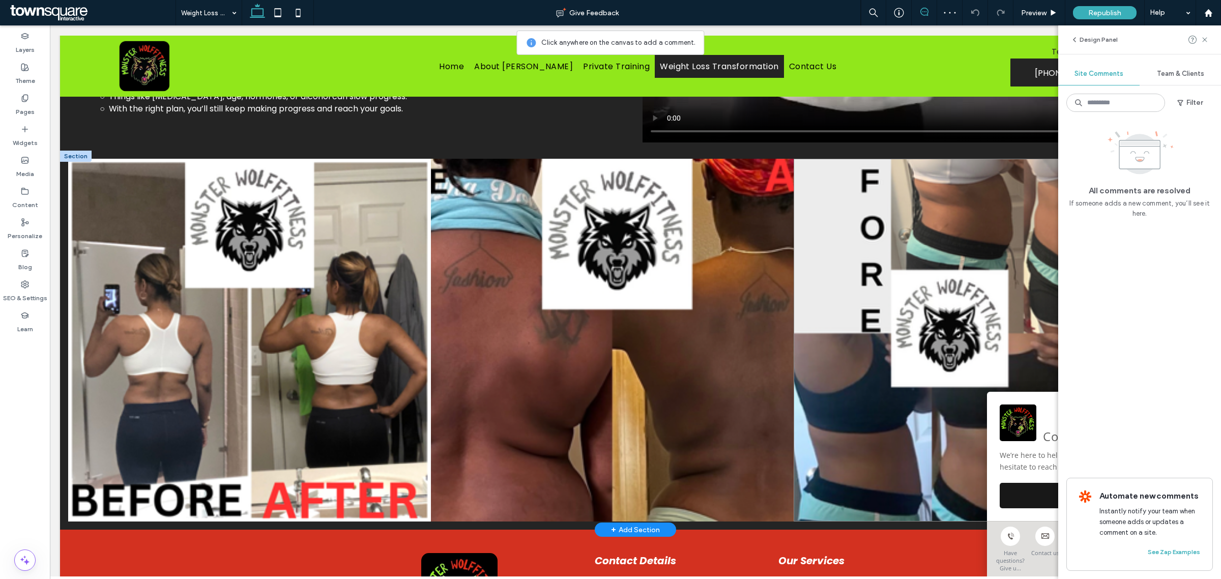
click at [860, 205] on link at bounding box center [975, 340] width 363 height 363
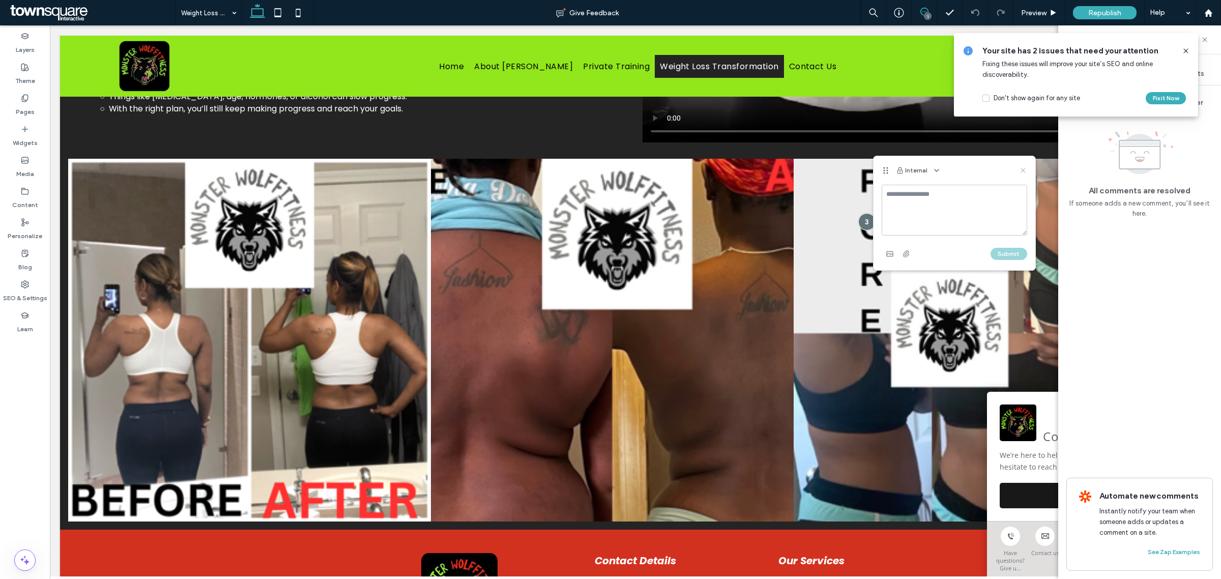
click at [1021, 166] on icon at bounding box center [1023, 170] width 8 height 8
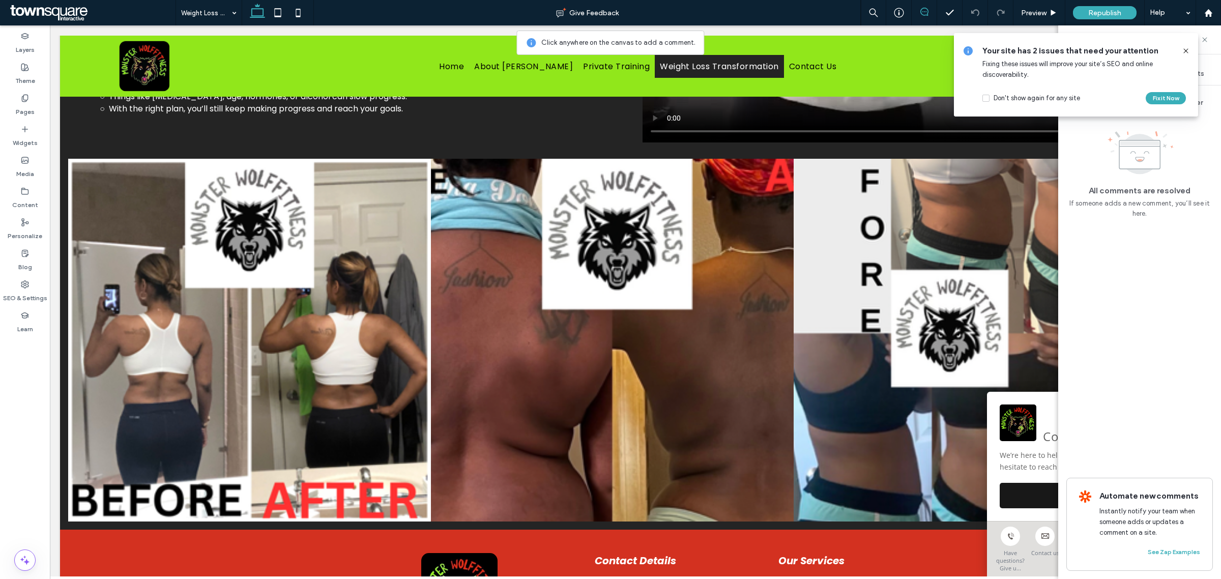
click at [1185, 48] on icon at bounding box center [1186, 51] width 8 height 8
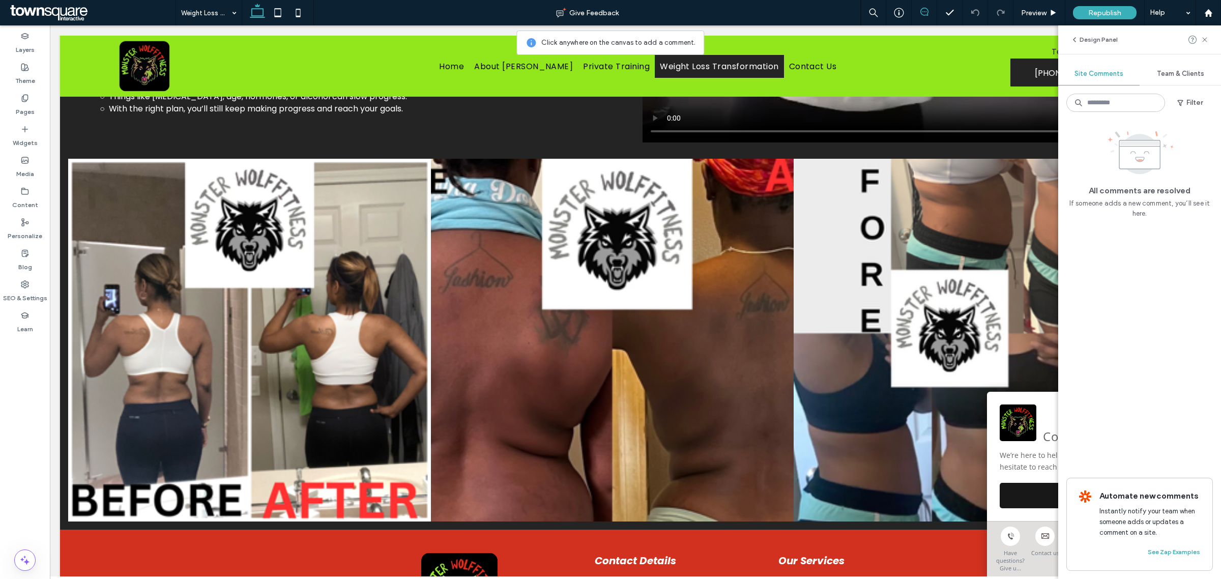
click at [927, 9] on icon at bounding box center [924, 12] width 8 height 8
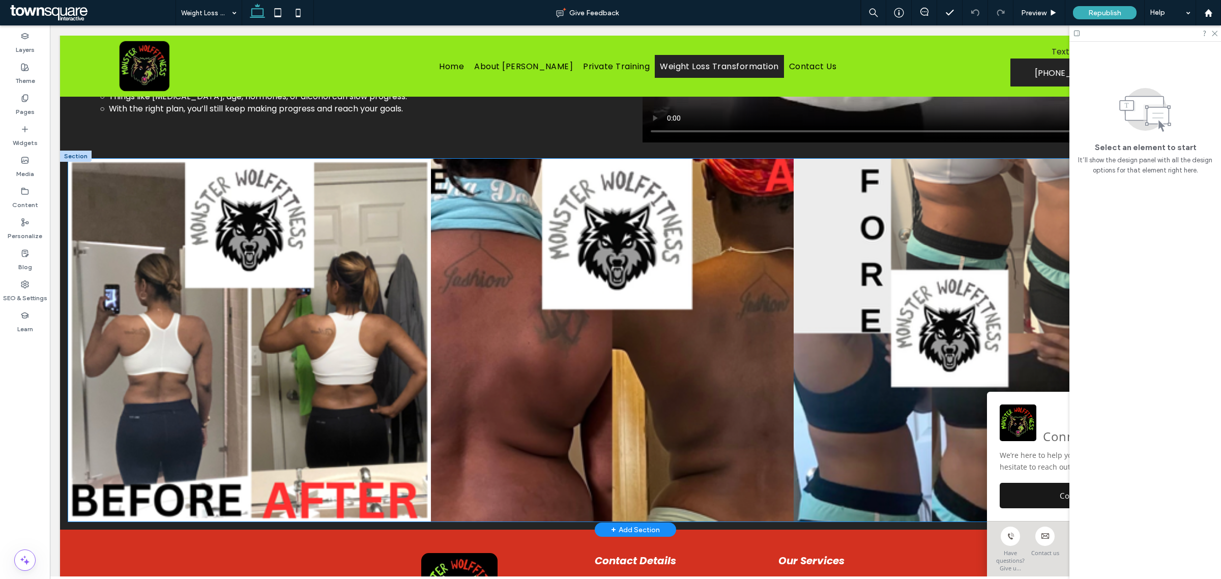
click at [977, 291] on link at bounding box center [975, 340] width 363 height 363
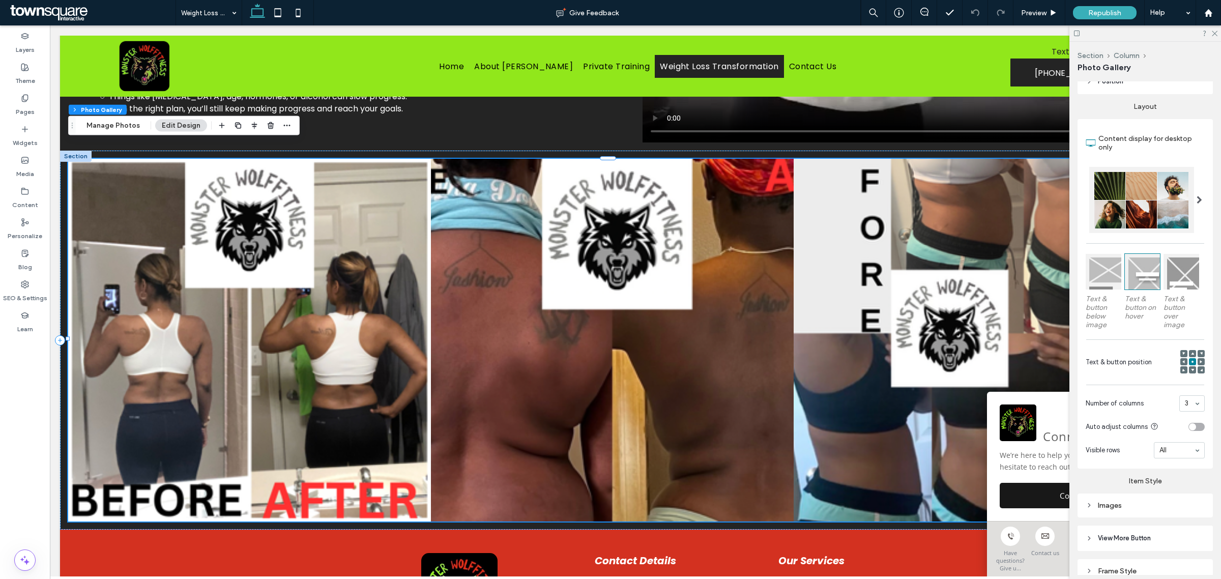
scroll to position [318, 0]
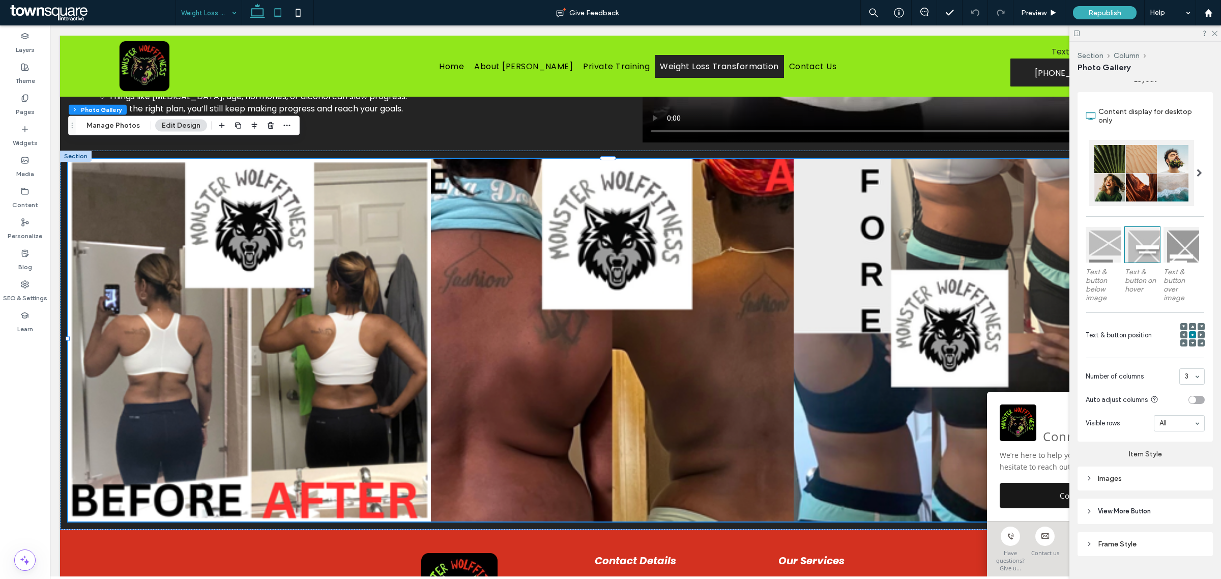
drag, startPoint x: 281, startPoint y: 3, endPoint x: 278, endPoint y: 15, distance: 12.5
click at [281, 3] on icon at bounding box center [278, 13] width 20 height 20
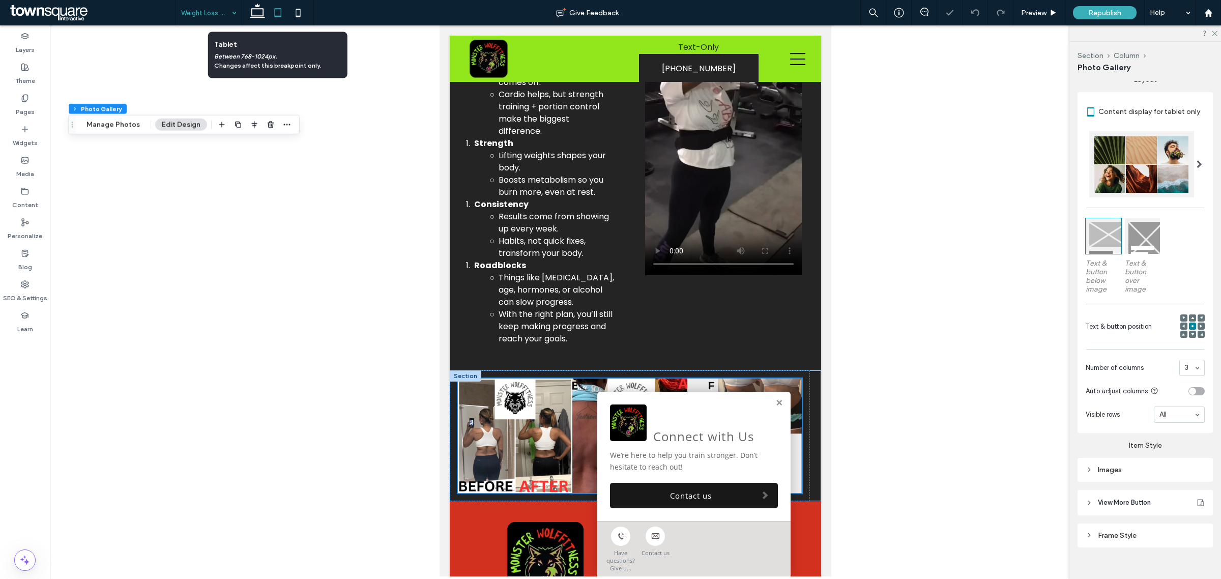
scroll to position [1199, 0]
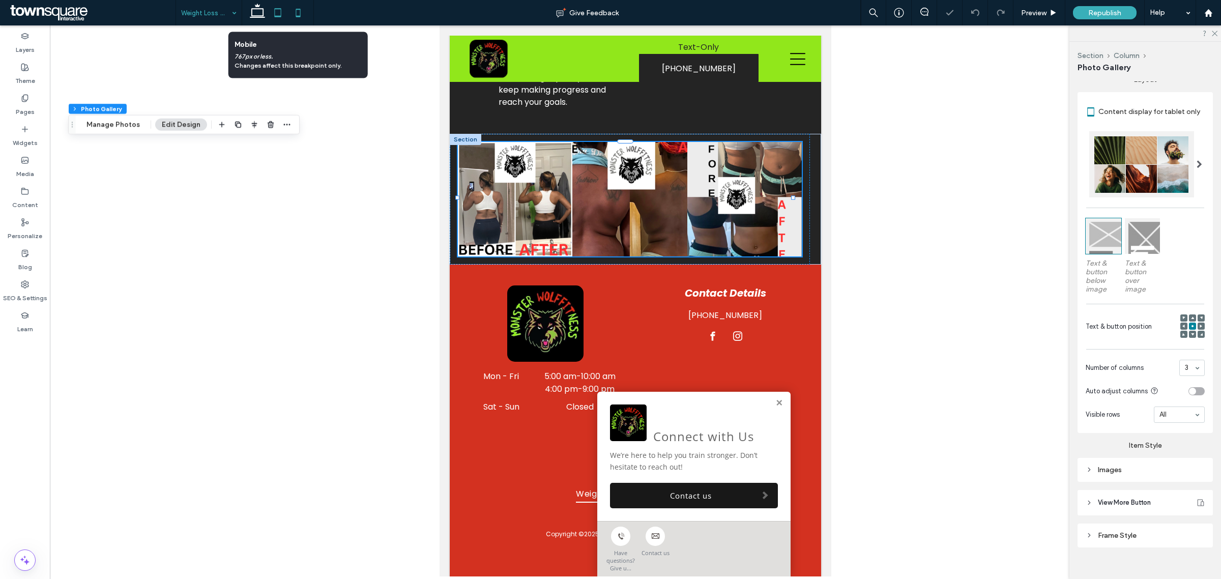
click at [296, 9] on use at bounding box center [298, 13] width 5 height 8
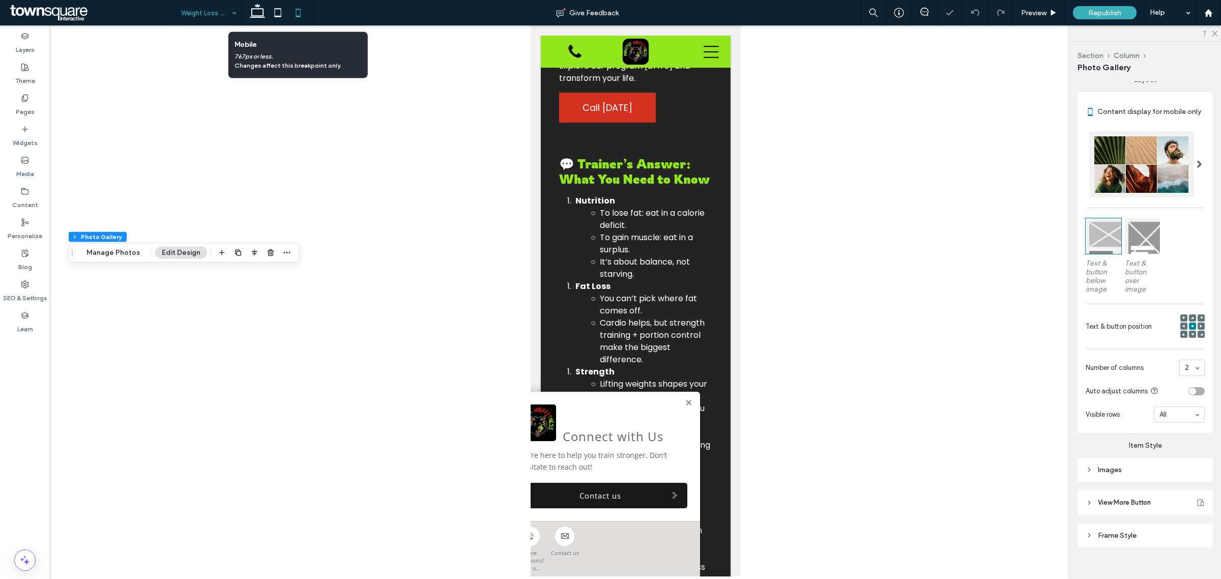
scroll to position [1926, 0]
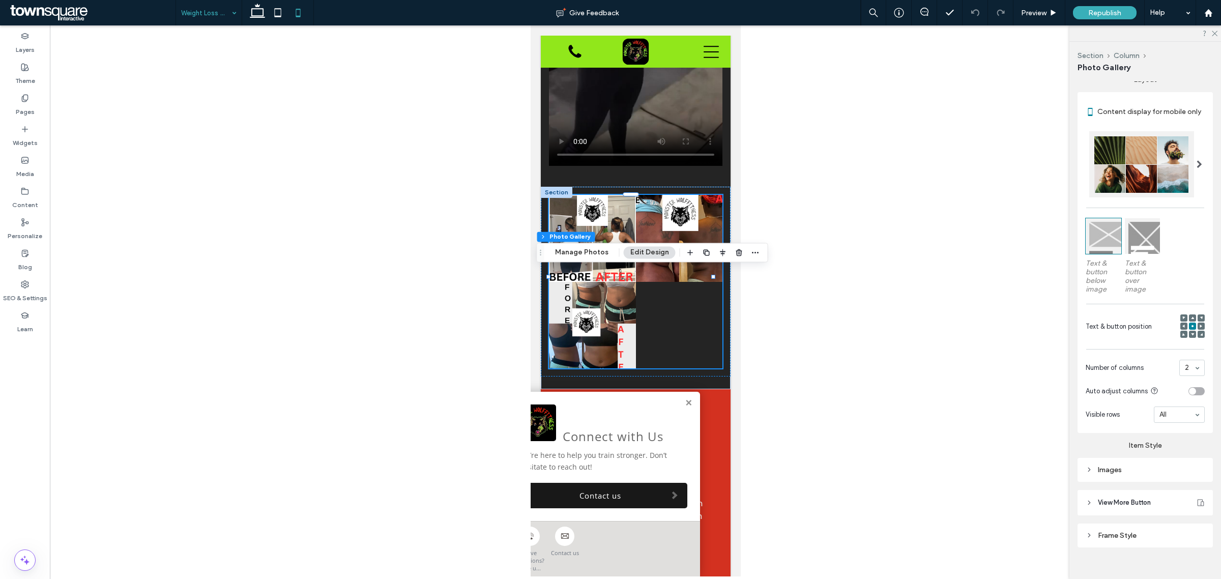
click at [797, 364] on div at bounding box center [635, 300] width 1171 height 551
click at [822, 271] on div at bounding box center [635, 300] width 1171 height 551
click at [1082, 8] on div "Republish" at bounding box center [1105, 12] width 64 height 13
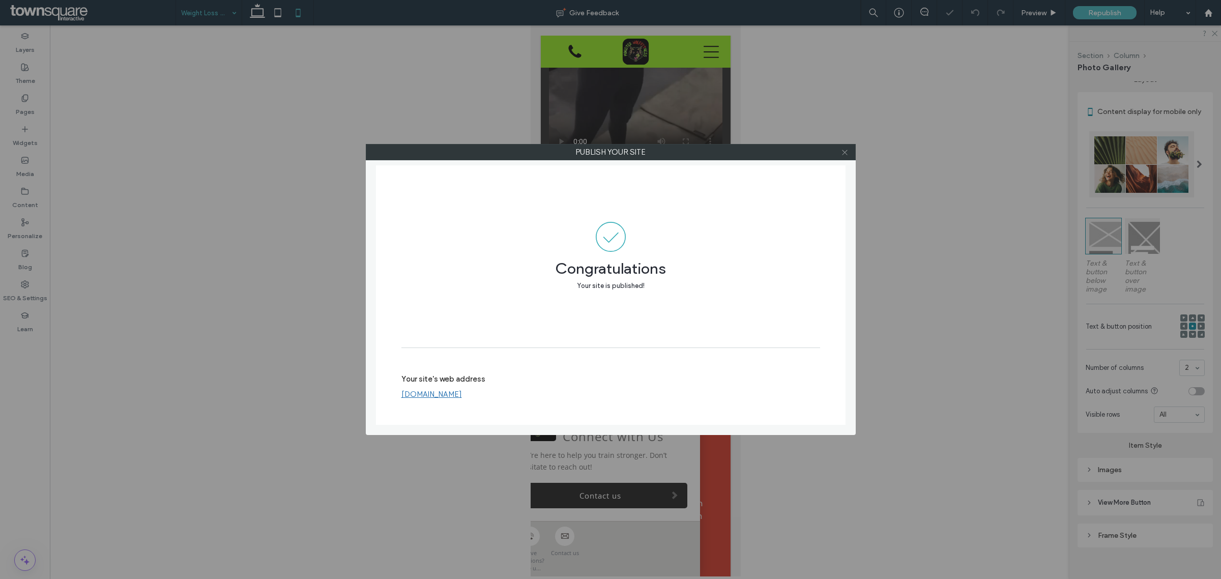
click at [845, 152] on use at bounding box center [844, 152] width 5 height 5
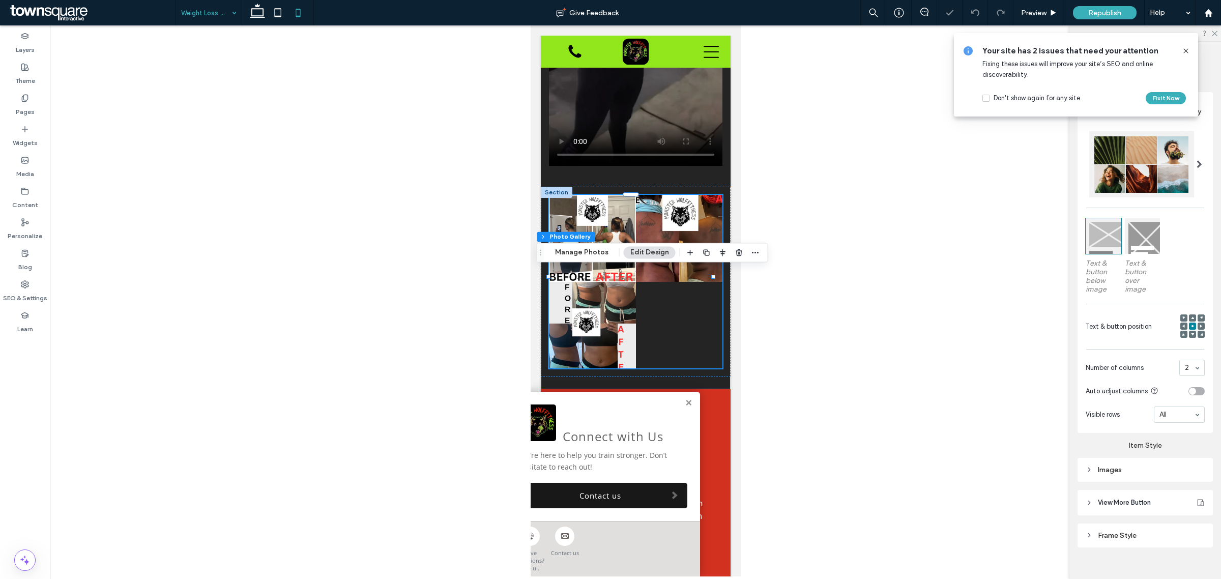
click at [62, 5] on span at bounding box center [92, 13] width 168 height 20
